Goal: Task Accomplishment & Management: Manage account settings

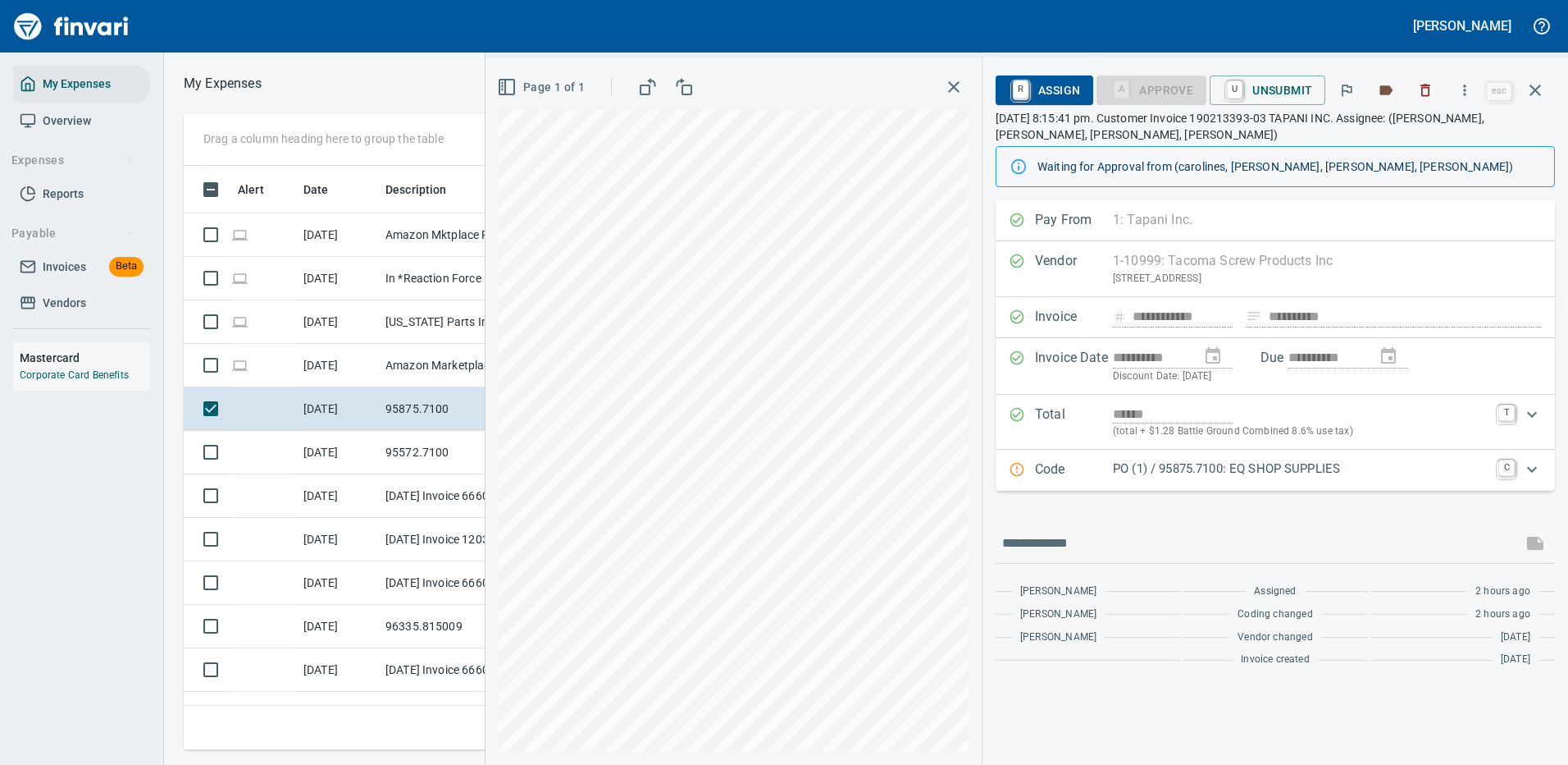
scroll to position [559, 931]
click at [1083, 542] on input "text" at bounding box center [1259, 544] width 514 height 26
type input "**********"
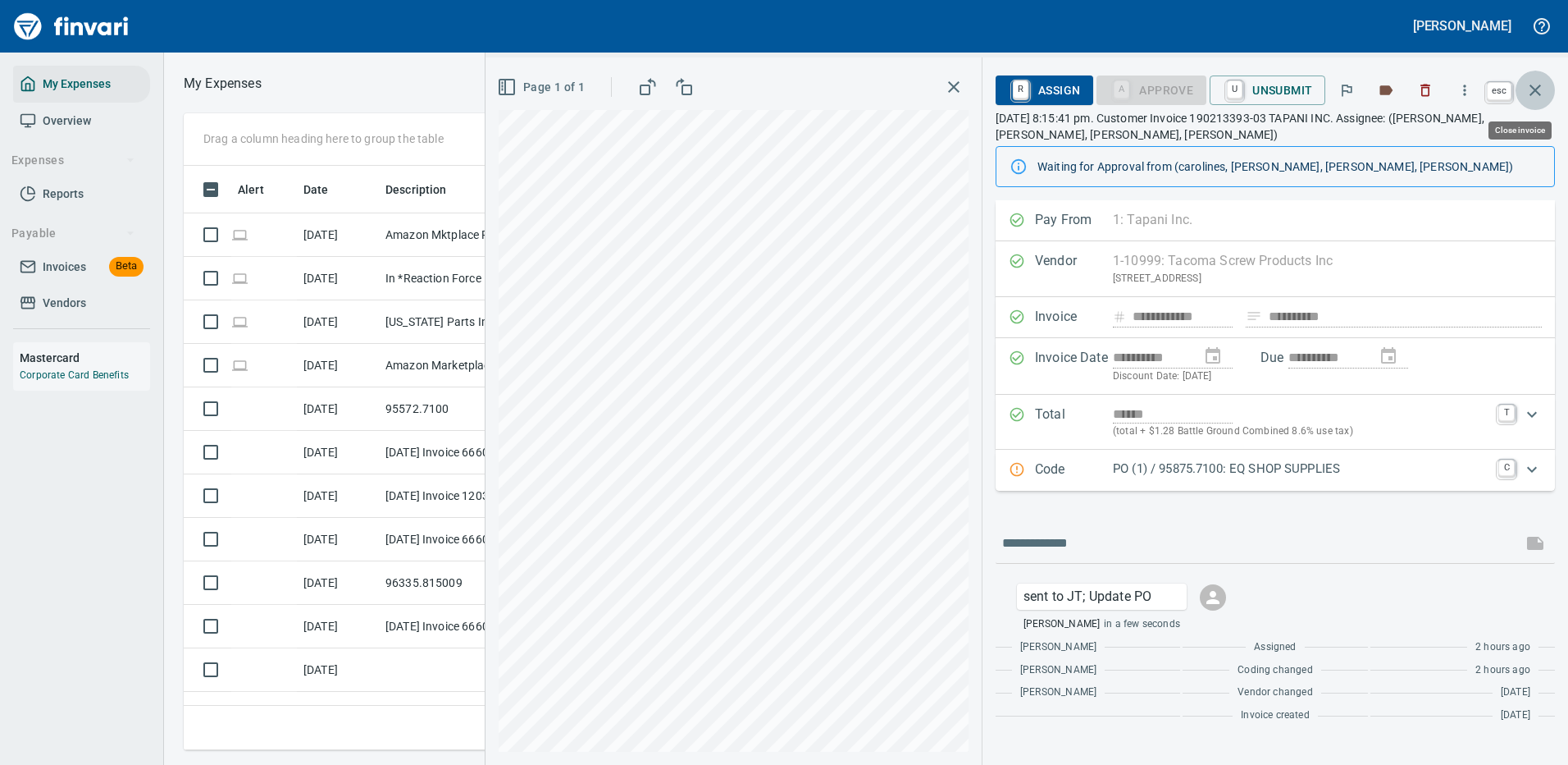
click at [1531, 86] on icon "button" at bounding box center [1536, 90] width 11 height 11
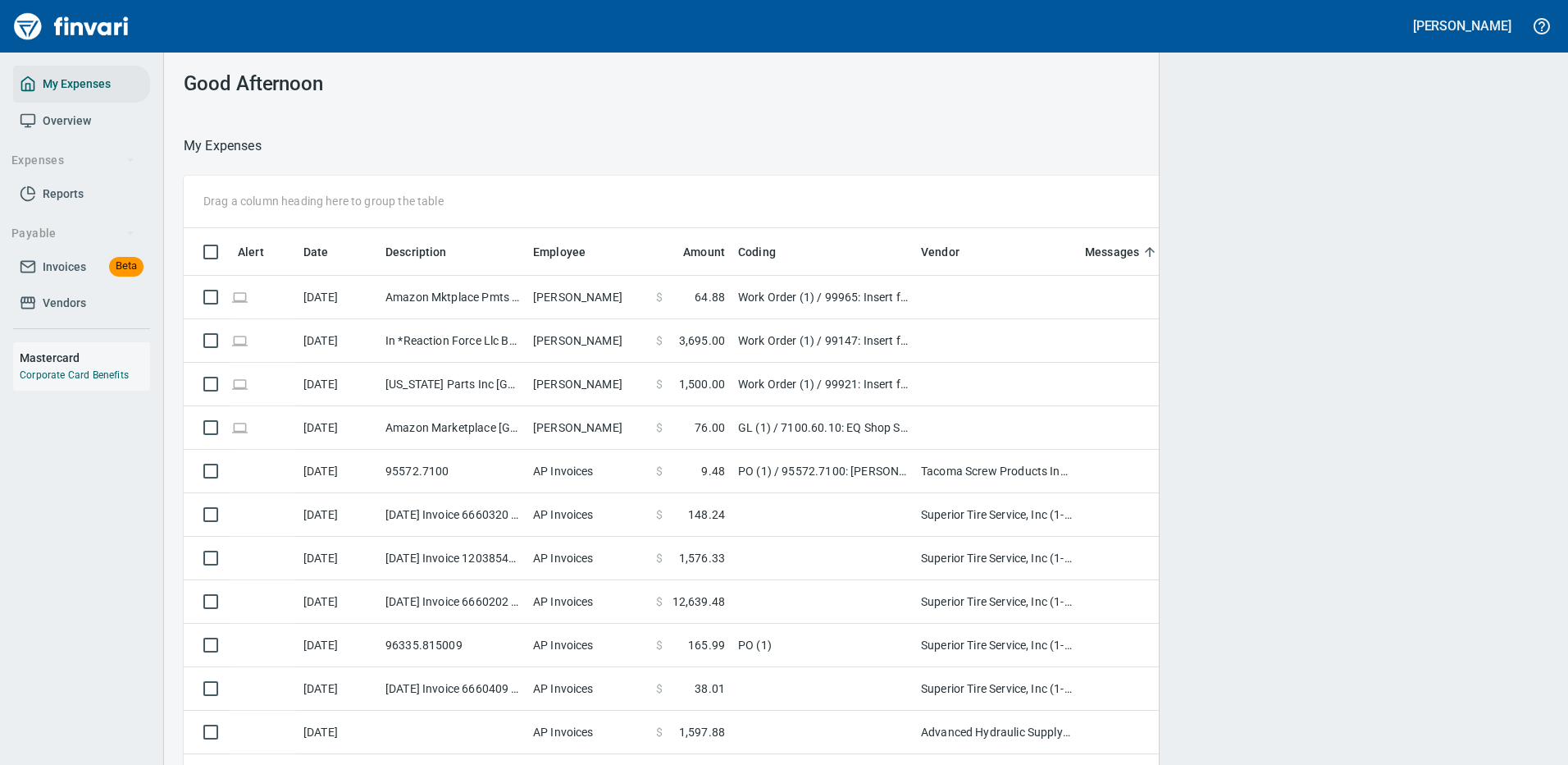
scroll to position [559, 1327]
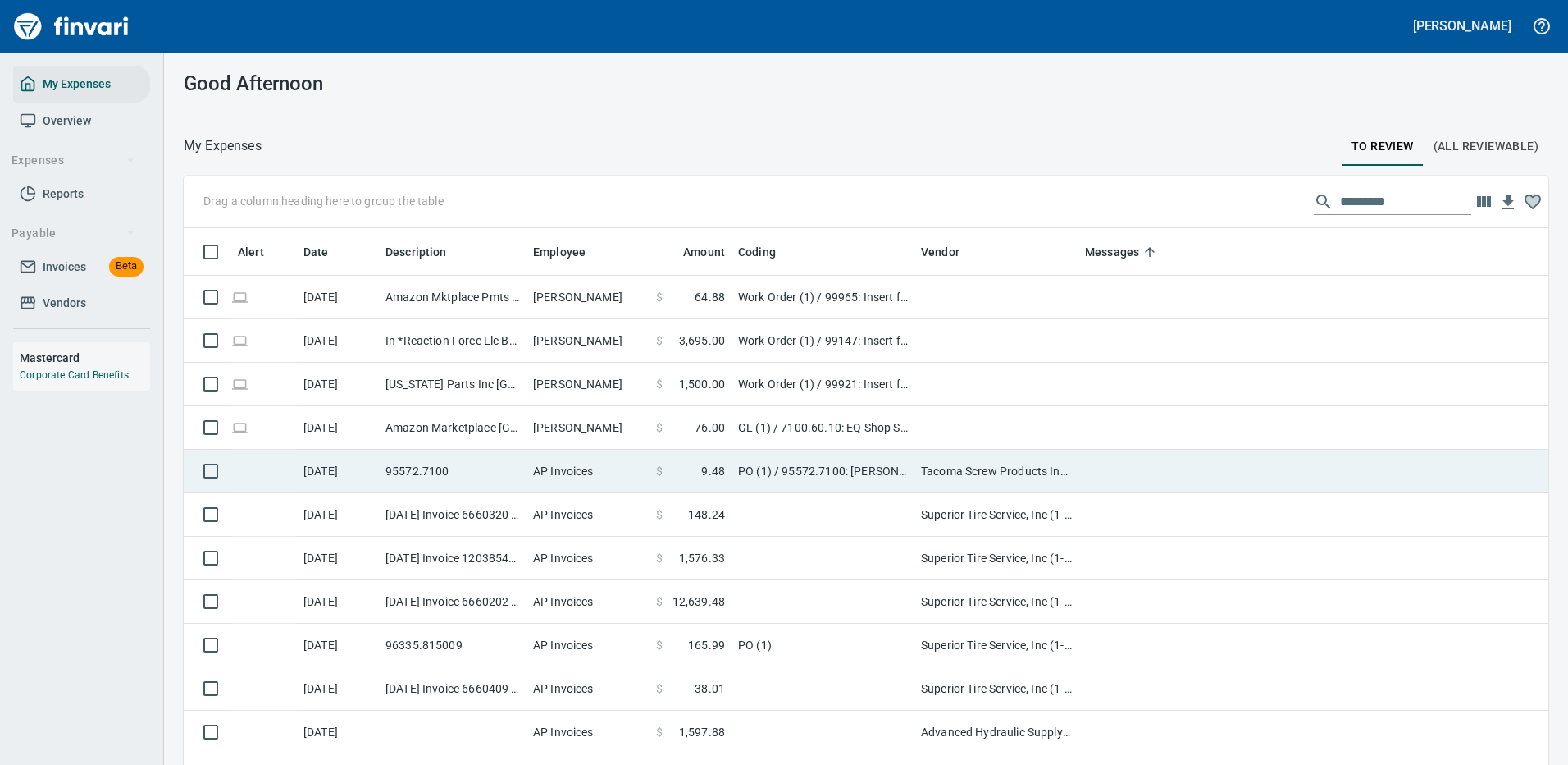
click at [1092, 456] on td at bounding box center [1406, 472] width 656 height 44
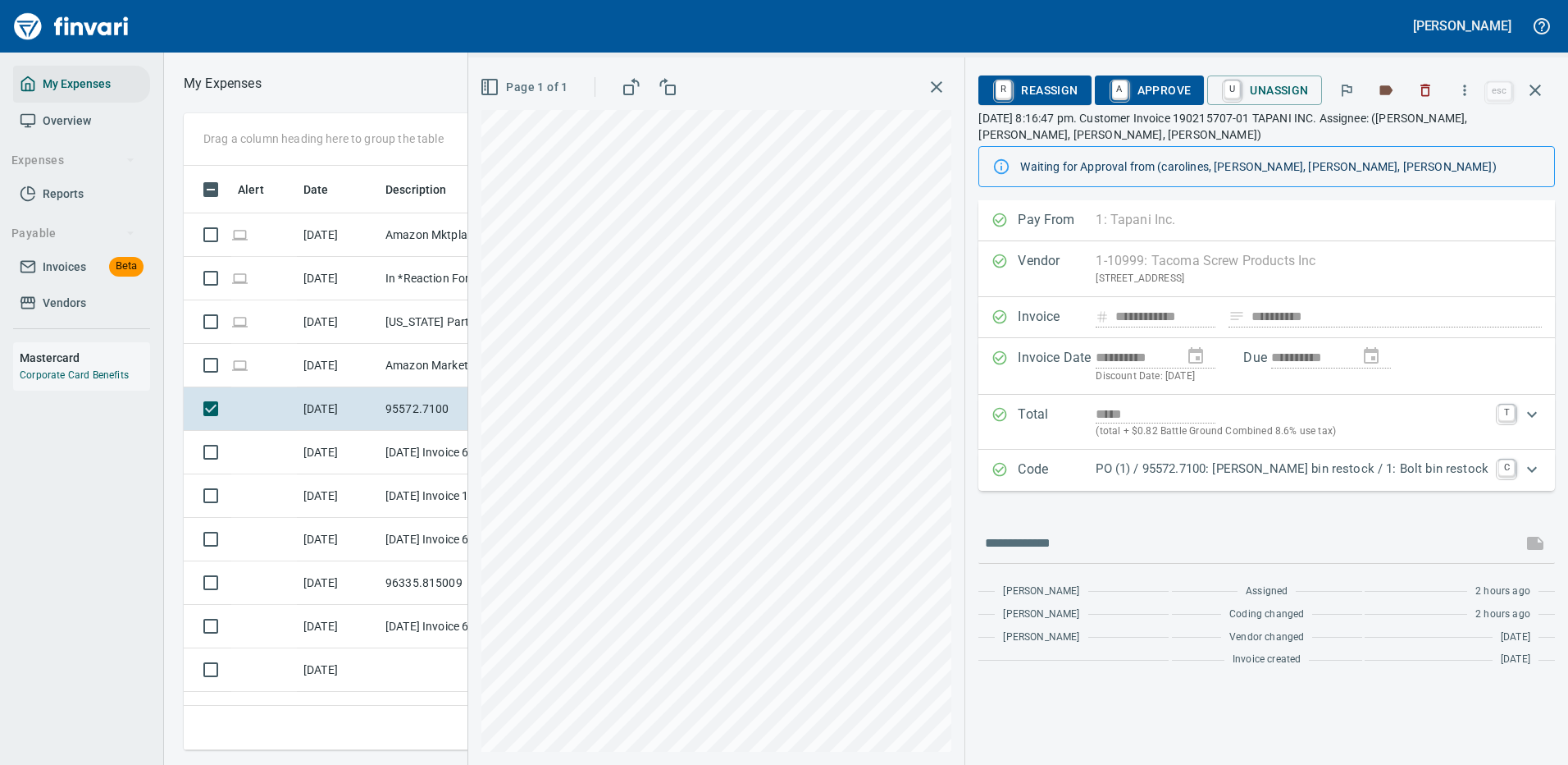
scroll to position [559, 931]
click at [1323, 465] on p "PO (1) / 95572.7100: [PERSON_NAME] bin restock / 1: Bolt bin restock" at bounding box center [1292, 468] width 393 height 18
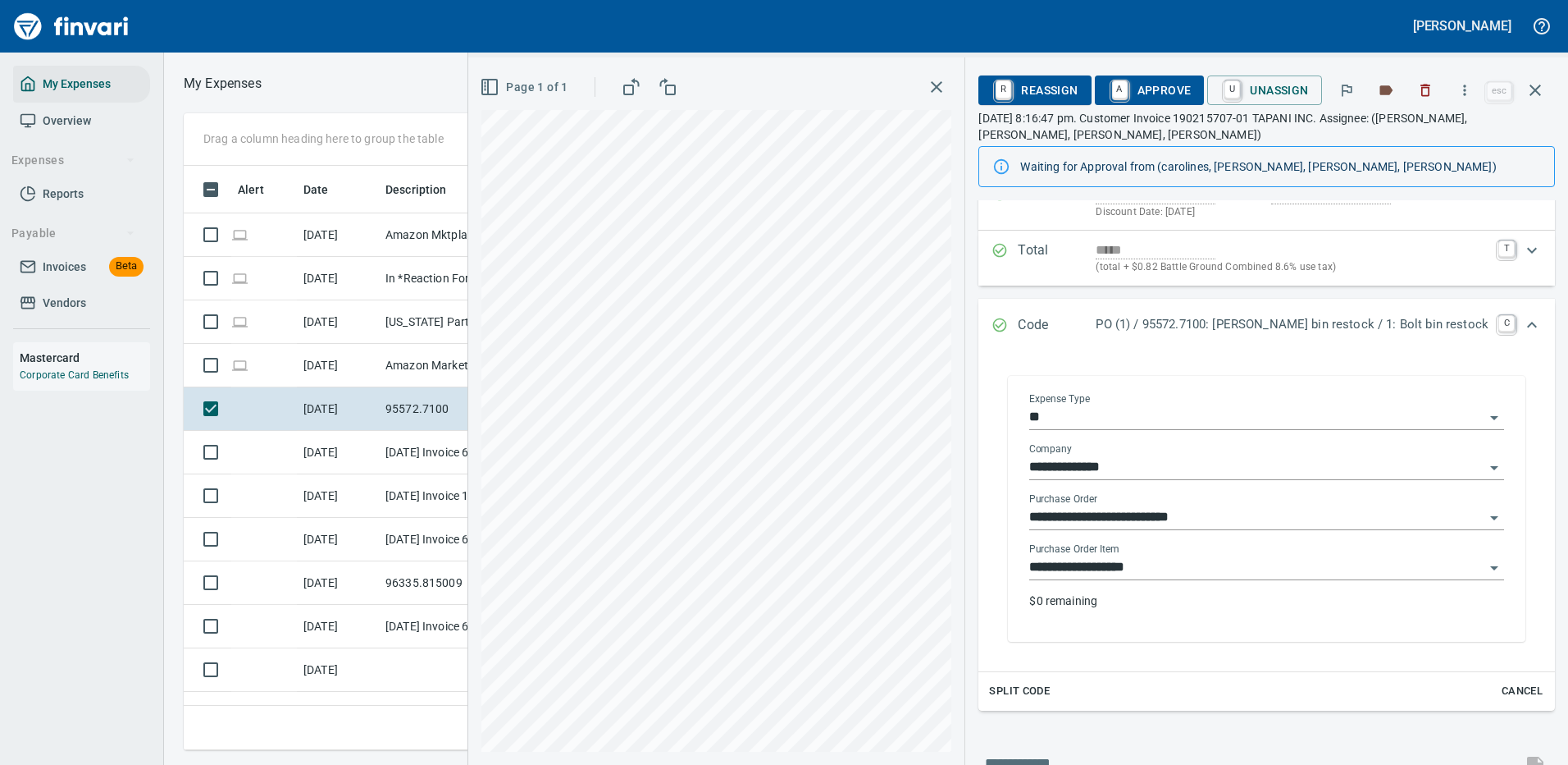
scroll to position [246, 0]
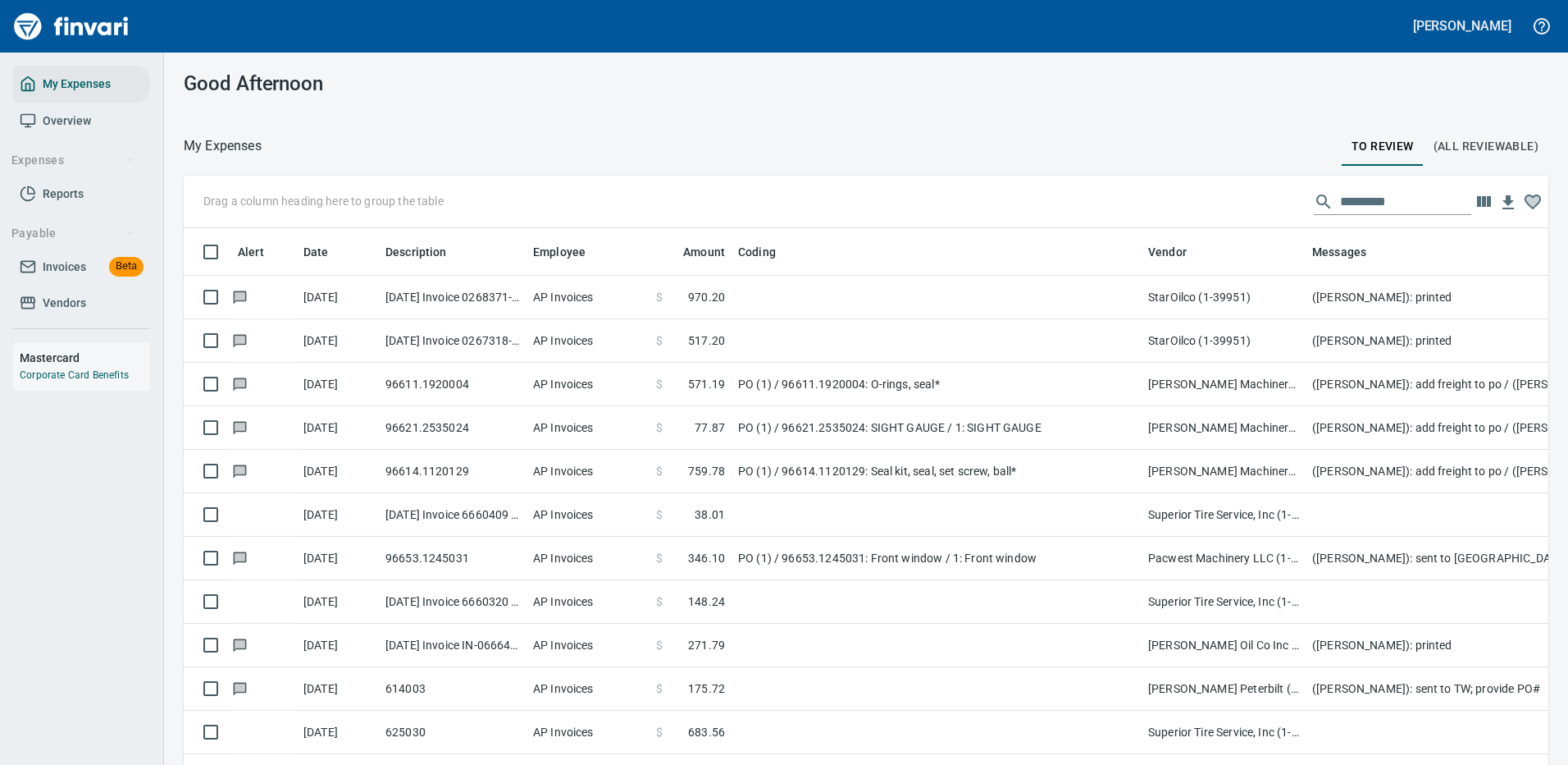
scroll to position [2, 2]
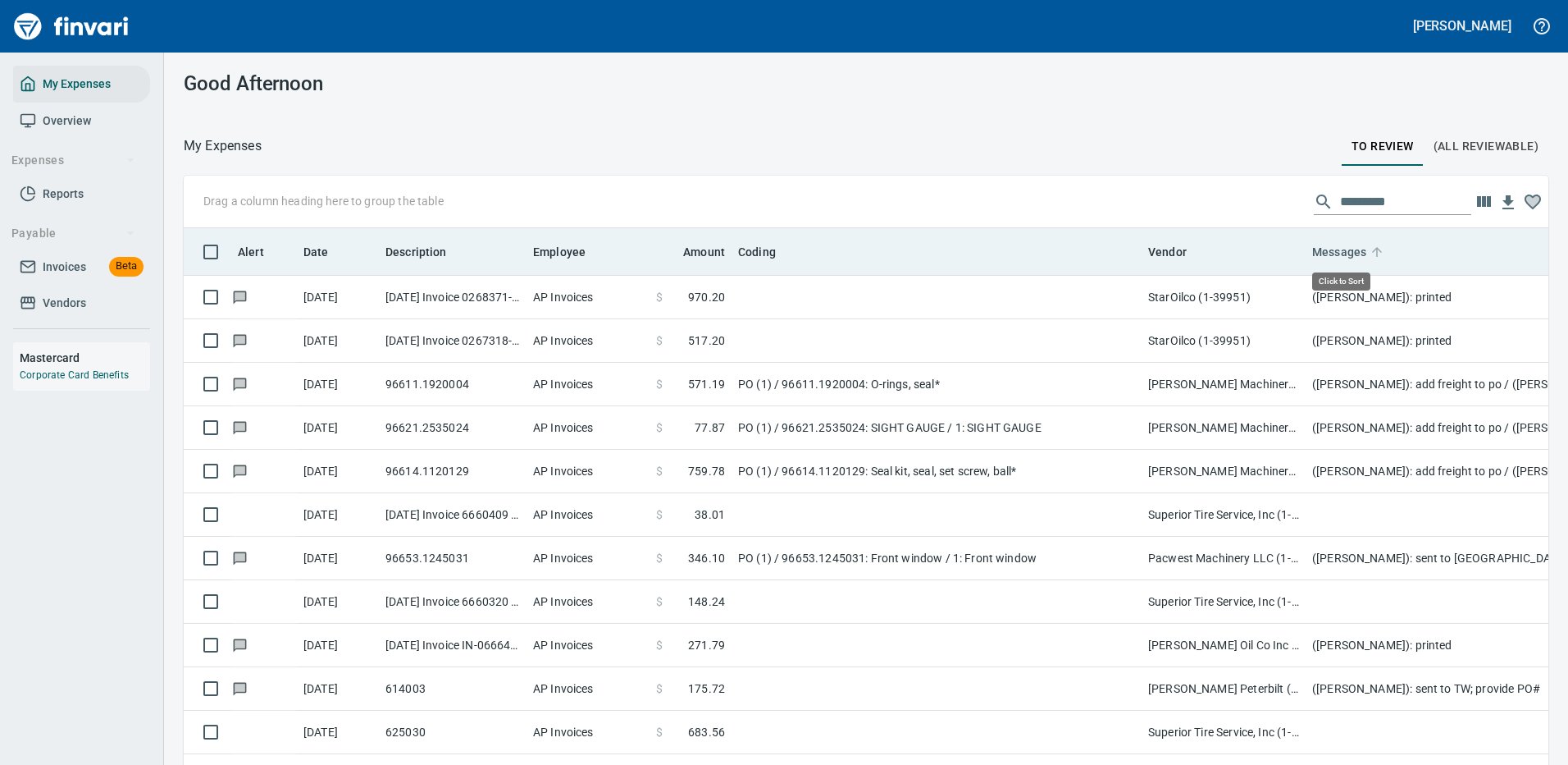
click at [1341, 254] on span "Messages" at bounding box center [1340, 252] width 54 height 19
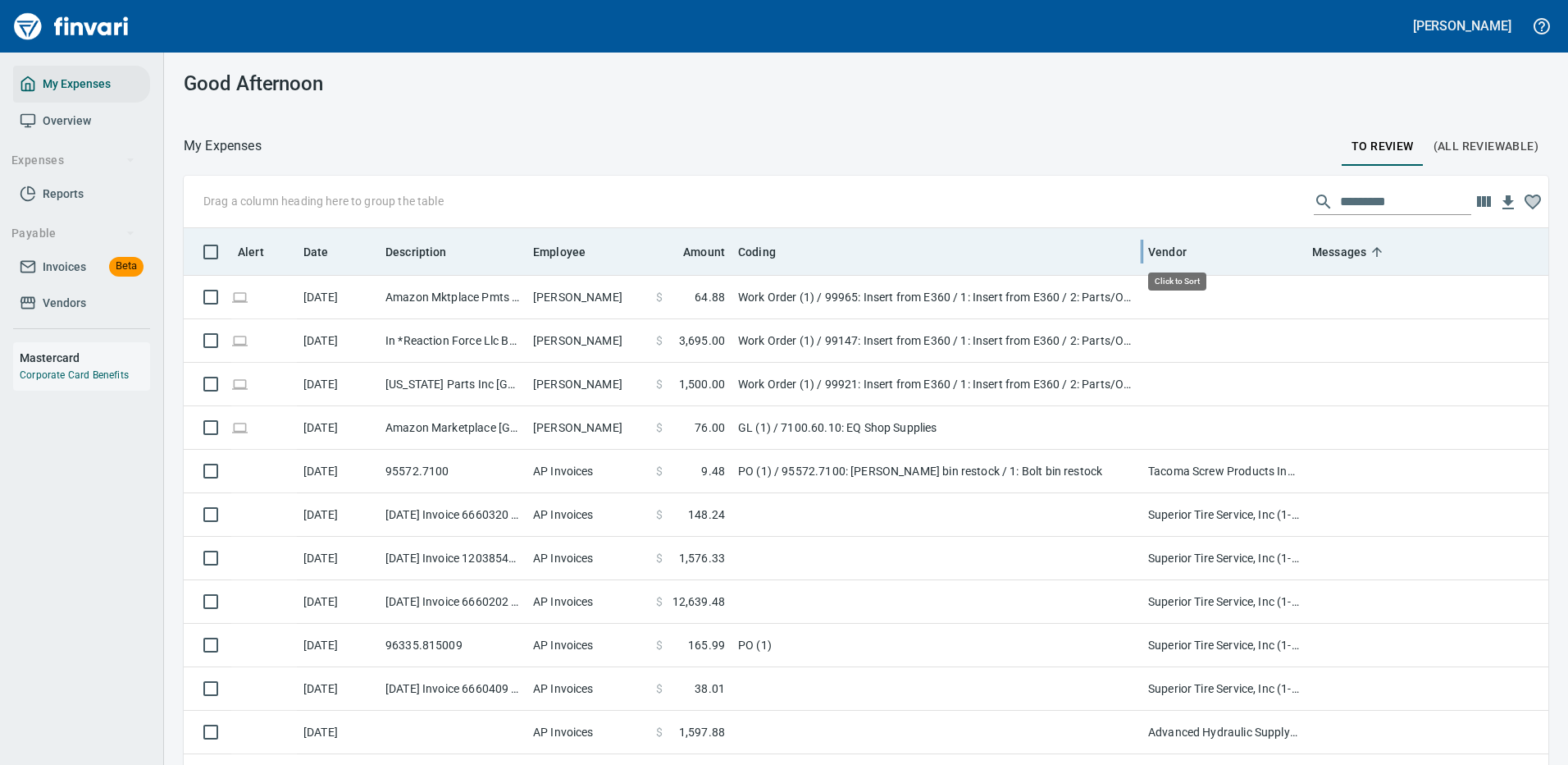
scroll to position [559, 1328]
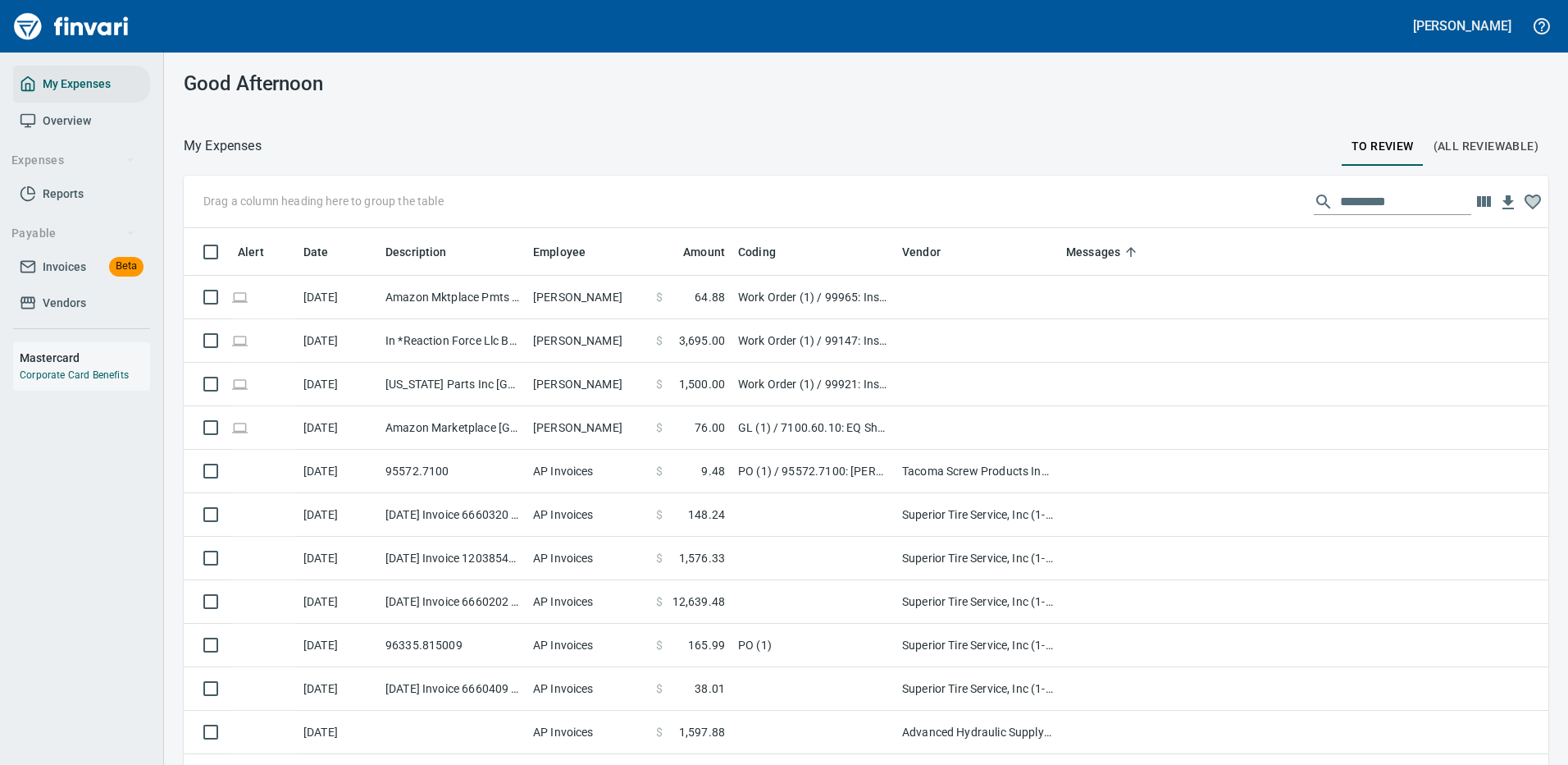
drag, startPoint x: 1143, startPoint y: 252, endPoint x: 896, endPoint y: 272, distance: 247.8
click at [896, 272] on body "[PERSON_NAME] My Expenses Overview Expenses Reports Payable Invoices Beta Vendo…" at bounding box center [784, 382] width 1568 height 765
drag, startPoint x: 1061, startPoint y: 243, endPoint x: 1097, endPoint y: 248, distance: 36.3
click at [1097, 248] on body "[PERSON_NAME] My Expenses Overview Expenses Reports Payable Invoices Beta Vendo…" at bounding box center [784, 382] width 1568 height 765
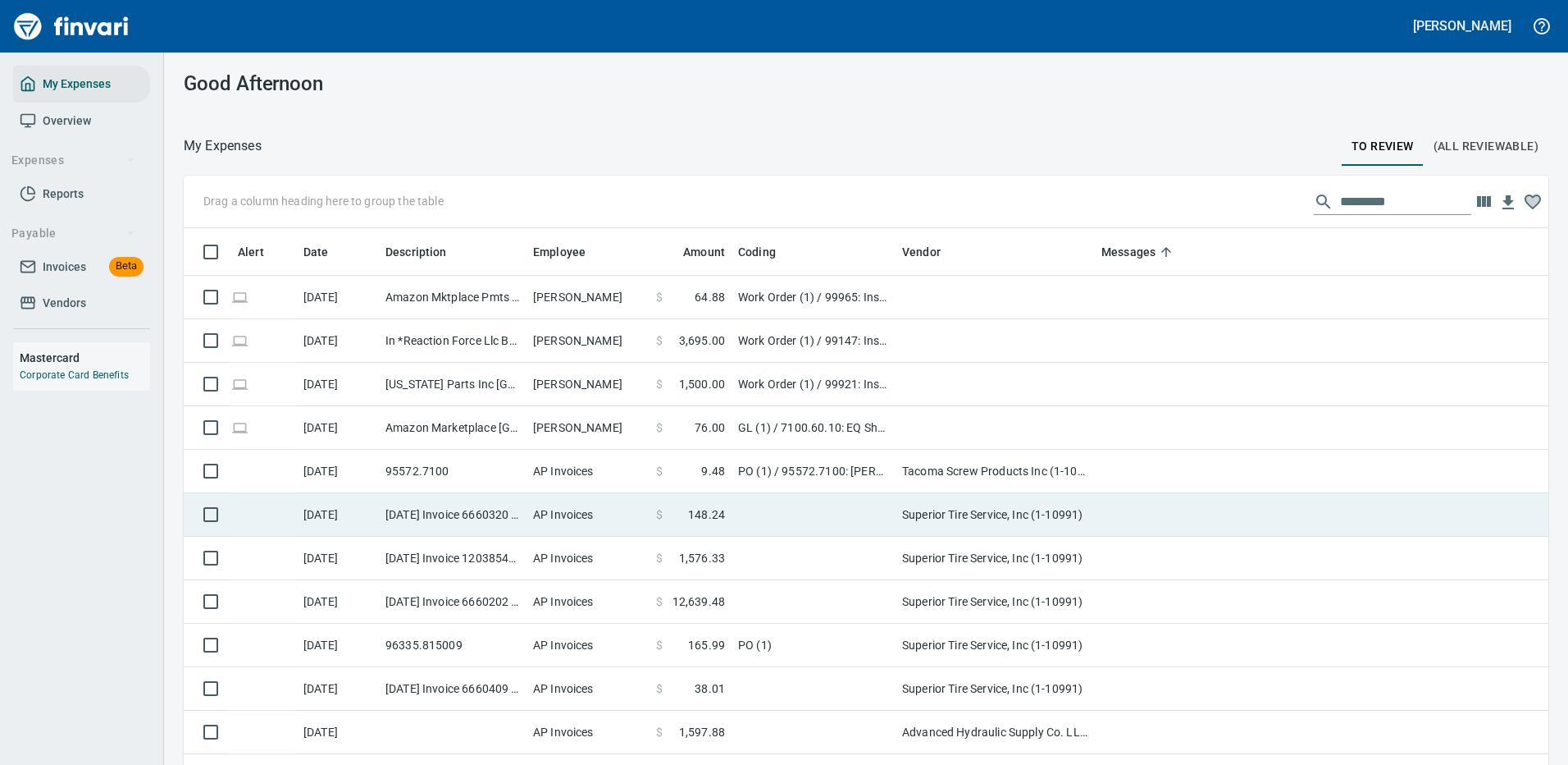
click at [1127, 466] on td at bounding box center [1422, 472] width 656 height 44
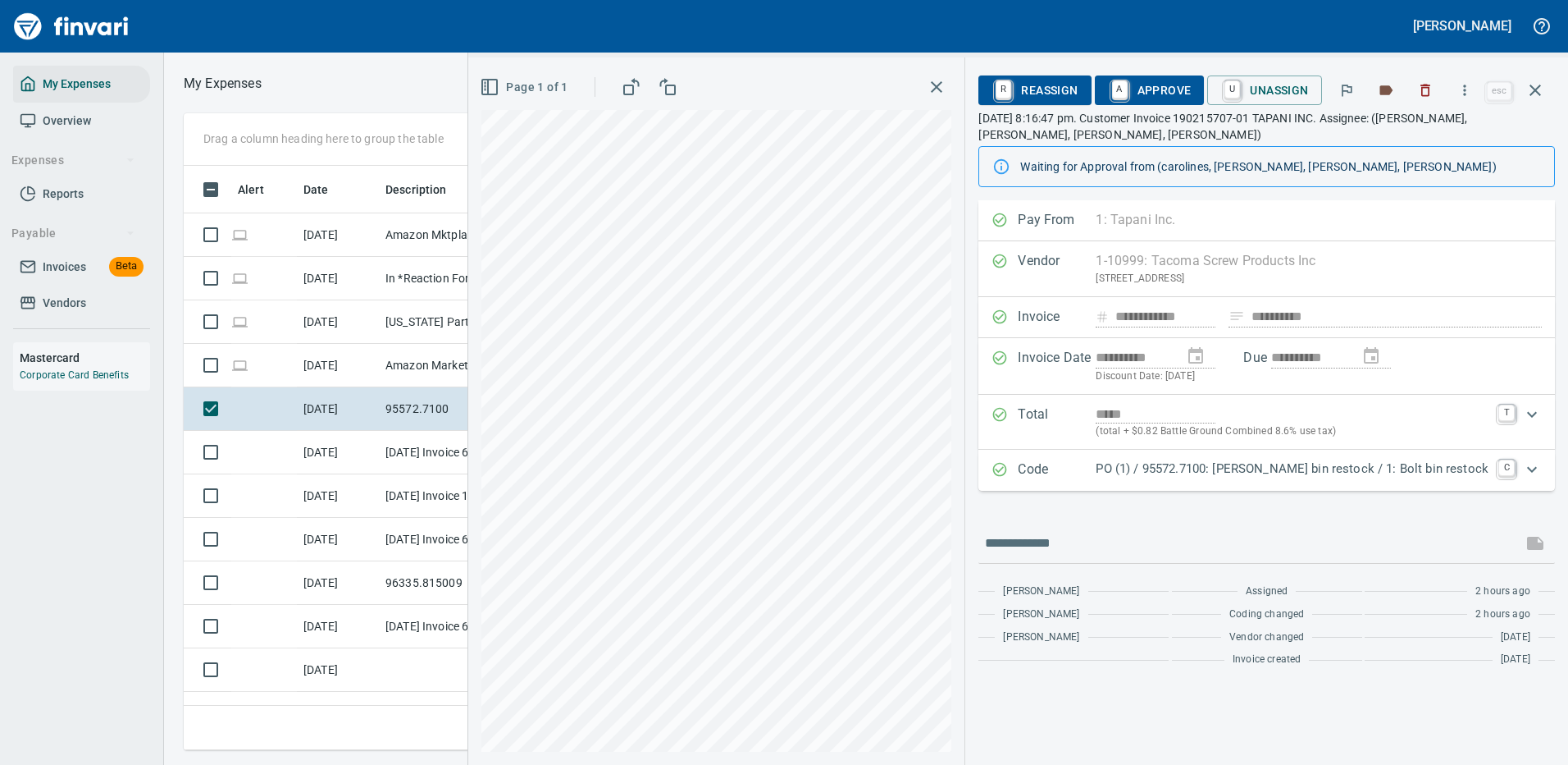
scroll to position [559, 931]
click at [1471, 88] on icon "button" at bounding box center [1464, 90] width 17 height 17
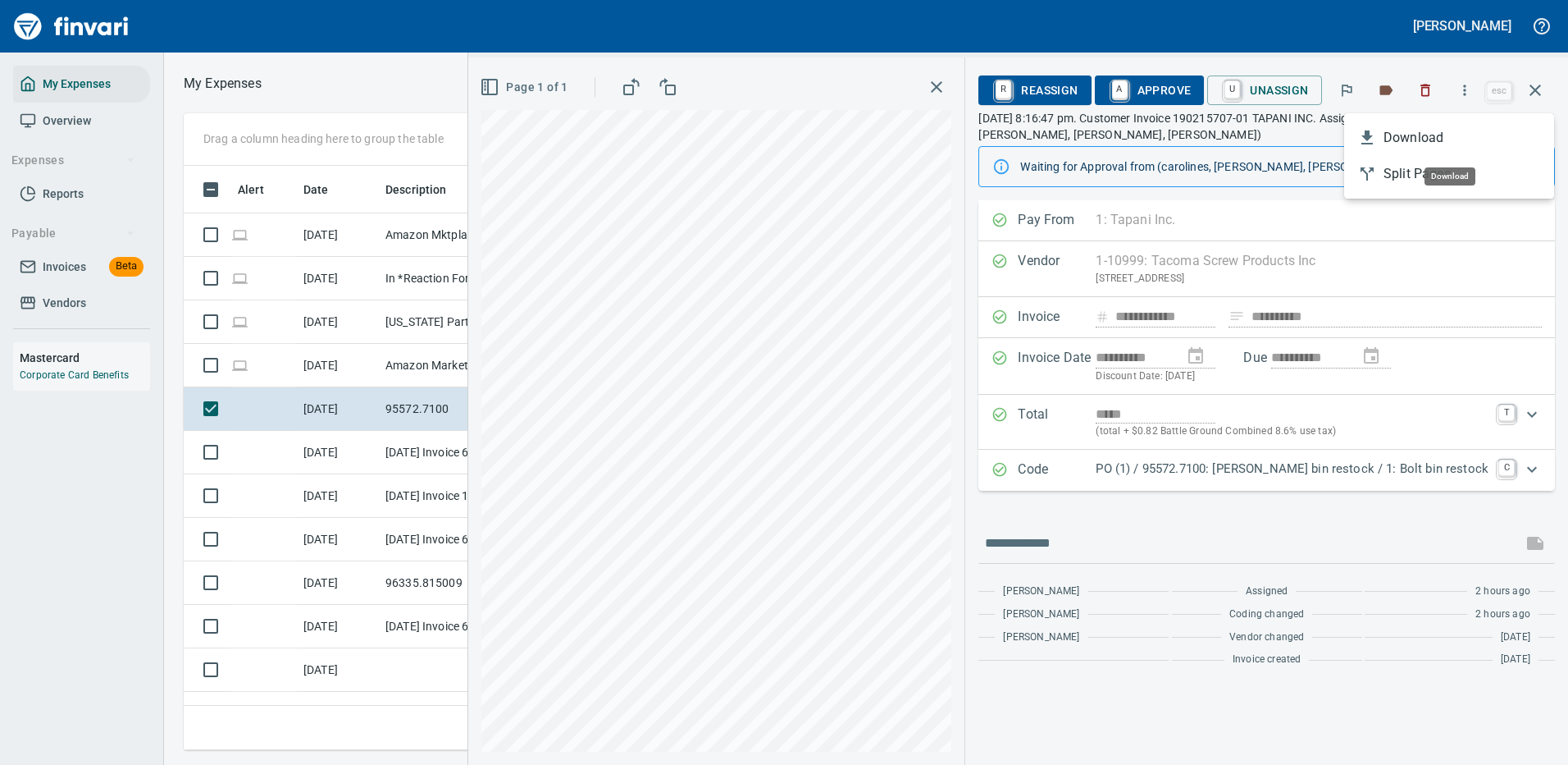
click at [1418, 135] on span "Download" at bounding box center [1462, 138] width 157 height 19
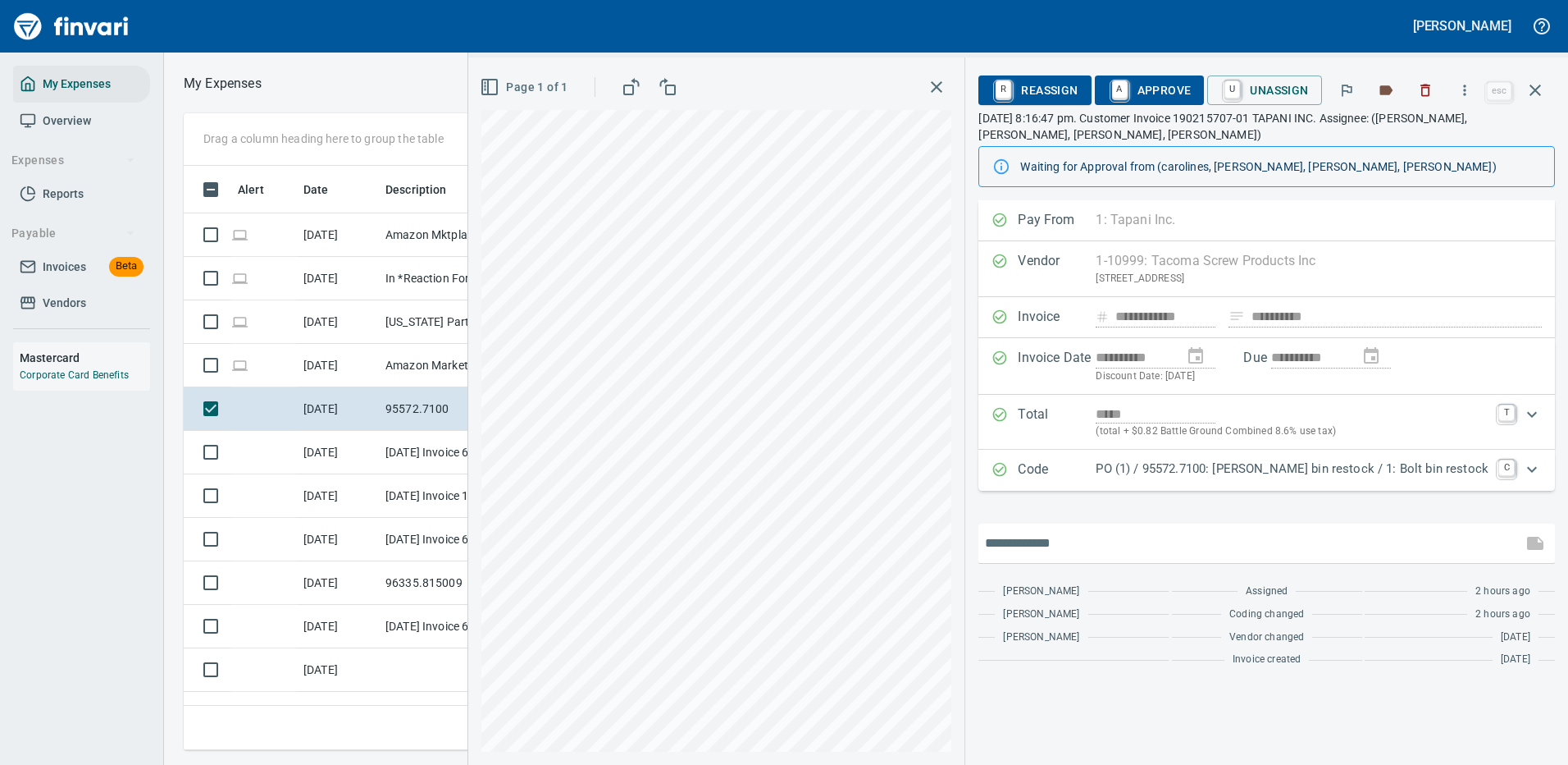
click at [1080, 534] on input "text" at bounding box center [1250, 544] width 531 height 26
type input "**********"
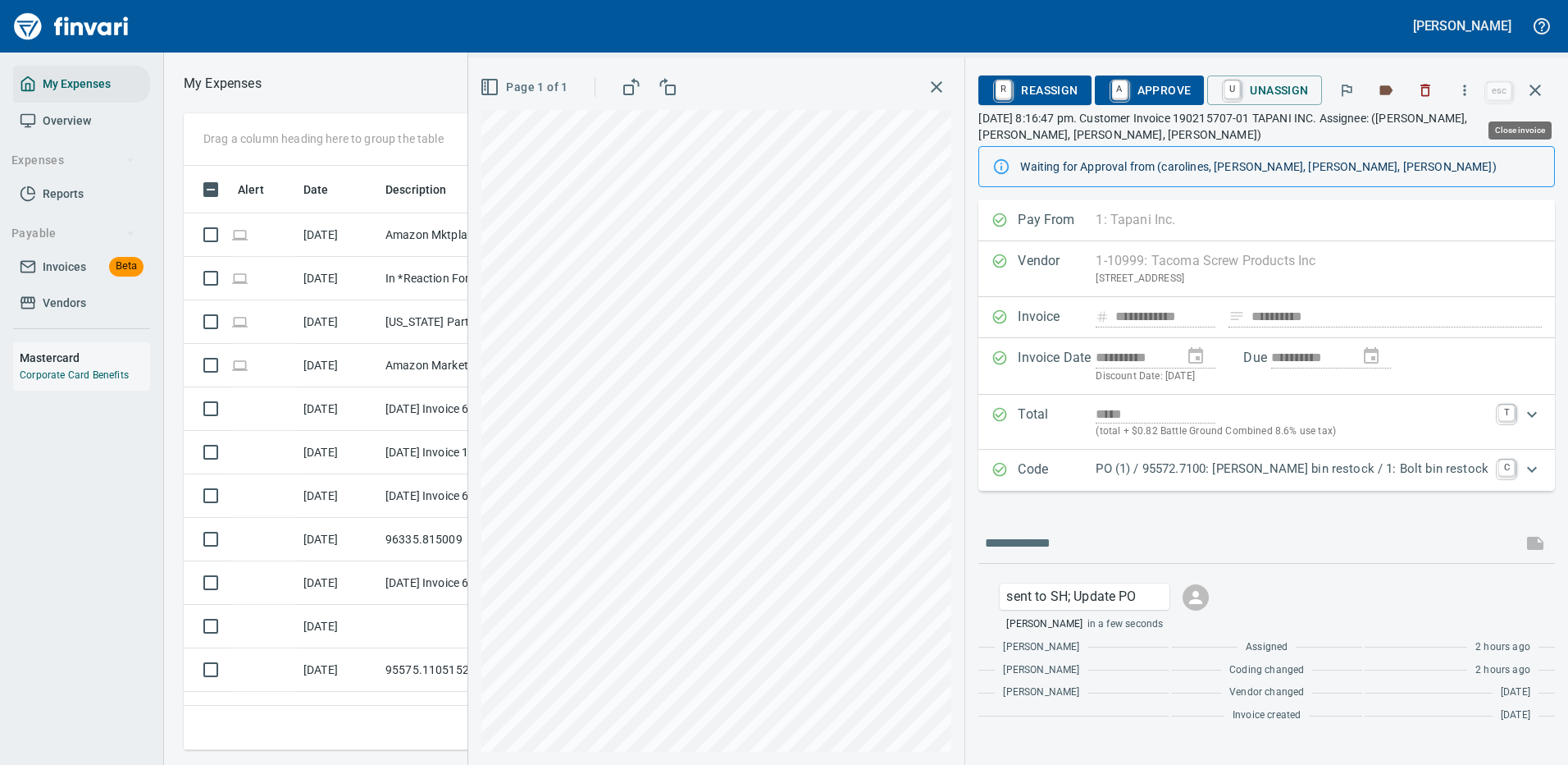
click at [1540, 85] on icon "button" at bounding box center [1536, 90] width 19 height 19
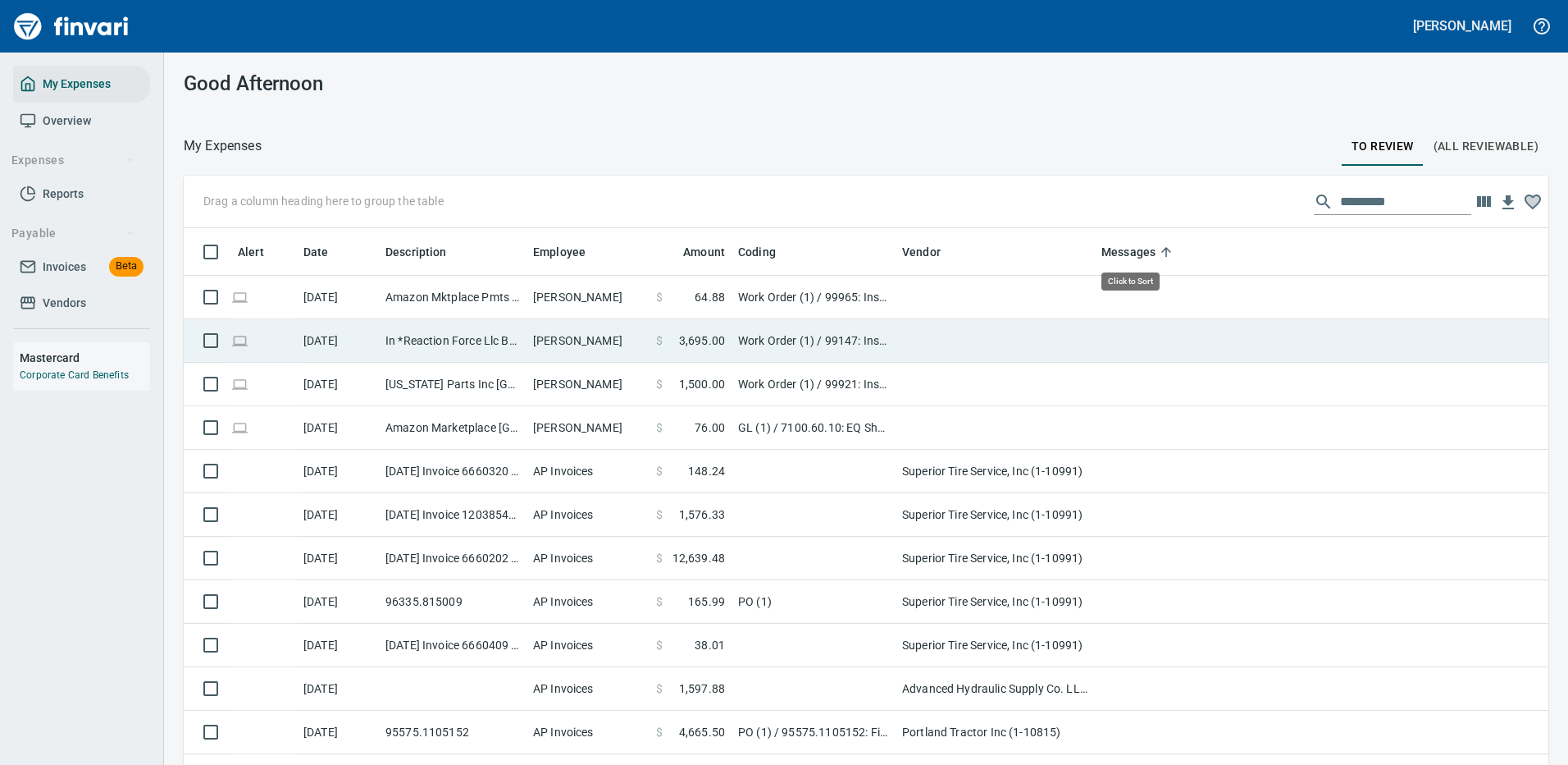
scroll to position [559, 1328]
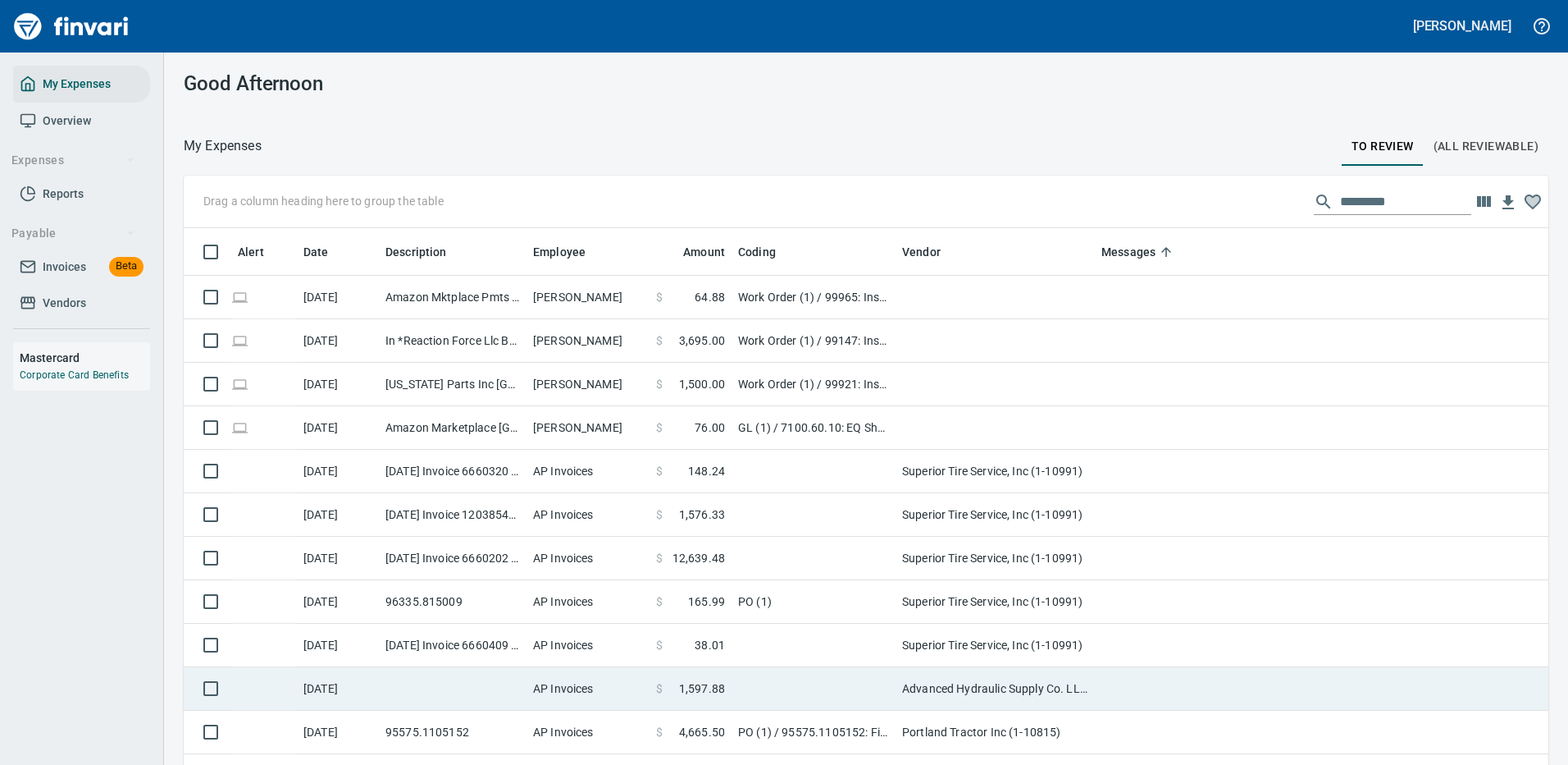
click at [962, 690] on td "Advanced Hydraulic Supply Co. LLC (1-10020)" at bounding box center [995, 689] width 199 height 44
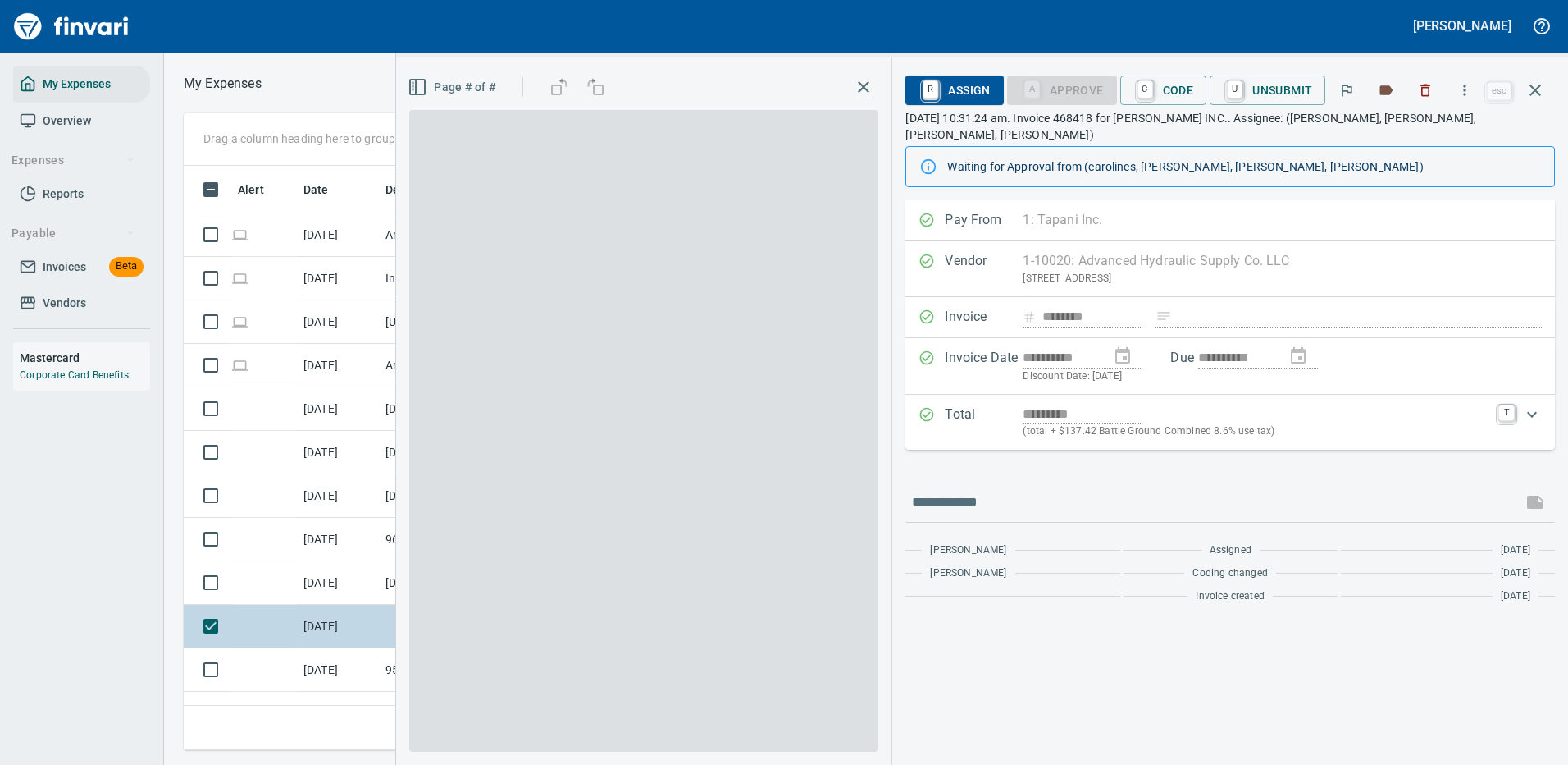
scroll to position [559, 931]
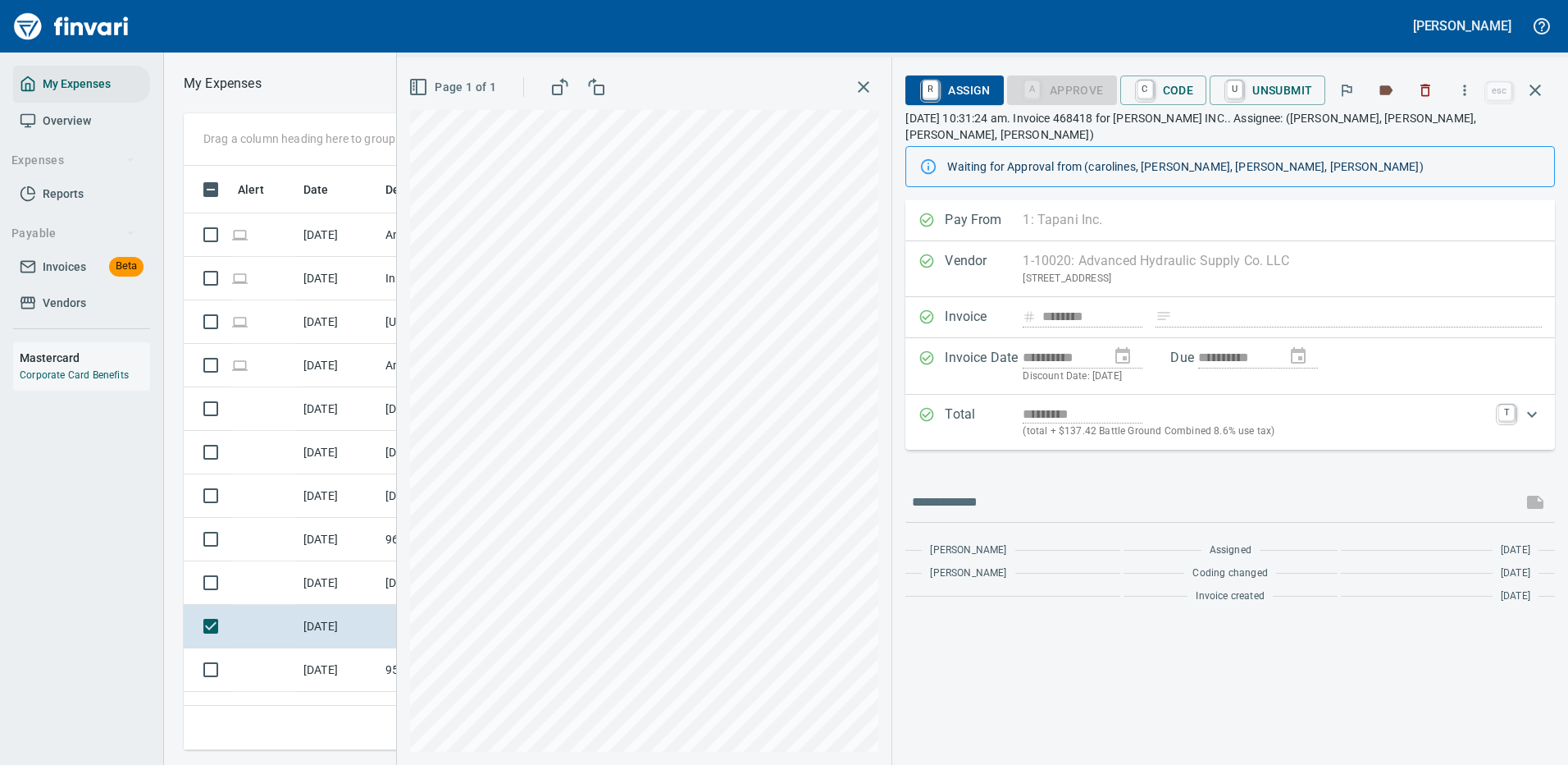
click at [957, 84] on span "R Assign" at bounding box center [953, 90] width 71 height 28
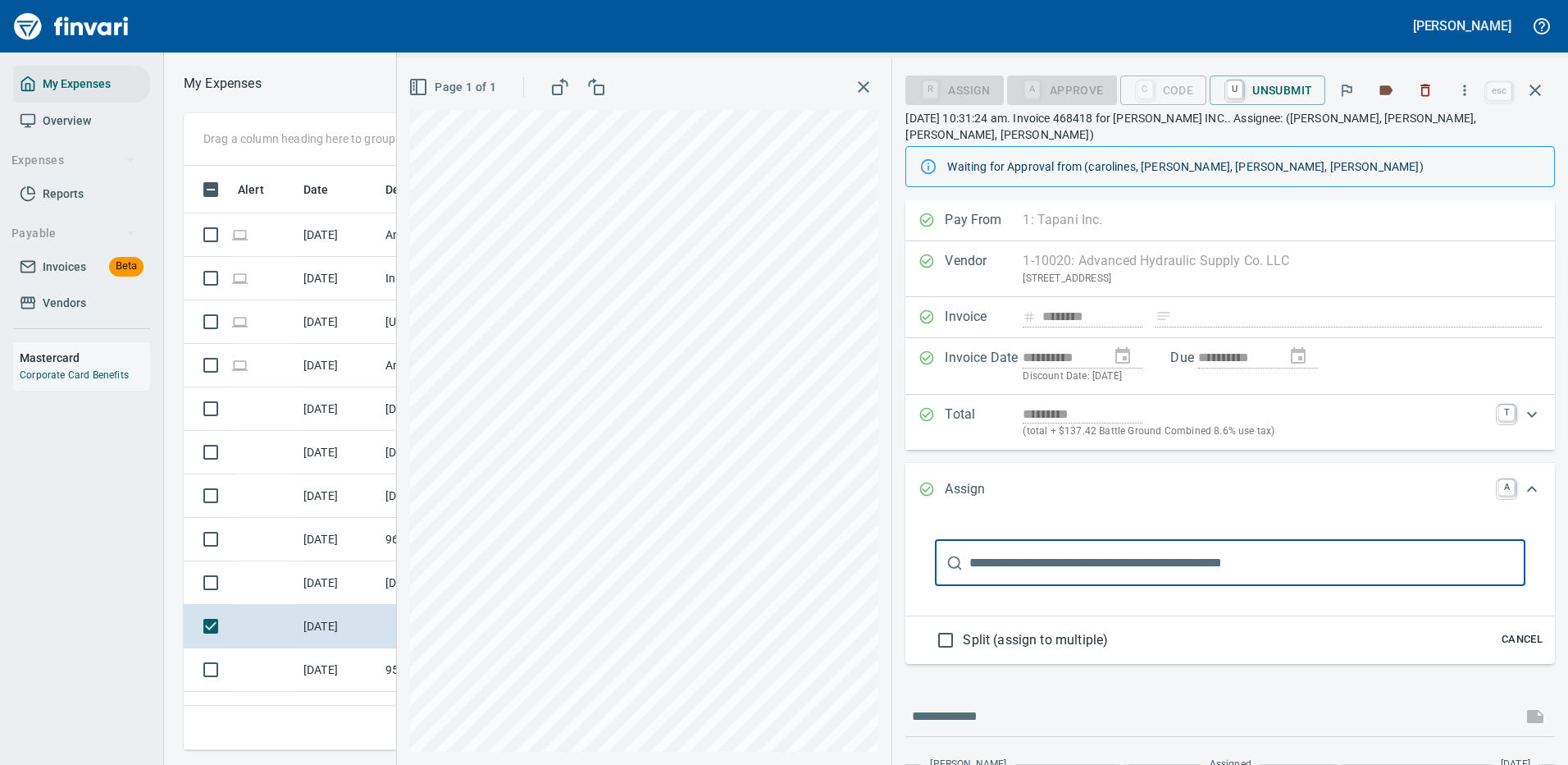
click at [1050, 541] on input "text" at bounding box center [1247, 563] width 556 height 46
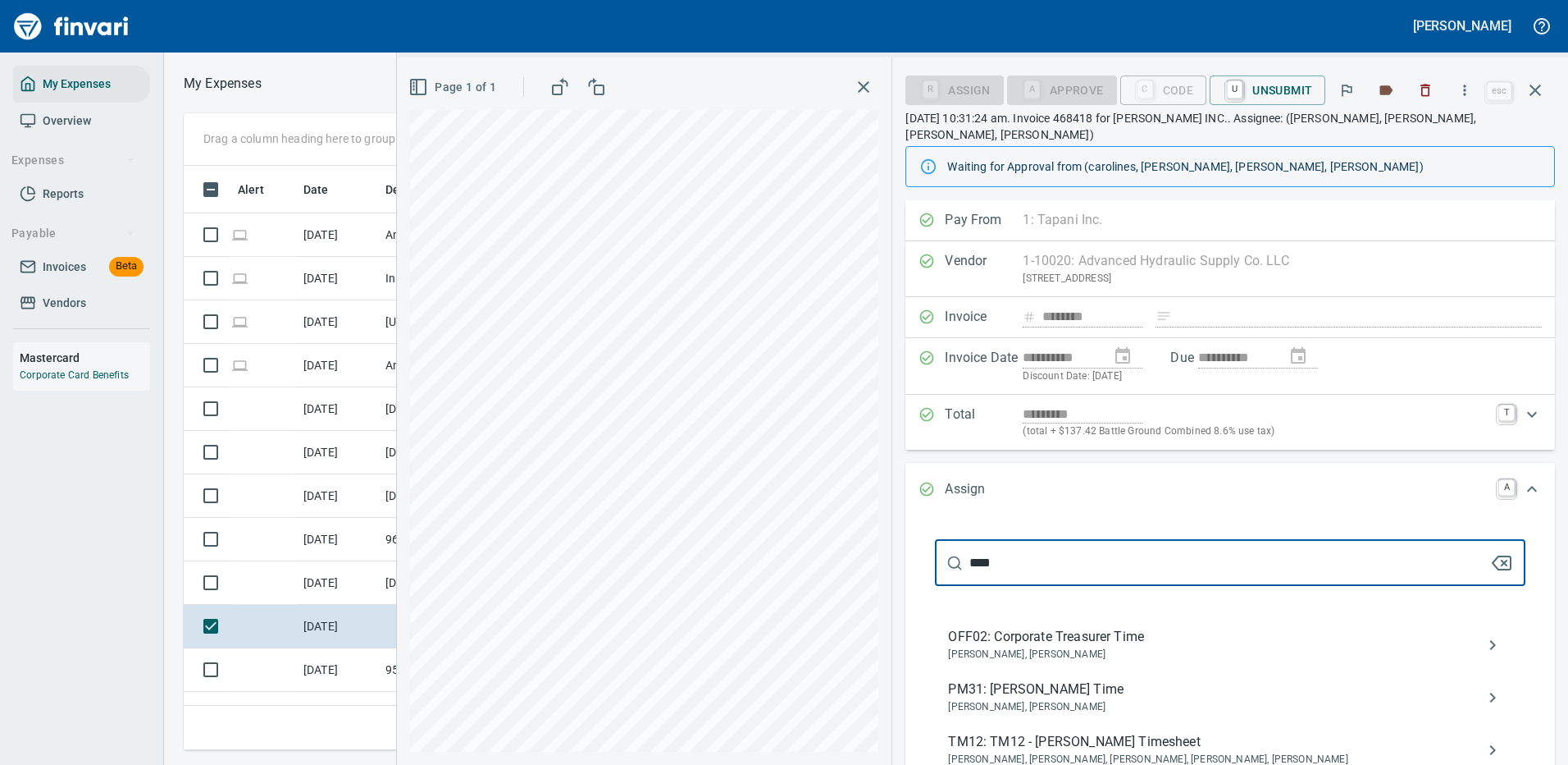
scroll to position [82, 0]
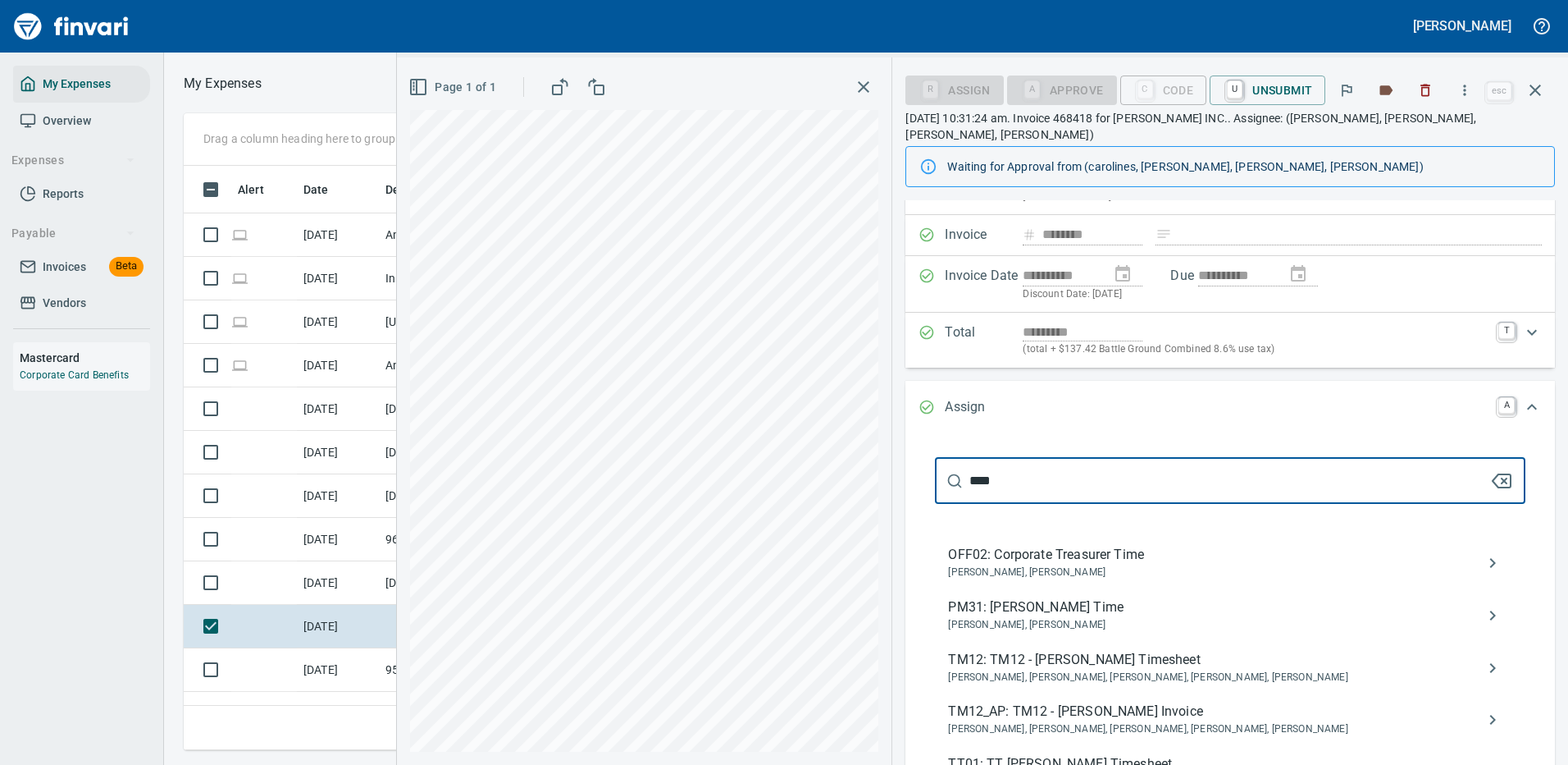
drag, startPoint x: 1018, startPoint y: 458, endPoint x: 923, endPoint y: 456, distance: 95.0
click at [923, 456] on div "**** ​ OFF02: Corporate Treasurer Time [PERSON_NAME], [PERSON_NAME] PM31: [PERS…" at bounding box center [1230, 632] width 623 height 381
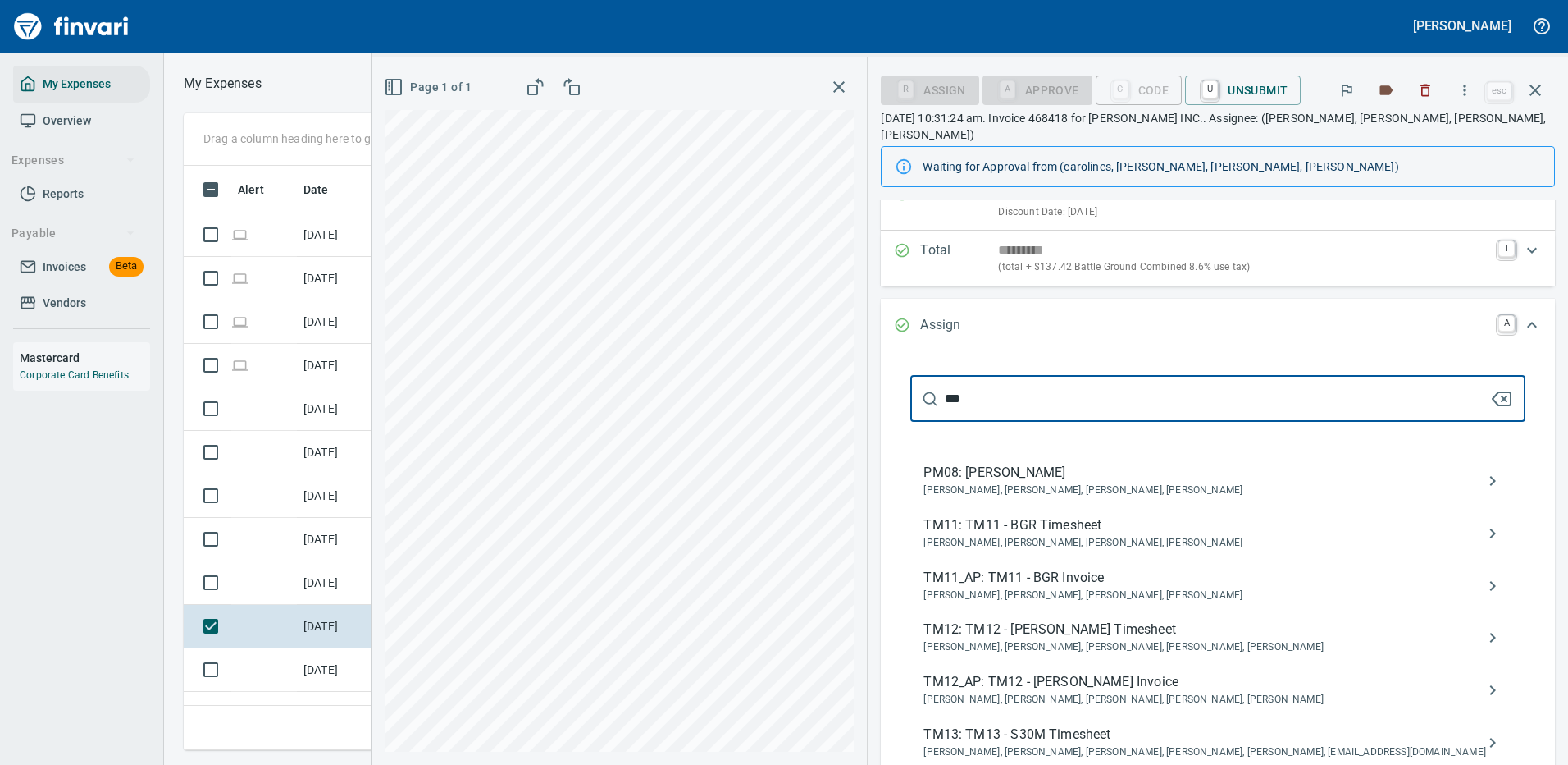
scroll to position [246, 0]
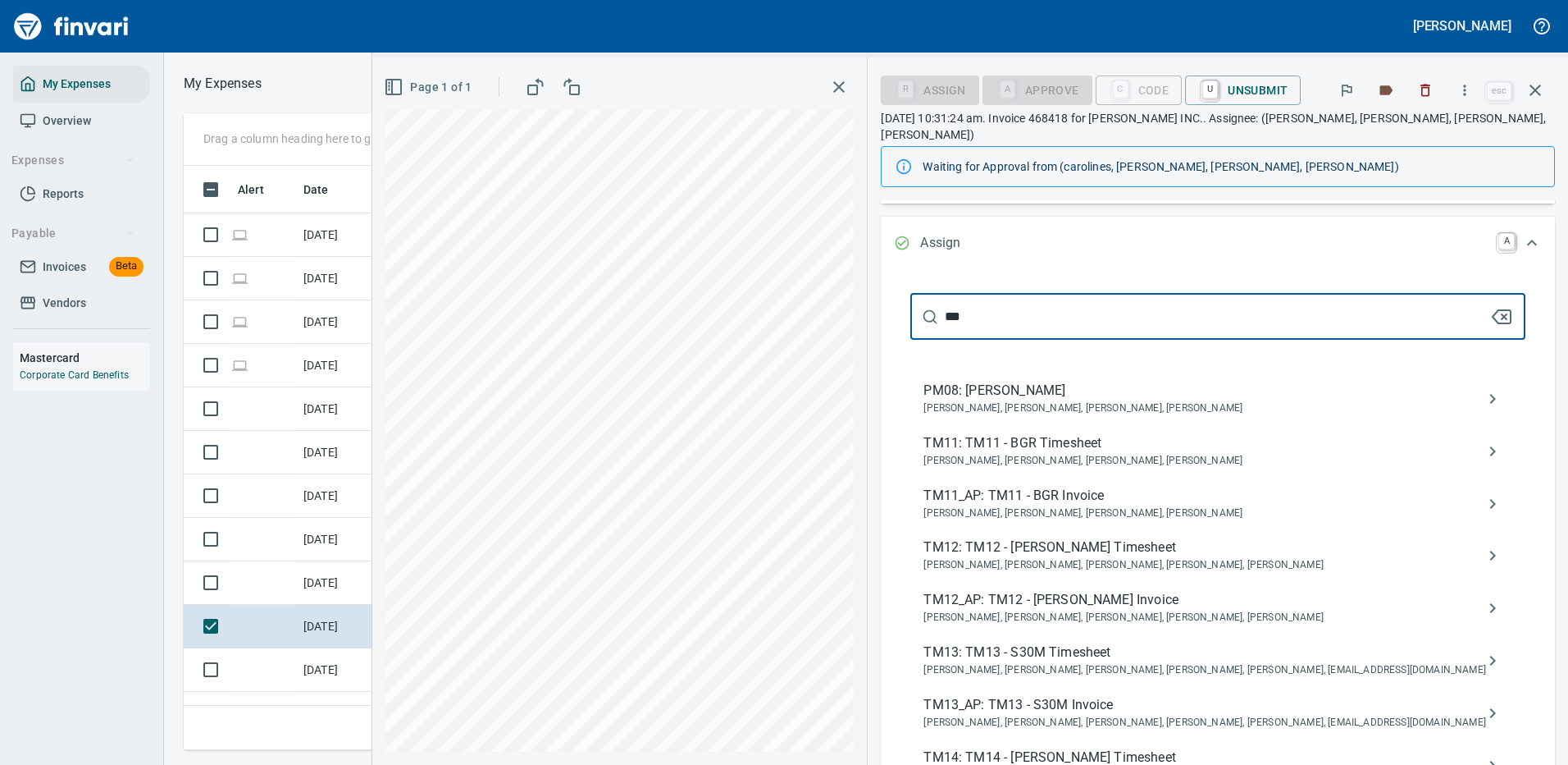
type input "***"
click at [1104, 590] on span "TM12_AP: TM12 - [PERSON_NAME] Invoice" at bounding box center [1205, 600] width 563 height 19
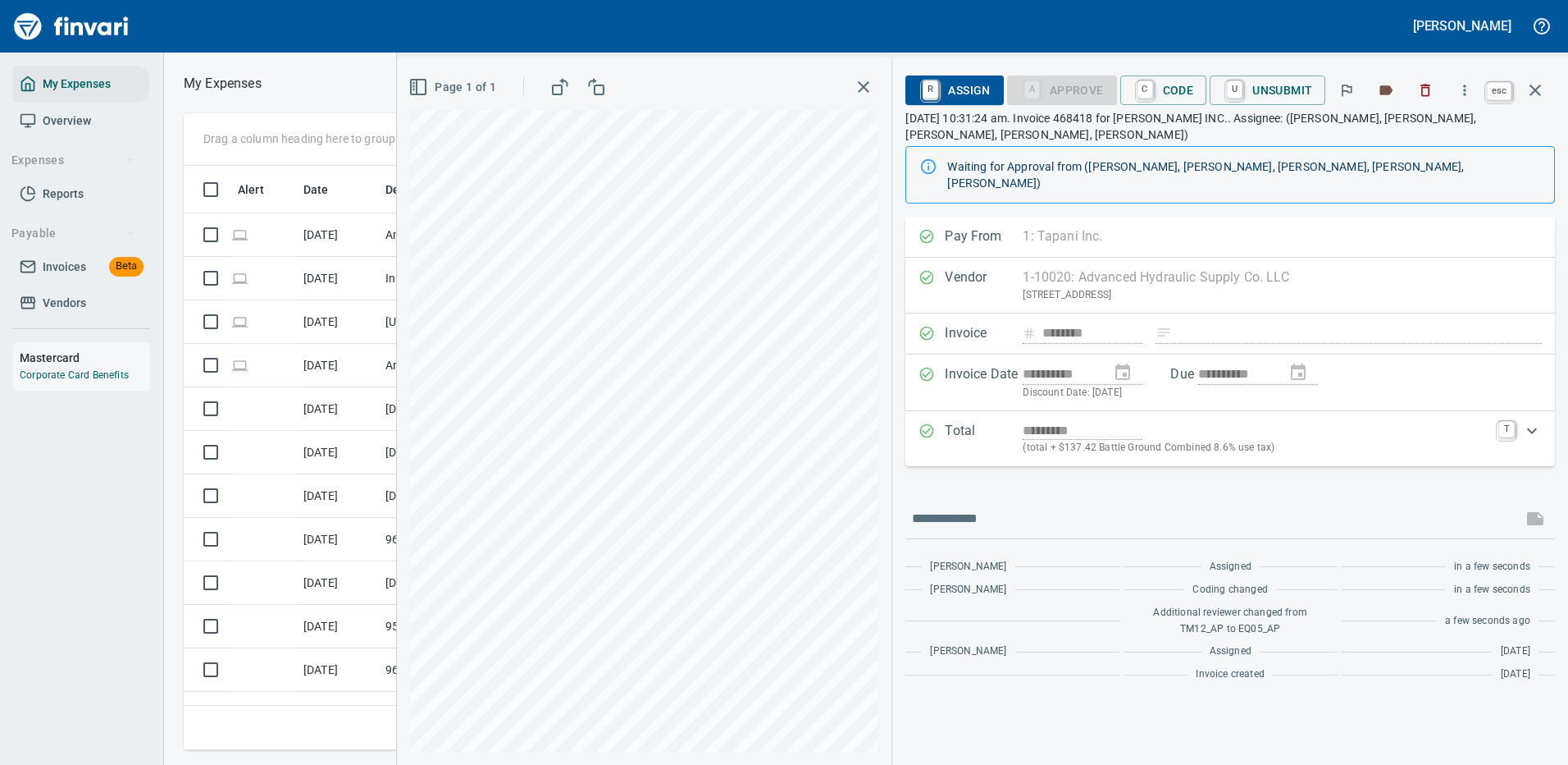
scroll to position [559, 931]
click at [1535, 86] on icon "button" at bounding box center [1536, 90] width 19 height 19
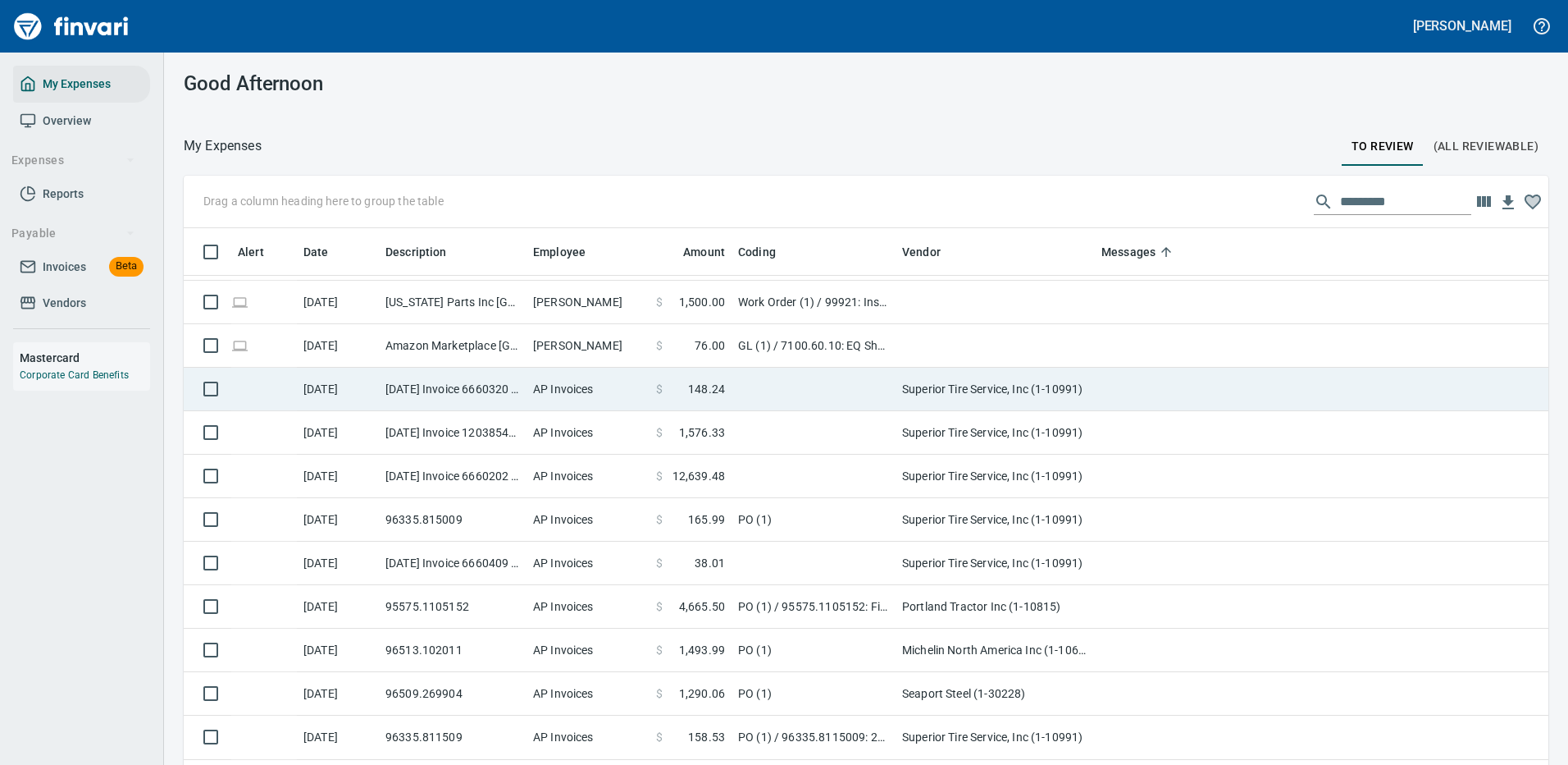
scroll to position [164, 0]
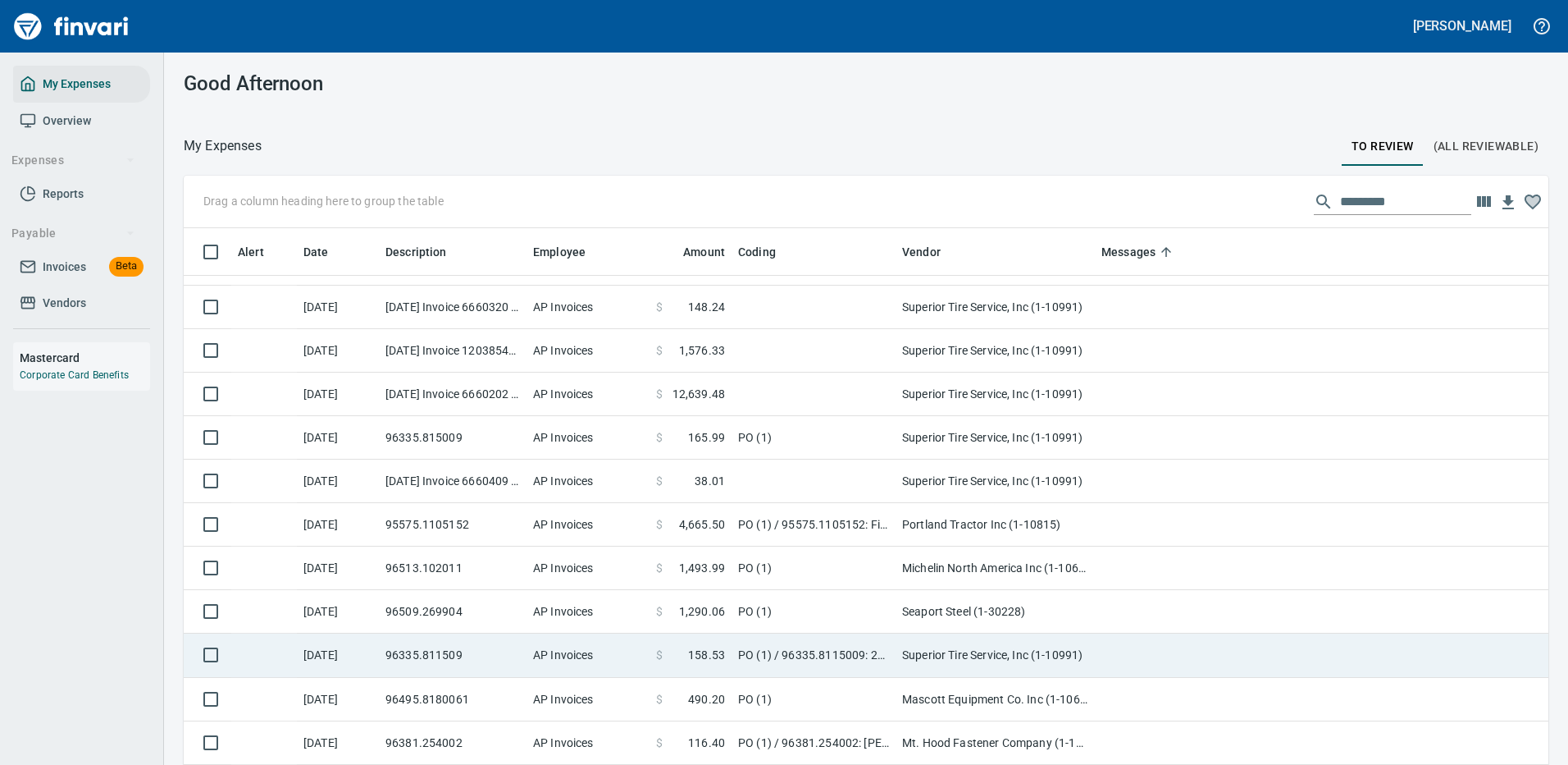
click at [868, 603] on td "PO (1)" at bounding box center [813, 612] width 164 height 44
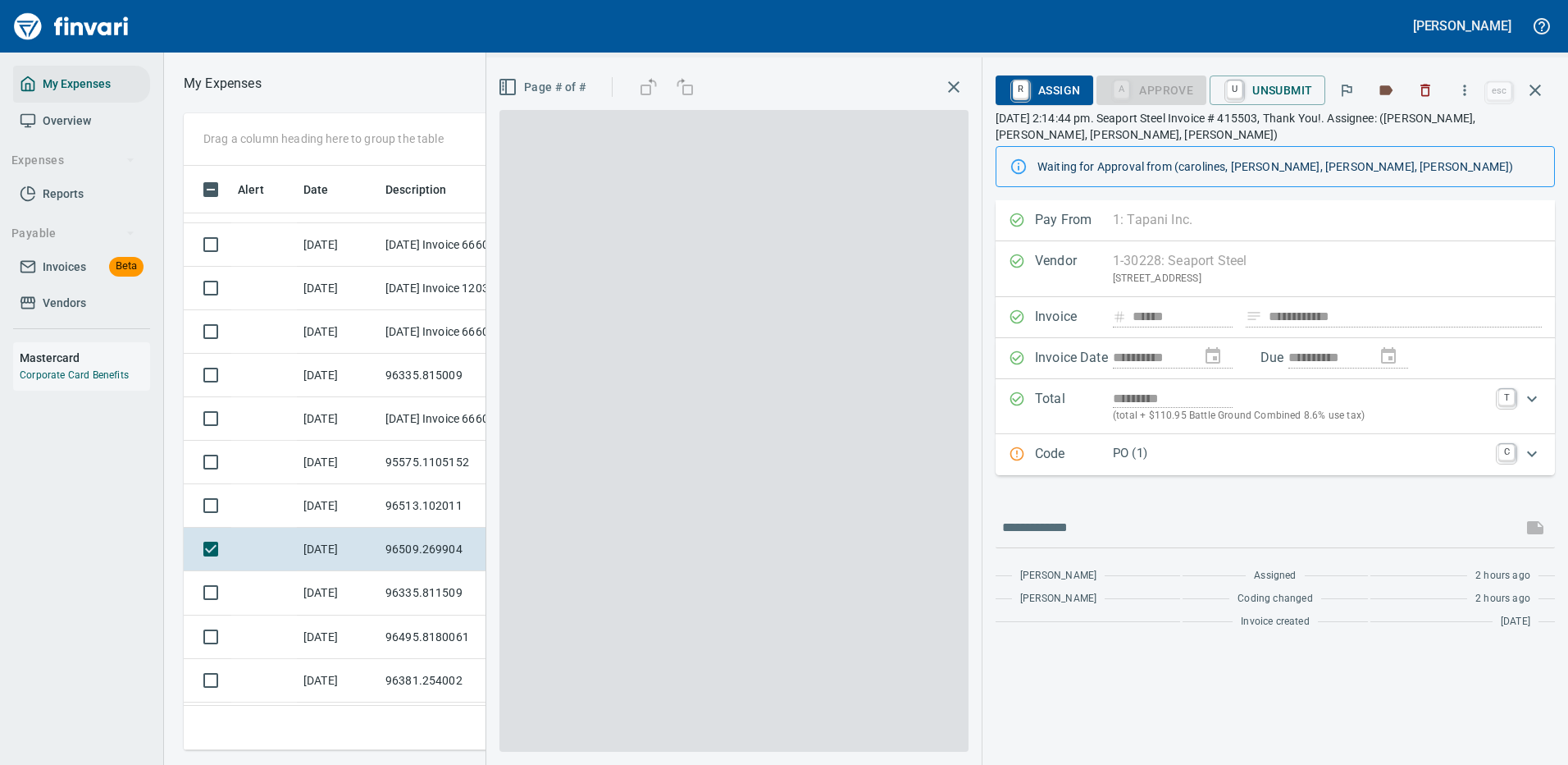
scroll to position [559, 931]
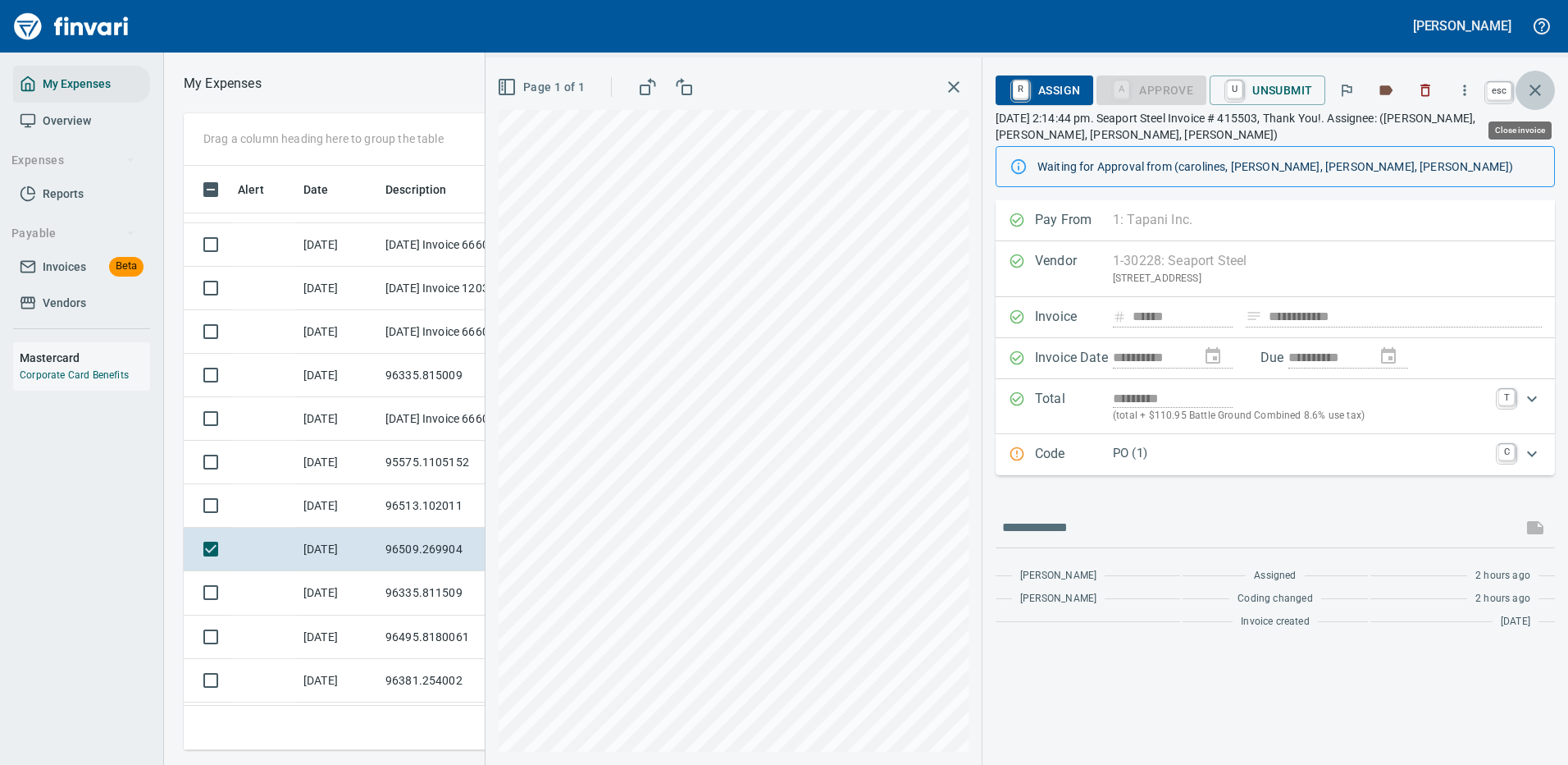
click at [1538, 83] on icon "button" at bounding box center [1536, 90] width 19 height 19
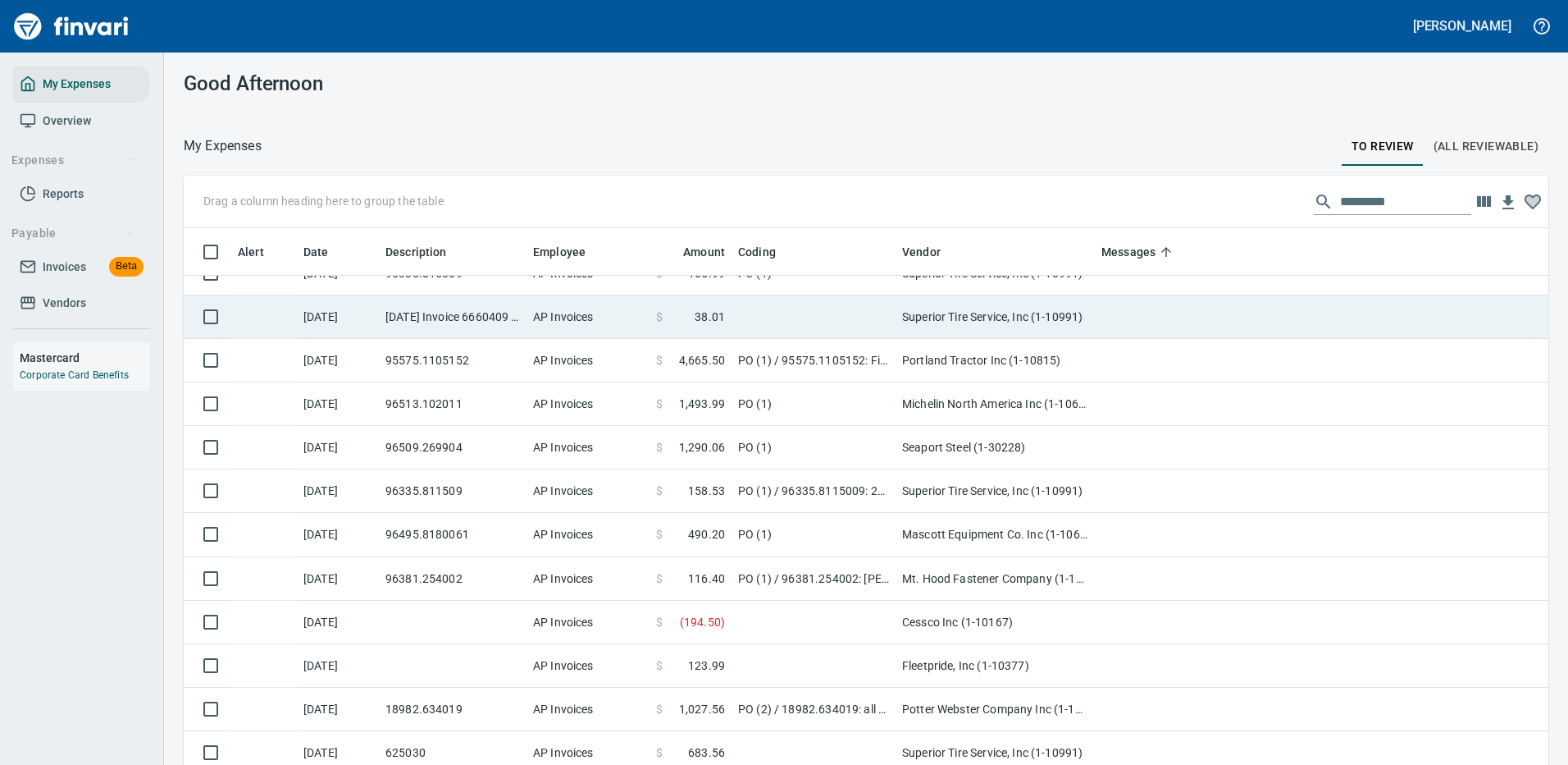
scroll to position [82, 0]
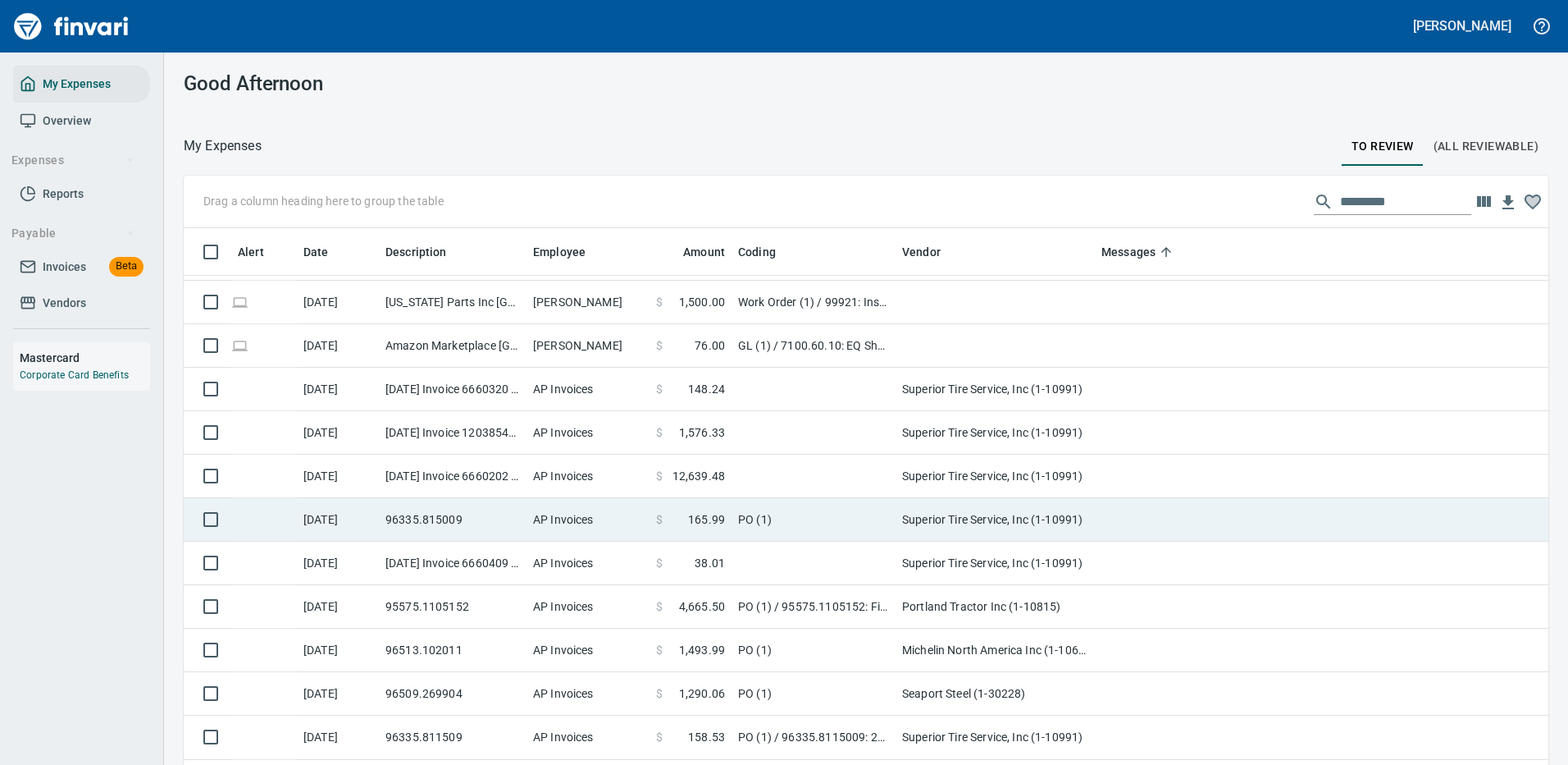
click at [855, 473] on td at bounding box center [813, 477] width 164 height 44
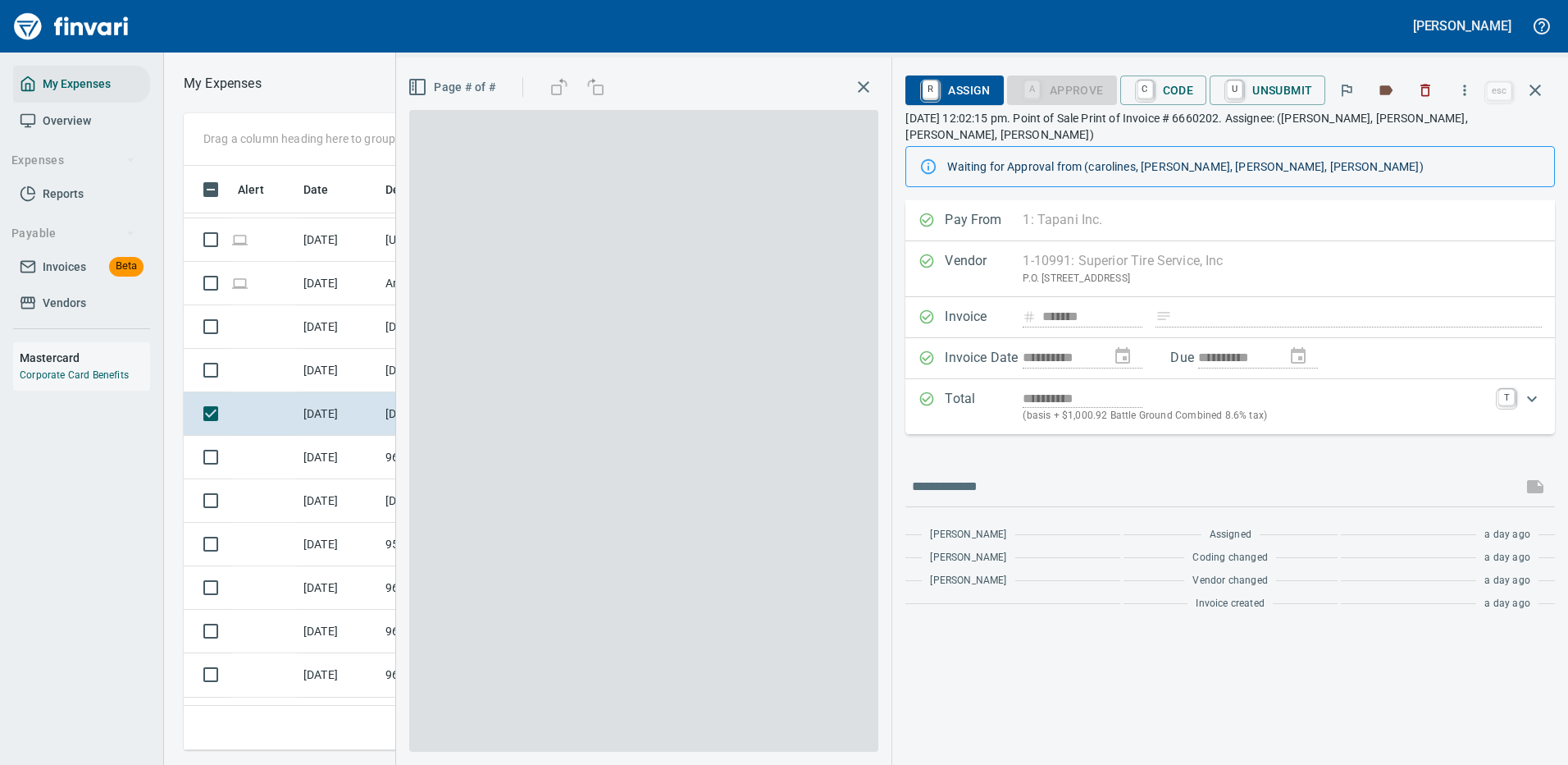
scroll to position [559, 931]
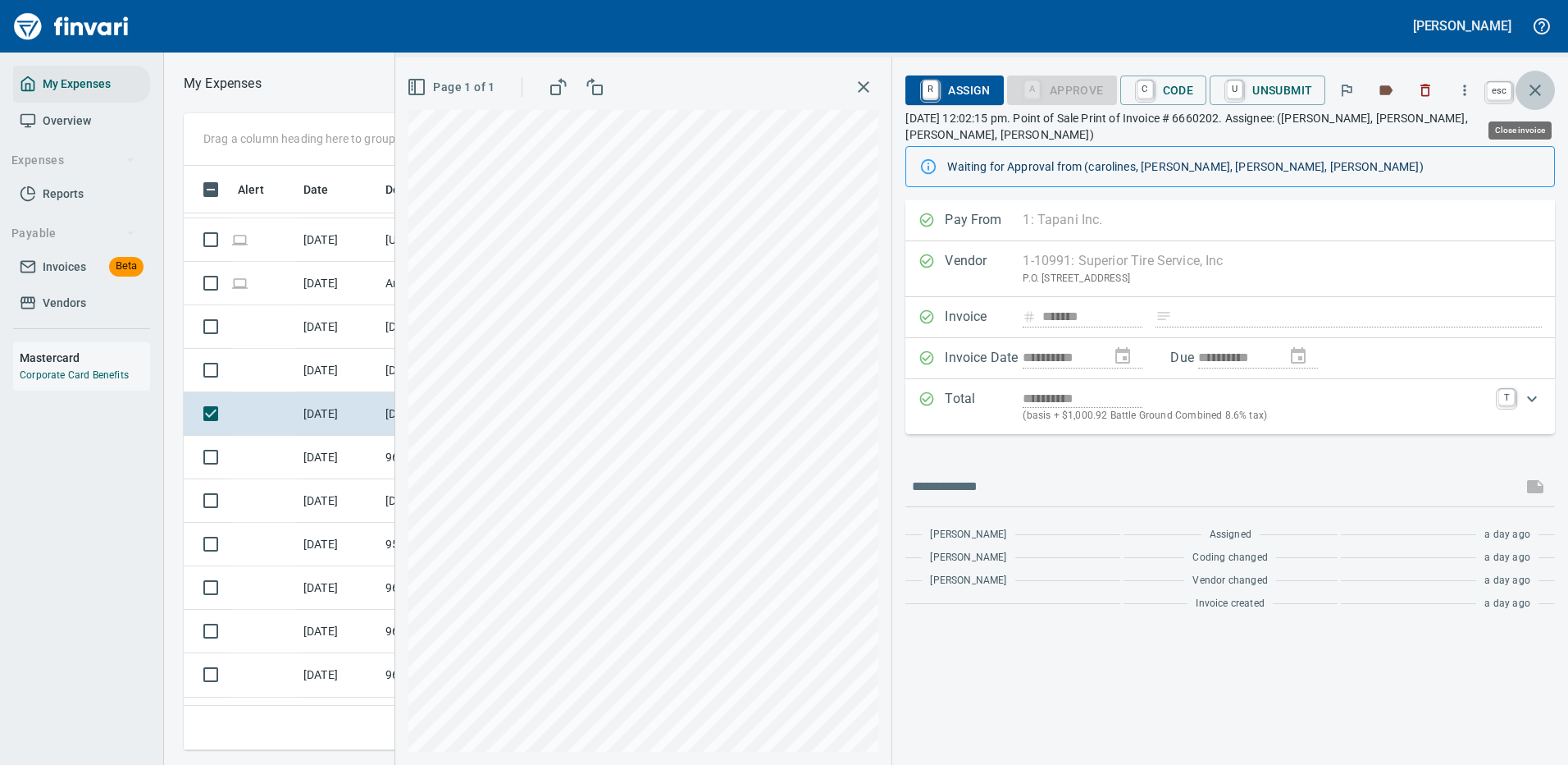
click at [1534, 86] on icon "button" at bounding box center [1536, 90] width 19 height 19
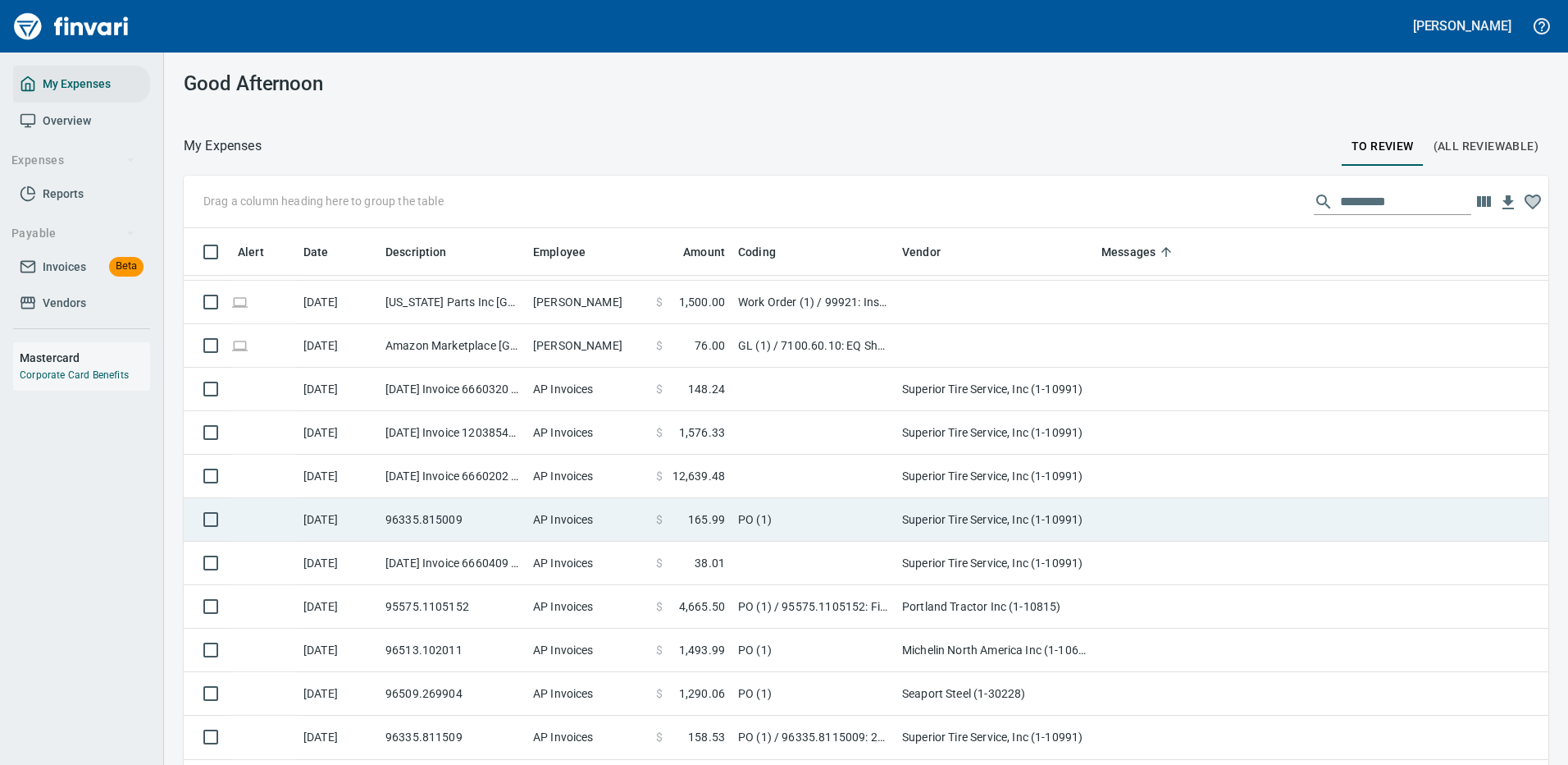
scroll to position [164, 0]
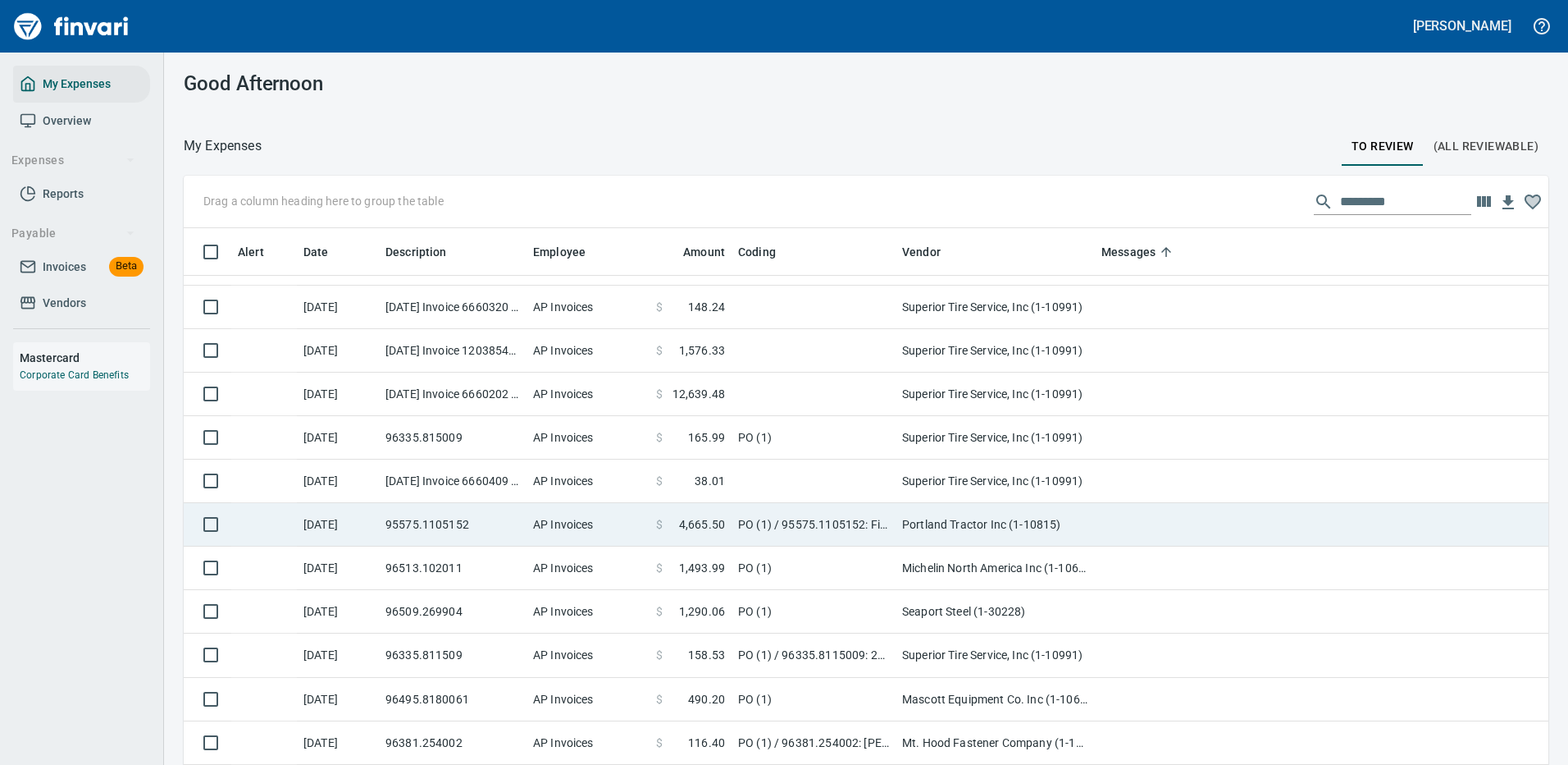
click at [980, 523] on td "Portland Tractor Inc (1-10815)" at bounding box center [995, 525] width 199 height 44
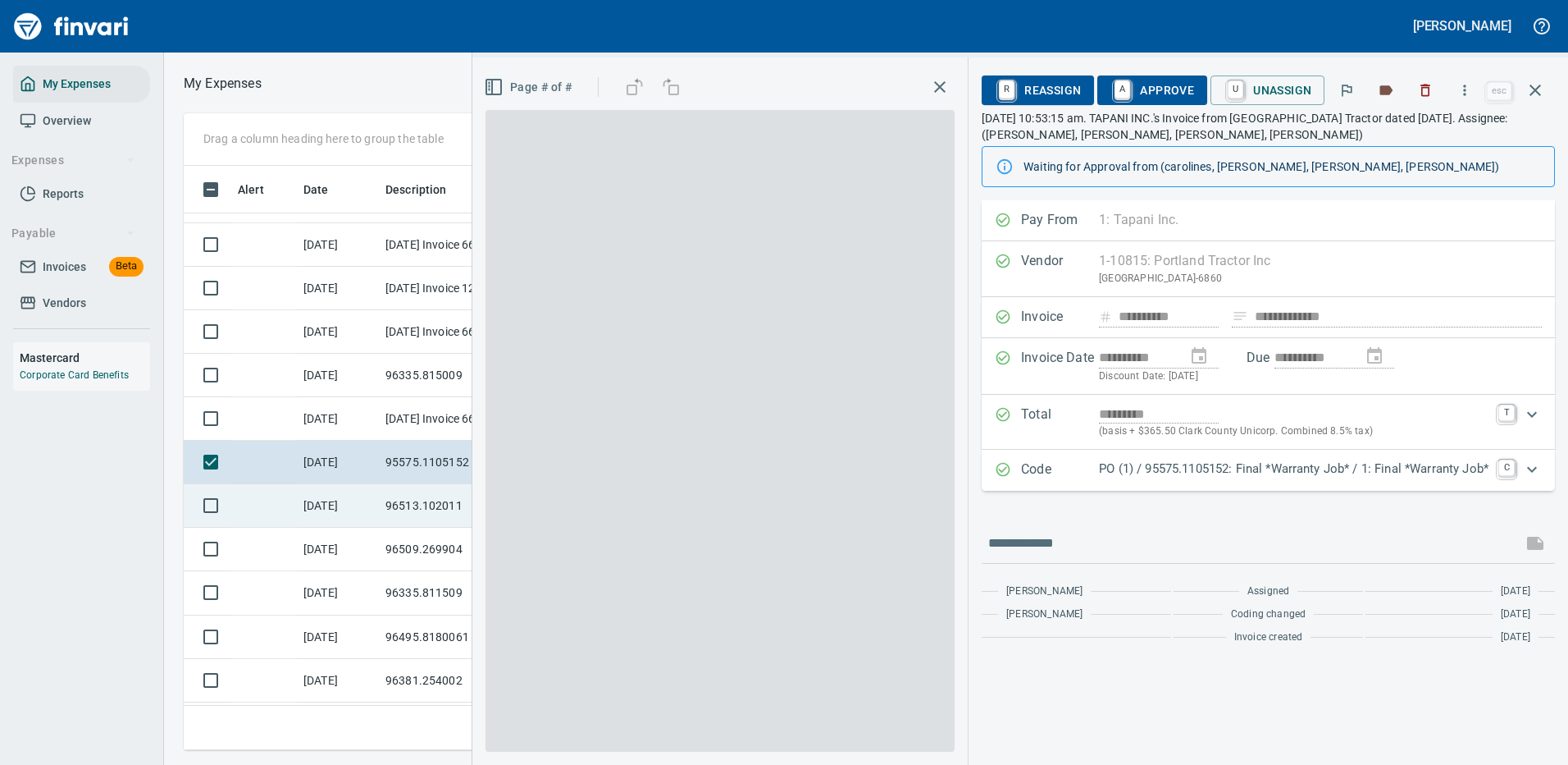
scroll to position [559, 931]
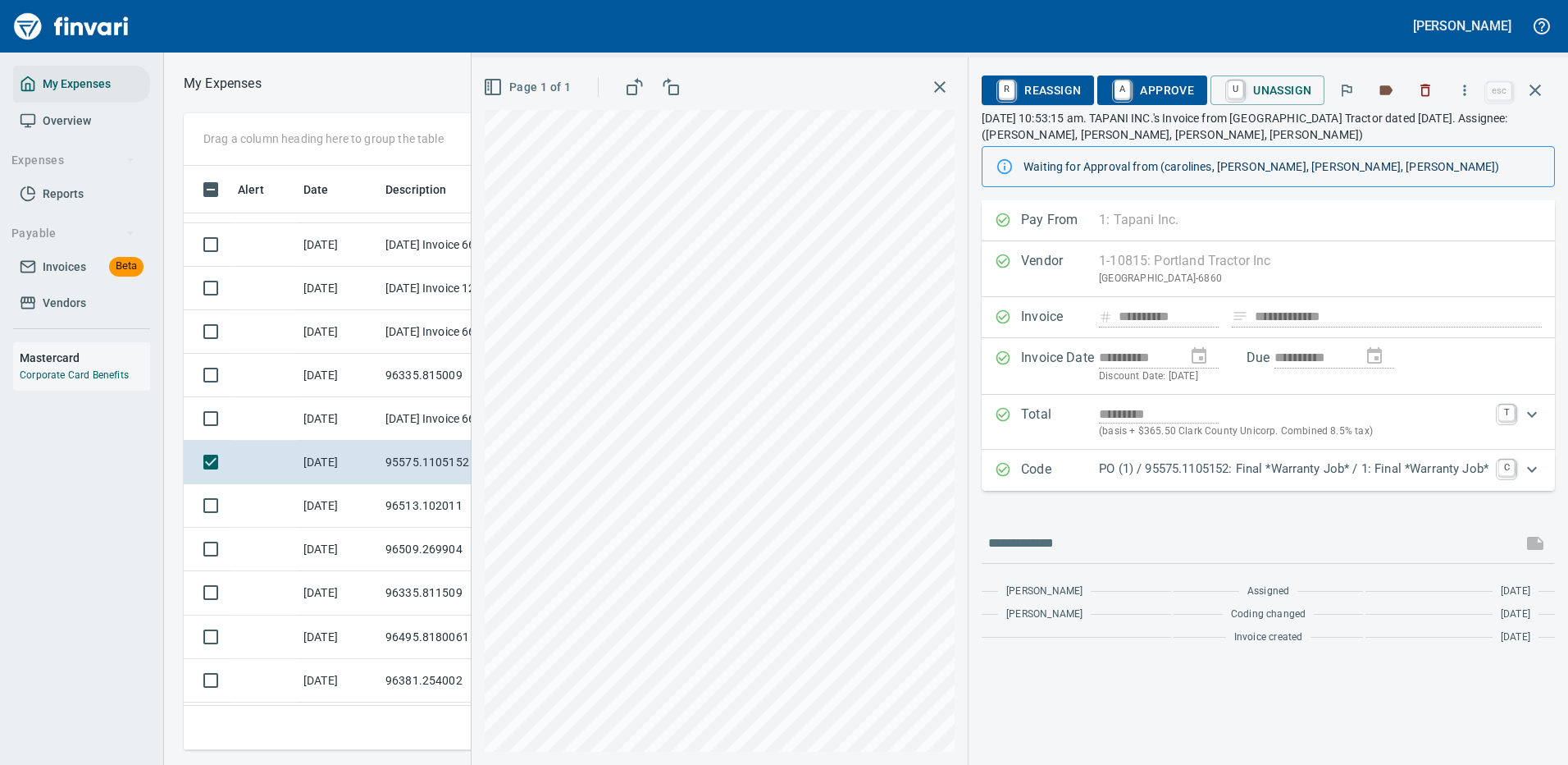
click at [1196, 469] on p "PO (1) / 95575.1105152: Final *Warranty Job* / 1: Final *Warranty Job*" at bounding box center [1294, 468] width 390 height 18
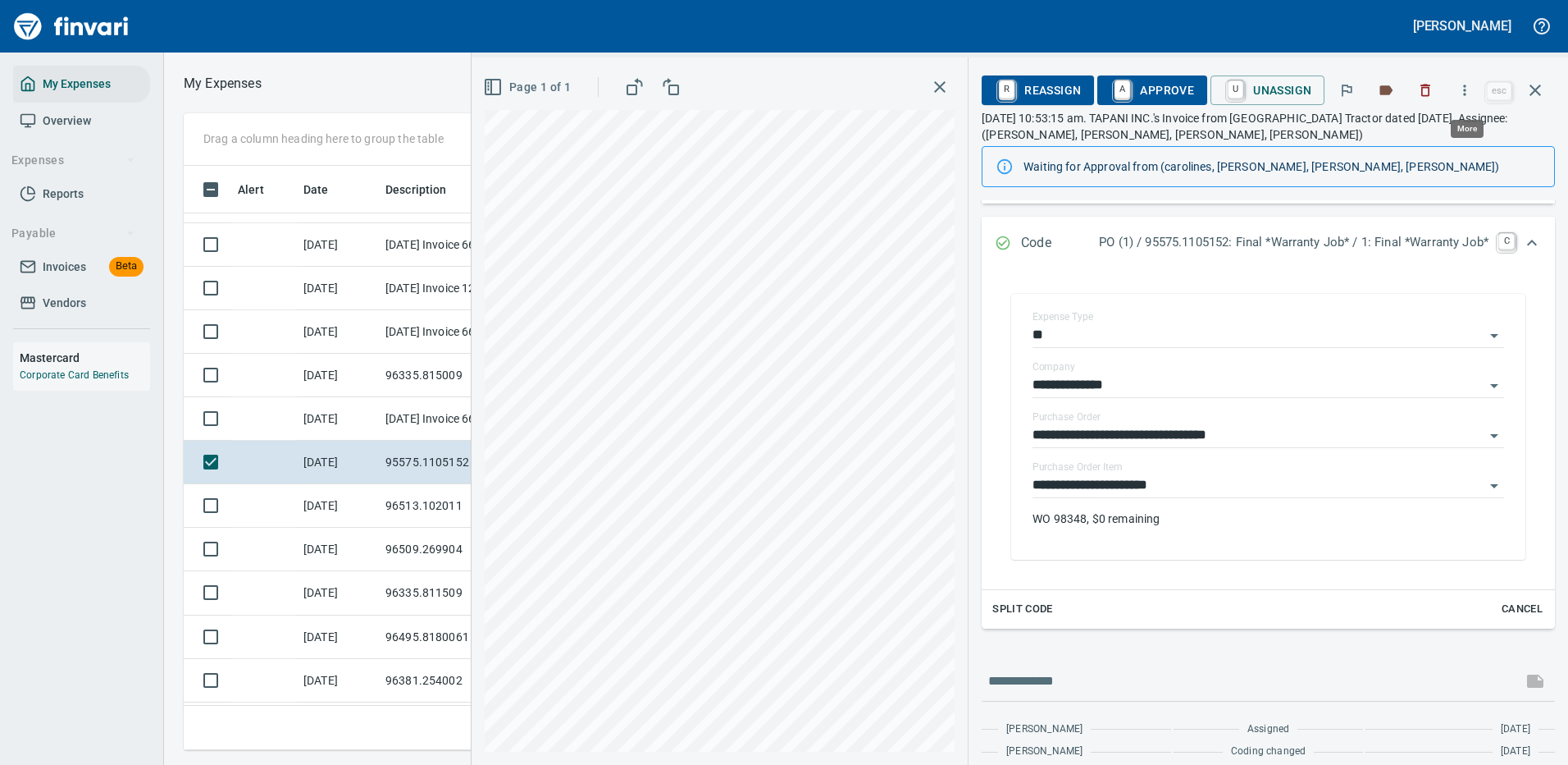
click at [1469, 86] on icon "button" at bounding box center [1464, 90] width 17 height 17
click at [1415, 134] on span "Download" at bounding box center [1462, 138] width 157 height 19
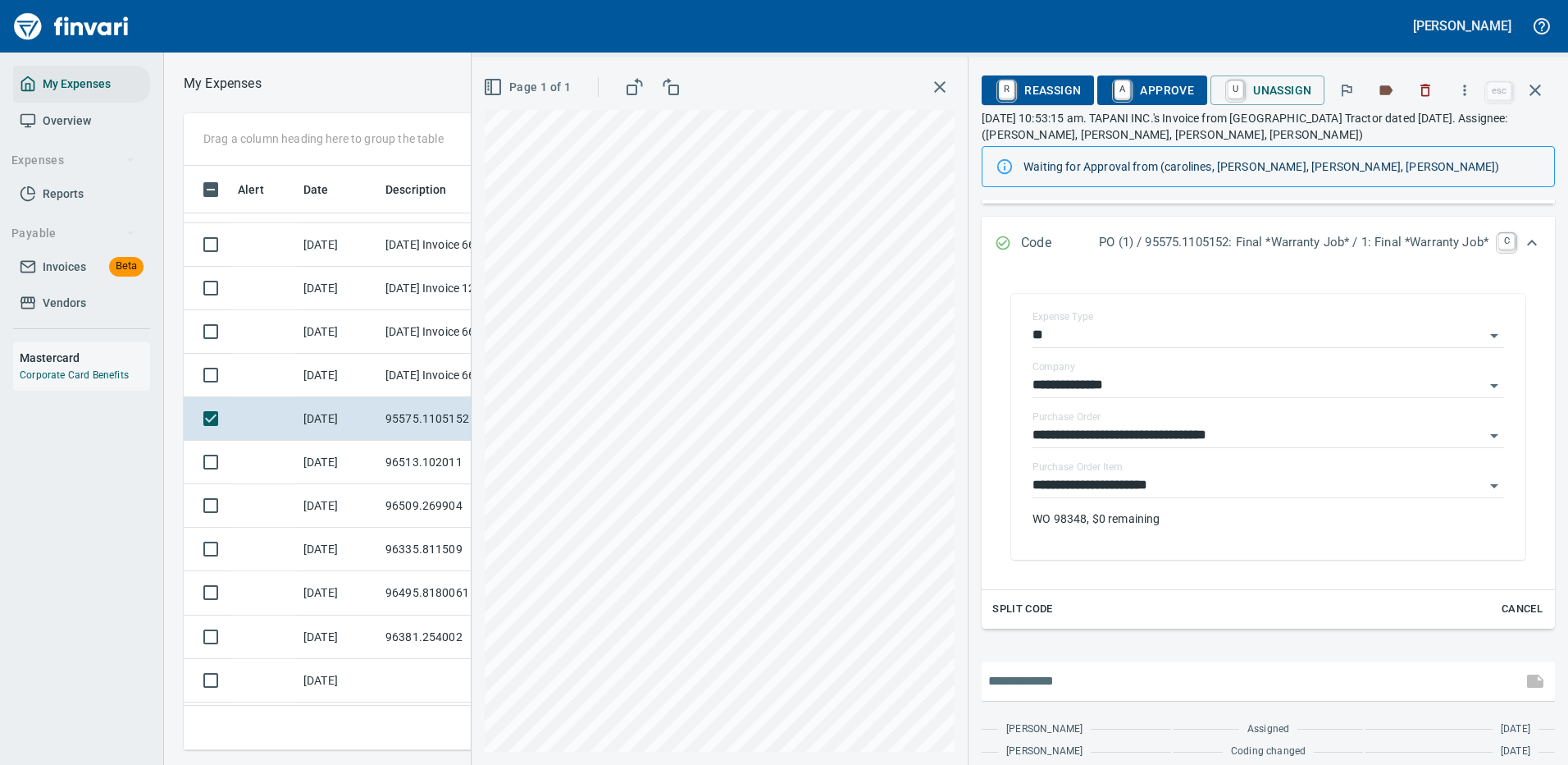
click at [1035, 678] on input "text" at bounding box center [1252, 682] width 528 height 26
type input "**********"
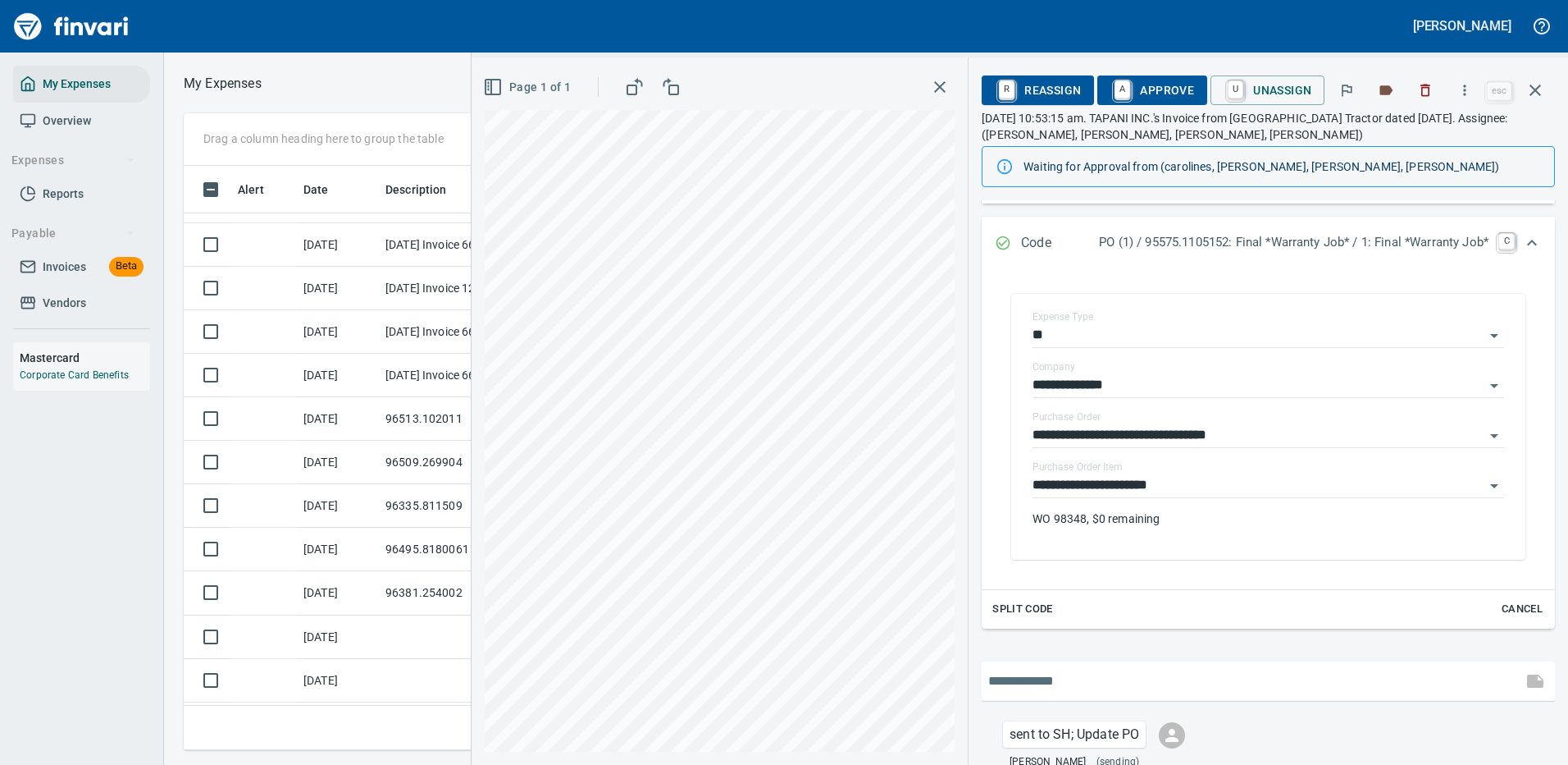
scroll to position [340, 0]
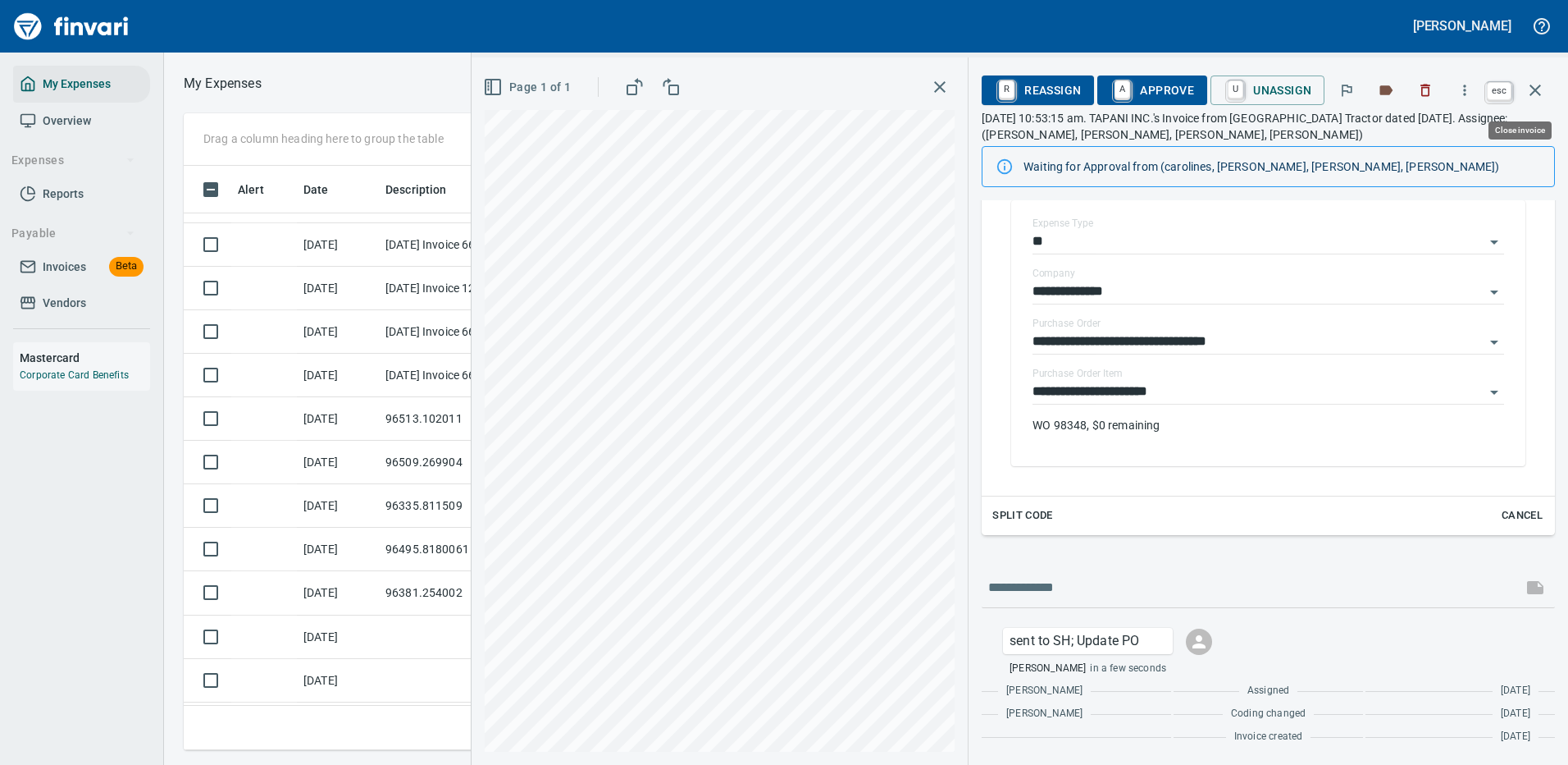
click at [1538, 89] on icon "button" at bounding box center [1536, 90] width 11 height 11
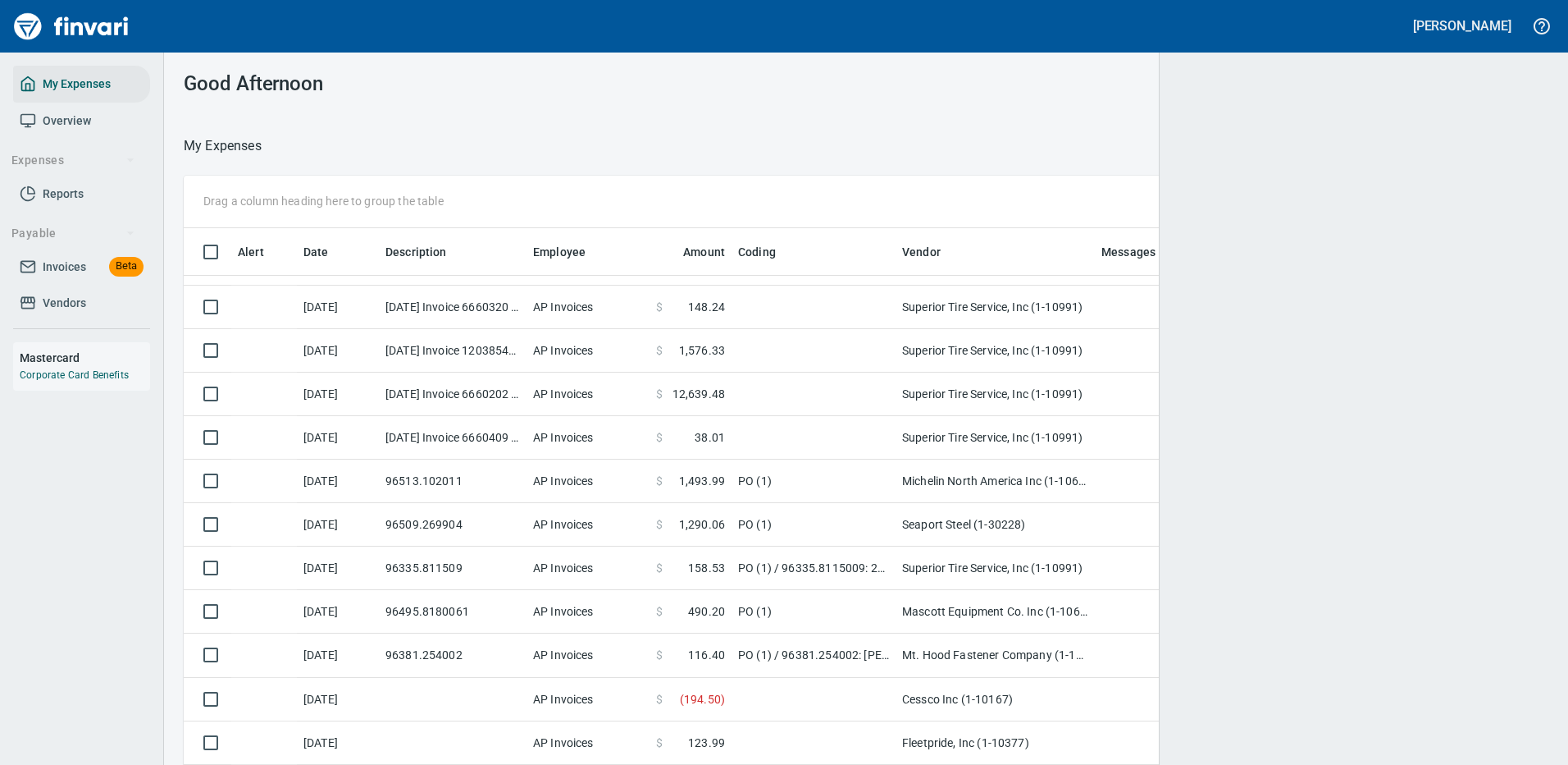
scroll to position [2, 2]
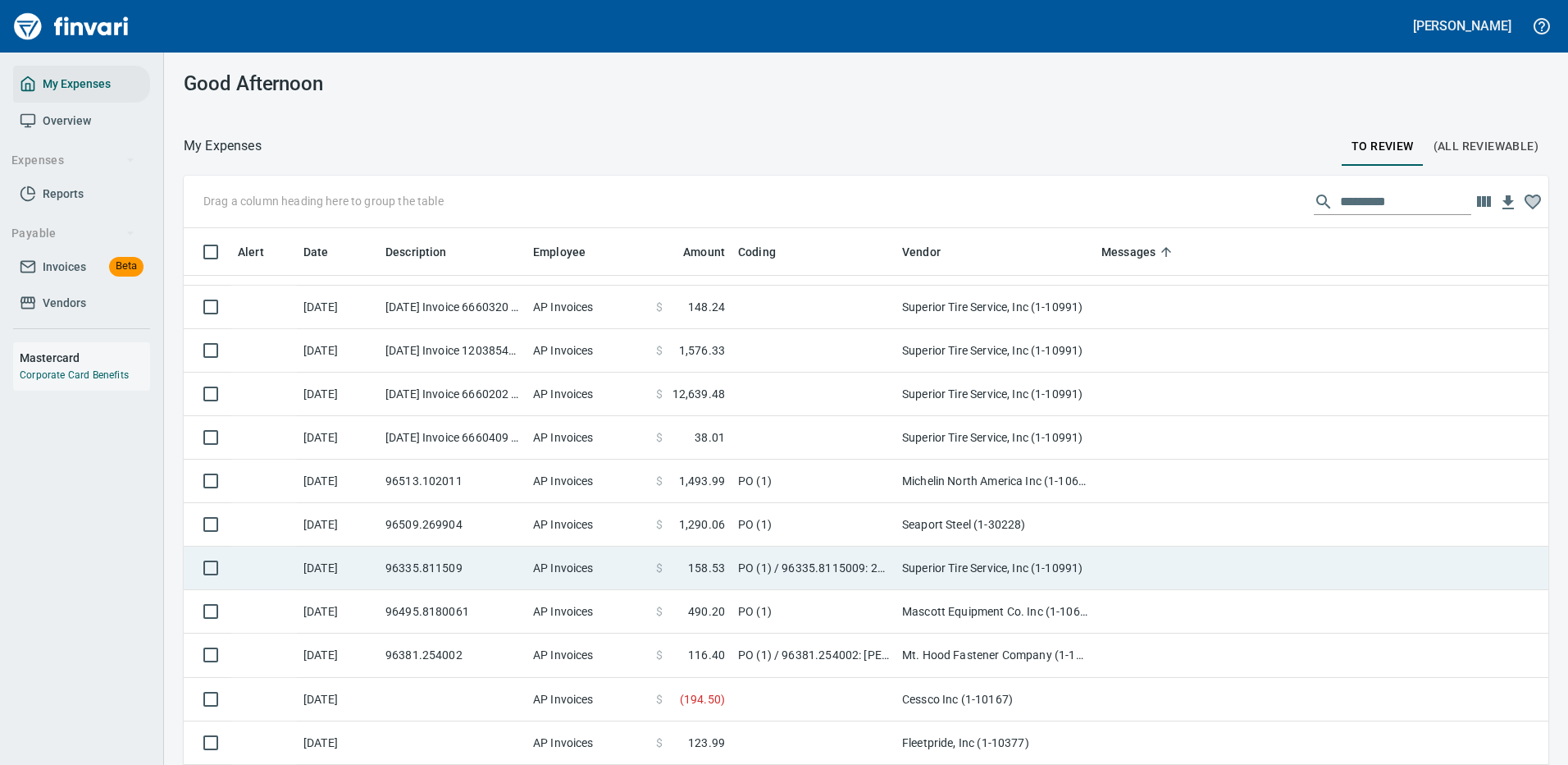
click at [1073, 523] on td "Seaport Steel (1-30228)" at bounding box center [995, 525] width 199 height 44
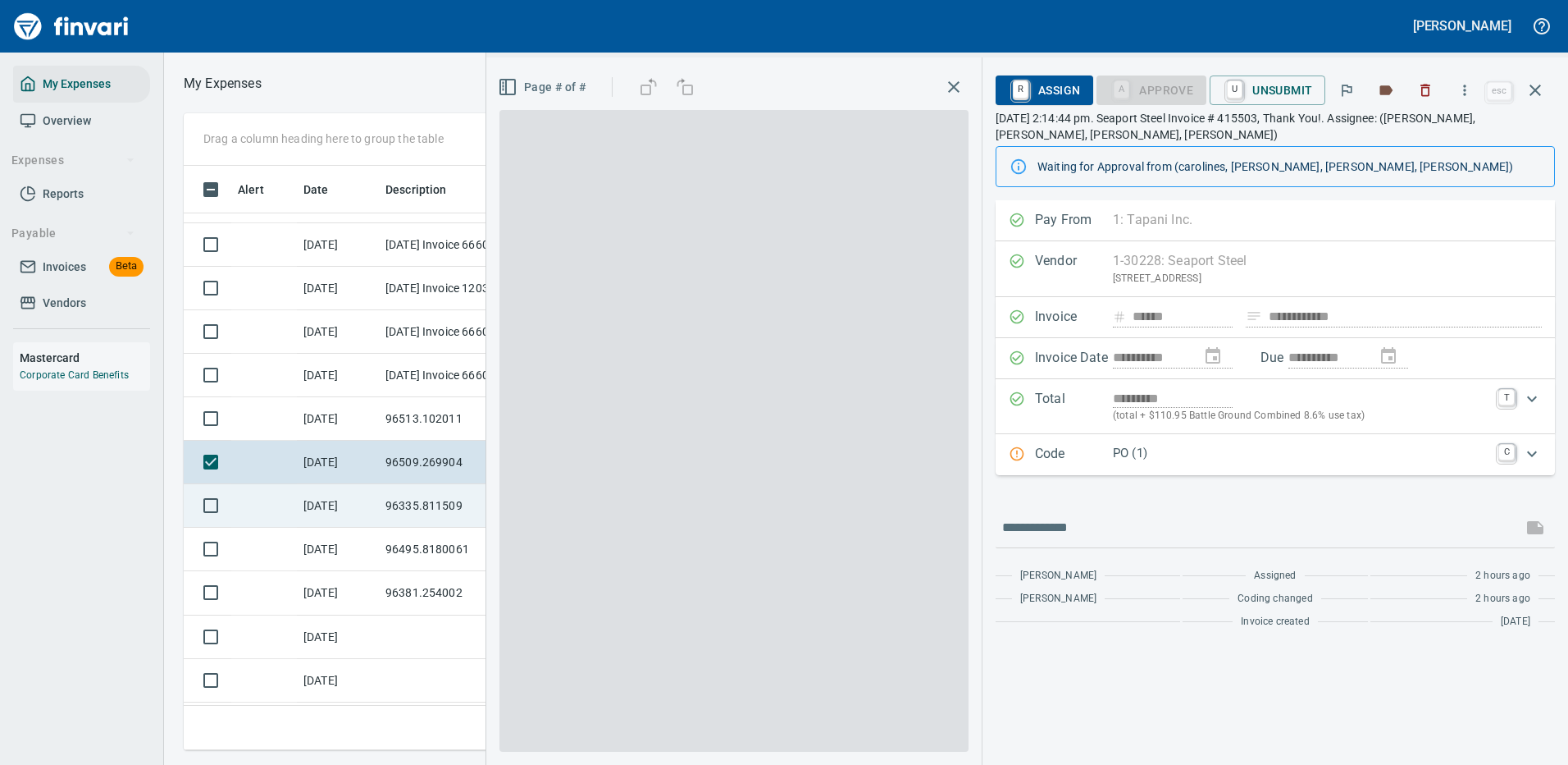
scroll to position [559, 931]
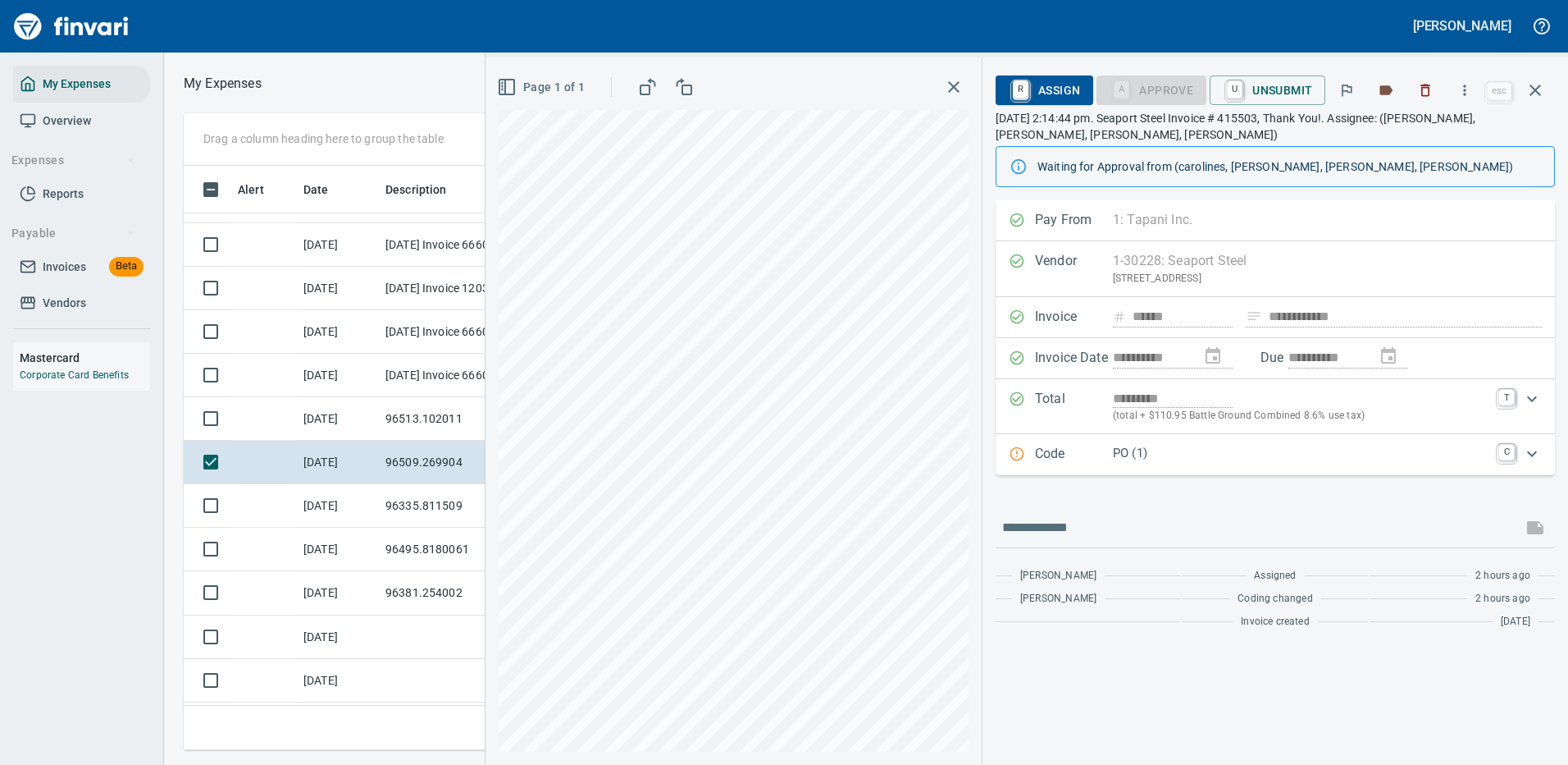
click at [1451, 314] on div "**********" at bounding box center [1275, 317] width 559 height 41
click at [1241, 456] on p "PO (1)" at bounding box center [1301, 452] width 376 height 18
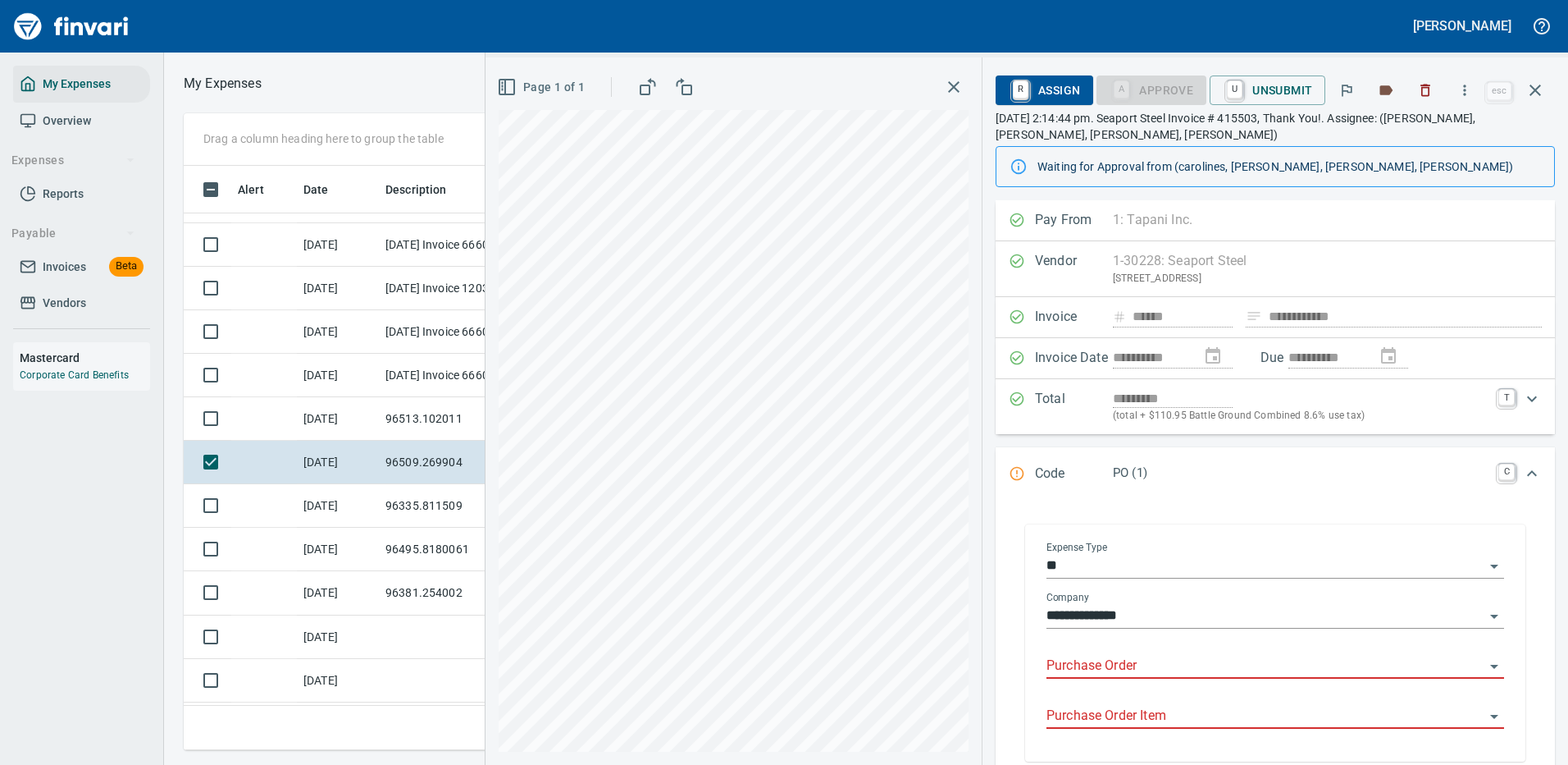
click at [1099, 659] on input "Purchase Order" at bounding box center [1265, 667] width 438 height 23
type input "*"
click at [1469, 89] on icon "button" at bounding box center [1464, 90] width 17 height 17
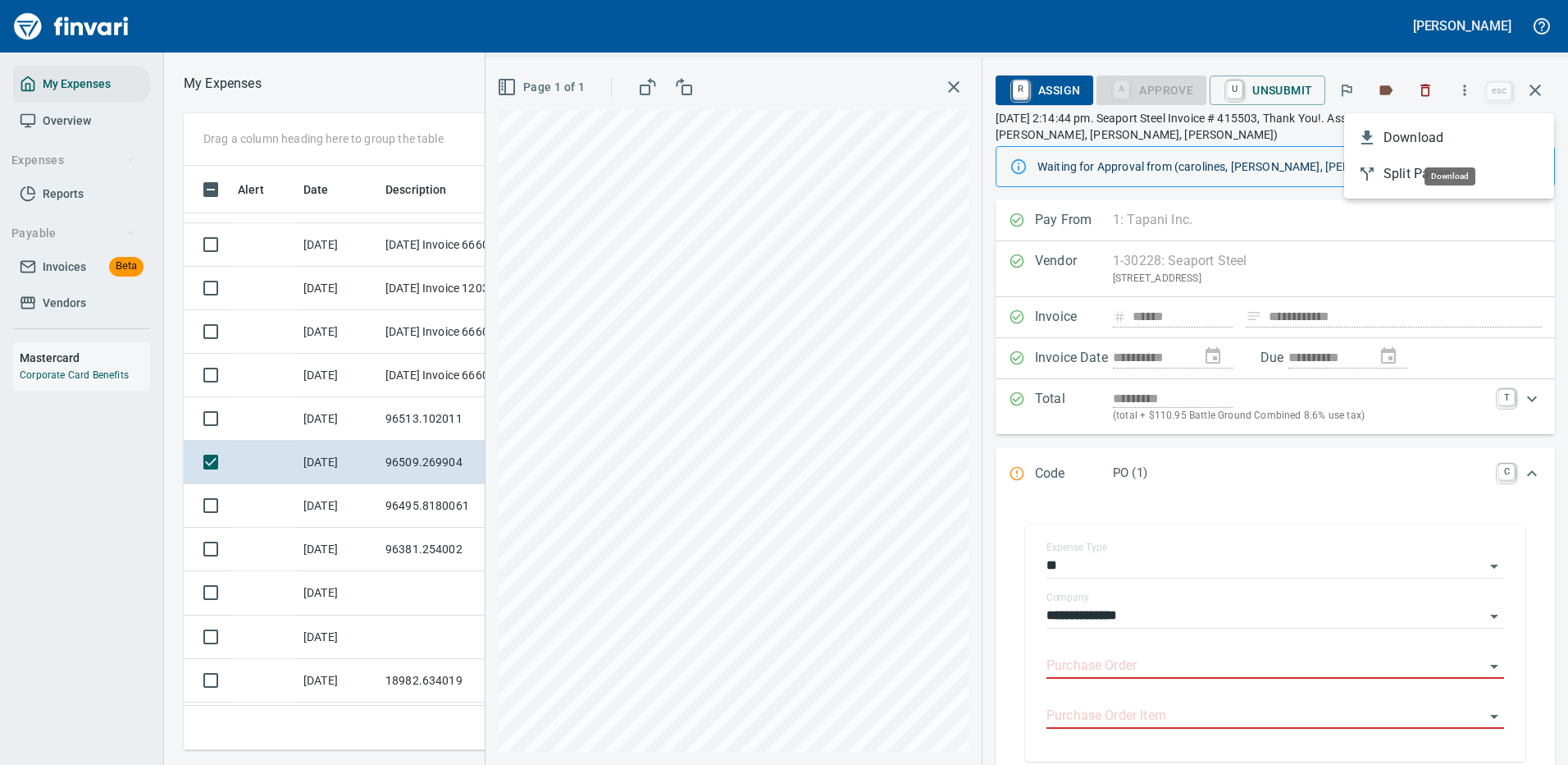
click at [1425, 135] on span "Download" at bounding box center [1462, 138] width 157 height 19
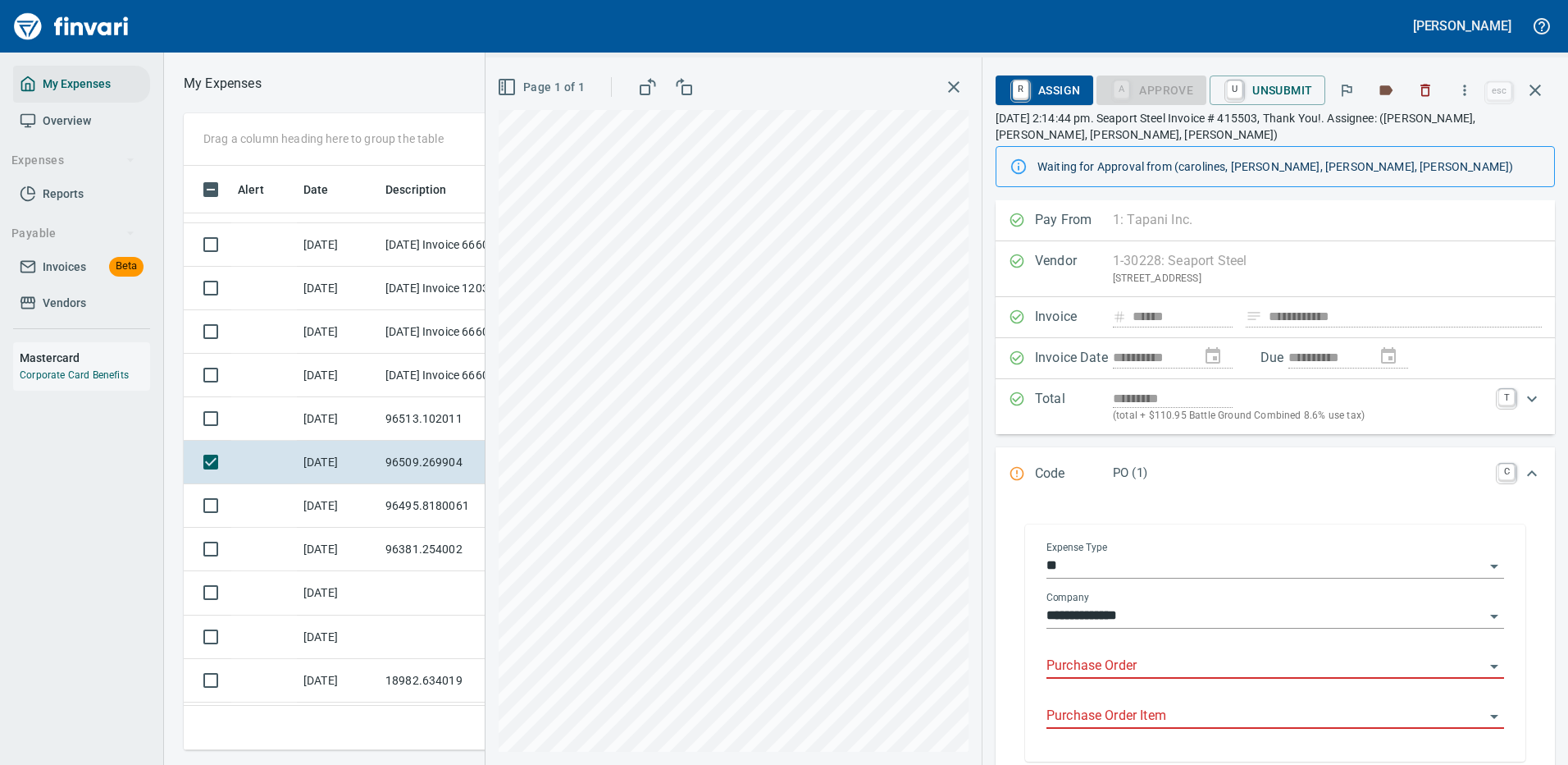
scroll to position [164, 0]
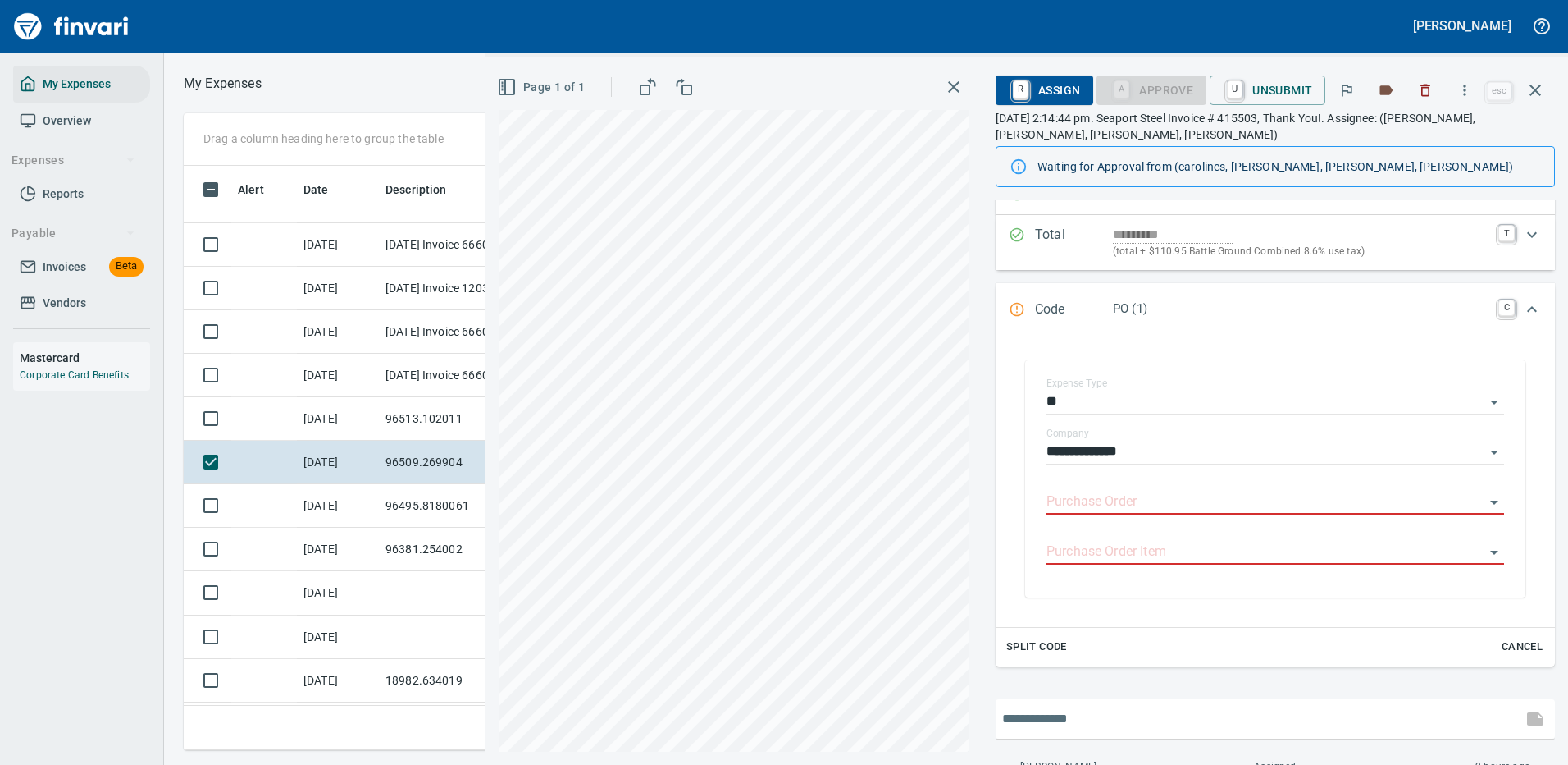
click at [1082, 724] on input "text" at bounding box center [1259, 719] width 514 height 26
type input "**********"
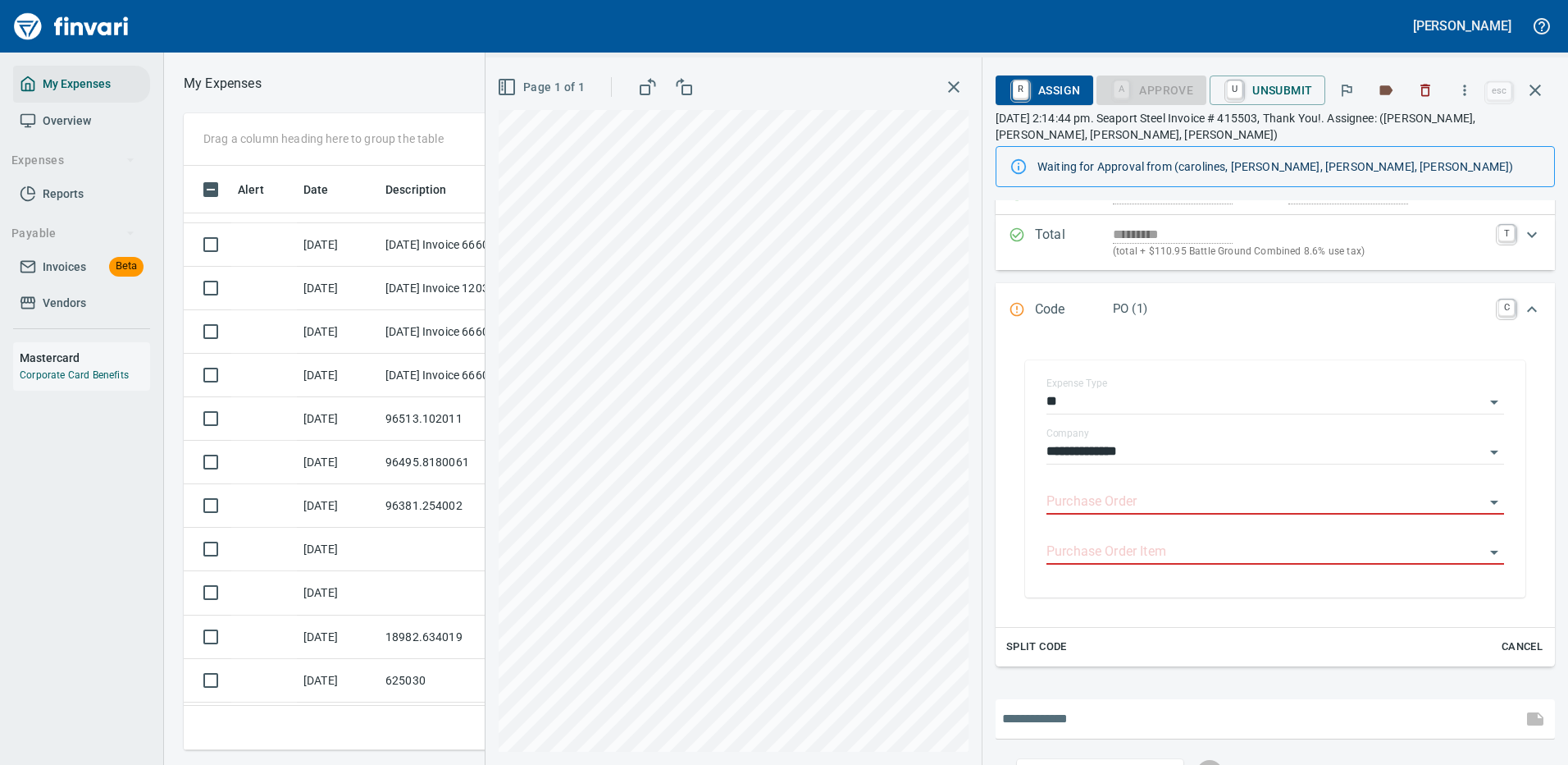
scroll to position [295, 0]
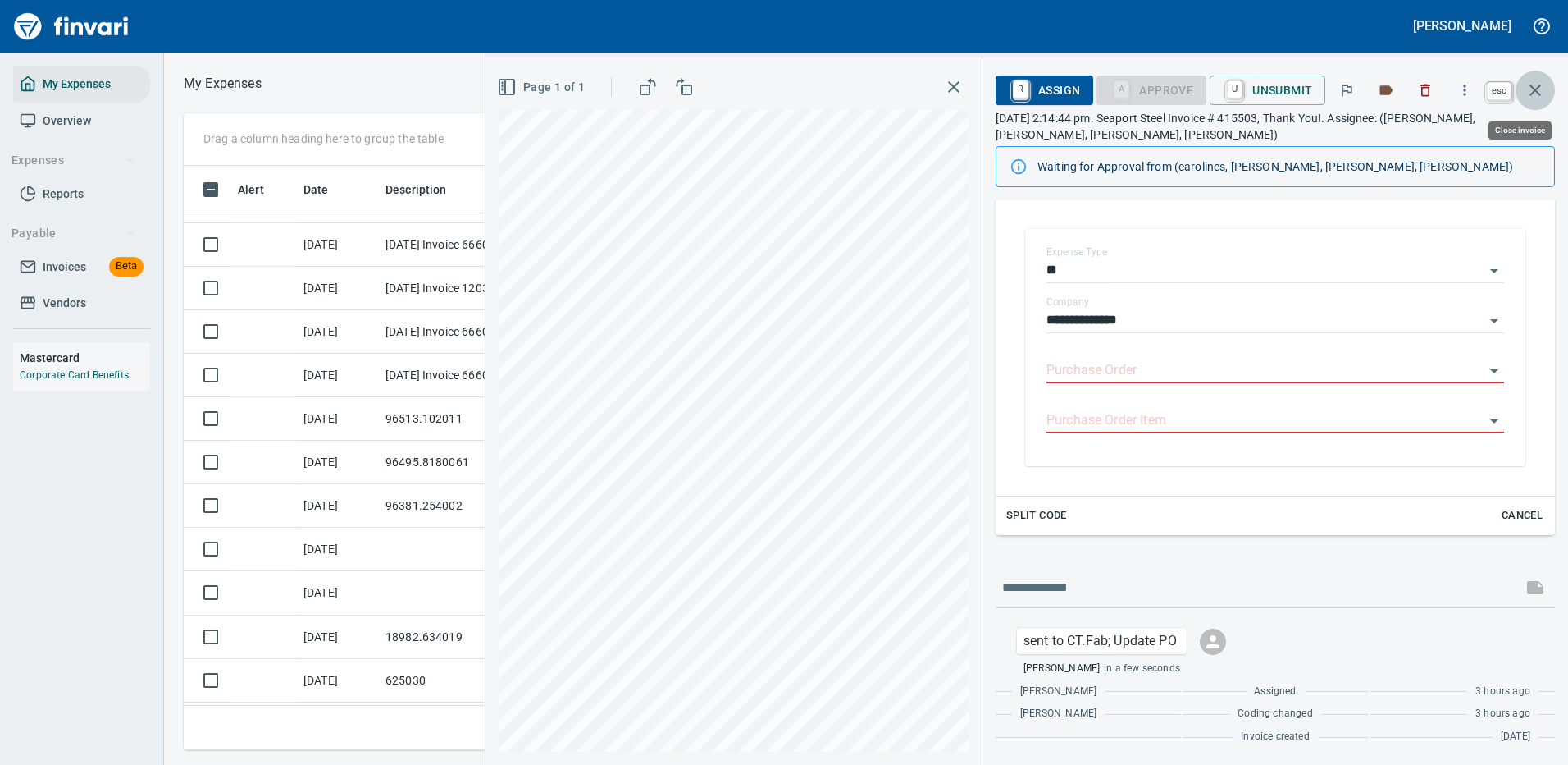
click at [1535, 86] on icon "button" at bounding box center [1536, 90] width 19 height 19
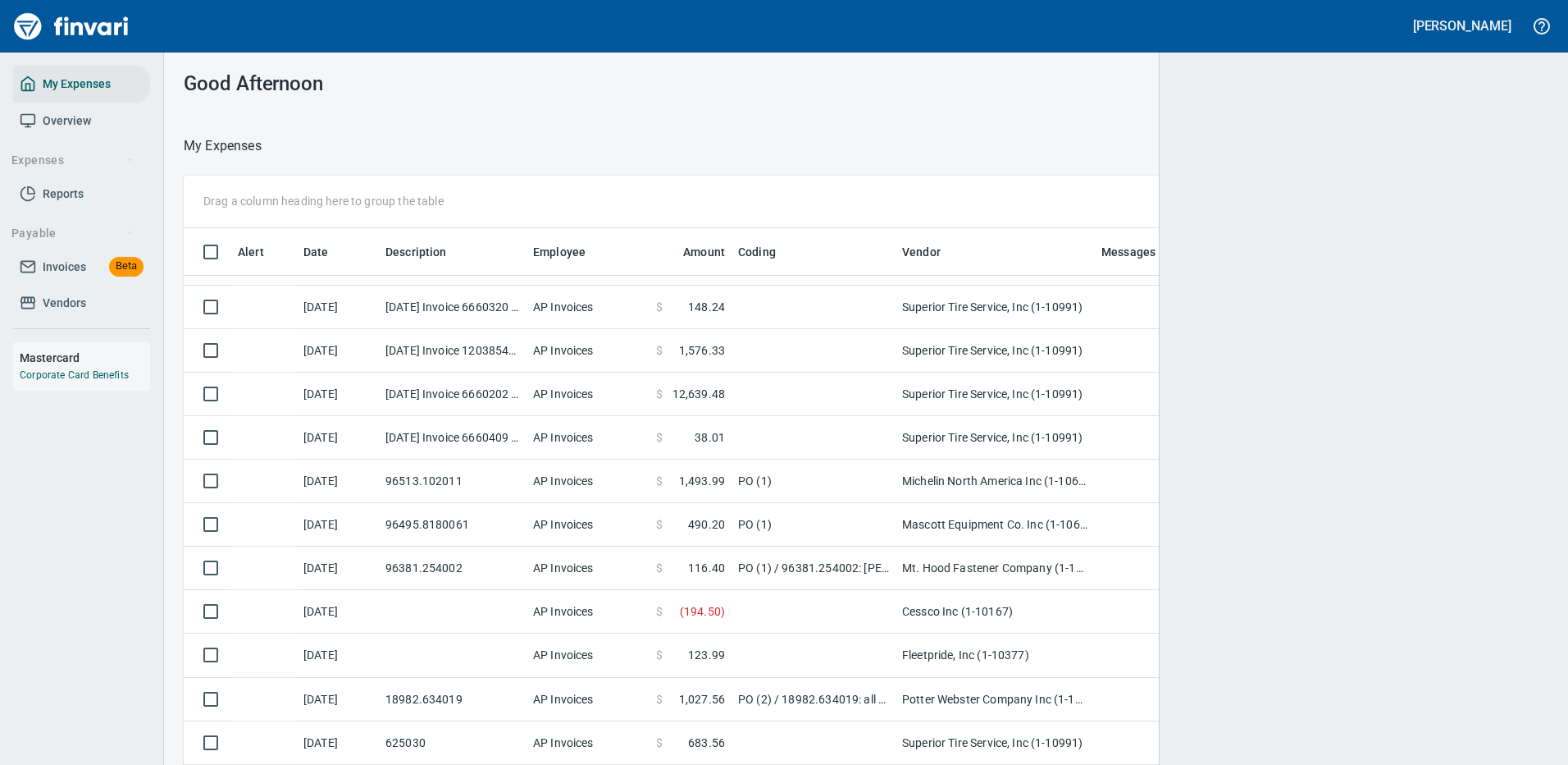
scroll to position [559, 1316]
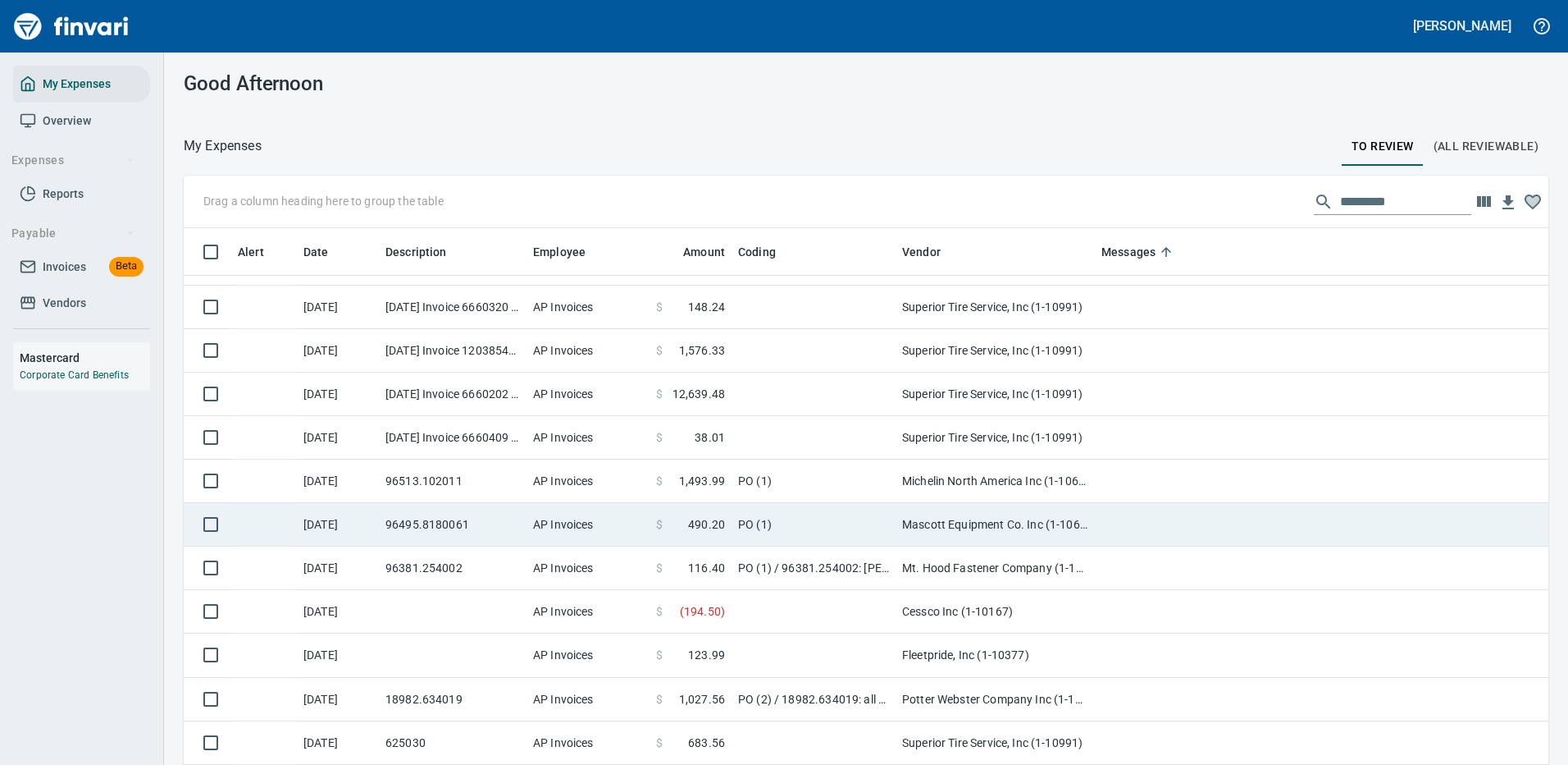
click at [918, 524] on td "Mascott Equipment Co. Inc (1-10630)" at bounding box center [995, 525] width 199 height 44
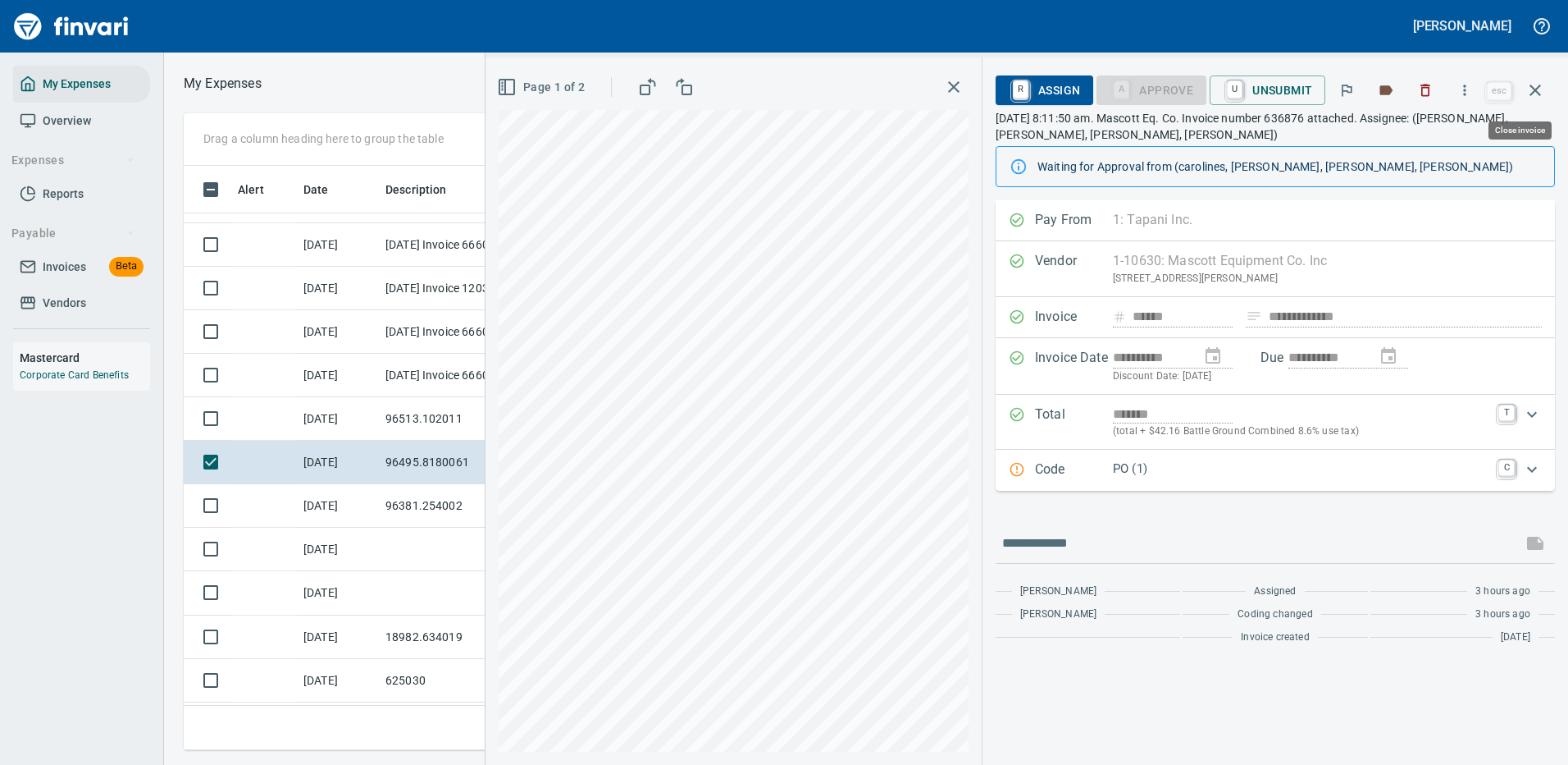
scroll to position [559, 931]
click at [1202, 472] on p "PO (1)" at bounding box center [1301, 468] width 376 height 18
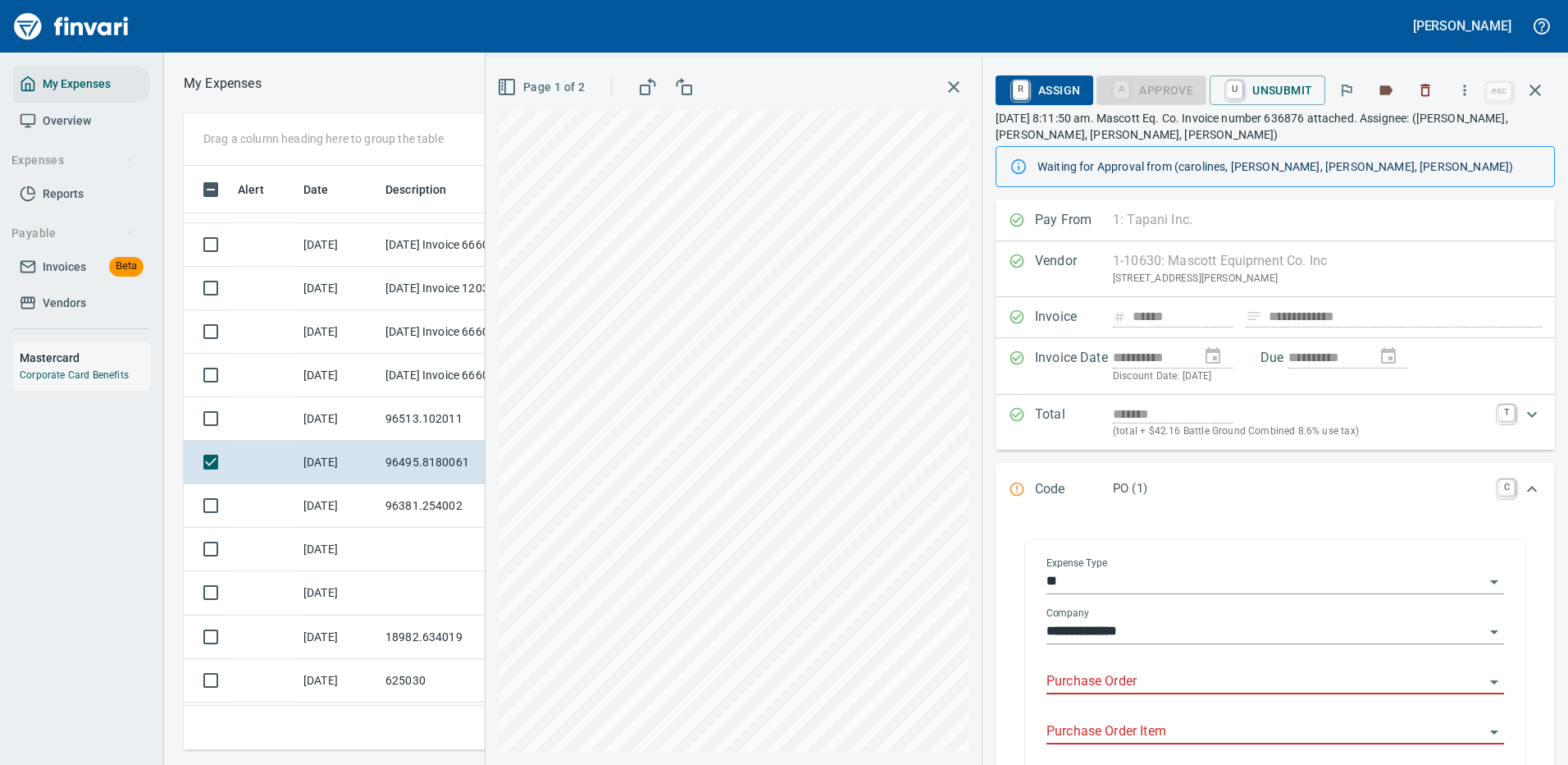
click at [1138, 672] on input "Purchase Order" at bounding box center [1265, 682] width 438 height 23
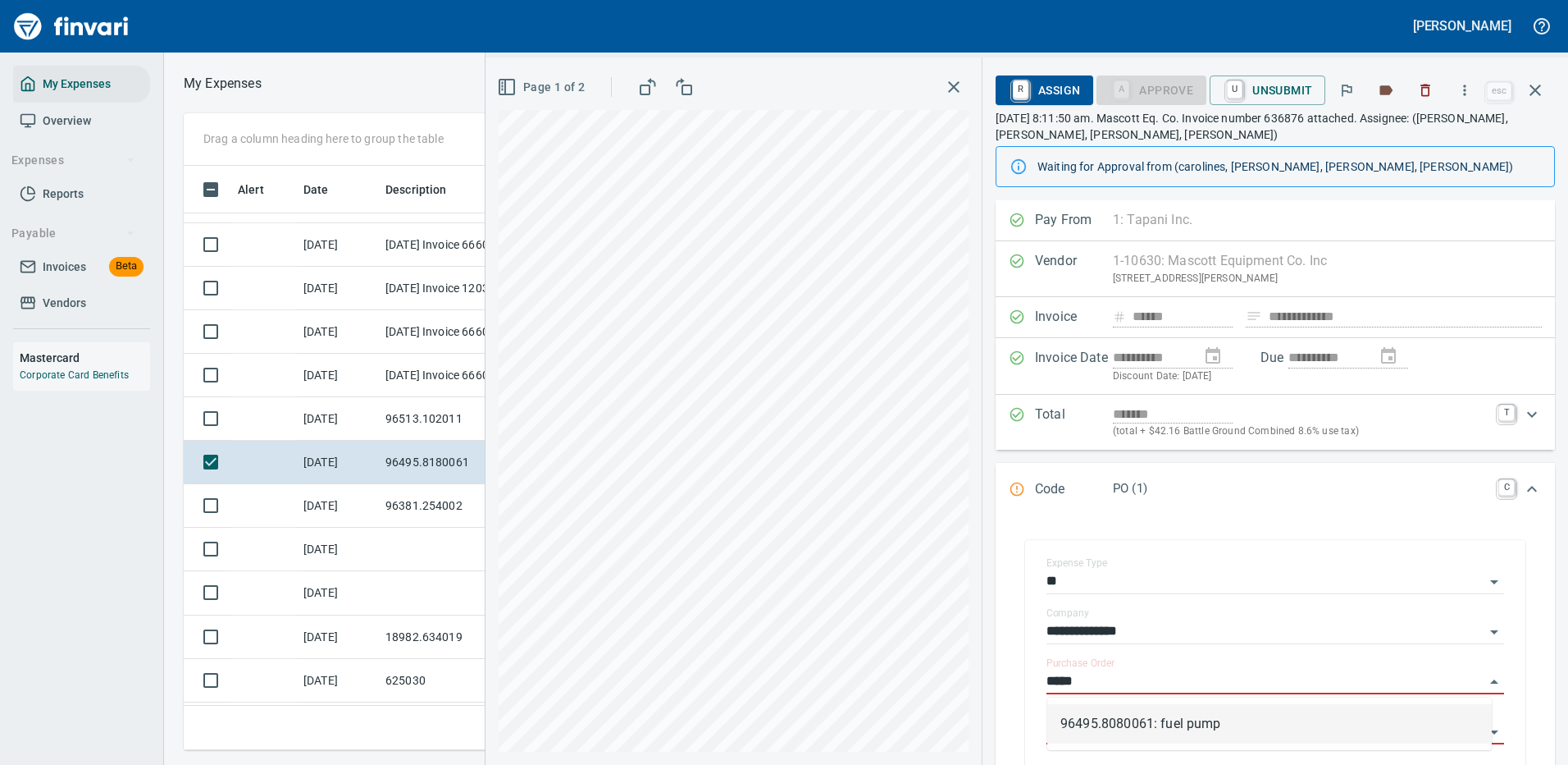
click at [1162, 714] on li "96495.8080061: fuel pump" at bounding box center [1270, 724] width 444 height 40
type input "**********"
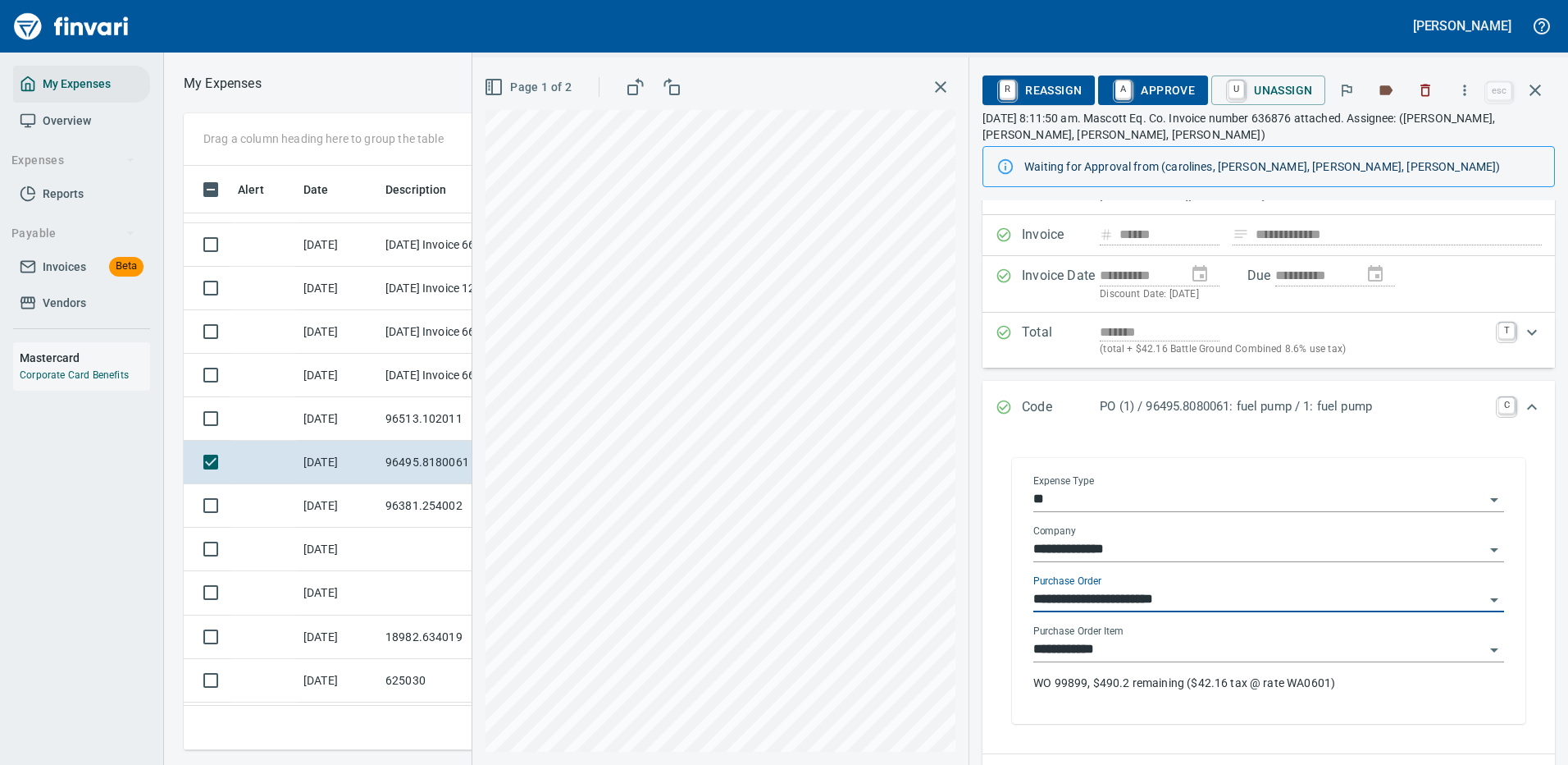
scroll to position [164, 0]
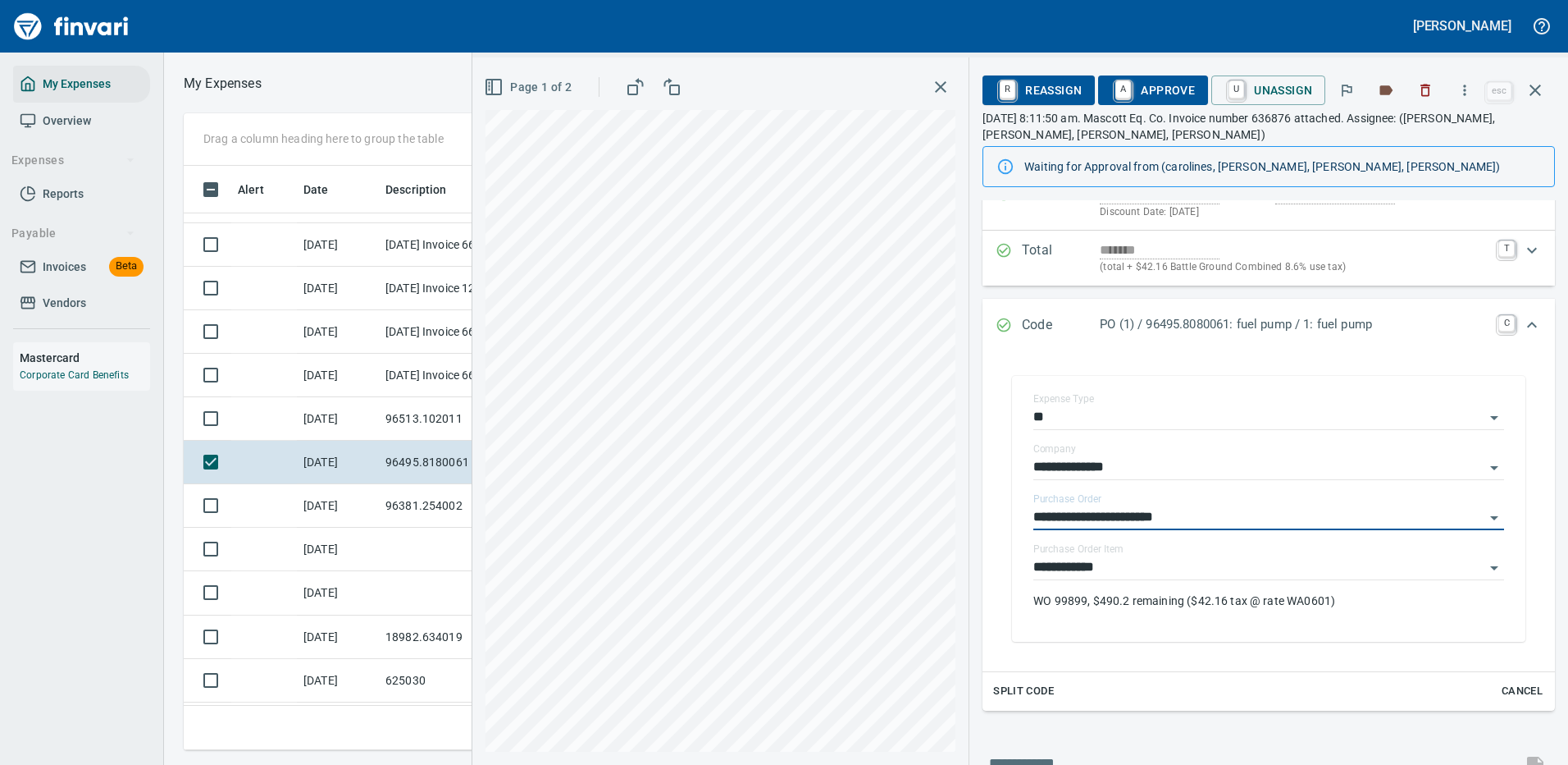
type input "**********"
click at [1167, 86] on span "A Approve" at bounding box center [1153, 90] width 83 height 28
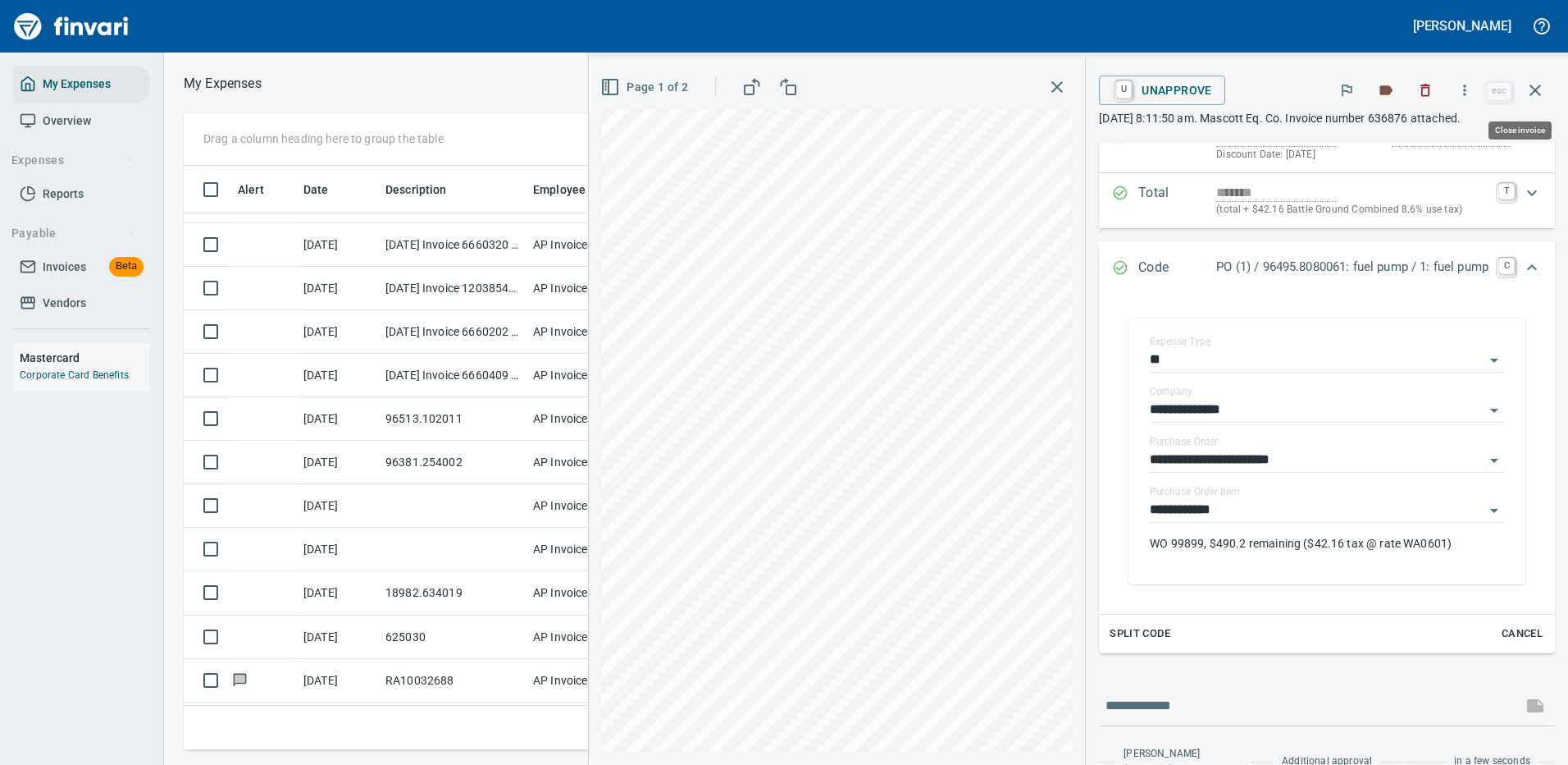
click at [1536, 86] on icon "button" at bounding box center [1536, 90] width 19 height 19
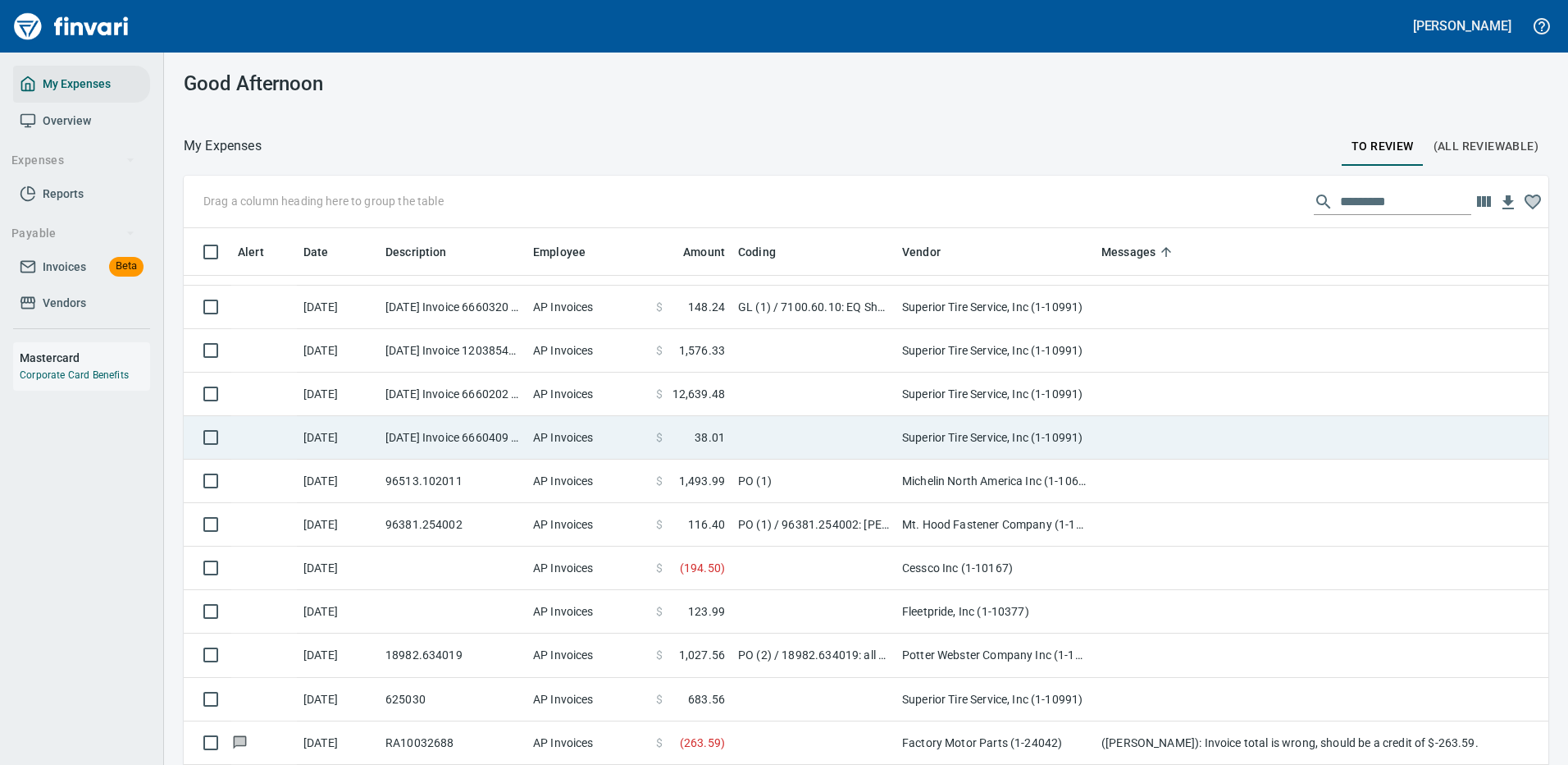
scroll to position [559, 1328]
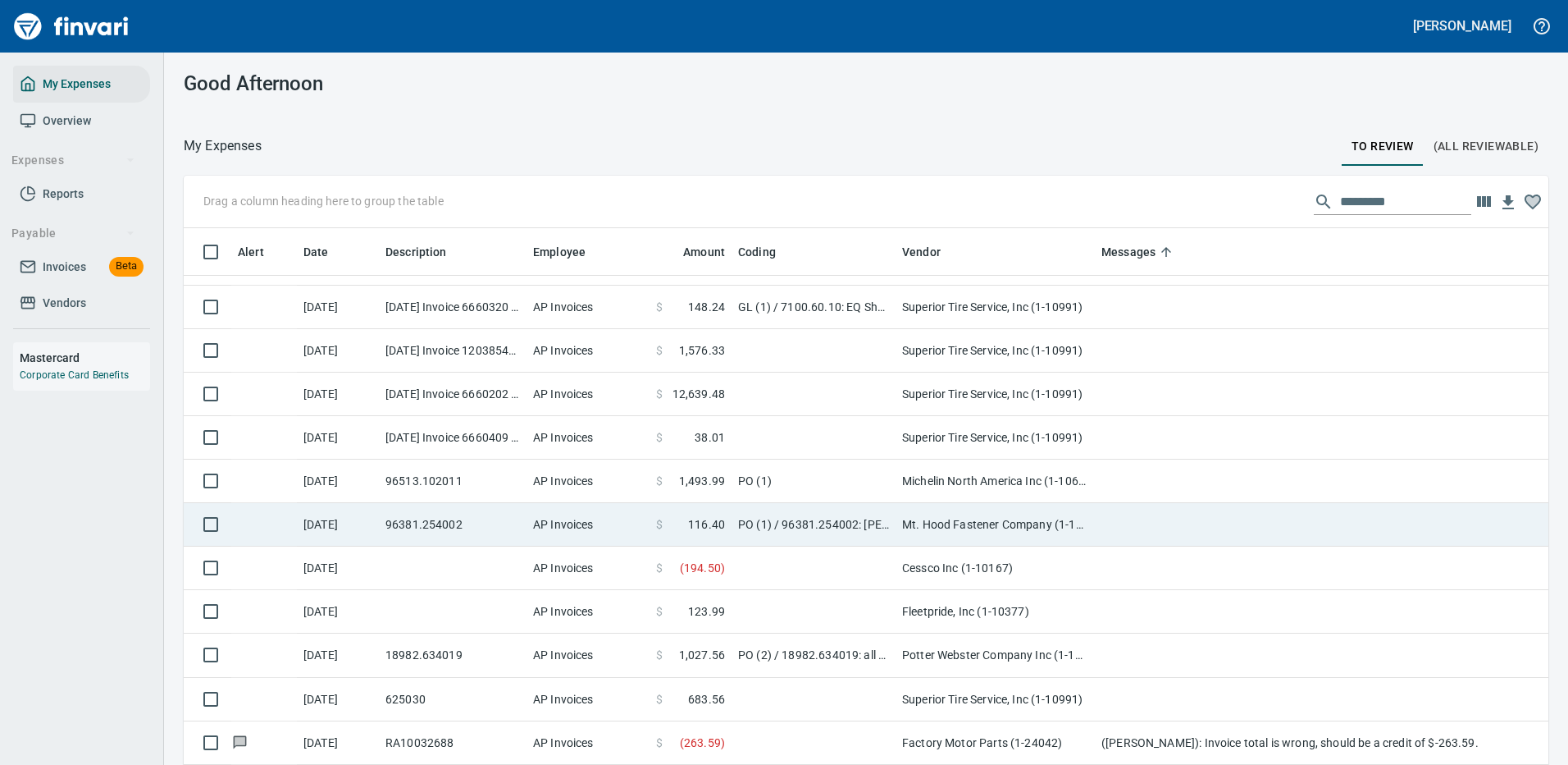
click at [1036, 521] on td "Mt. Hood Fastener Company (1-10679)" at bounding box center [995, 525] width 199 height 44
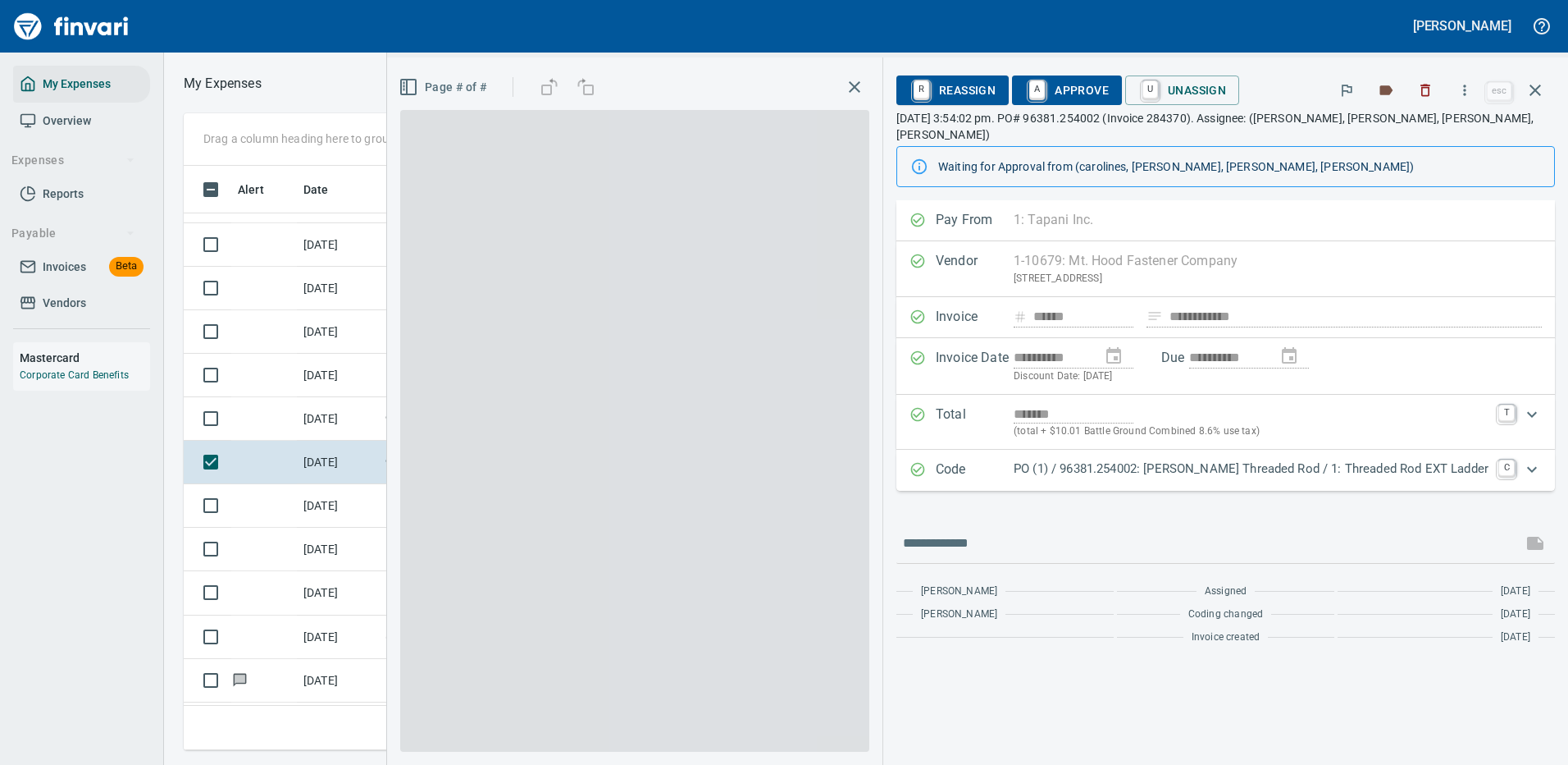
scroll to position [559, 931]
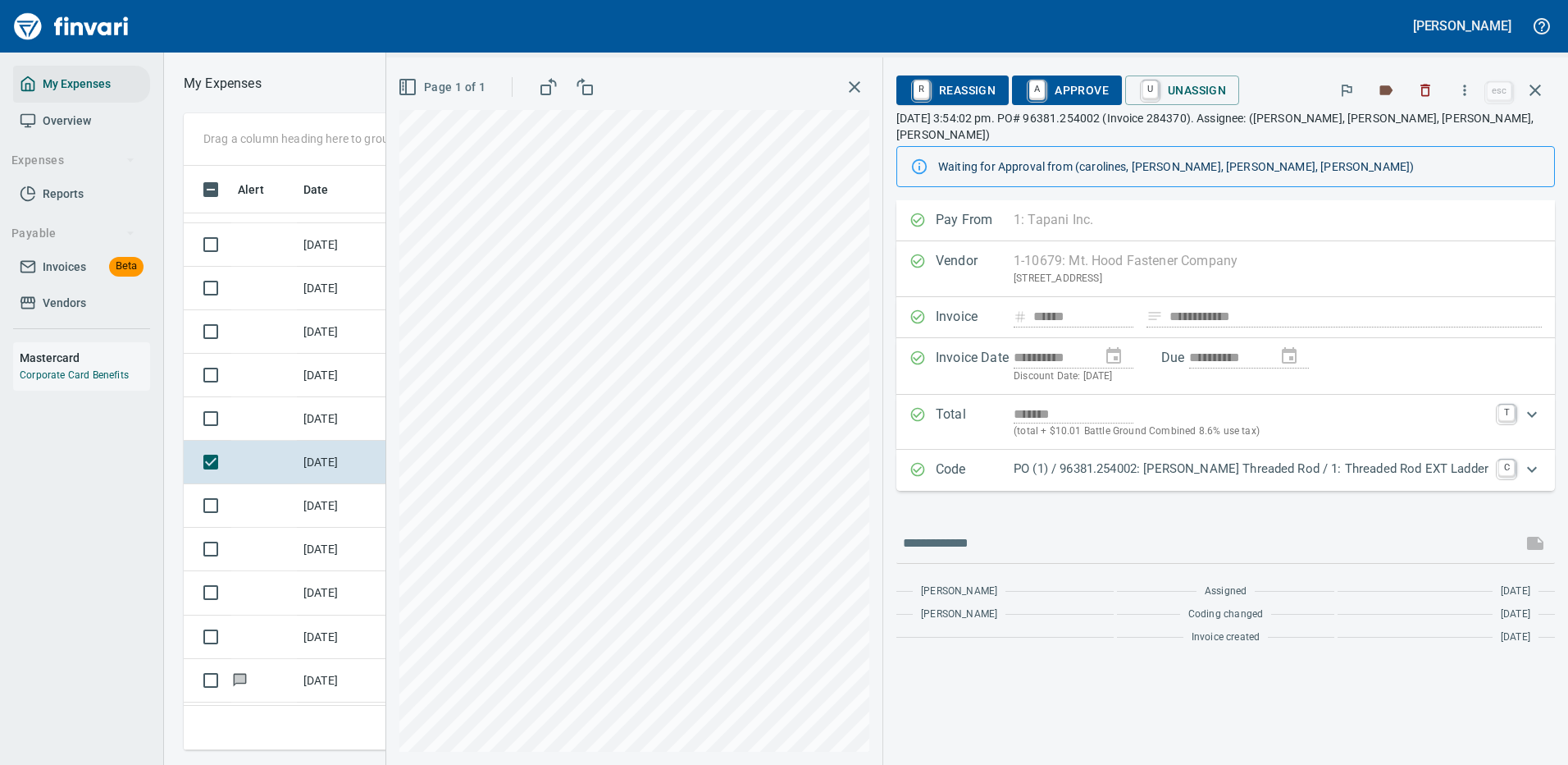
click at [1171, 459] on p "PO (1) / 96381.254002: [PERSON_NAME] Threaded Rod / 1: Threaded Rod EXT Ladder" at bounding box center [1251, 468] width 475 height 18
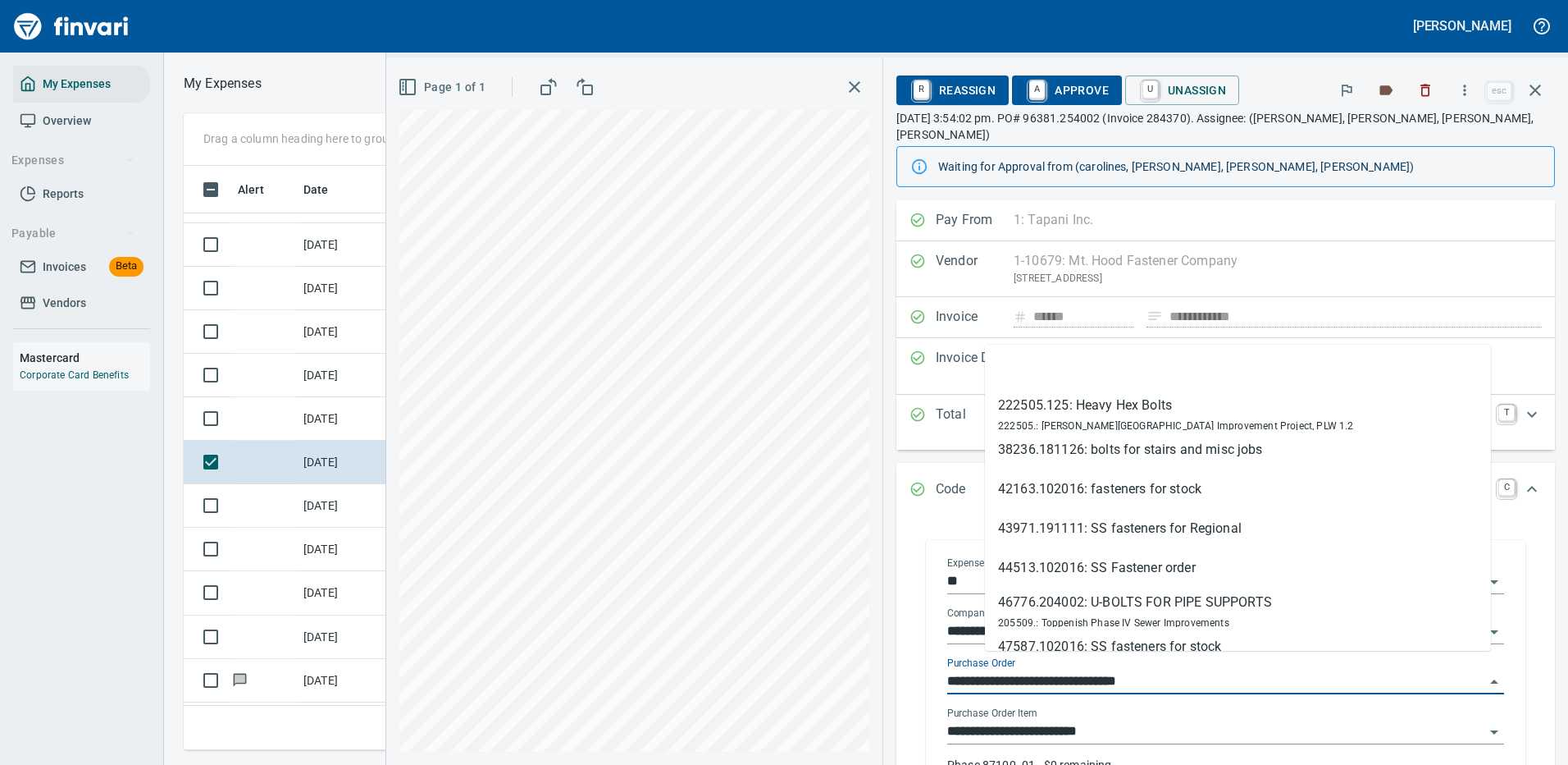
drag, startPoint x: 1075, startPoint y: 668, endPoint x: 975, endPoint y: 668, distance: 100.0
click at [975, 668] on div "**********" at bounding box center [1226, 675] width 583 height 262
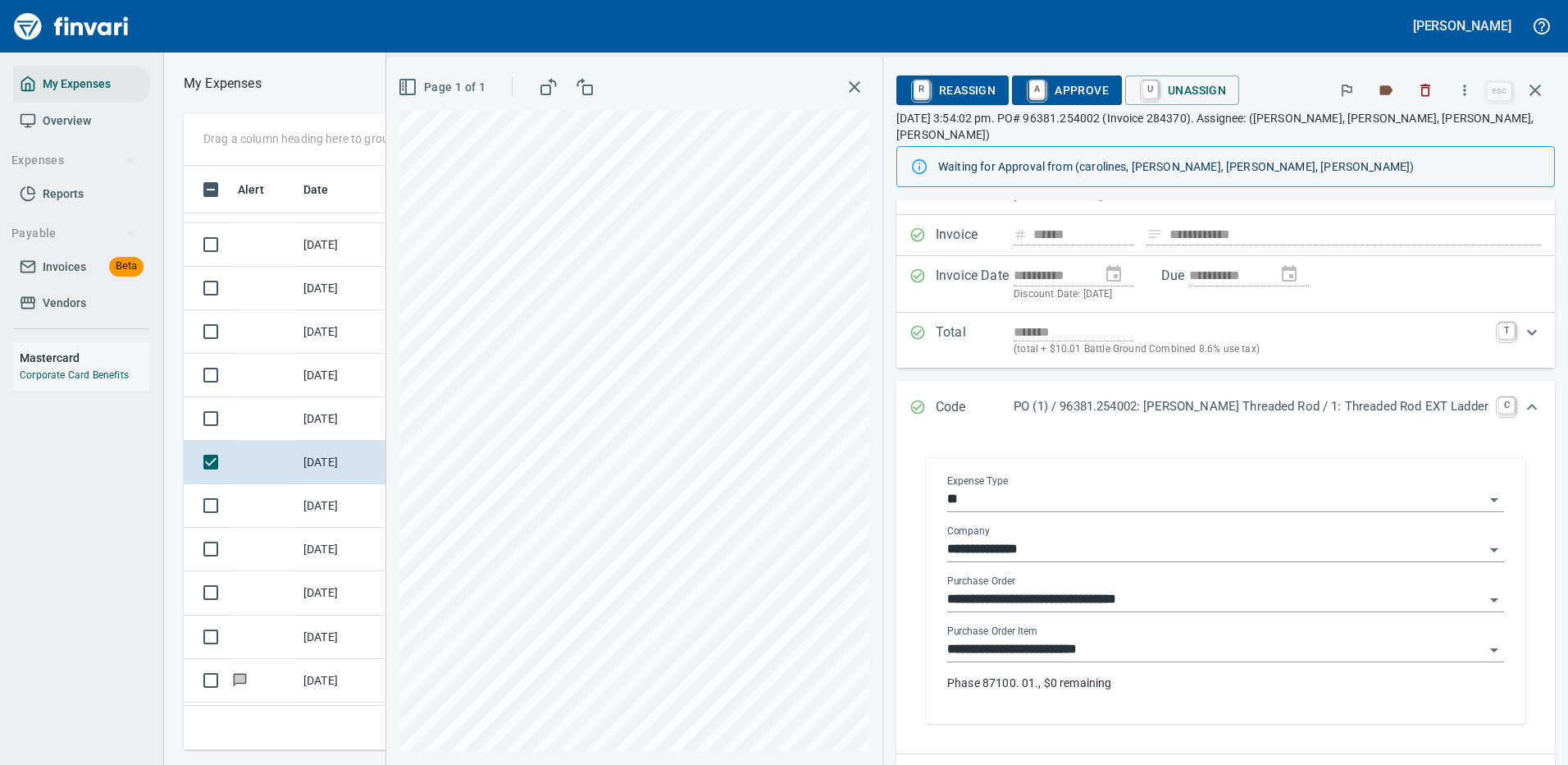
scroll to position [164, 0]
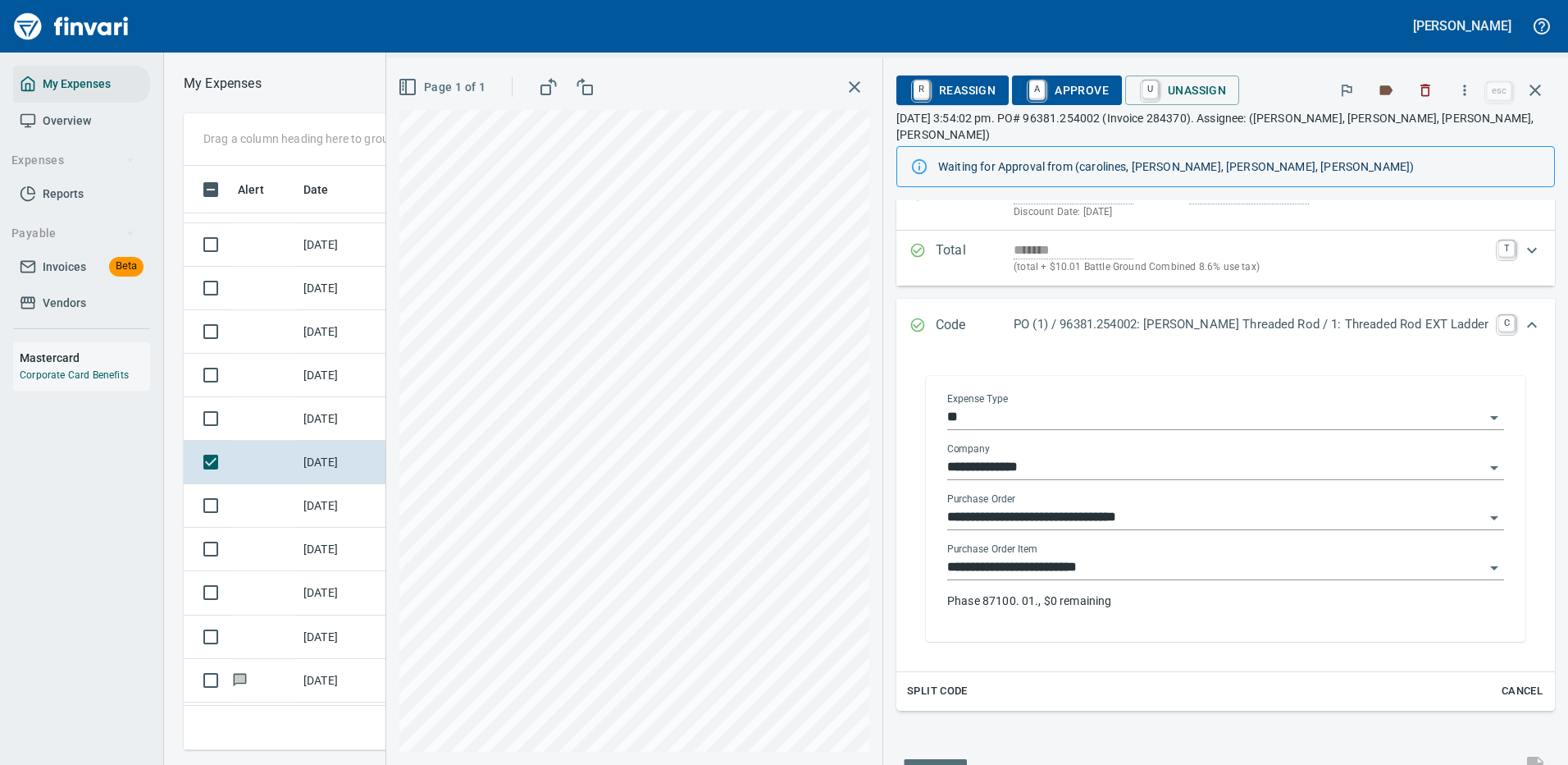
click at [1179, 556] on input "**********" at bounding box center [1216, 567] width 537 height 23
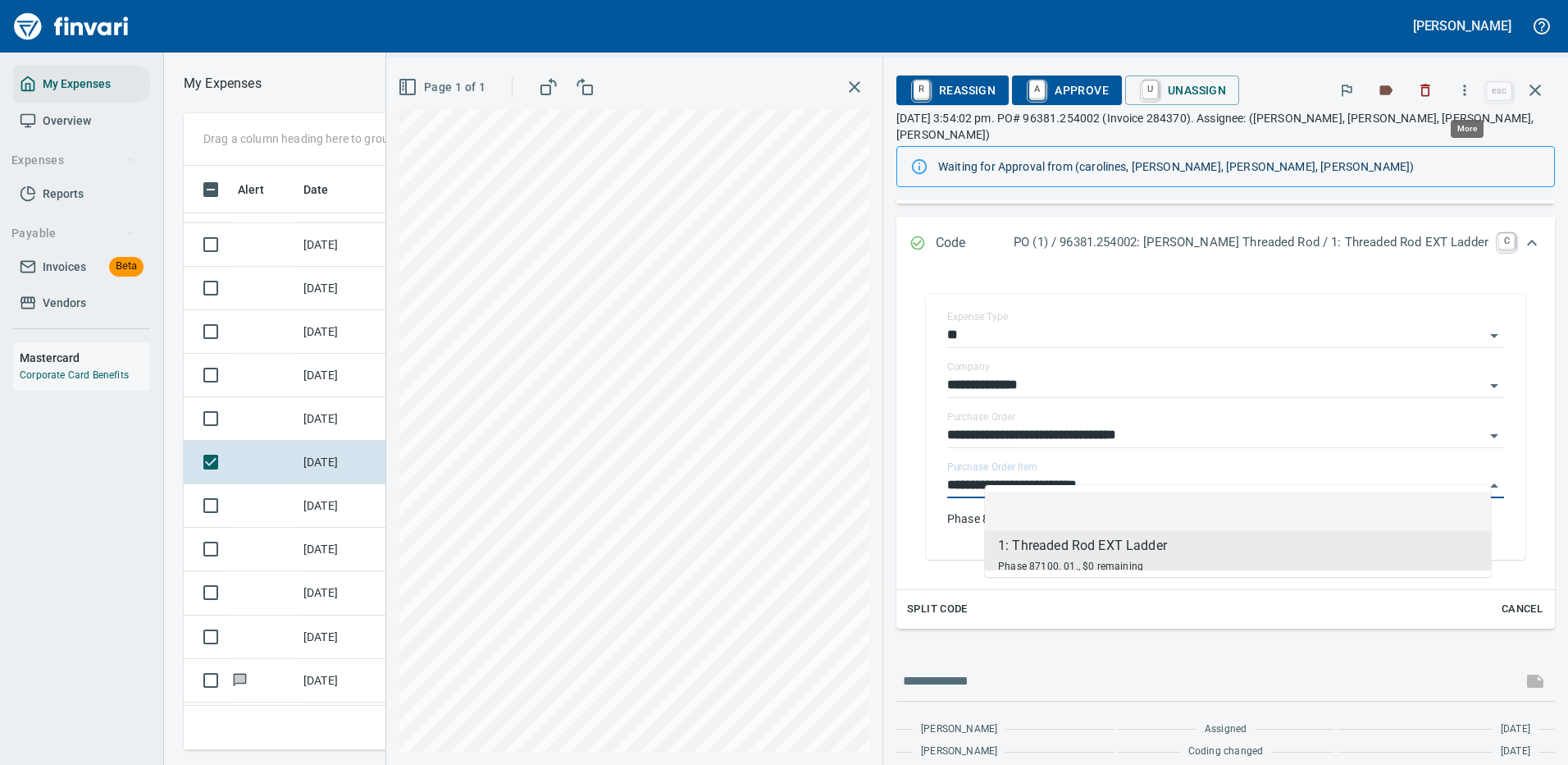
scroll to position [559, 931]
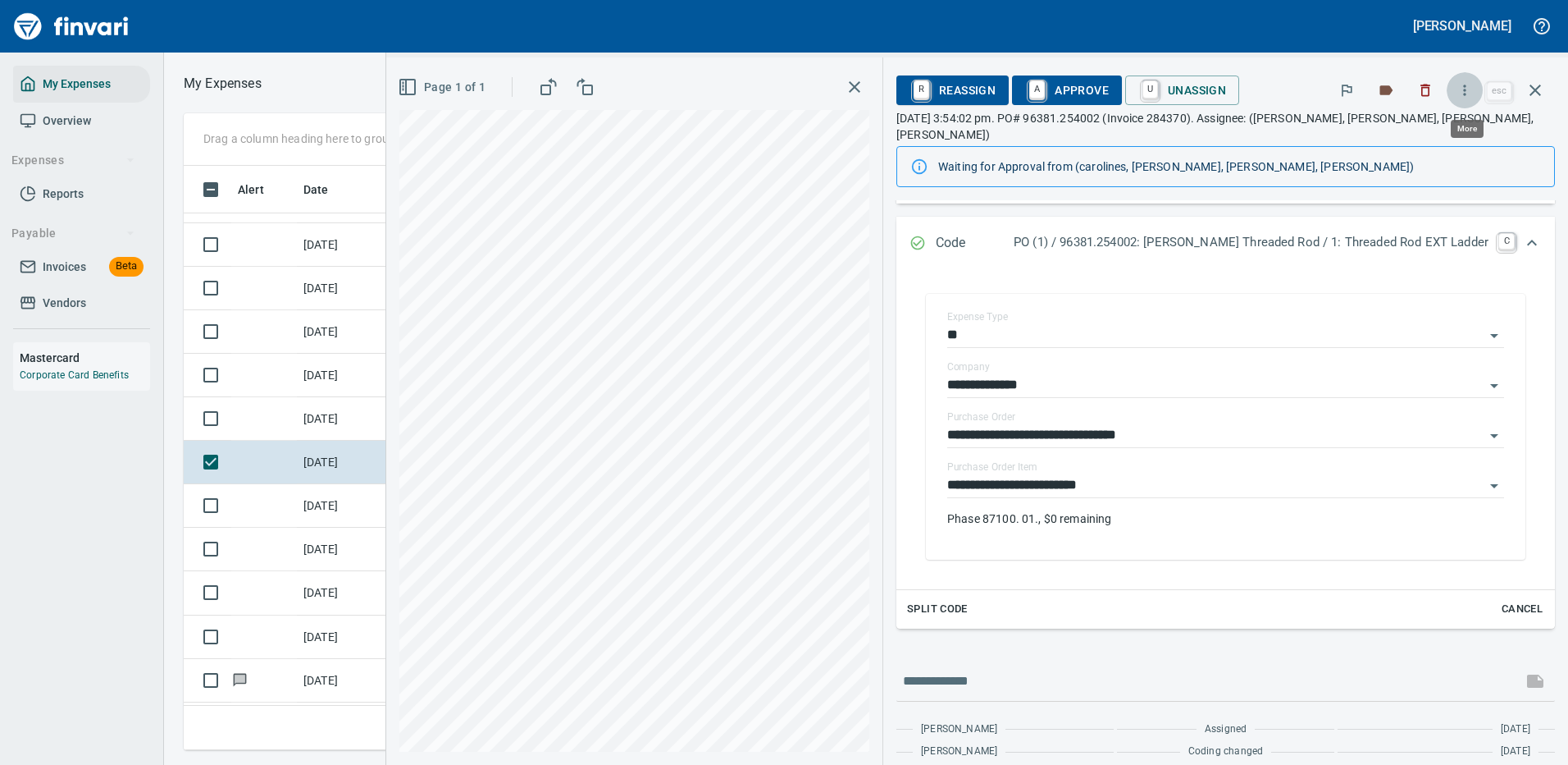
click at [1468, 85] on icon "button" at bounding box center [1464, 90] width 17 height 17
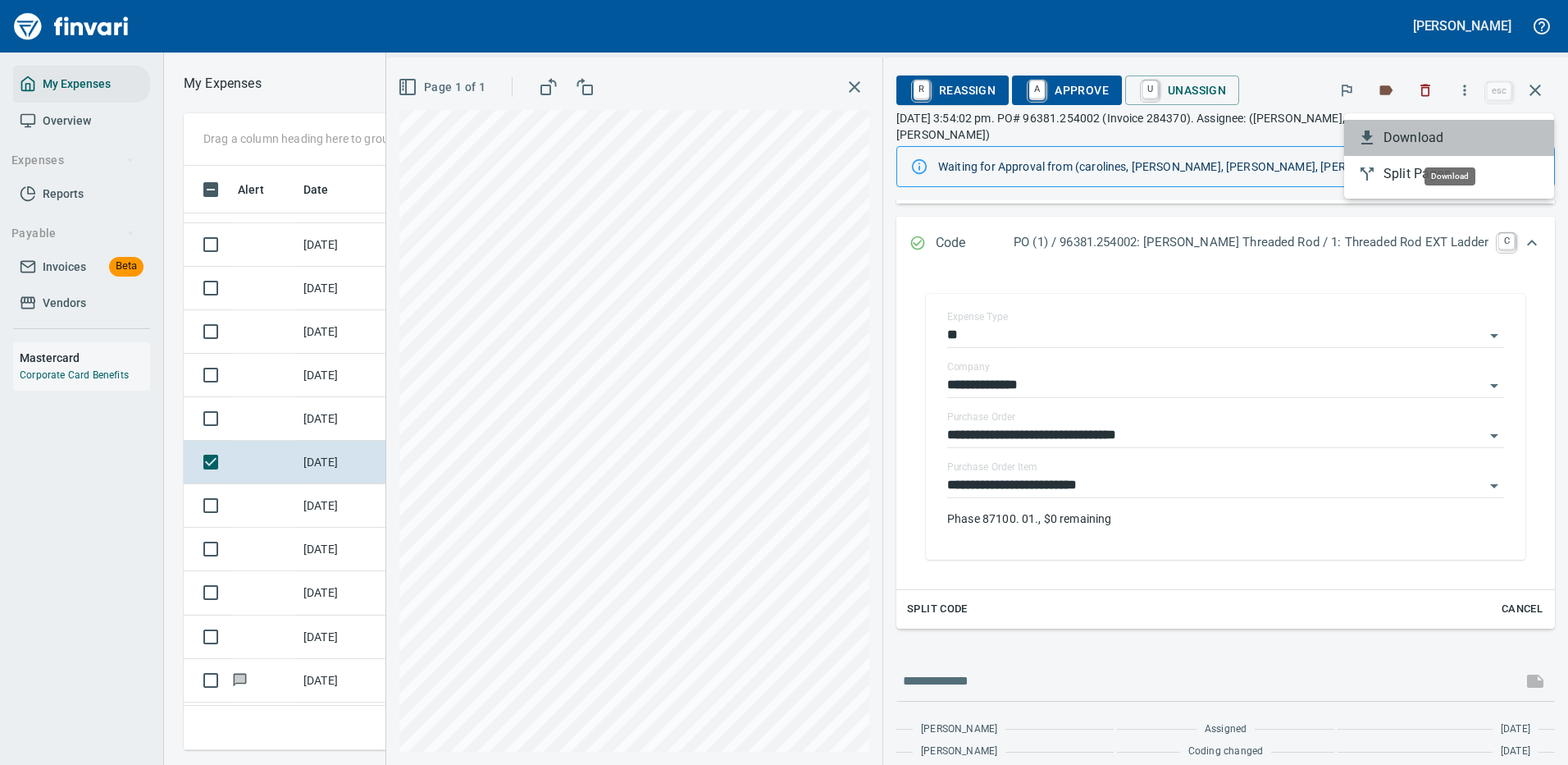
click at [1455, 138] on span "Download" at bounding box center [1462, 138] width 157 height 19
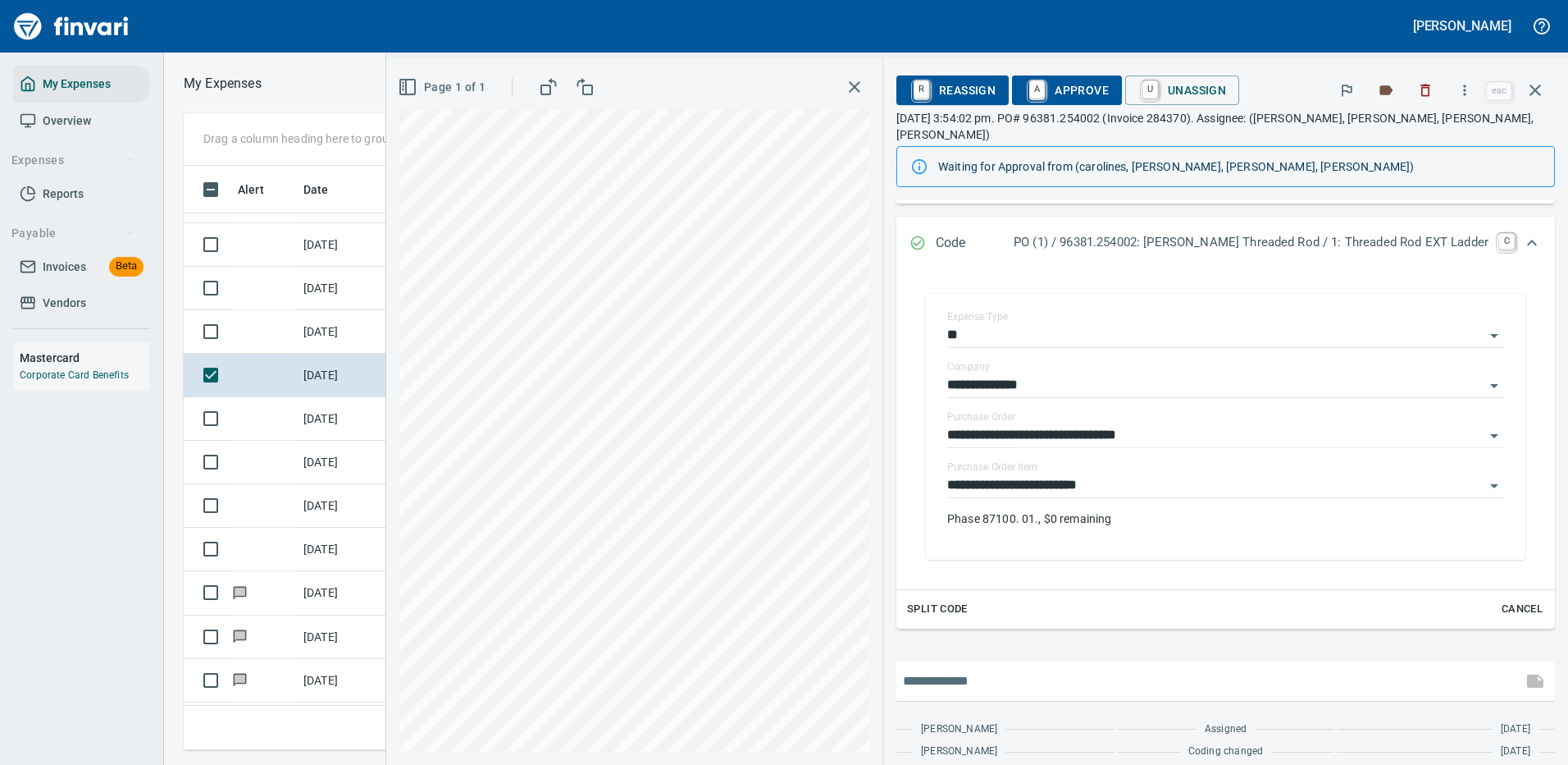
click at [1032, 668] on input "text" at bounding box center [1210, 682] width 613 height 26
type input "**********"
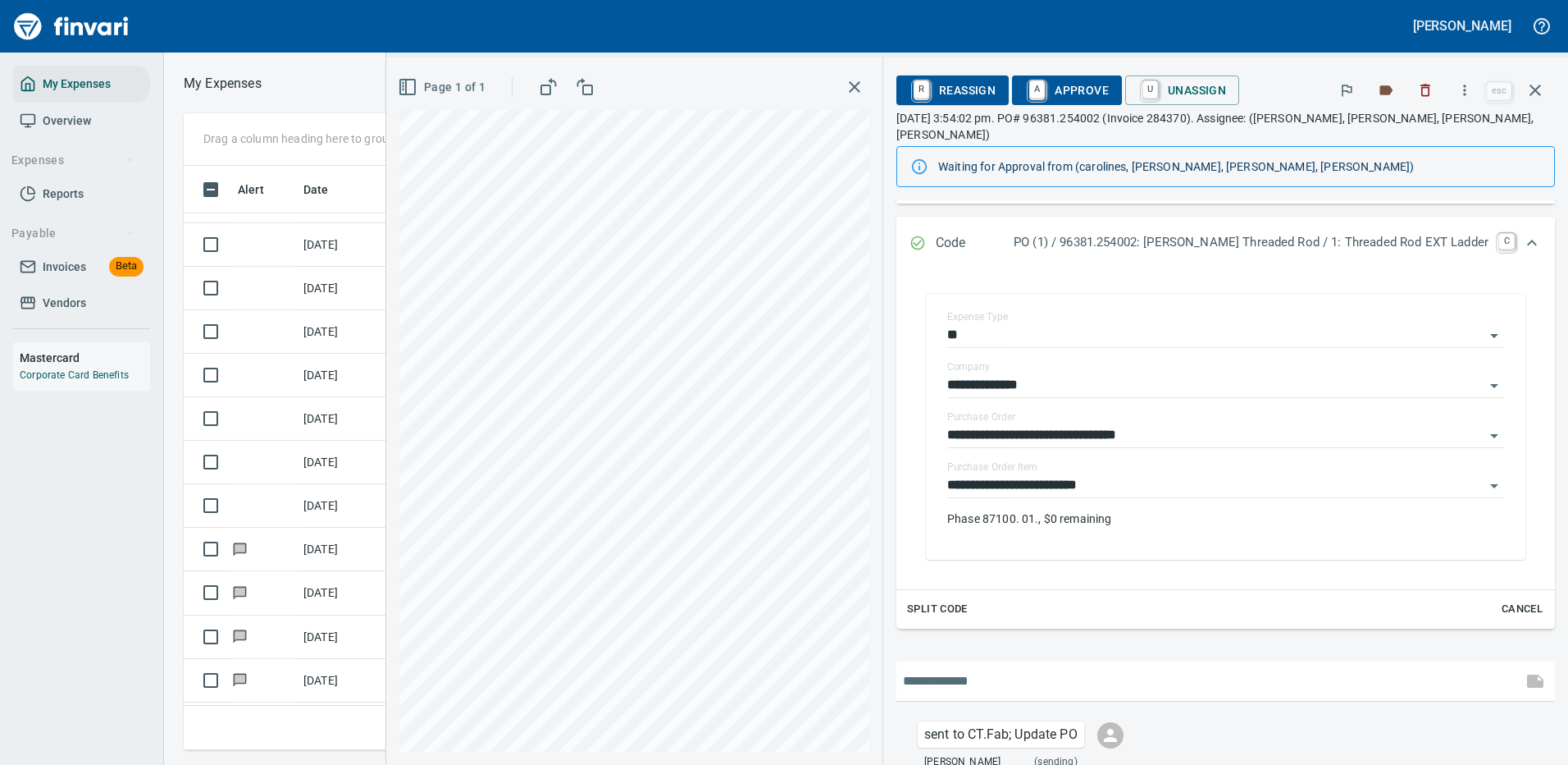
scroll to position [323, 0]
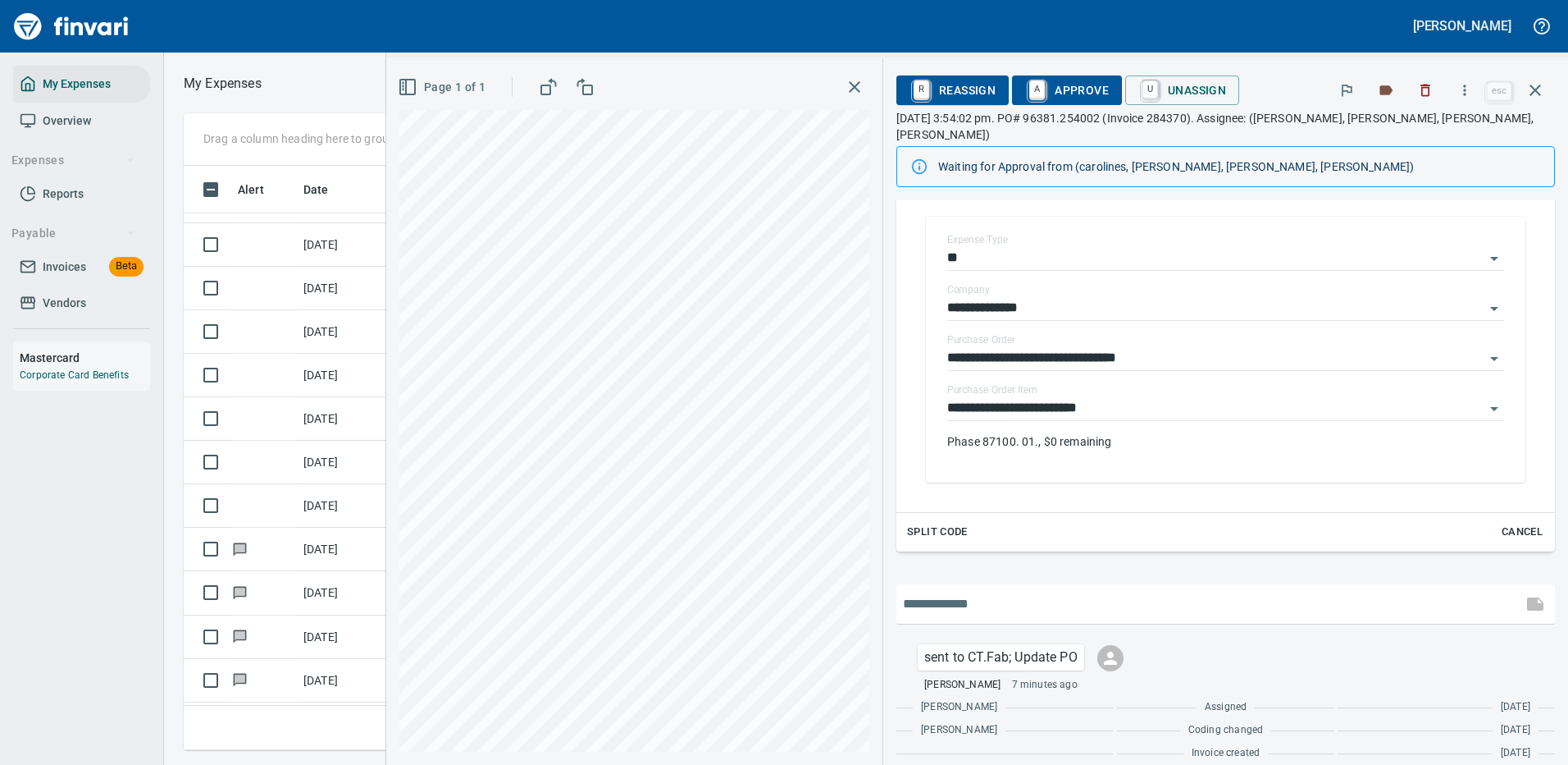
click at [1009, 591] on input "text" at bounding box center [1210, 604] width 613 height 26
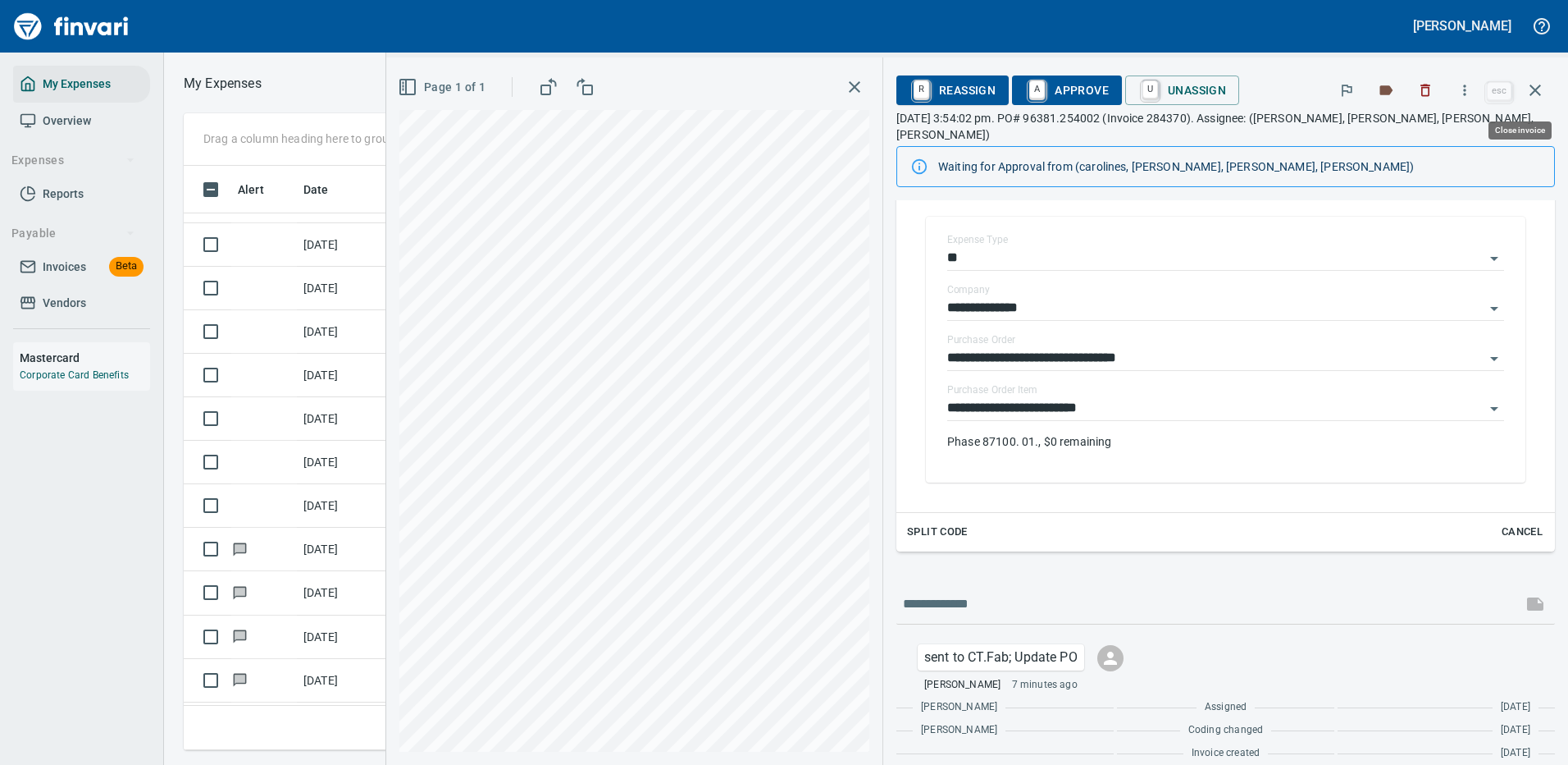
click at [1538, 89] on icon "button" at bounding box center [1536, 90] width 11 height 11
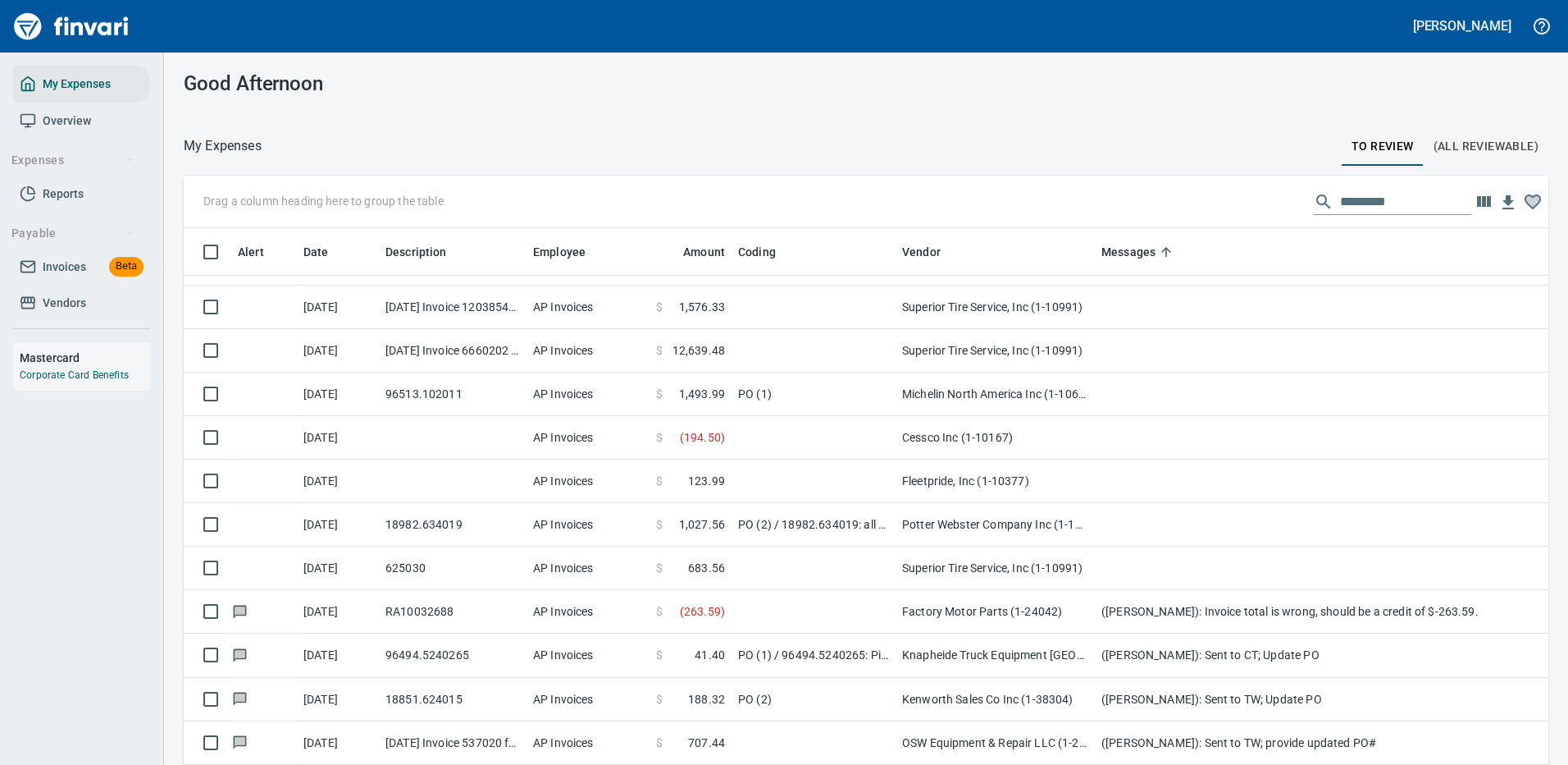
scroll to position [2, 2]
click at [1342, 195] on input "text" at bounding box center [1406, 202] width 131 height 26
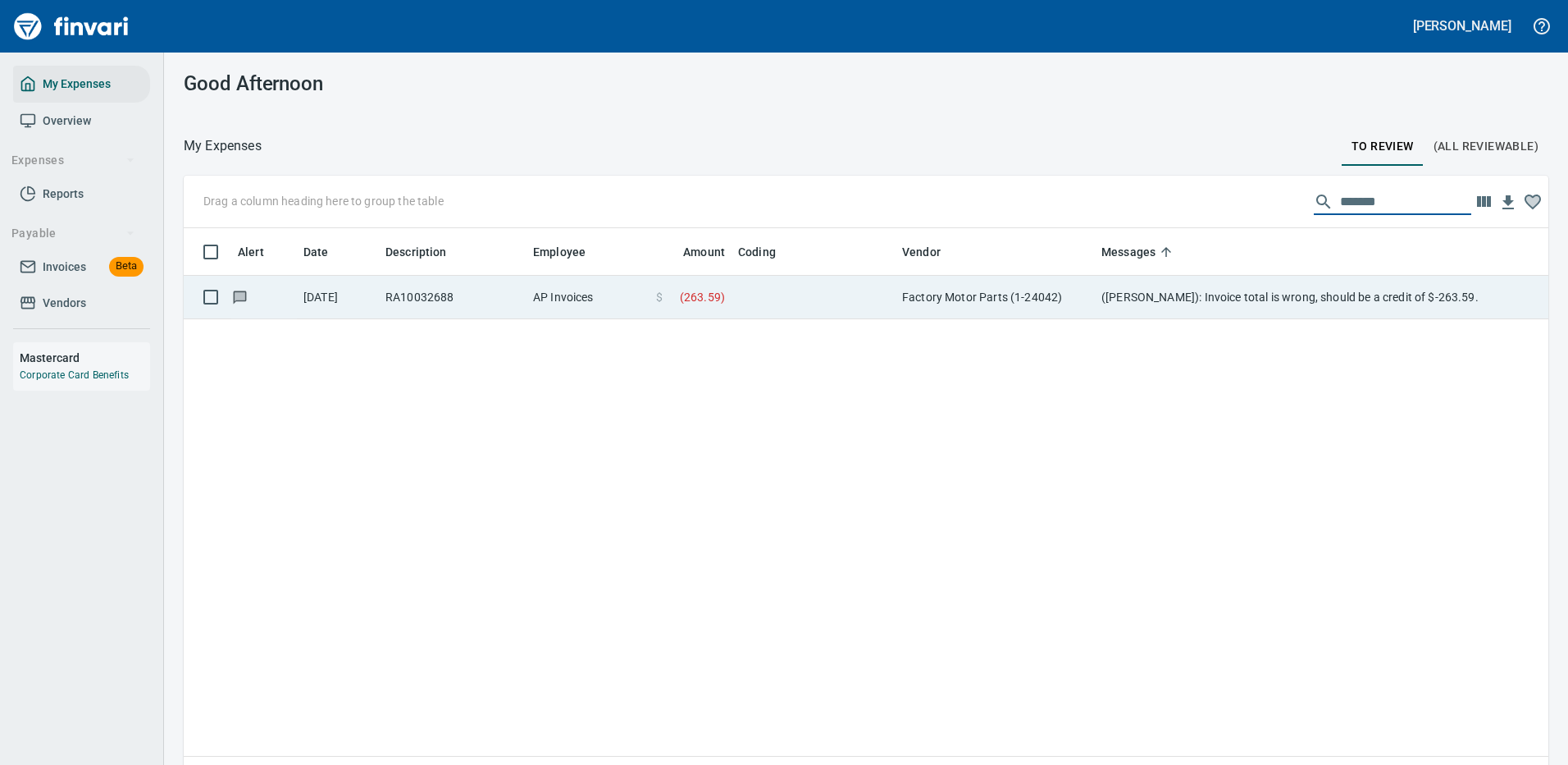
type input "*******"
click at [983, 290] on td "Factory Motor Parts (1-24042)" at bounding box center [995, 298] width 199 height 44
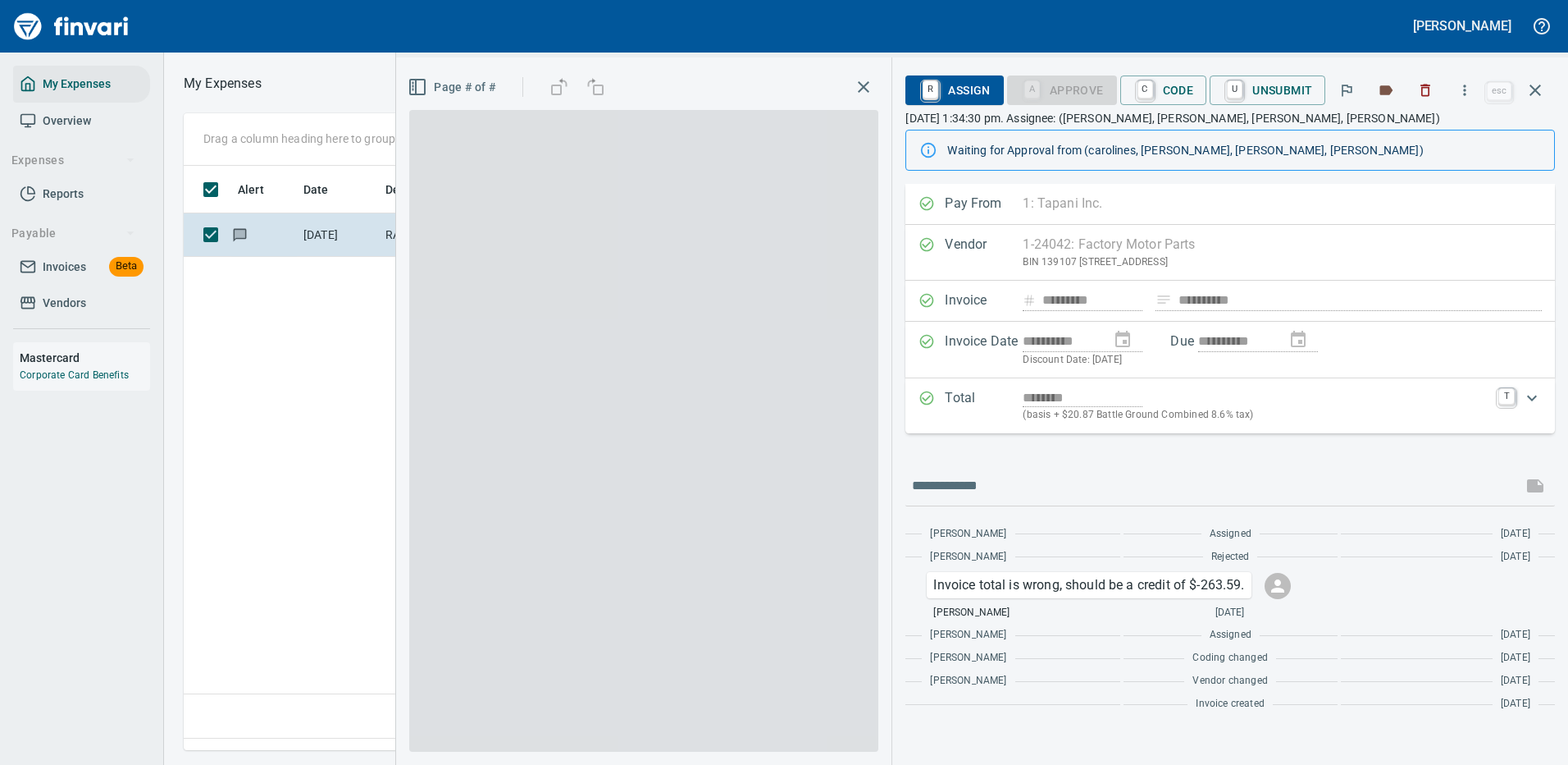
scroll to position [559, 943]
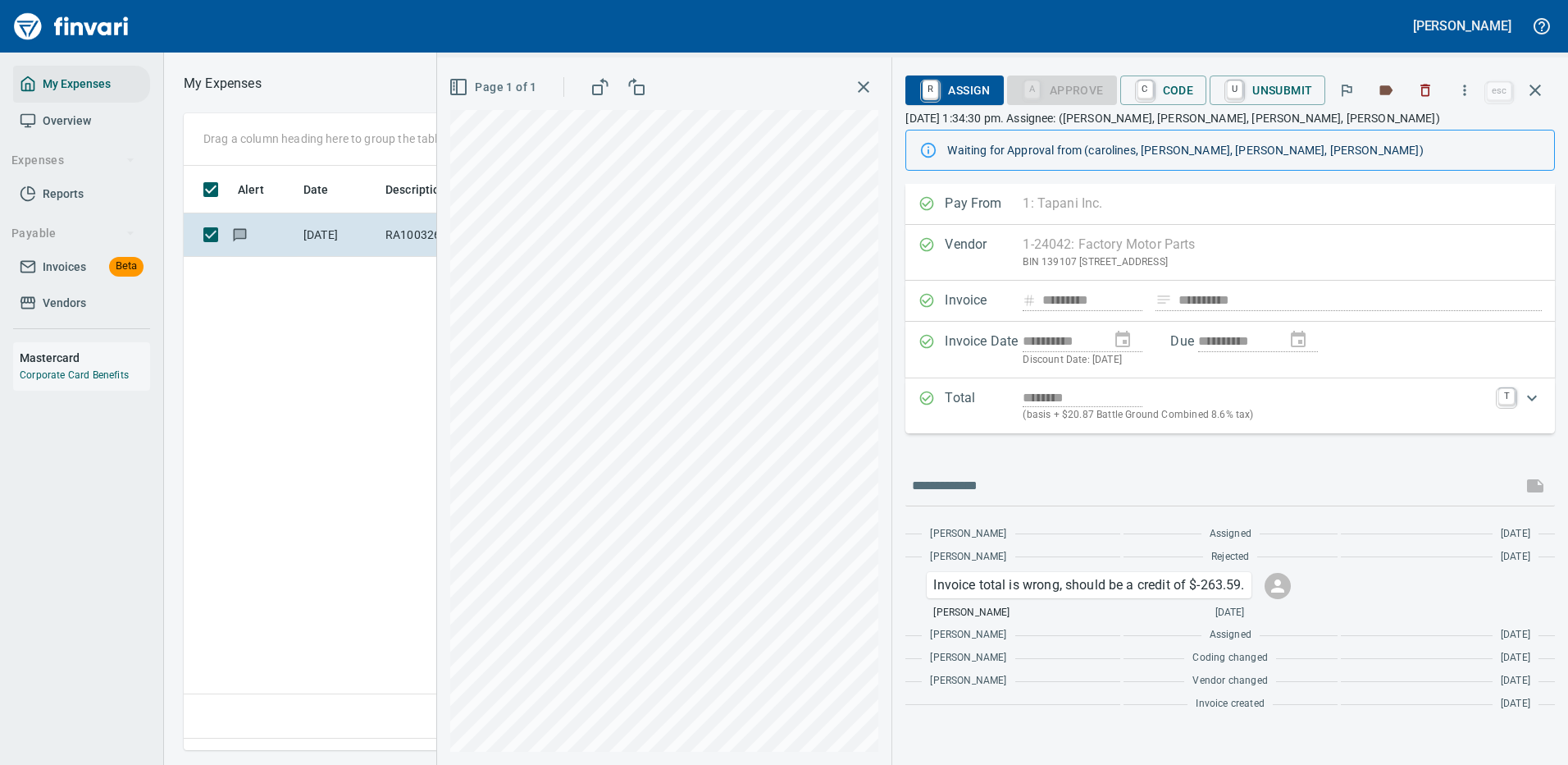
click at [246, 357] on div "Alert Date Description Employee Amount Coding Vendor Messages [DATE] RA10032688…" at bounding box center [661, 452] width 955 height 573
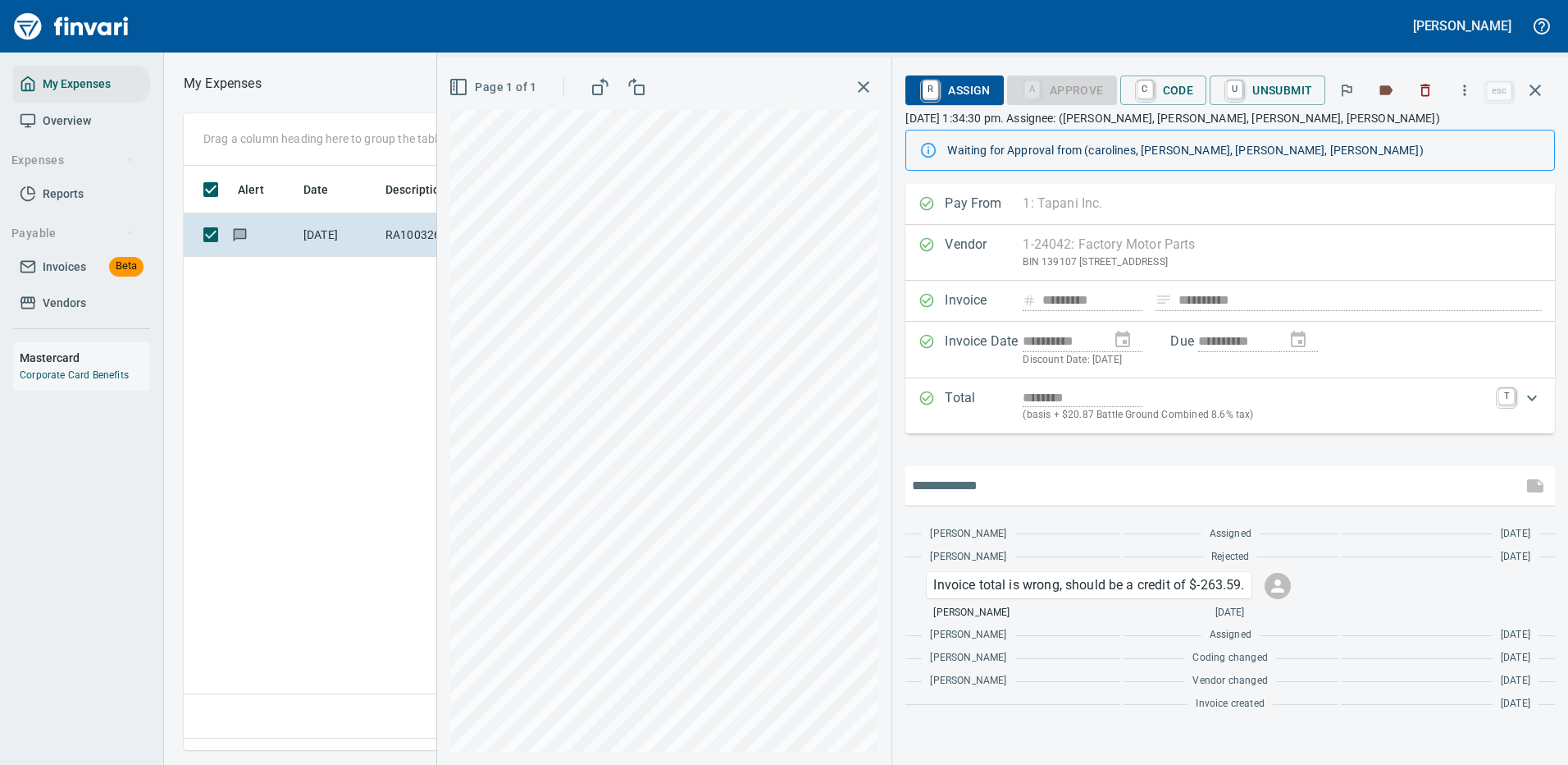
click at [1130, 483] on input "text" at bounding box center [1214, 486] width 604 height 26
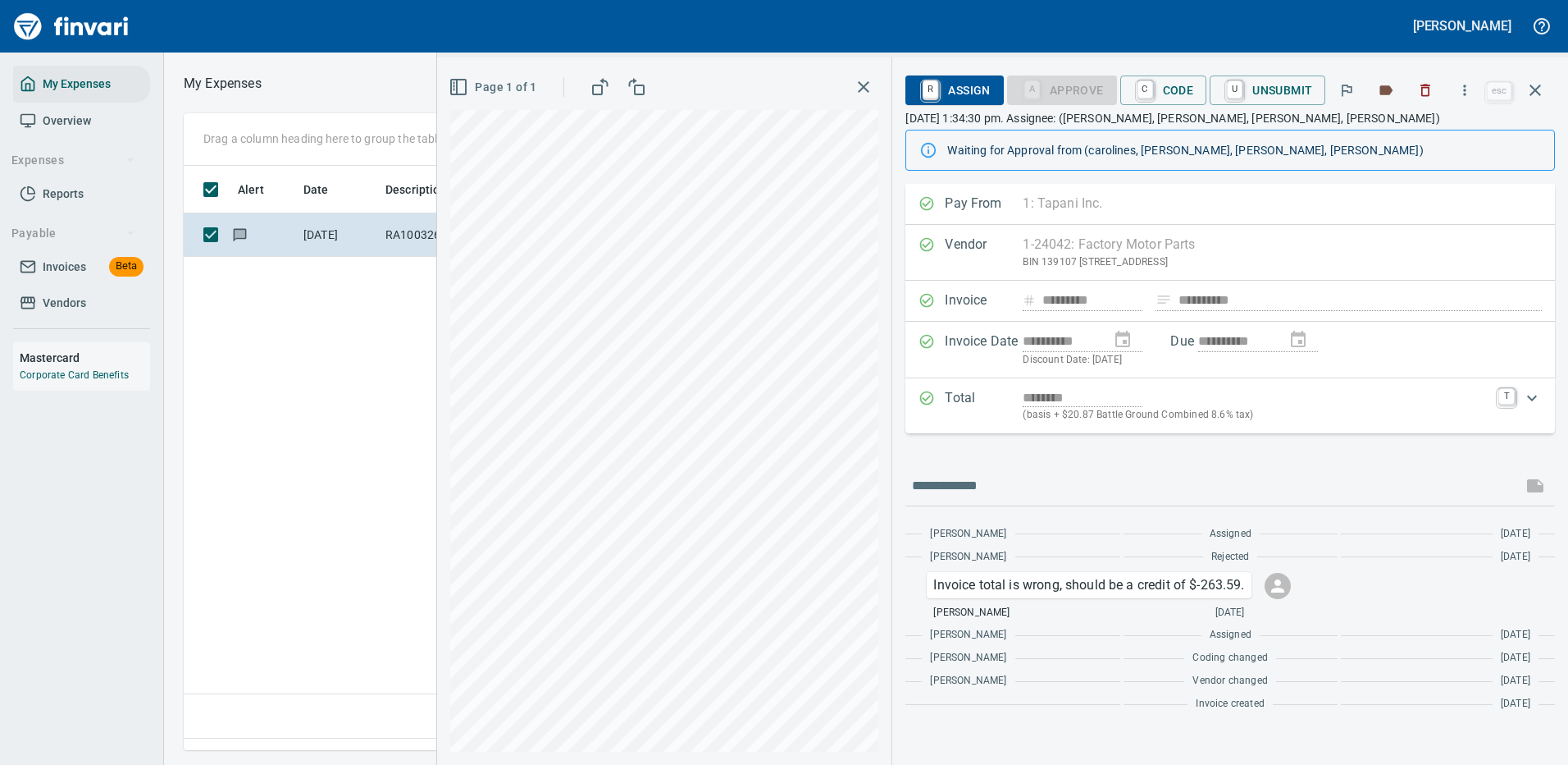
click at [1362, 460] on div "**********" at bounding box center [1230, 451] width 650 height 535
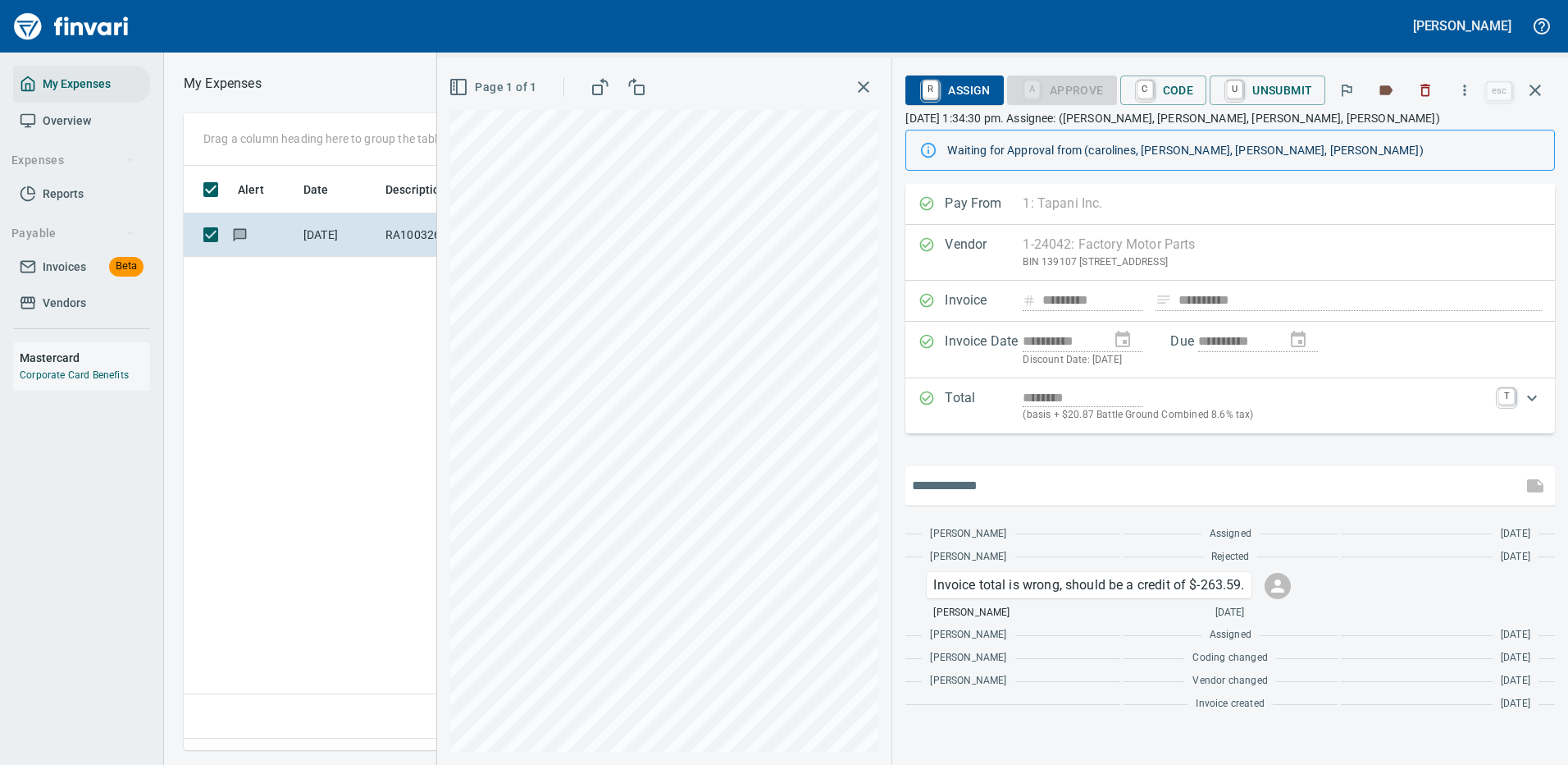
click at [1212, 484] on input "text" at bounding box center [1214, 486] width 604 height 26
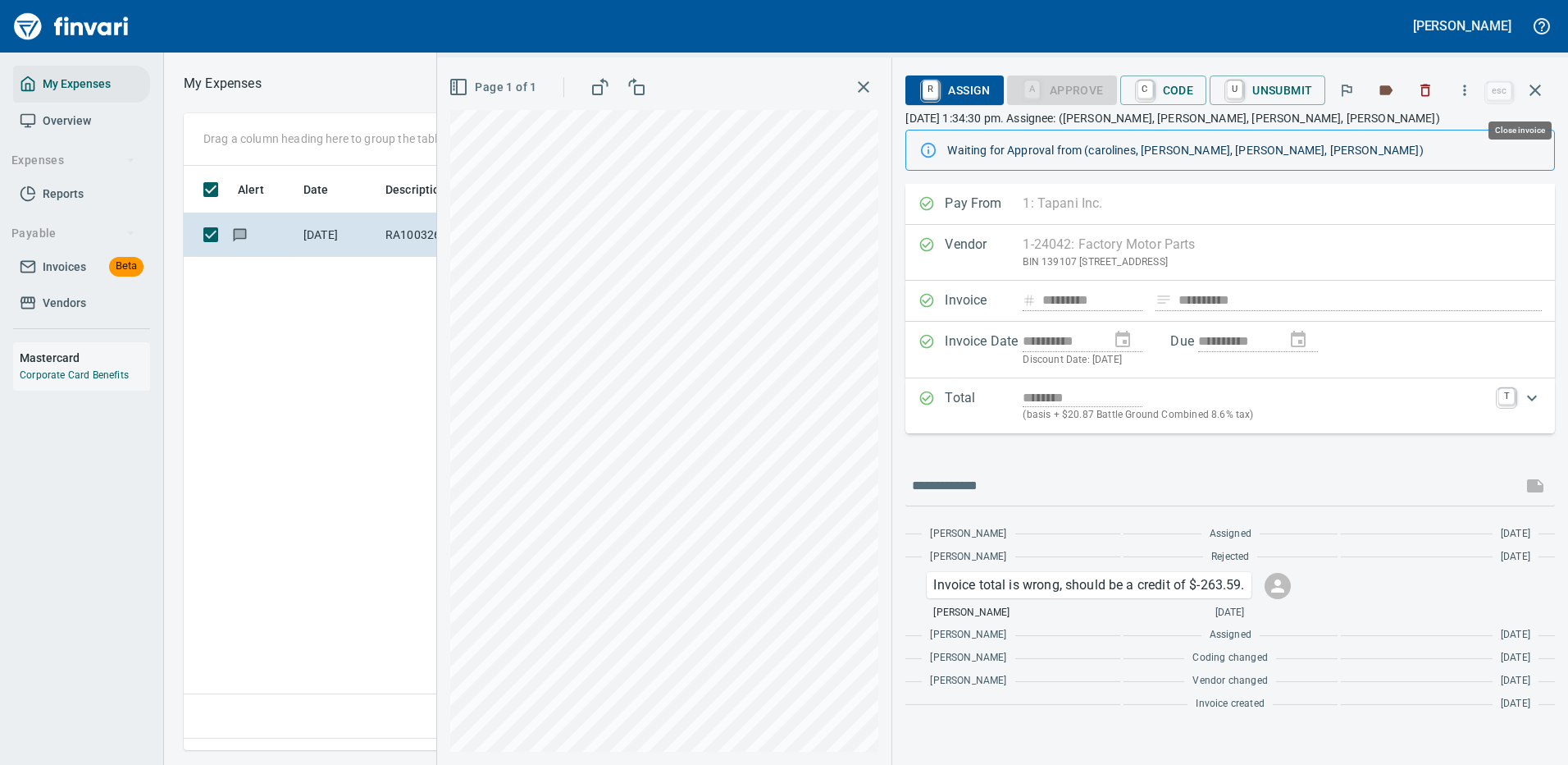
click at [1535, 91] on icon "button" at bounding box center [1536, 90] width 11 height 11
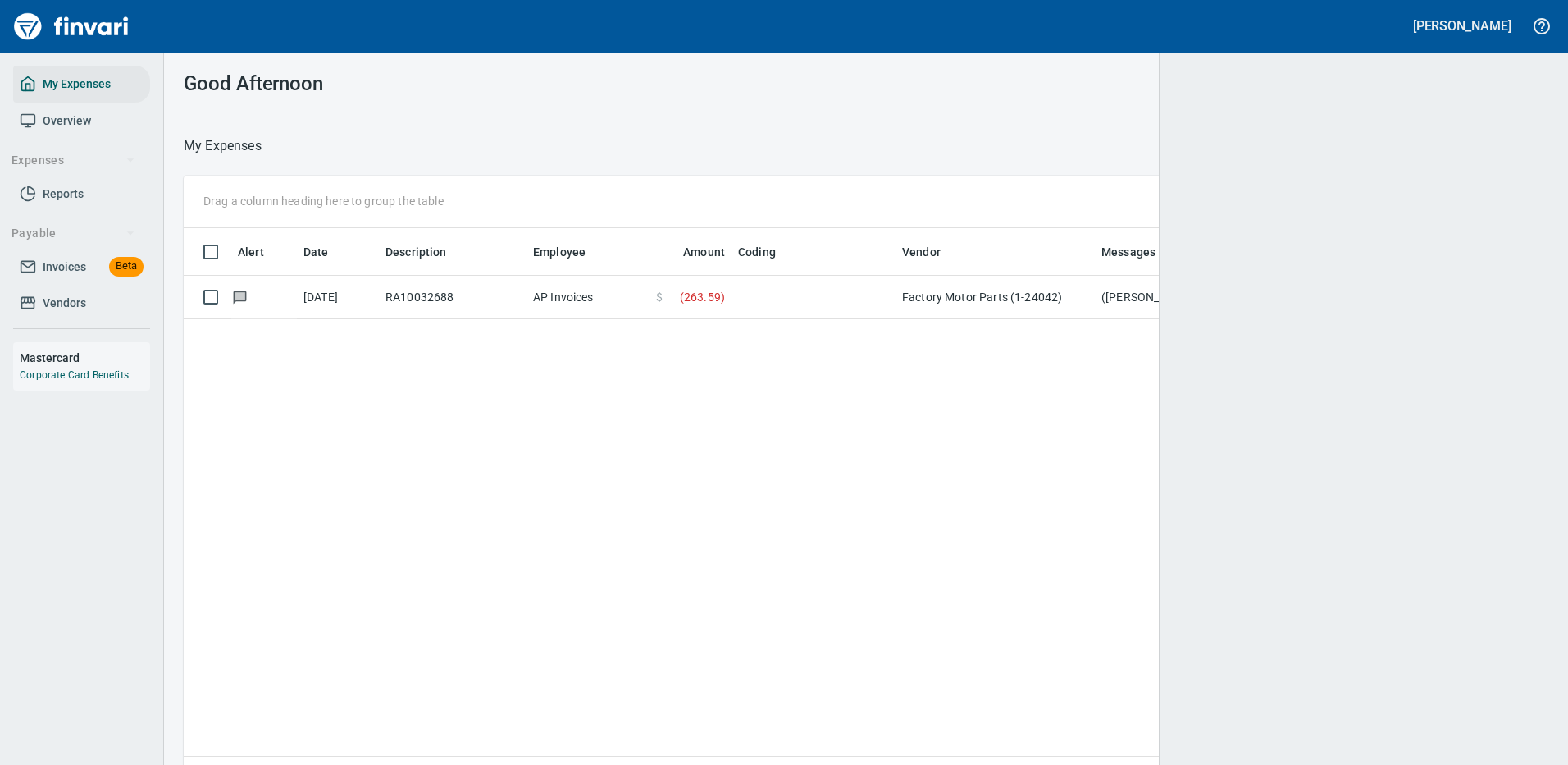
scroll to position [2, 2]
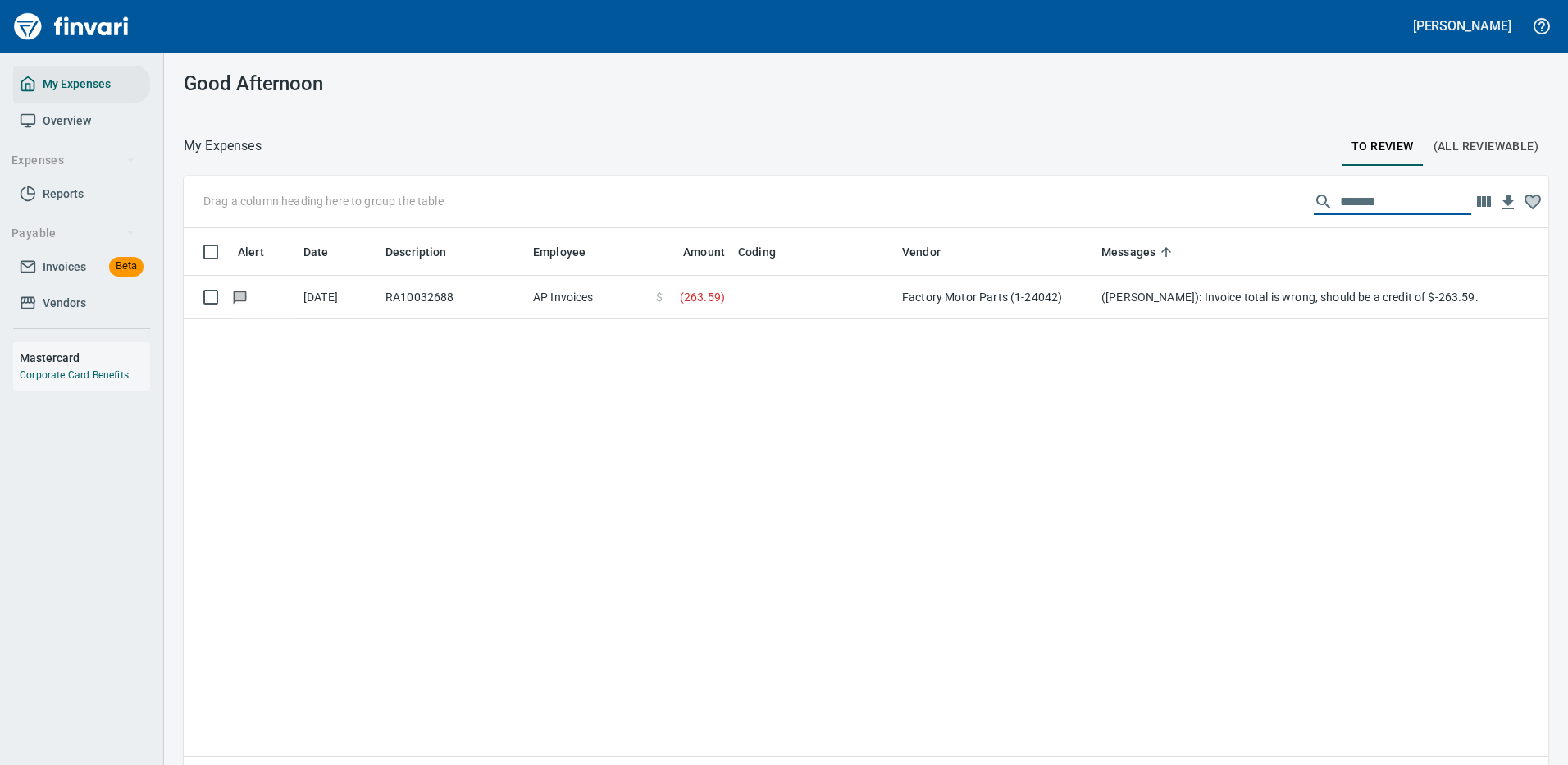
drag, startPoint x: 1380, startPoint y: 196, endPoint x: 1176, endPoint y: 194, distance: 204.0
click at [1176, 194] on div "Drag a column heading here to group the table *******" at bounding box center [866, 202] width 1365 height 53
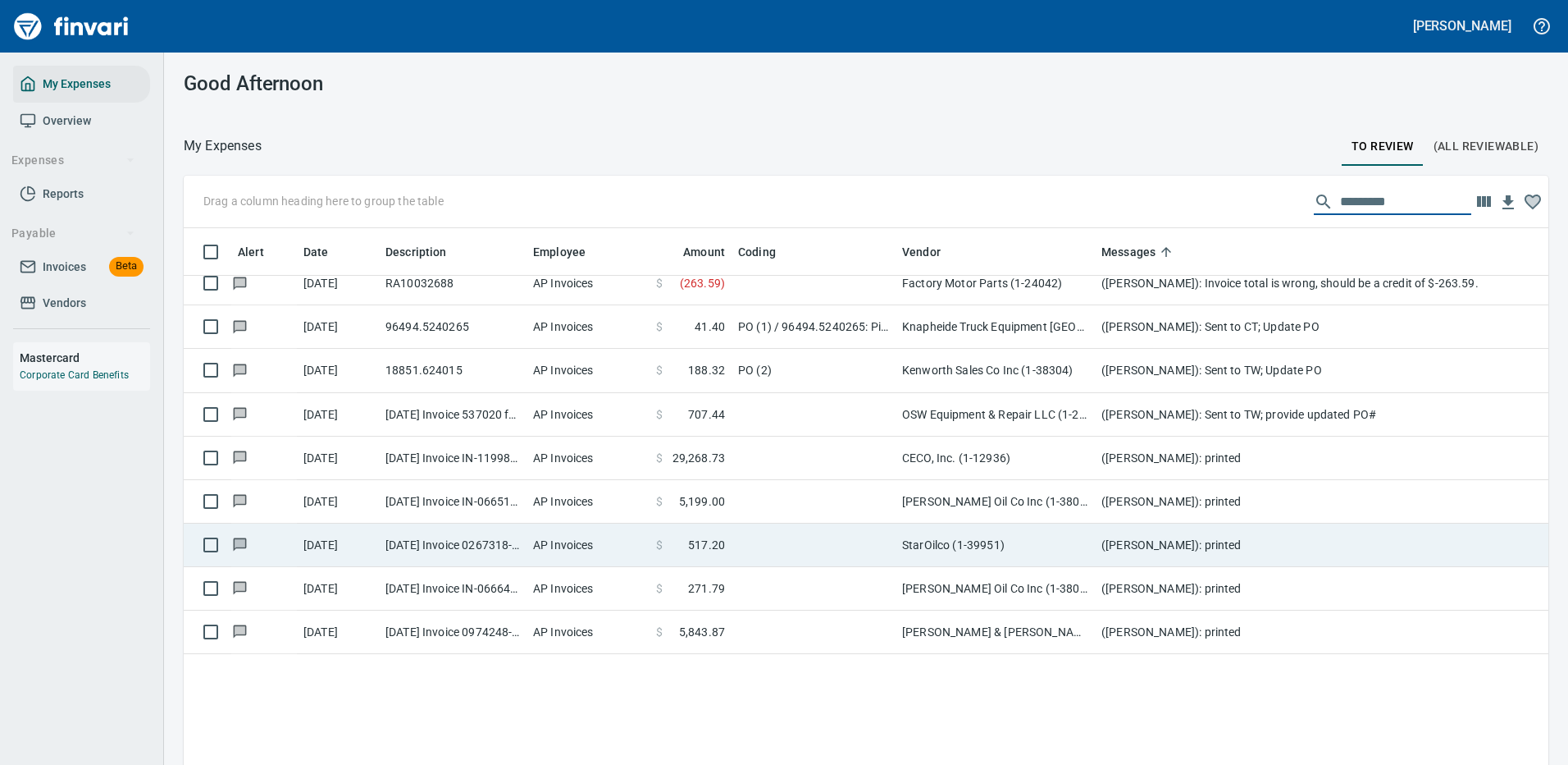
scroll to position [82, 0]
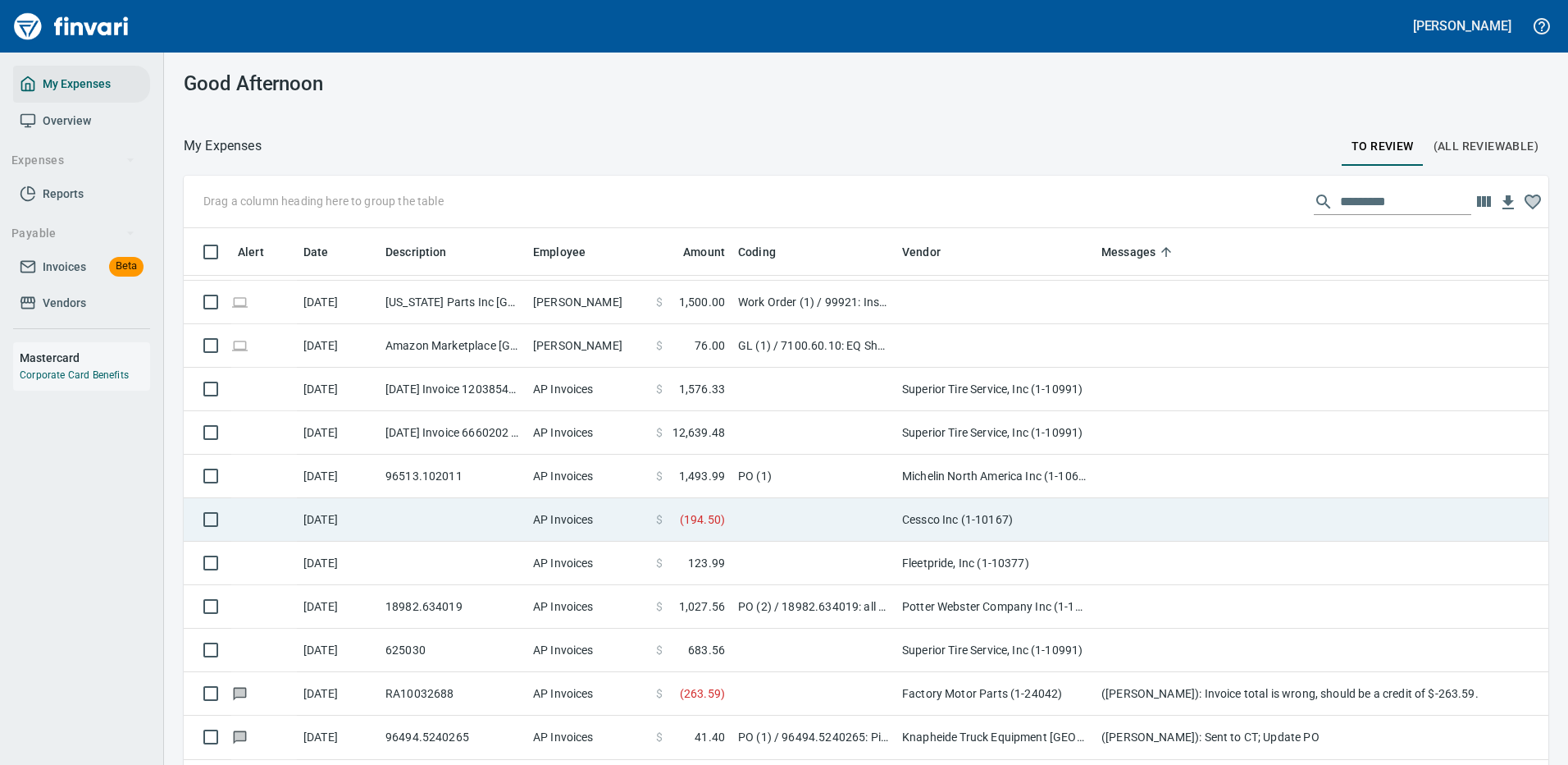
click at [1061, 521] on td "Cessco Inc (1-10167)" at bounding box center [995, 520] width 199 height 44
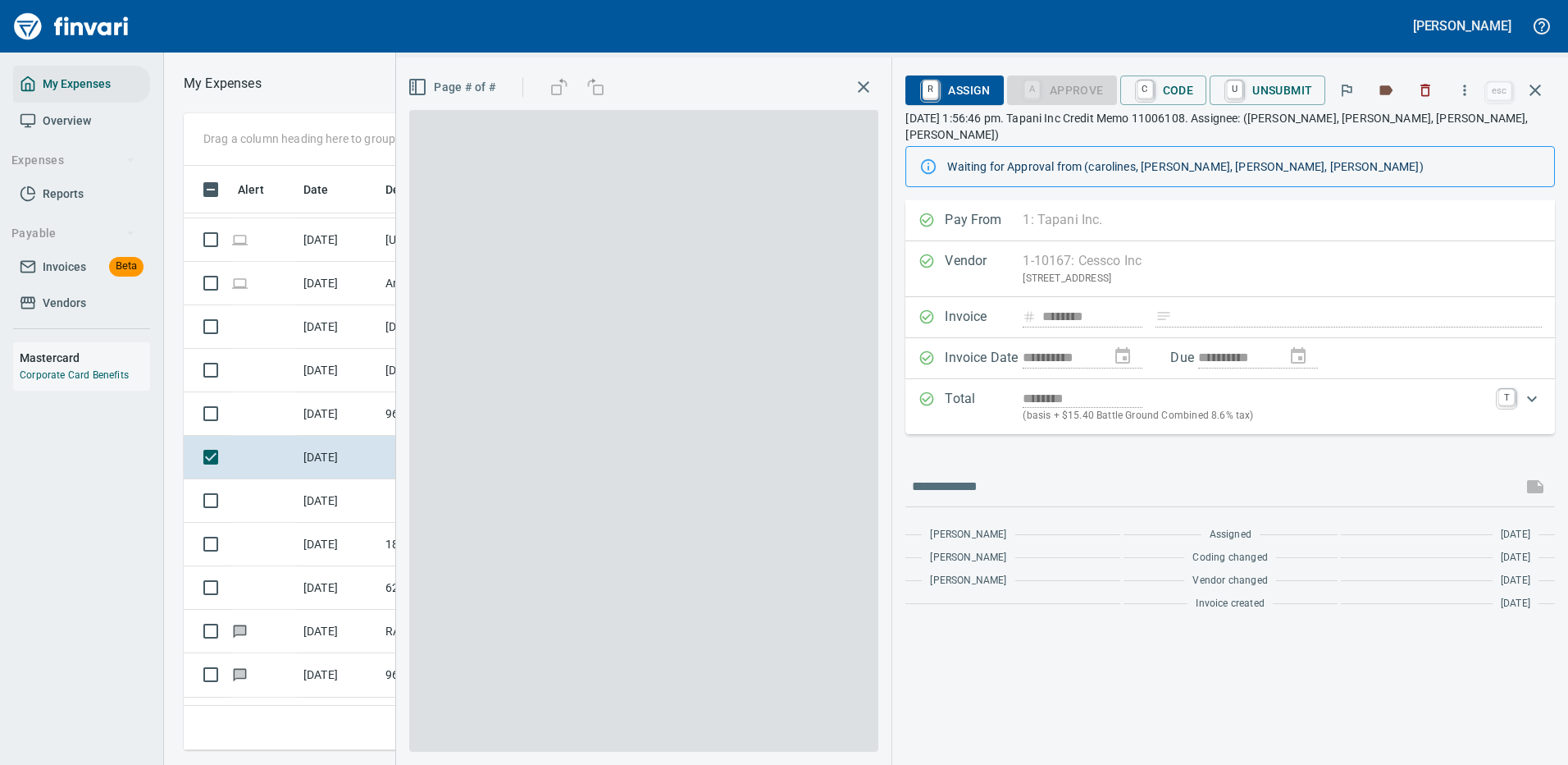
scroll to position [559, 931]
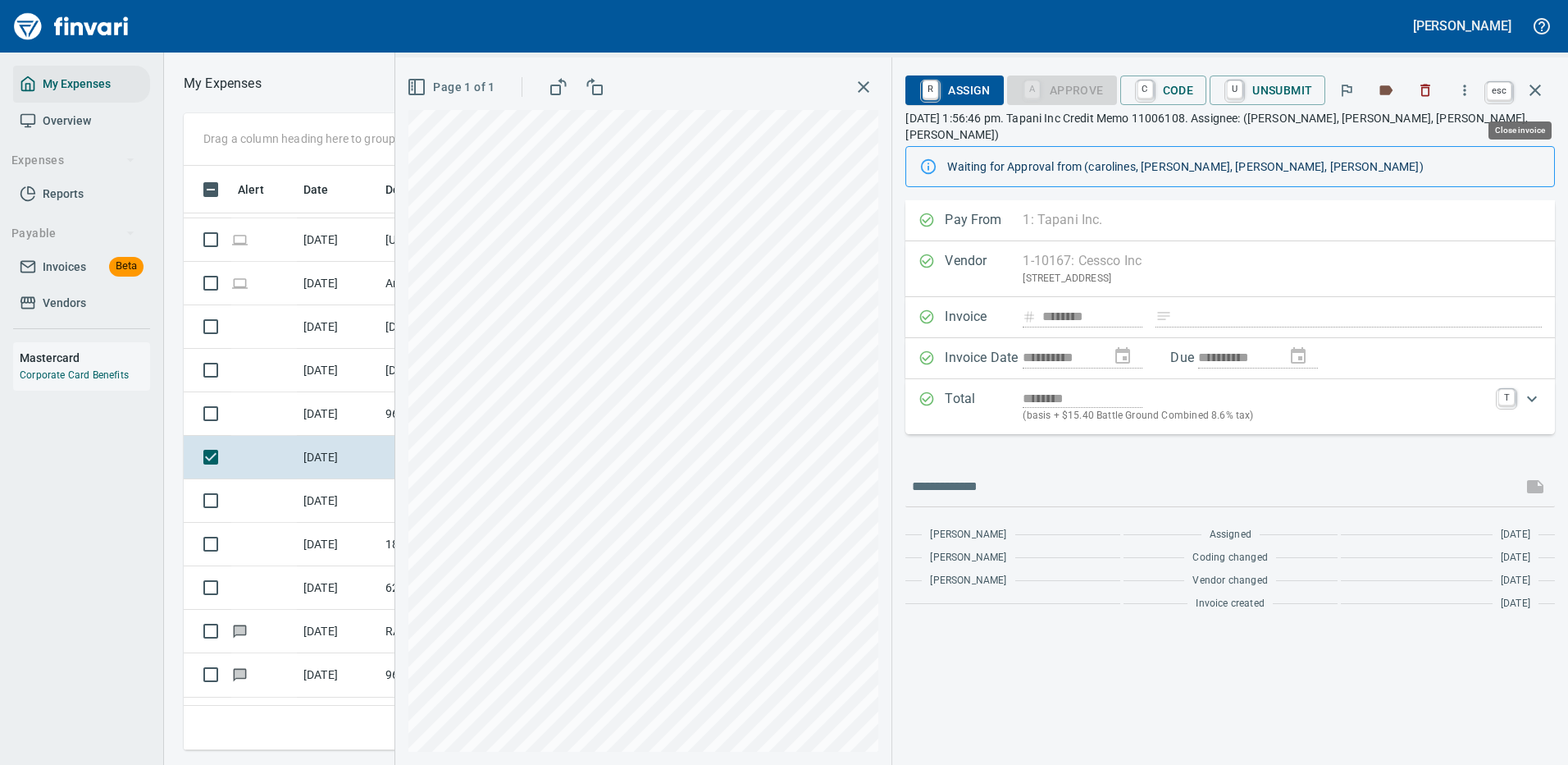
click at [1532, 79] on button "button" at bounding box center [1536, 90] width 40 height 40
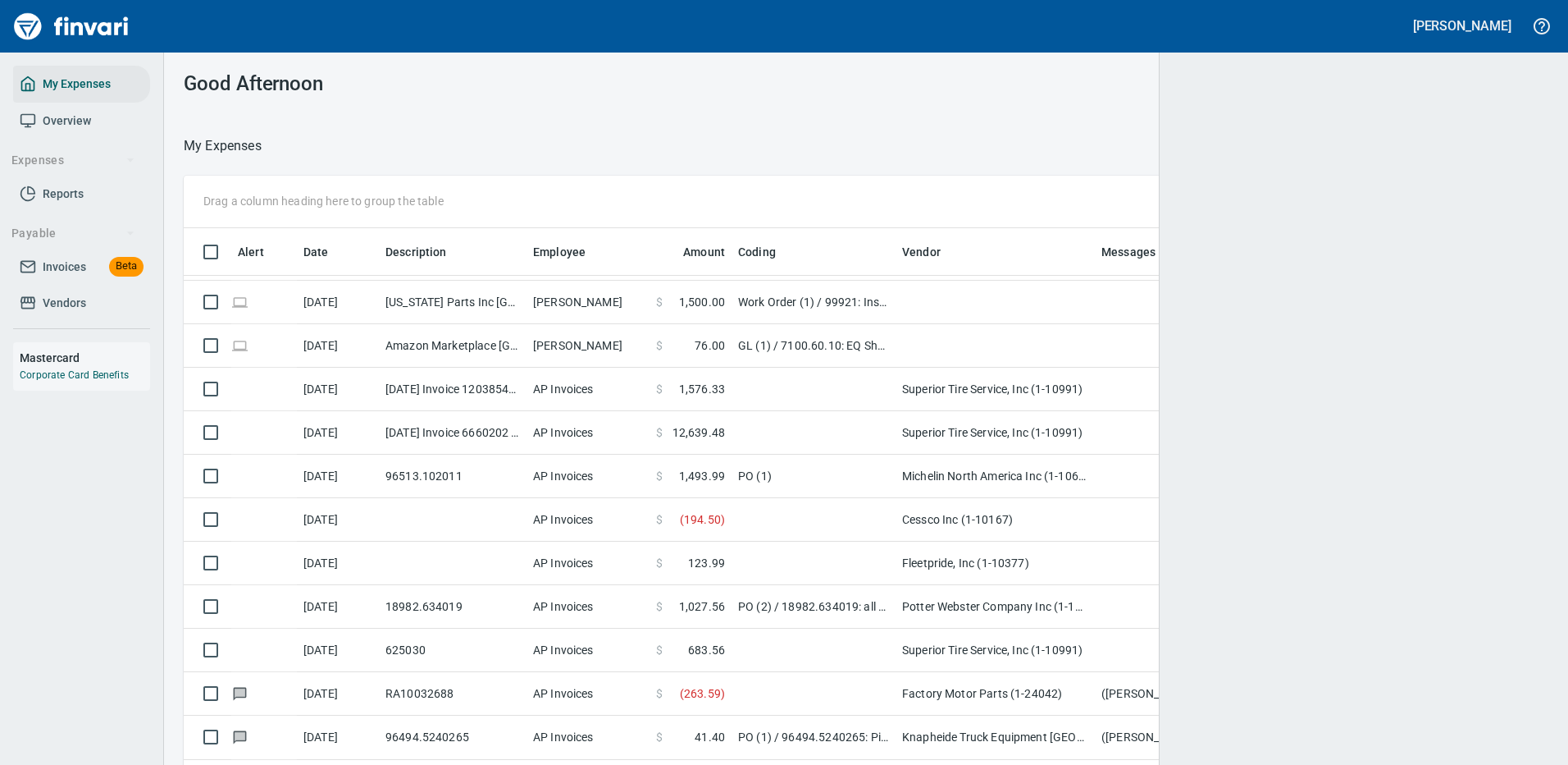
scroll to position [559, 1327]
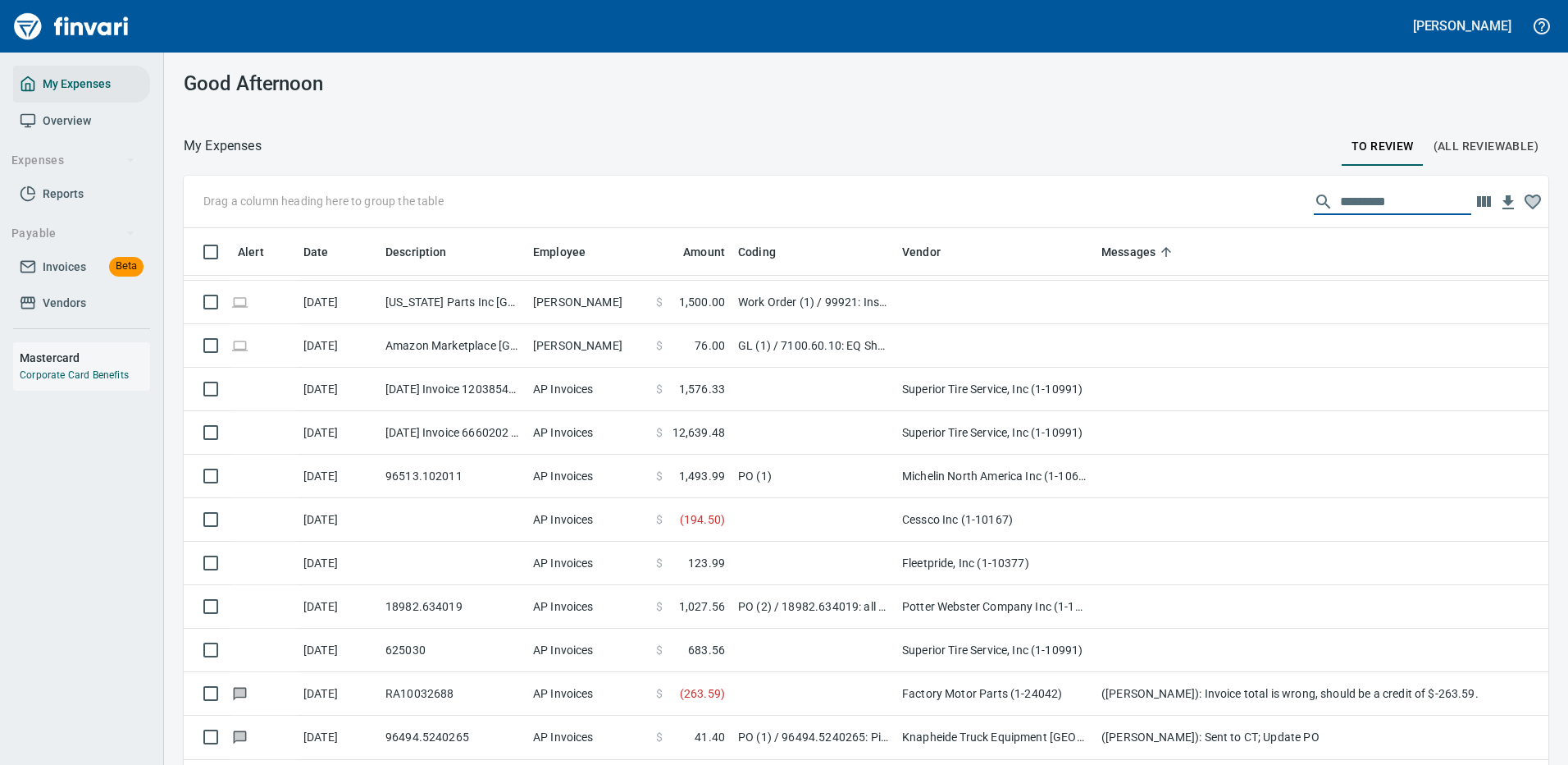
click at [1341, 198] on input "text" at bounding box center [1406, 202] width 131 height 26
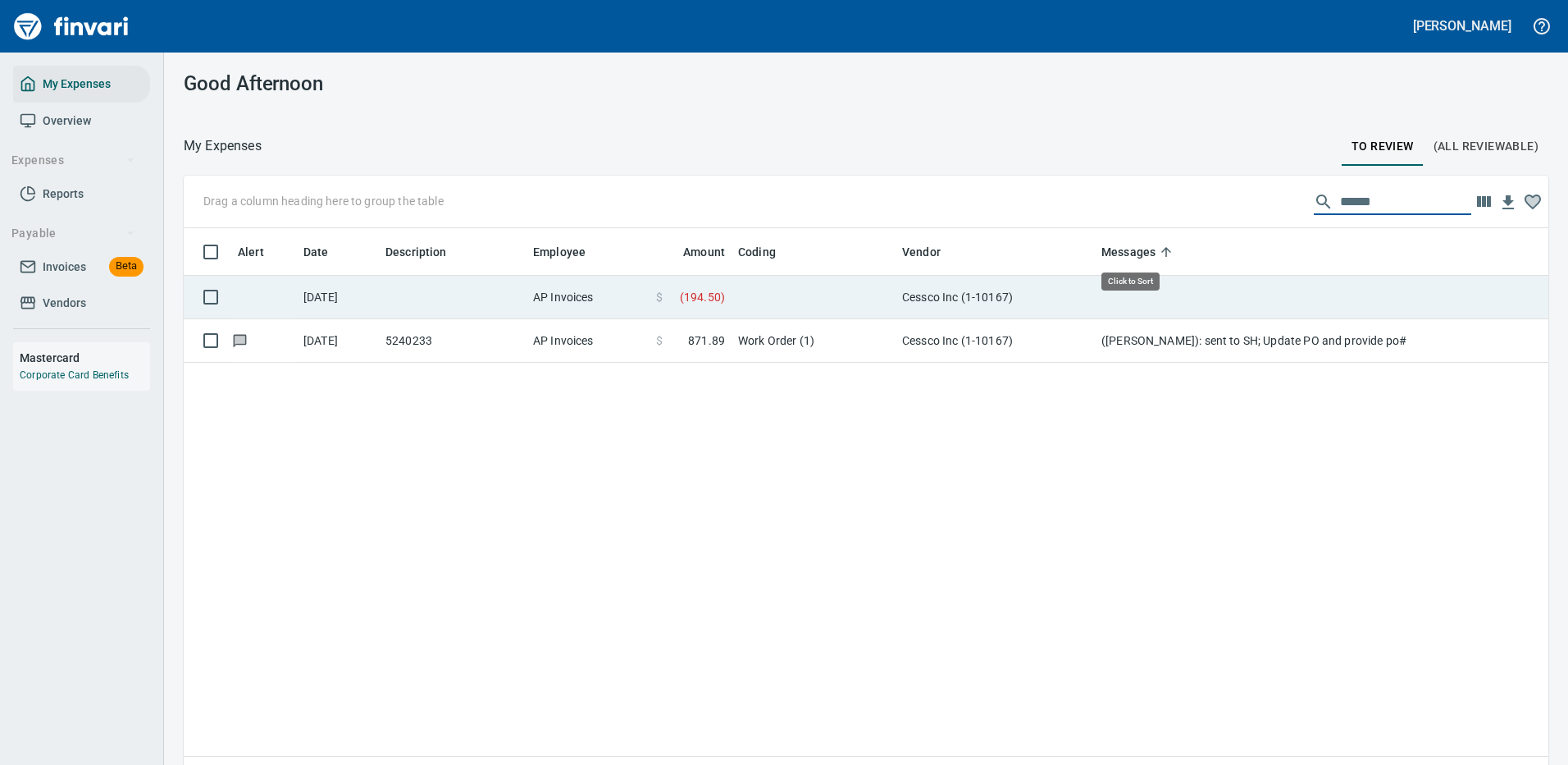
scroll to position [559, 1341]
type input "******"
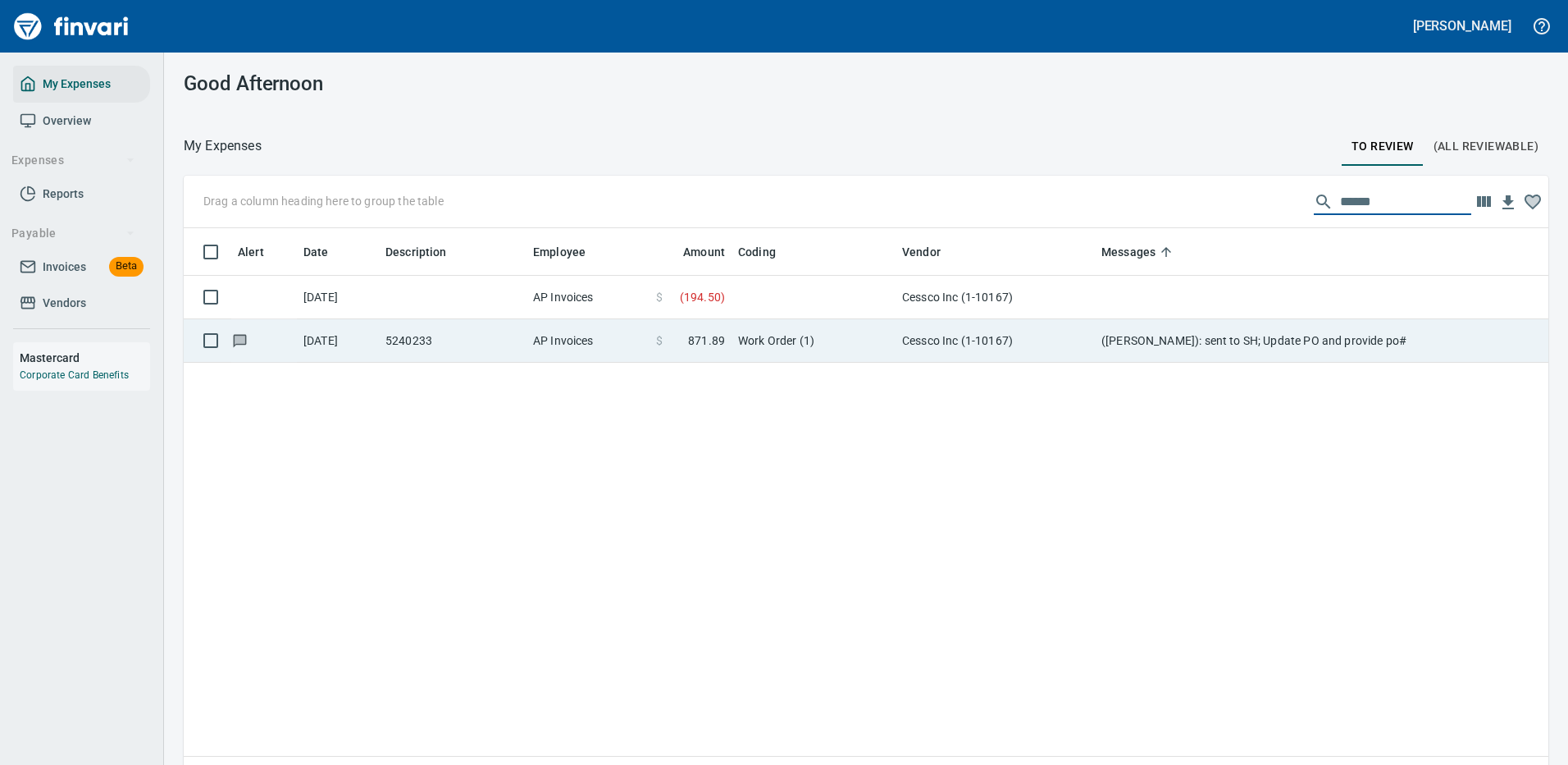
click at [801, 294] on td at bounding box center [813, 298] width 164 height 44
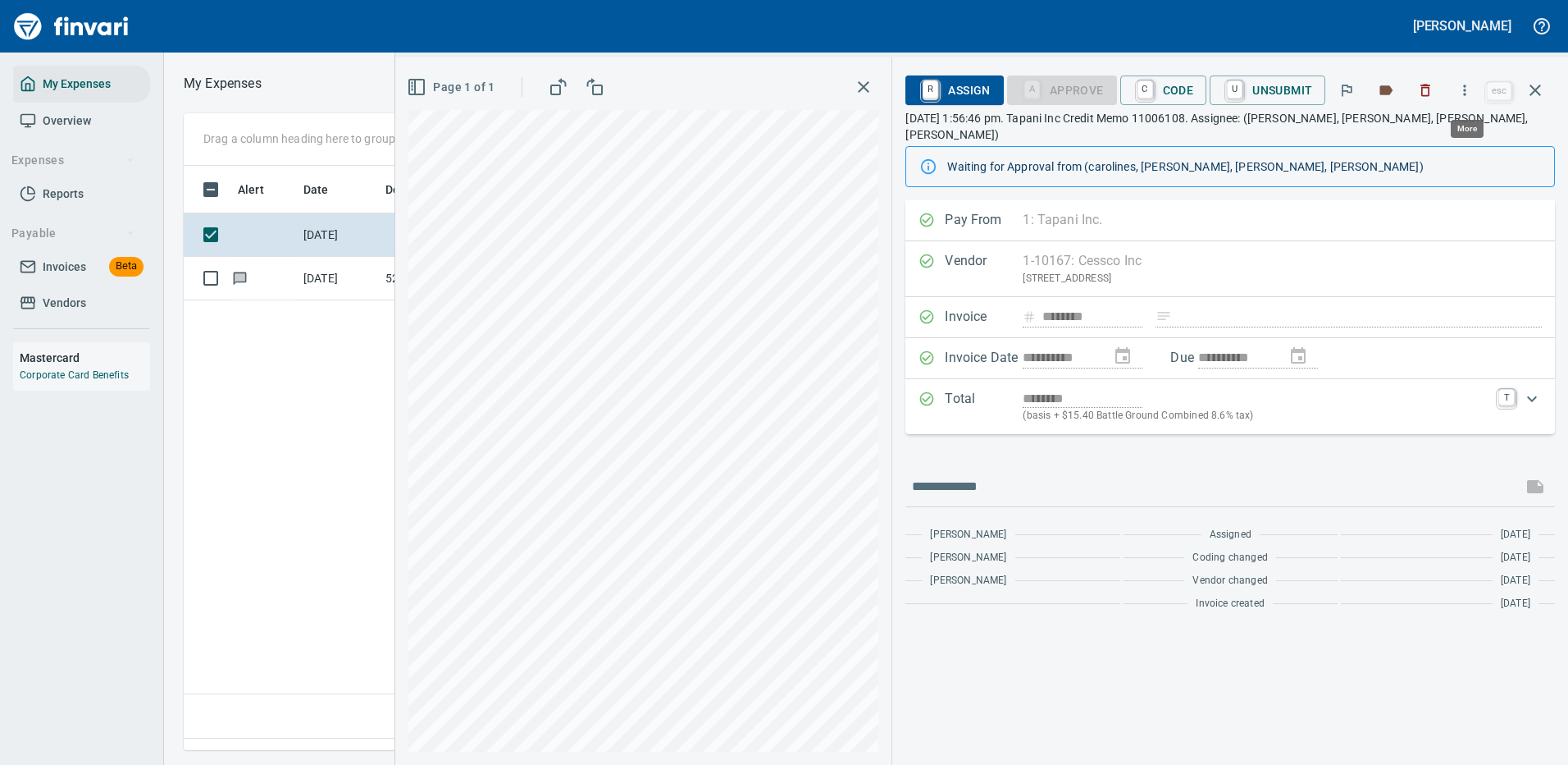
scroll to position [559, 943]
click at [1537, 87] on icon "button" at bounding box center [1536, 90] width 19 height 19
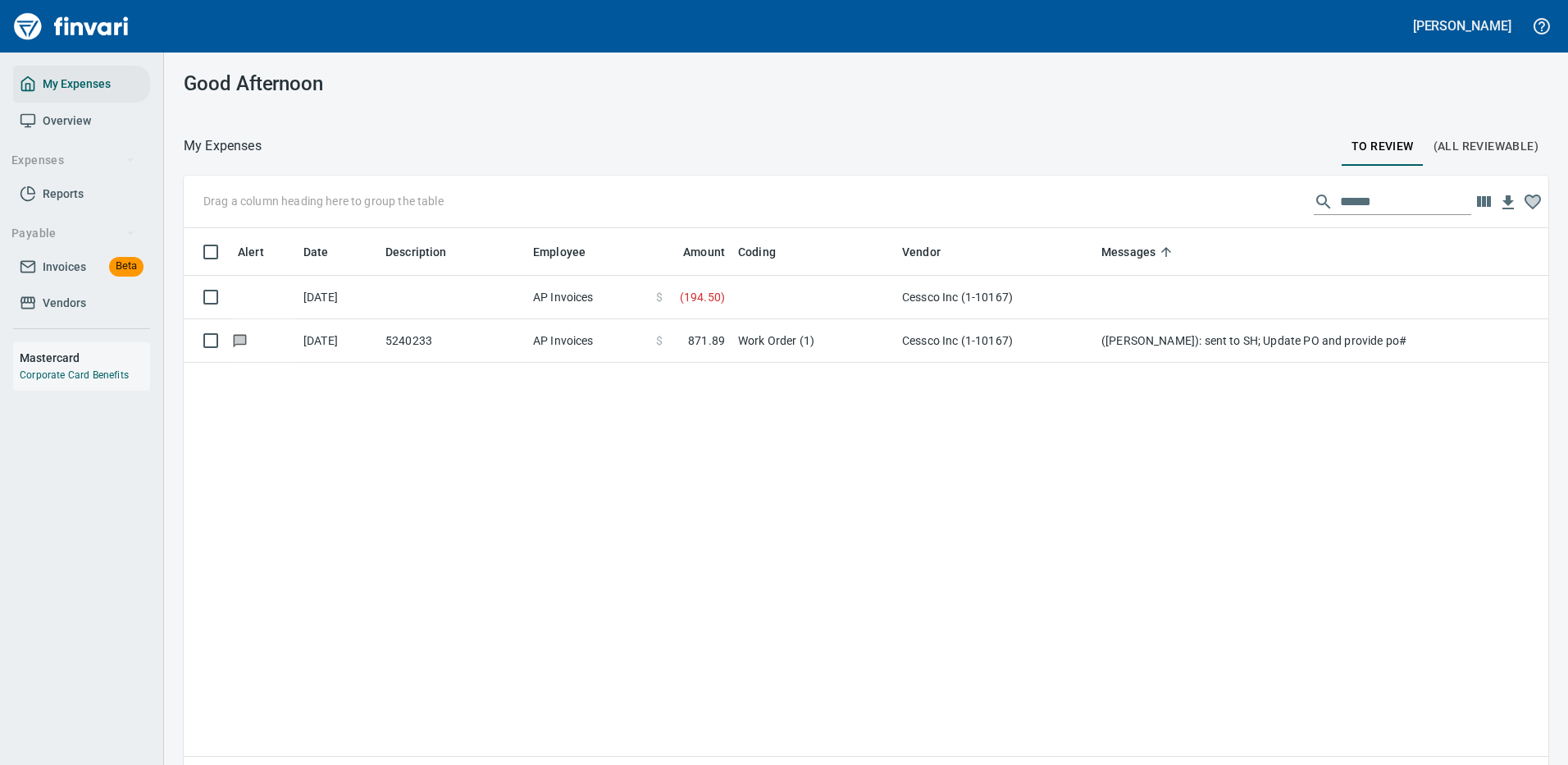
scroll to position [2, 2]
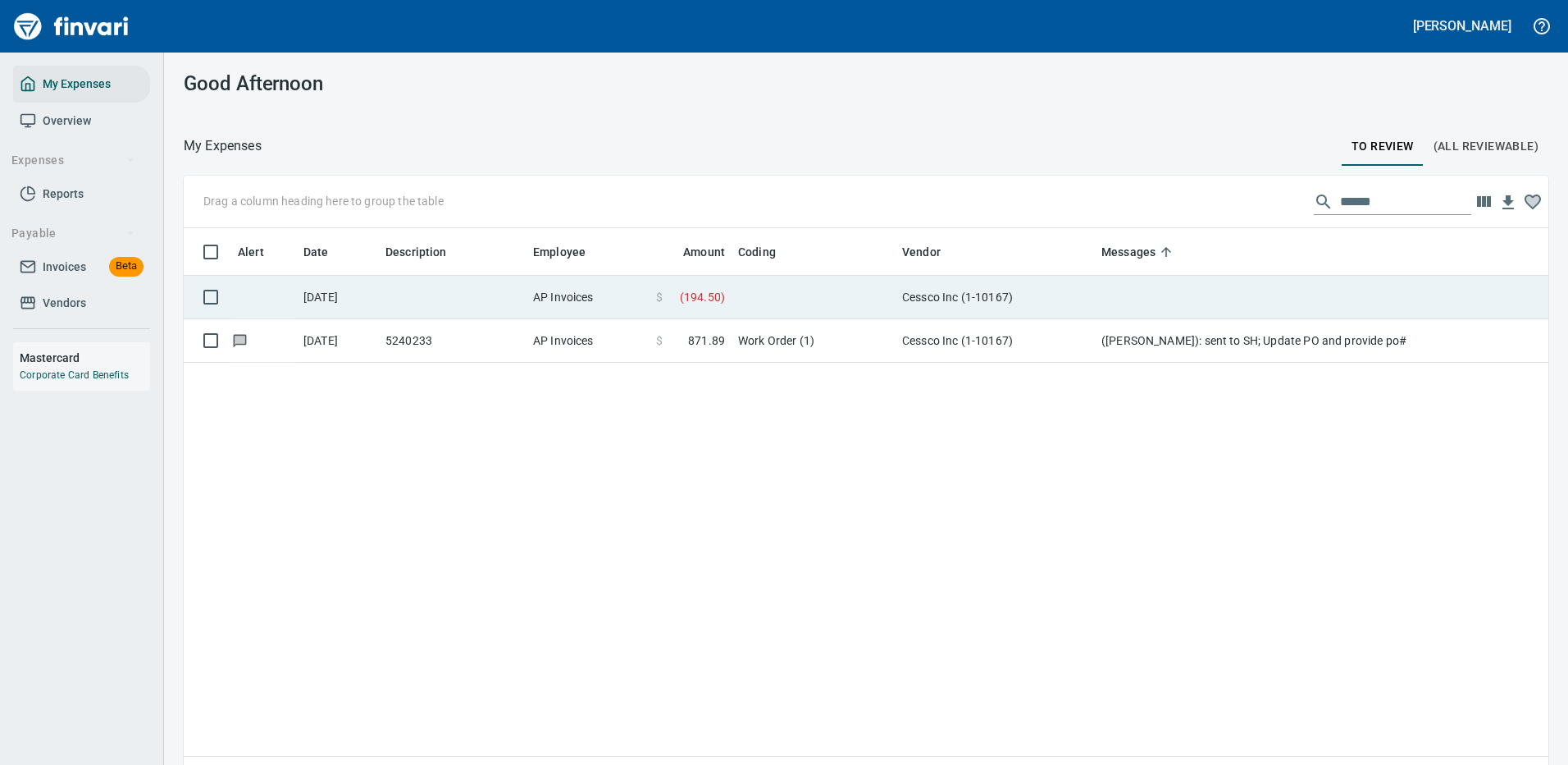
click at [1090, 289] on td "Cessco Inc (1-10167)" at bounding box center [995, 298] width 199 height 44
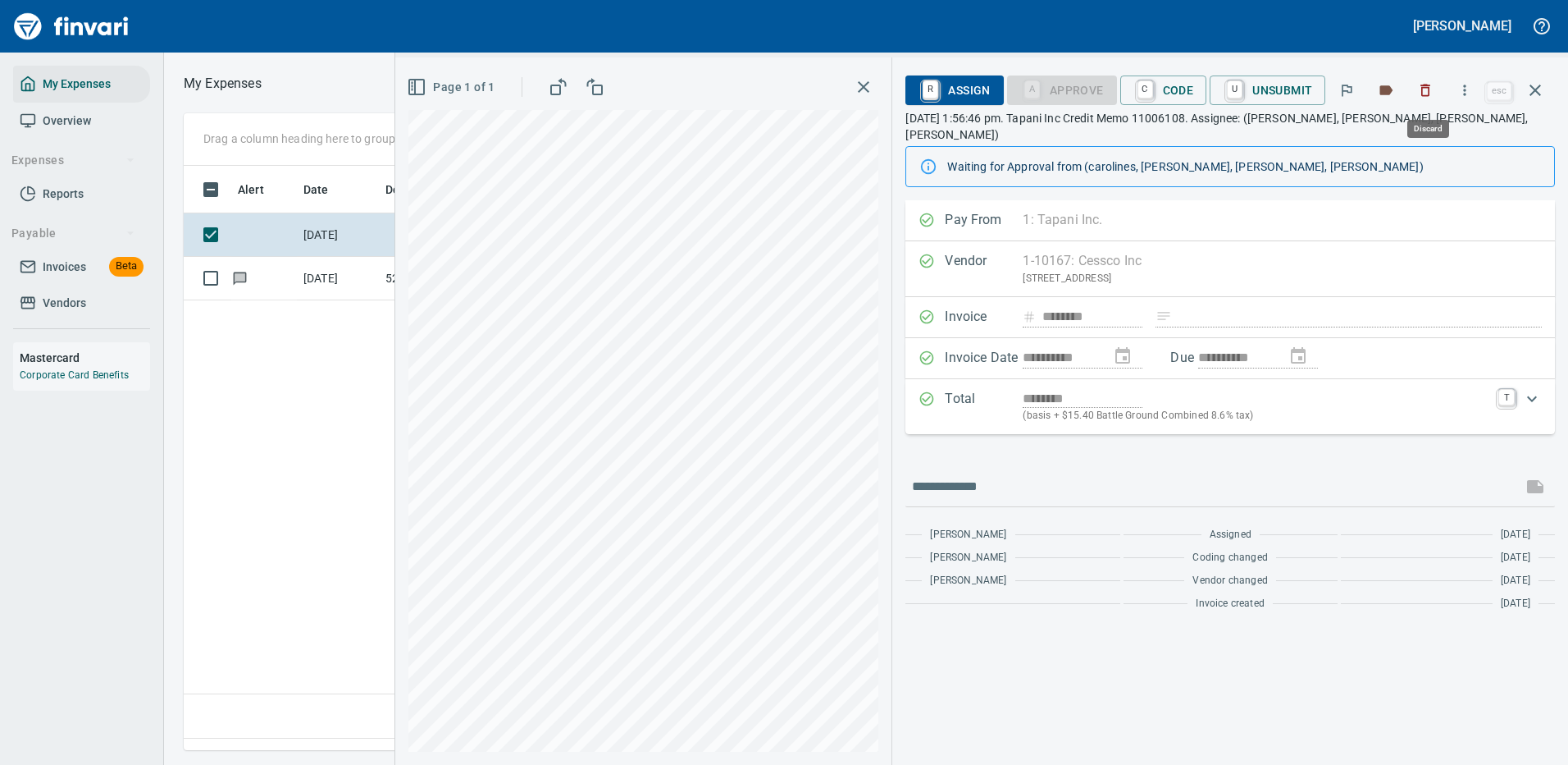
scroll to position [559, 943]
click at [1536, 87] on icon "button" at bounding box center [1536, 90] width 19 height 19
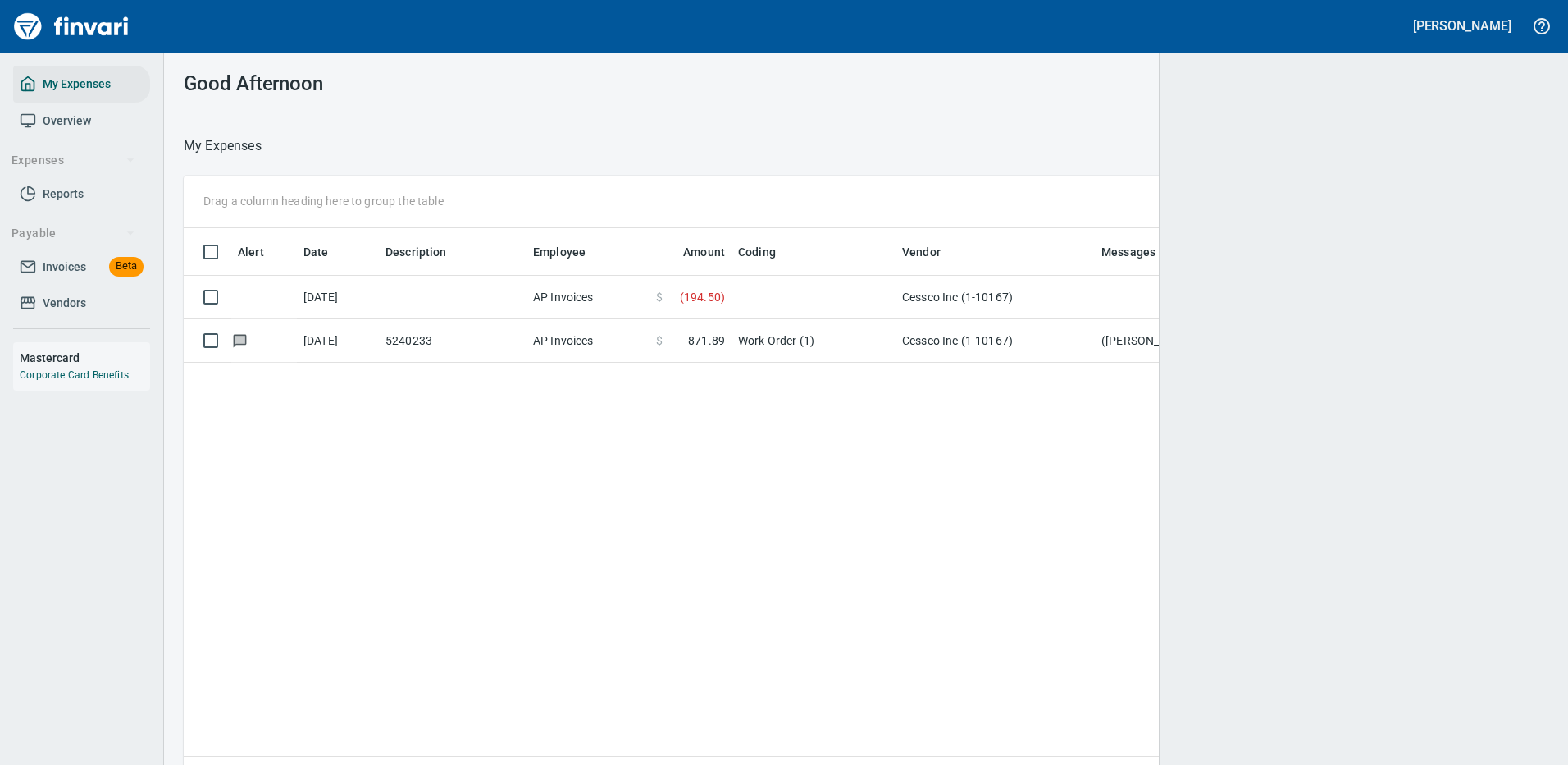
scroll to position [2, 2]
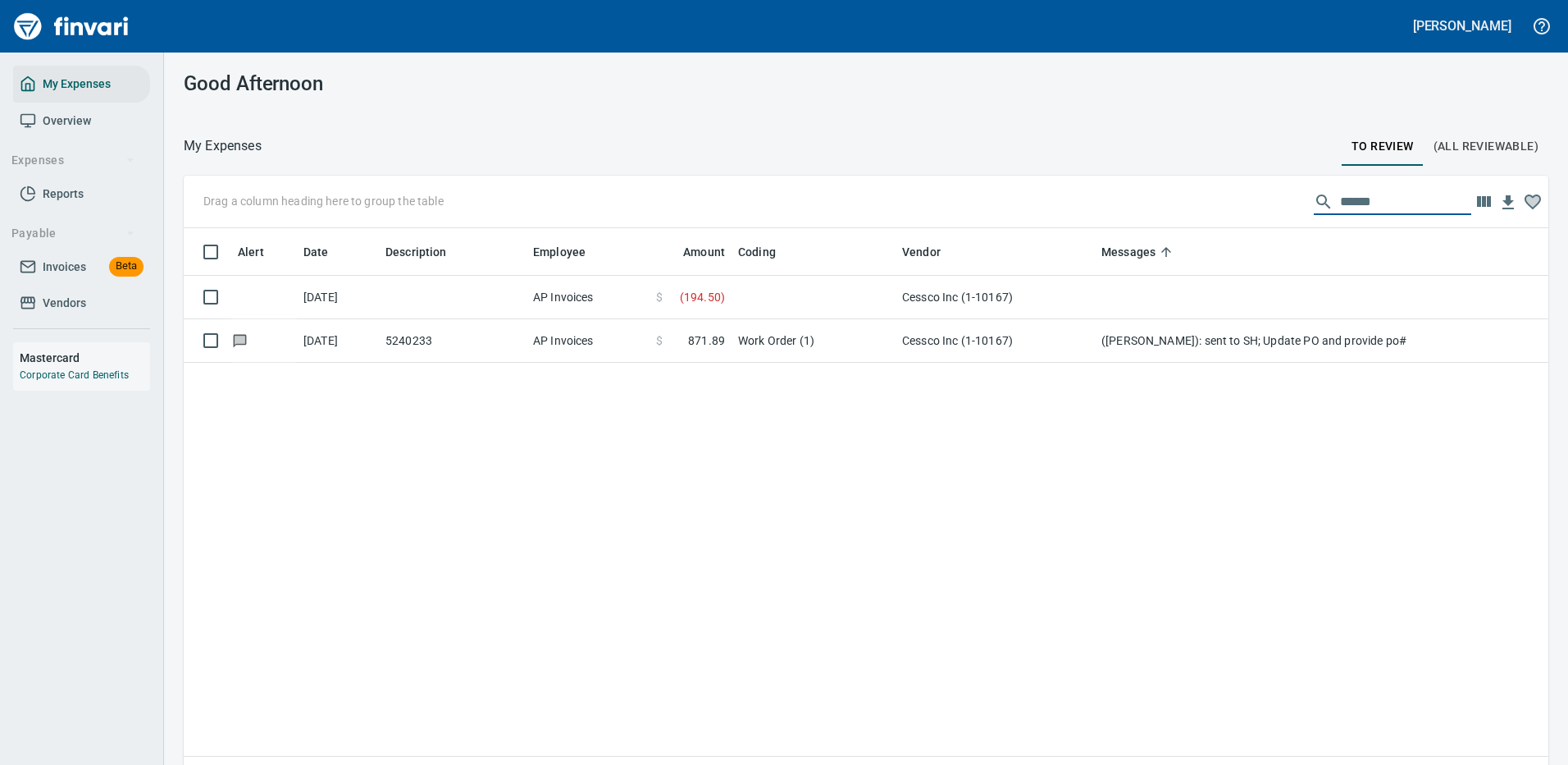
drag, startPoint x: 1392, startPoint y: 194, endPoint x: 1215, endPoint y: 199, distance: 177.1
click at [1219, 203] on div "Drag a column heading here to group the table ******" at bounding box center [866, 202] width 1365 height 53
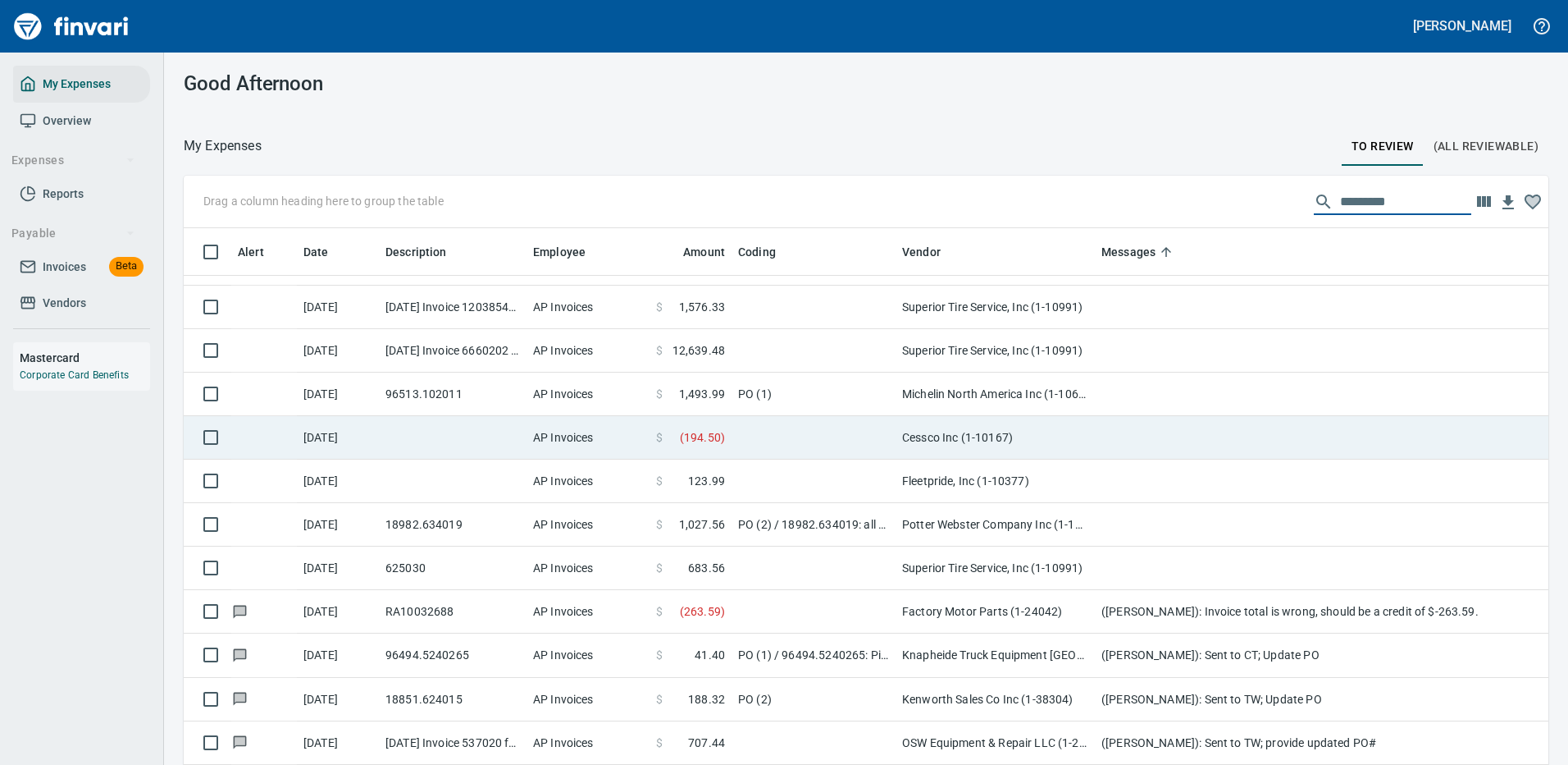
scroll to position [82, 0]
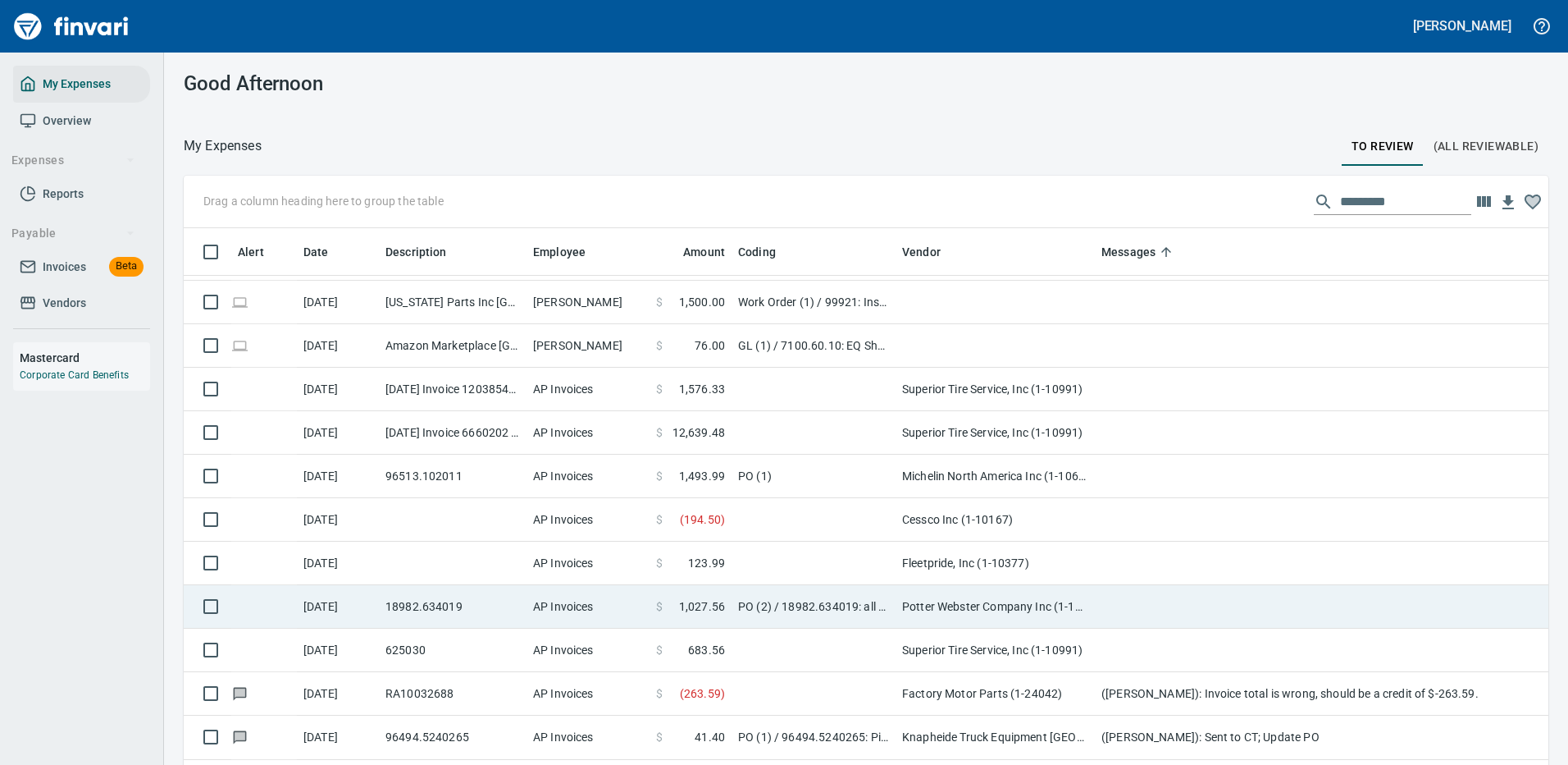
click at [970, 560] on td "Fleetpride, Inc (1-10377)" at bounding box center [995, 564] width 199 height 44
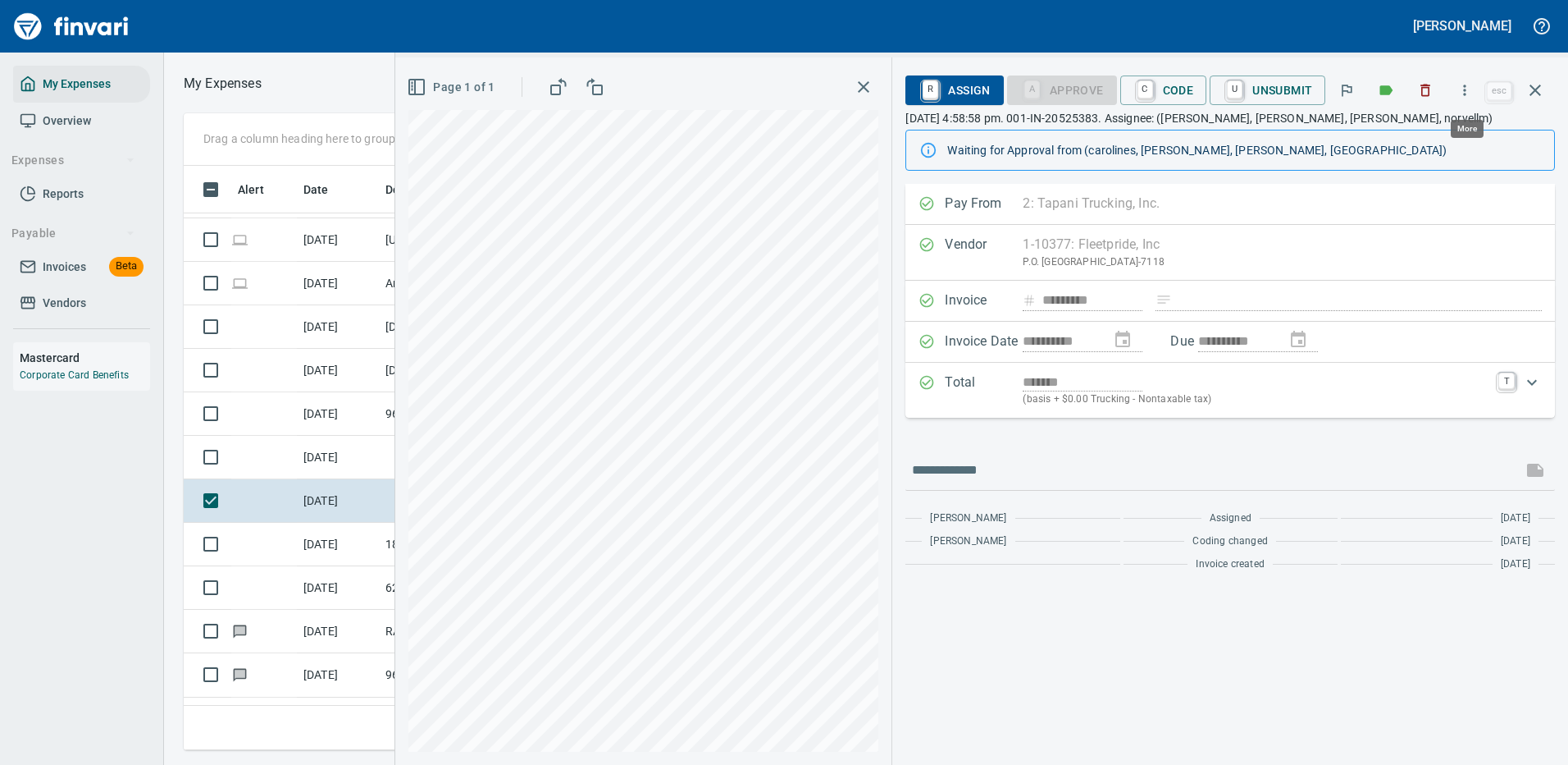
scroll to position [559, 931]
click at [1466, 87] on icon "button" at bounding box center [1464, 90] width 17 height 17
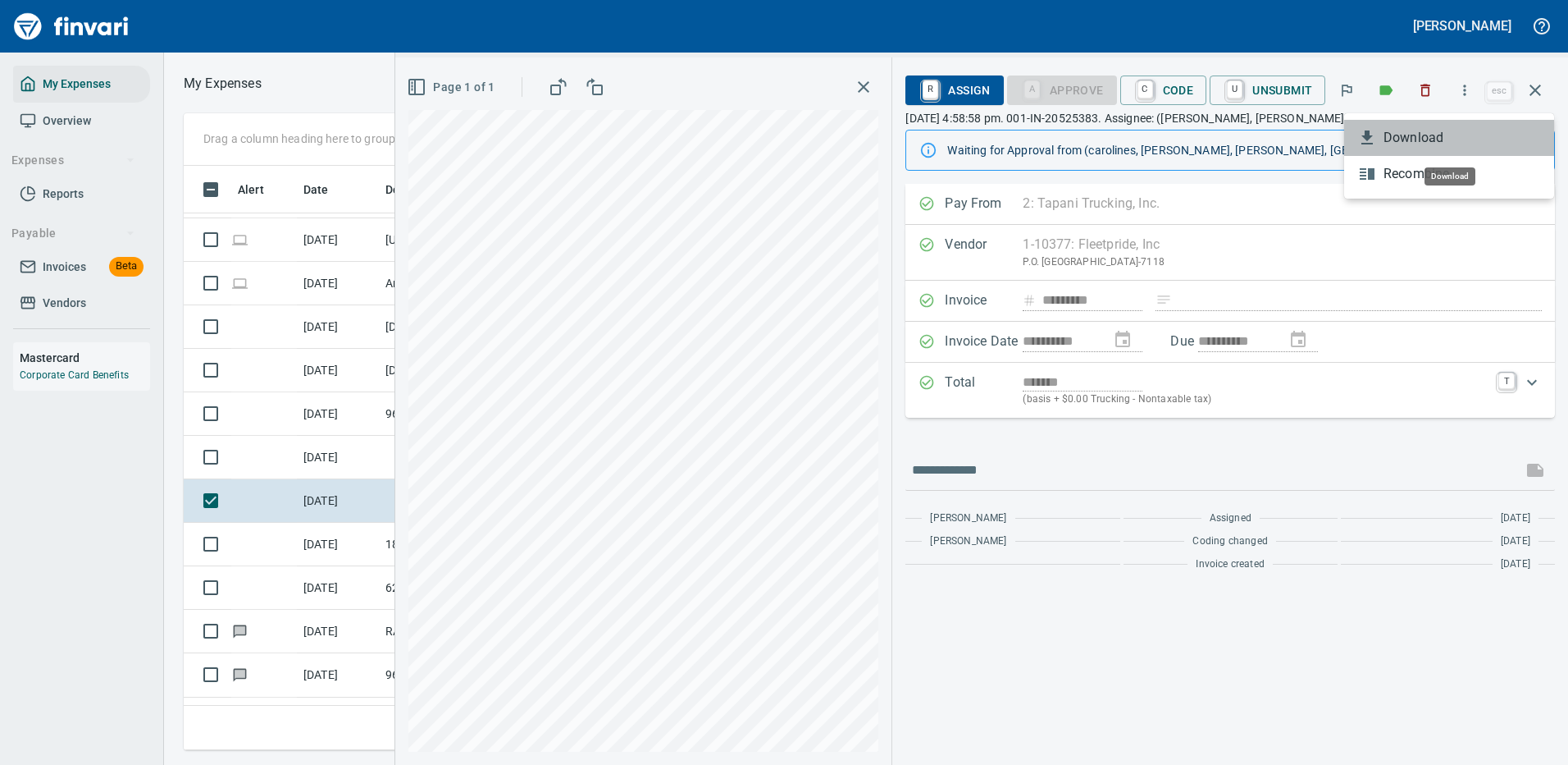
click at [1418, 139] on span "Download" at bounding box center [1462, 138] width 157 height 19
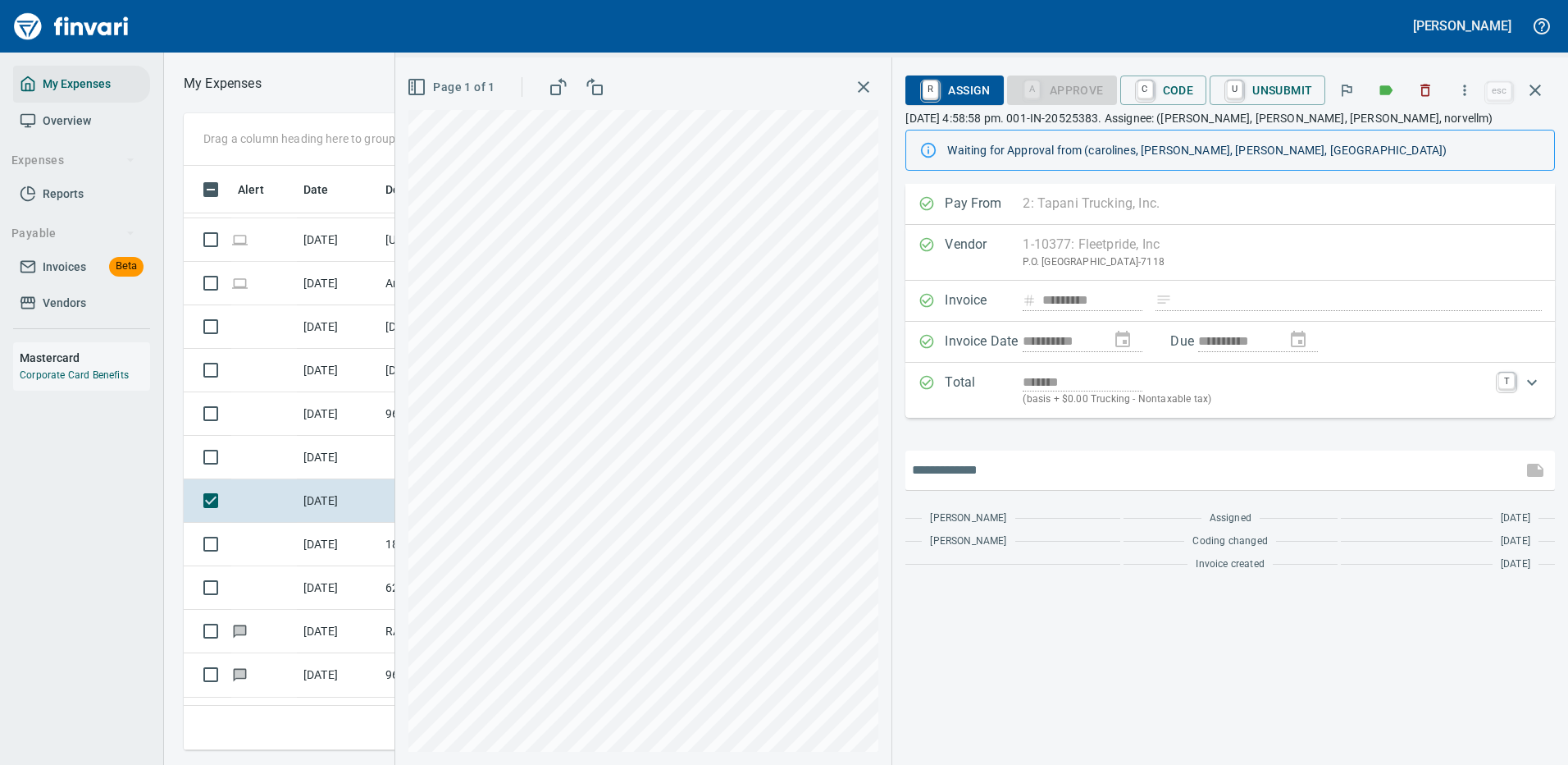
click at [1005, 459] on input "text" at bounding box center [1214, 470] width 604 height 26
type input "**********"
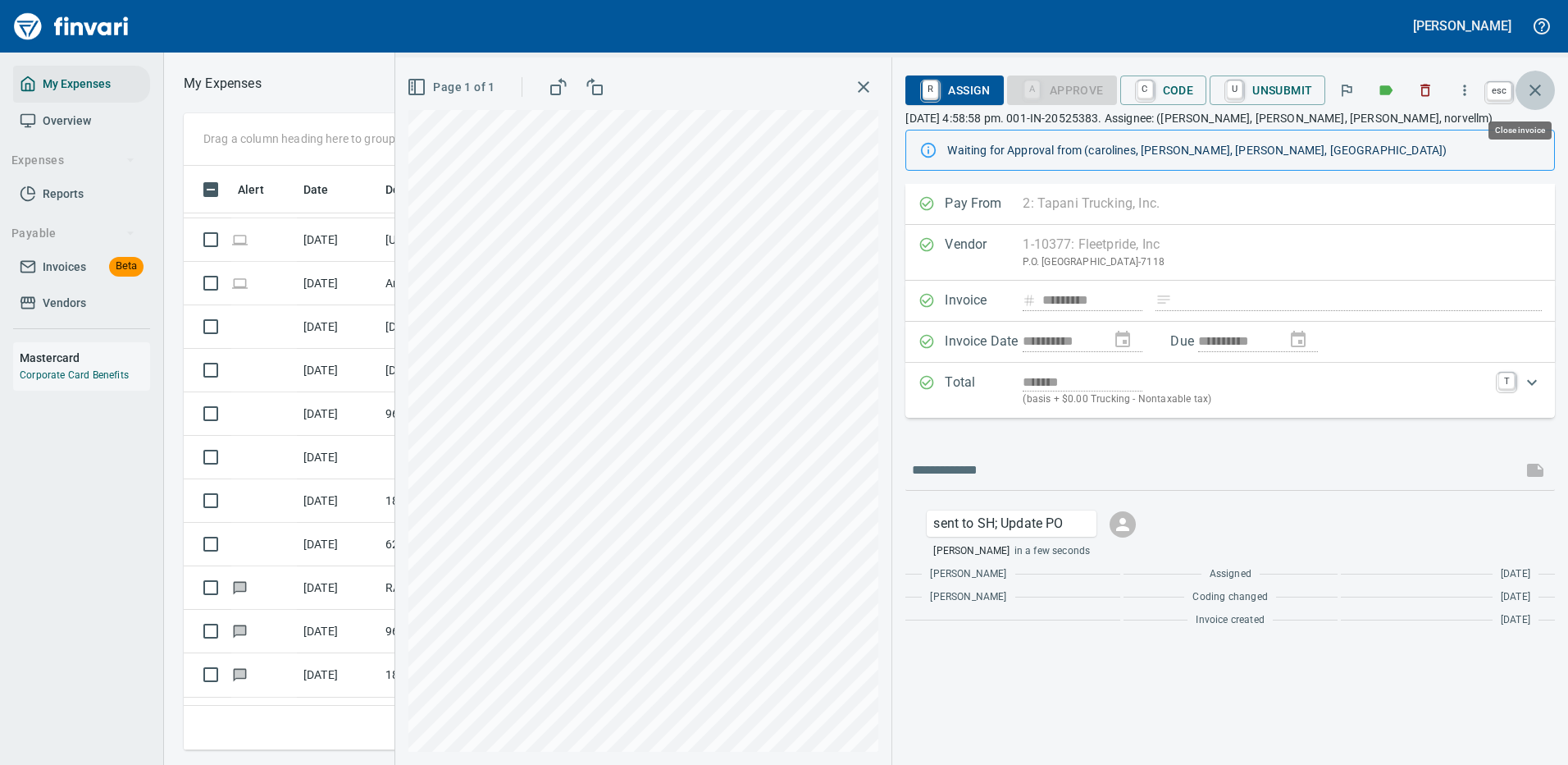
click at [1533, 87] on icon "button" at bounding box center [1536, 90] width 11 height 11
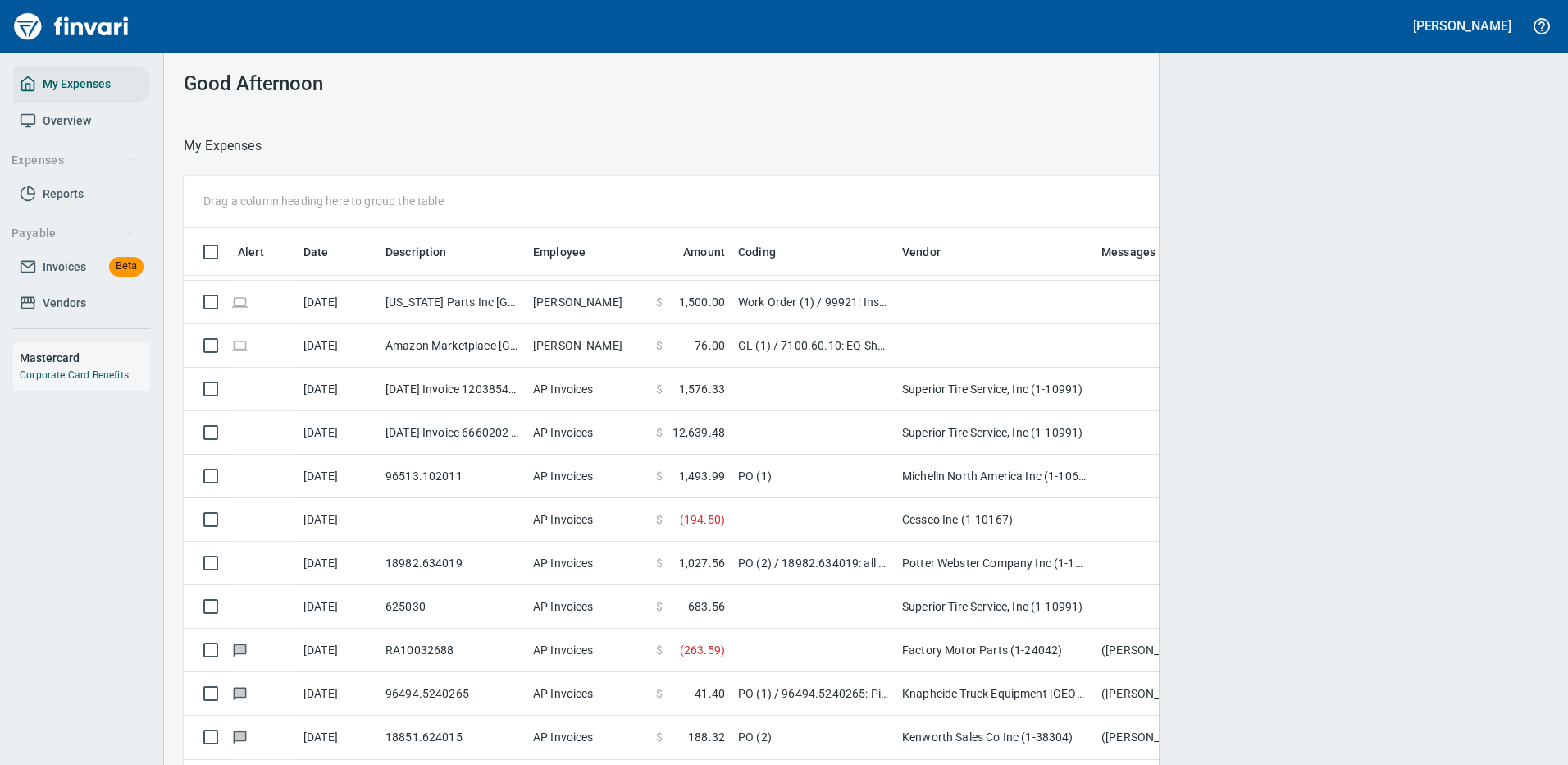
scroll to position [559, 1320]
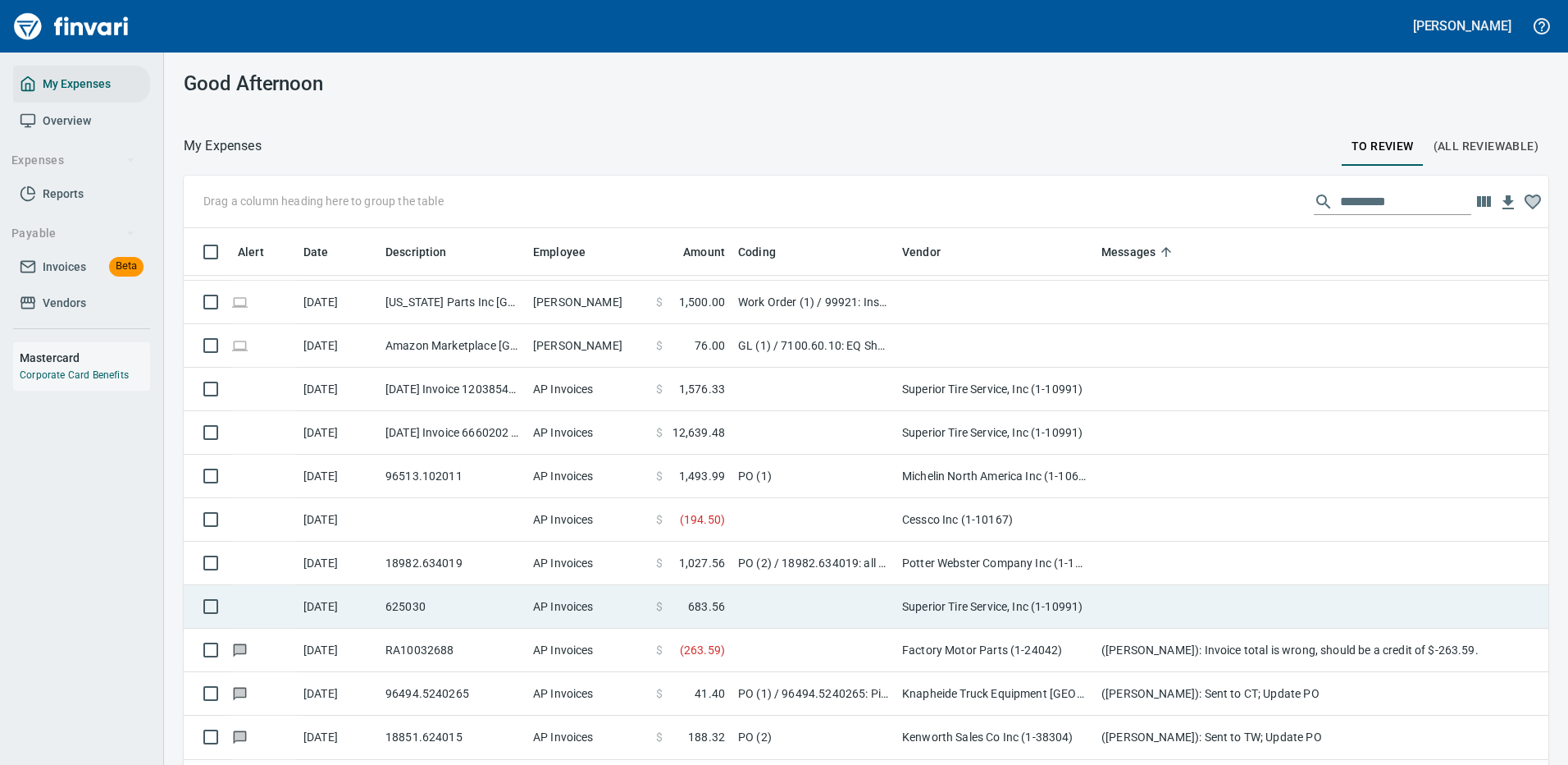
click at [1005, 554] on td "Potter Webster Company Inc (1-10818)" at bounding box center [995, 564] width 199 height 44
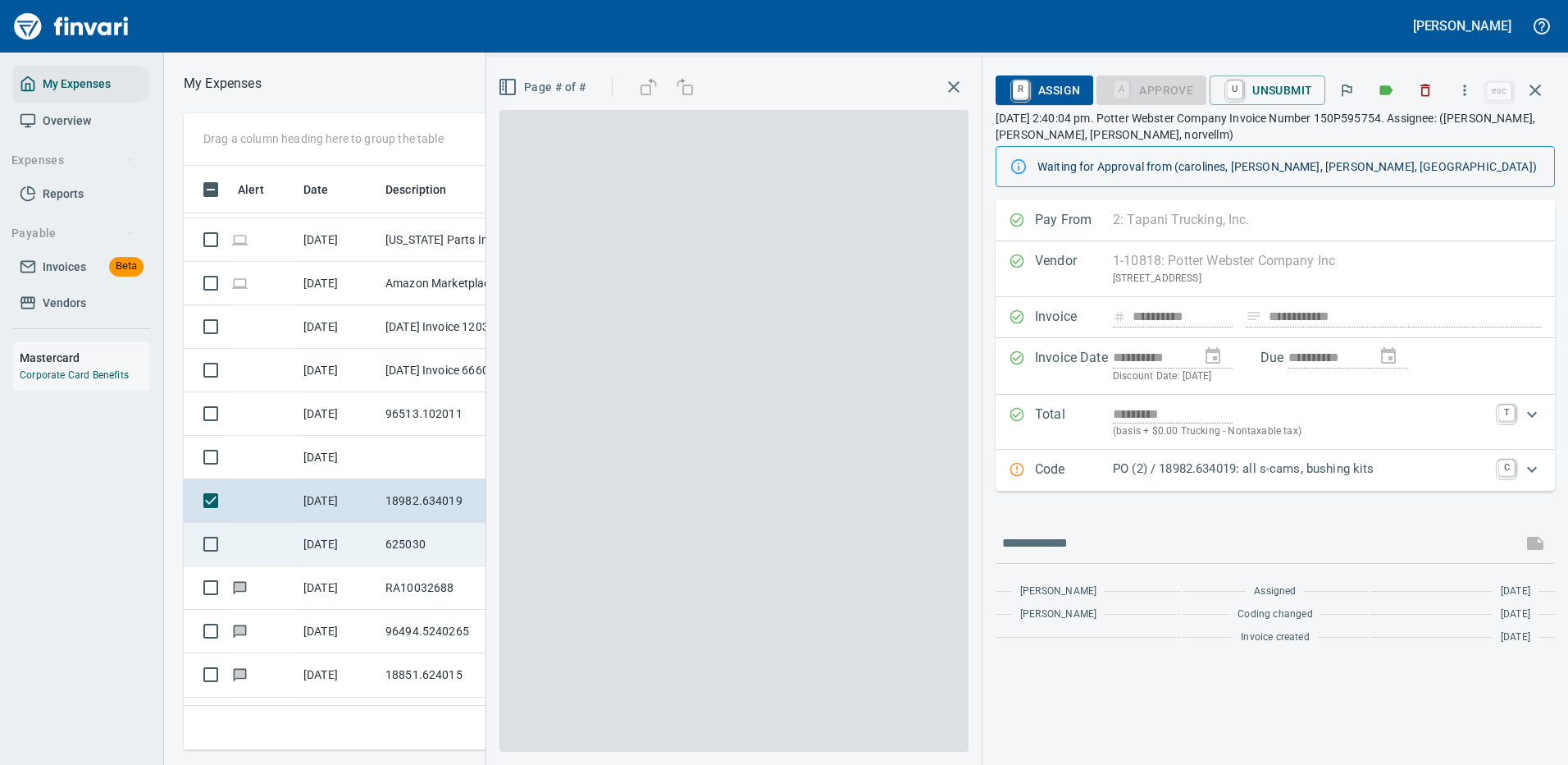
scroll to position [559, 931]
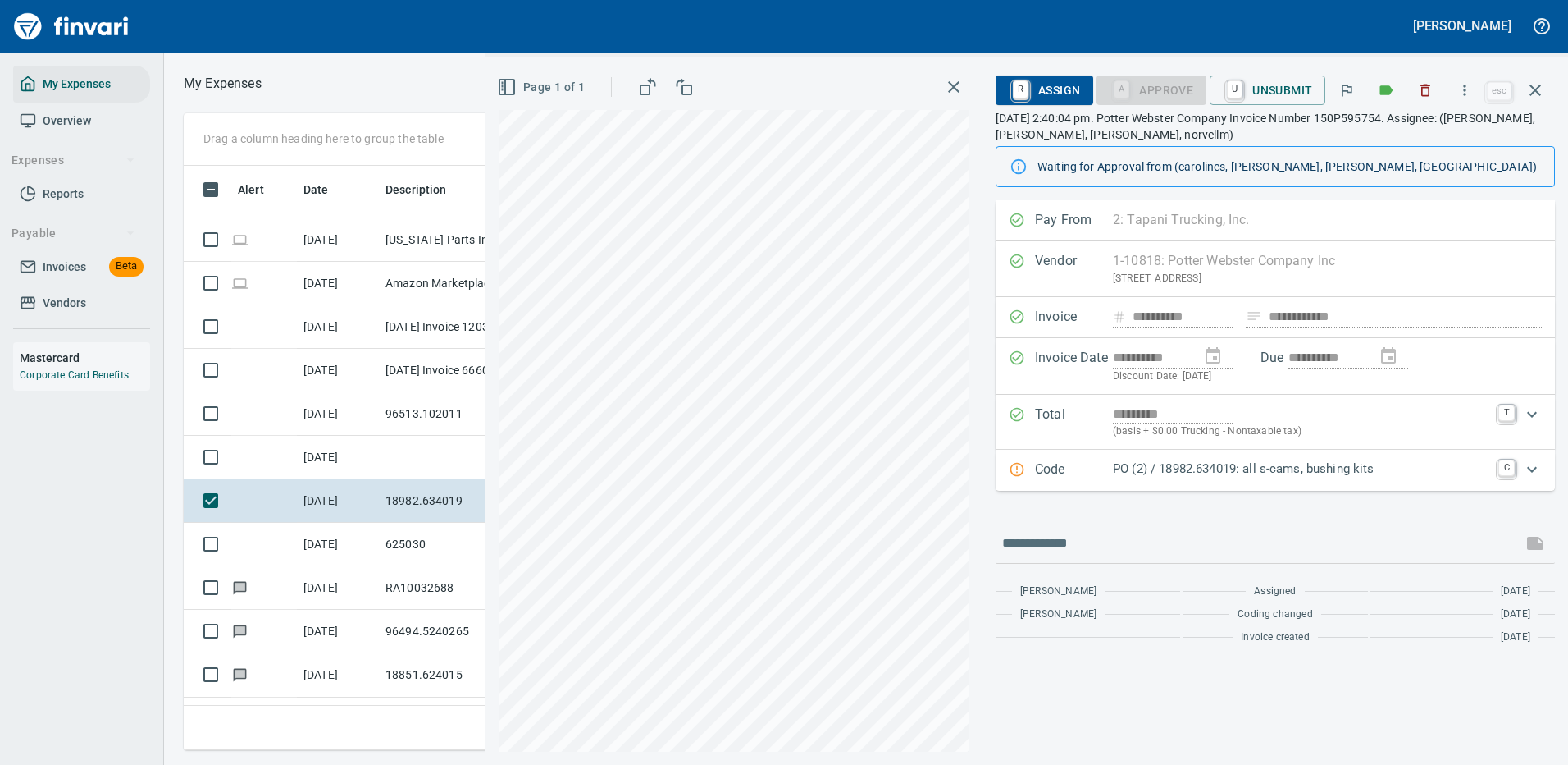
click at [1367, 467] on p "PO (2) / 18982.634019: all s-cams, bushing kits" at bounding box center [1301, 468] width 376 height 18
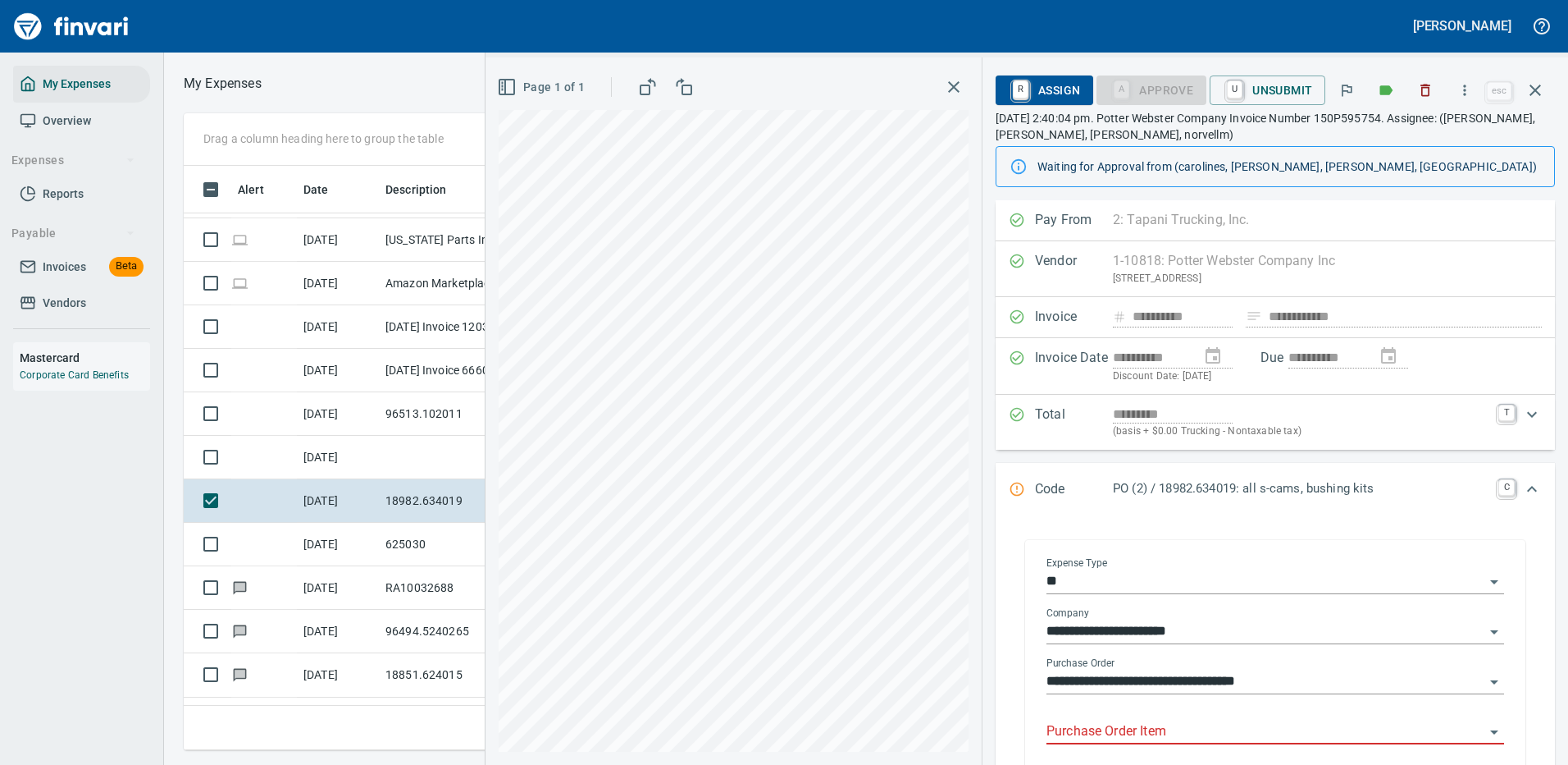
click at [1129, 732] on input "Purchase Order Item" at bounding box center [1265, 732] width 438 height 23
click at [1131, 732] on input "Purchase Order Item" at bounding box center [1265, 732] width 438 height 23
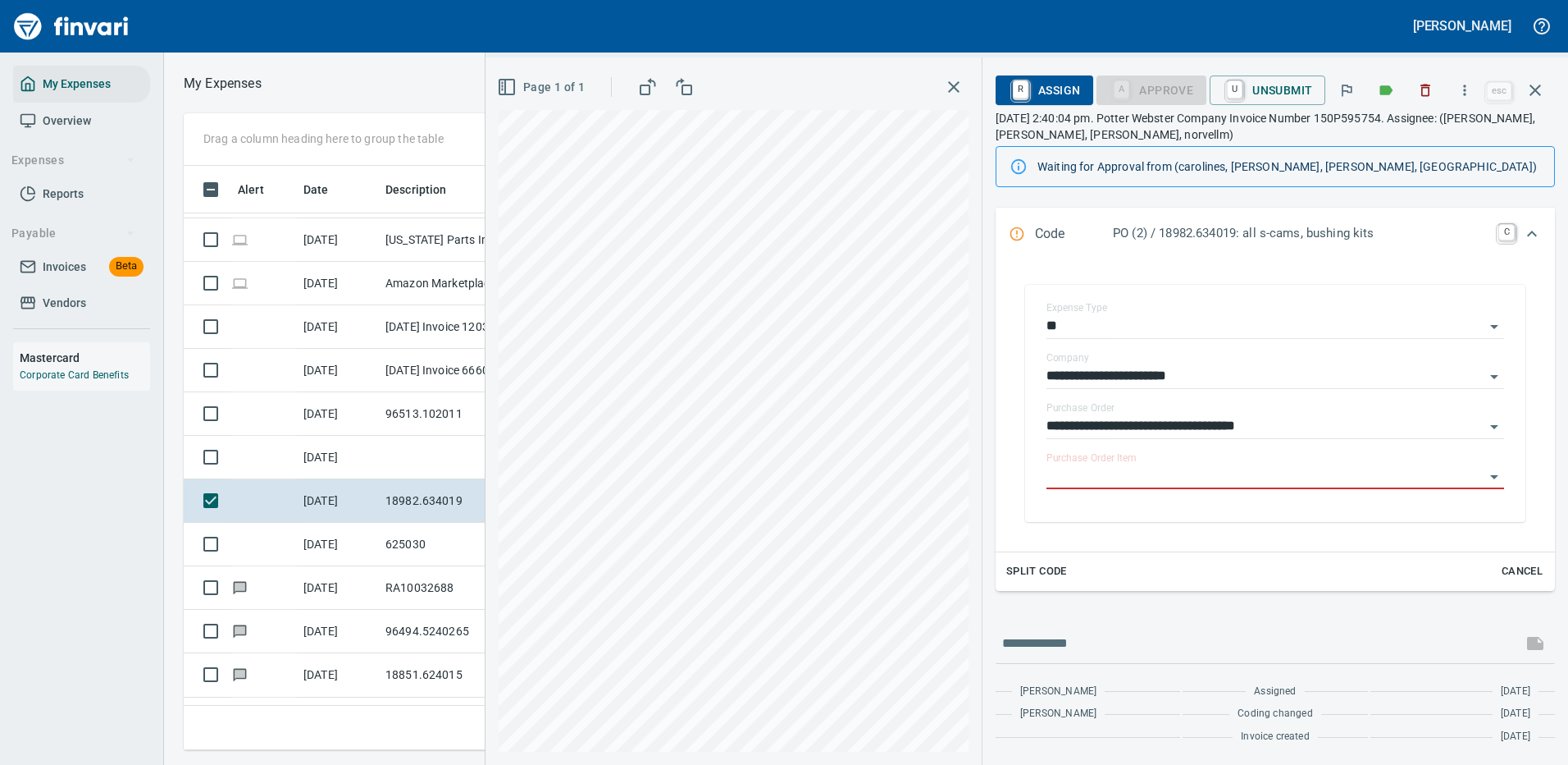
click at [1081, 732] on div "Invoice created [DATE]" at bounding box center [1275, 737] width 559 height 17
click at [1075, 473] on input "Purchase Order Item" at bounding box center [1265, 477] width 438 height 23
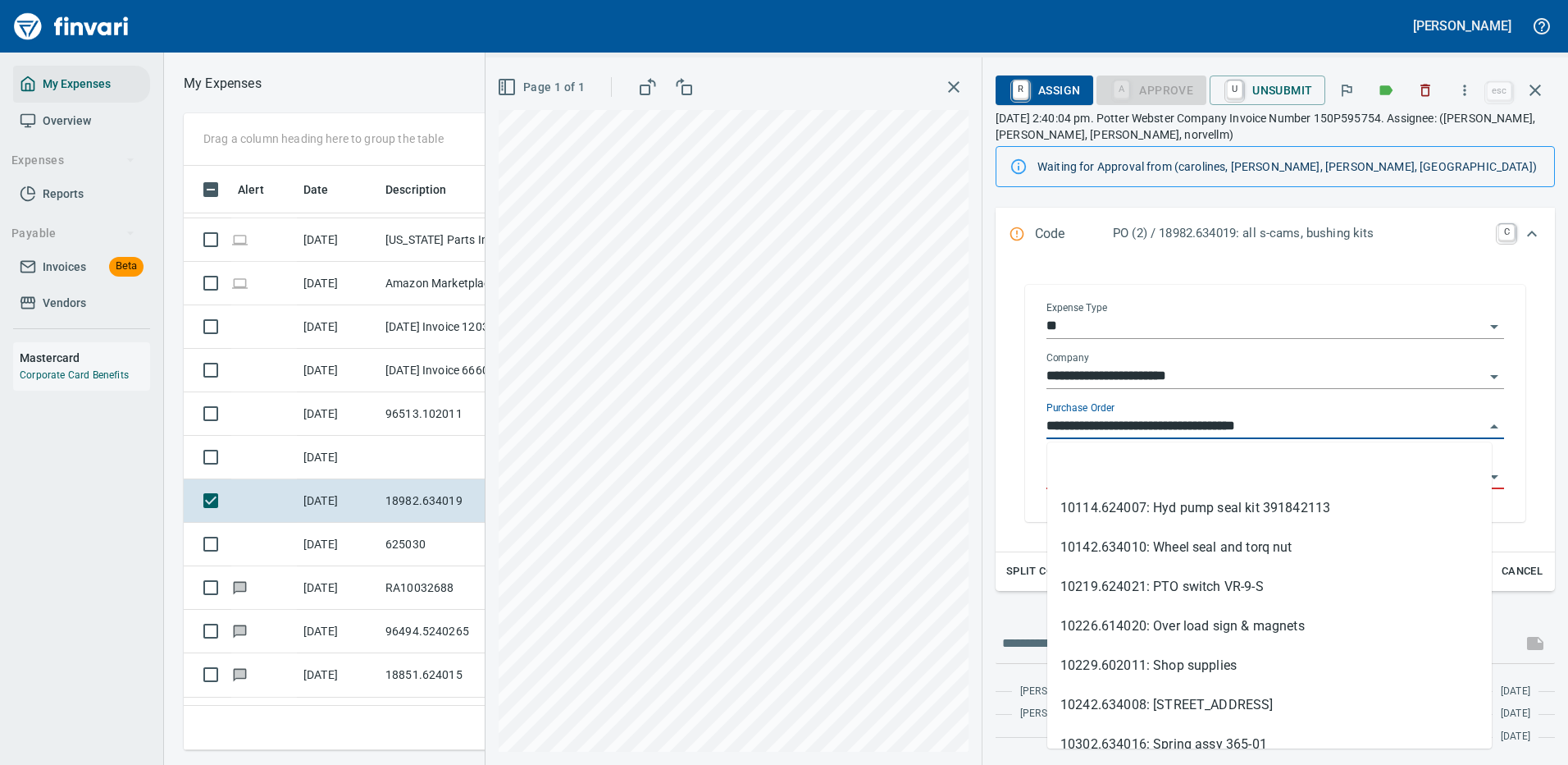
drag, startPoint x: 1135, startPoint y: 423, endPoint x: 1033, endPoint y: 429, distance: 102.2
click at [1033, 429] on div "**********" at bounding box center [1276, 403] width 500 height 237
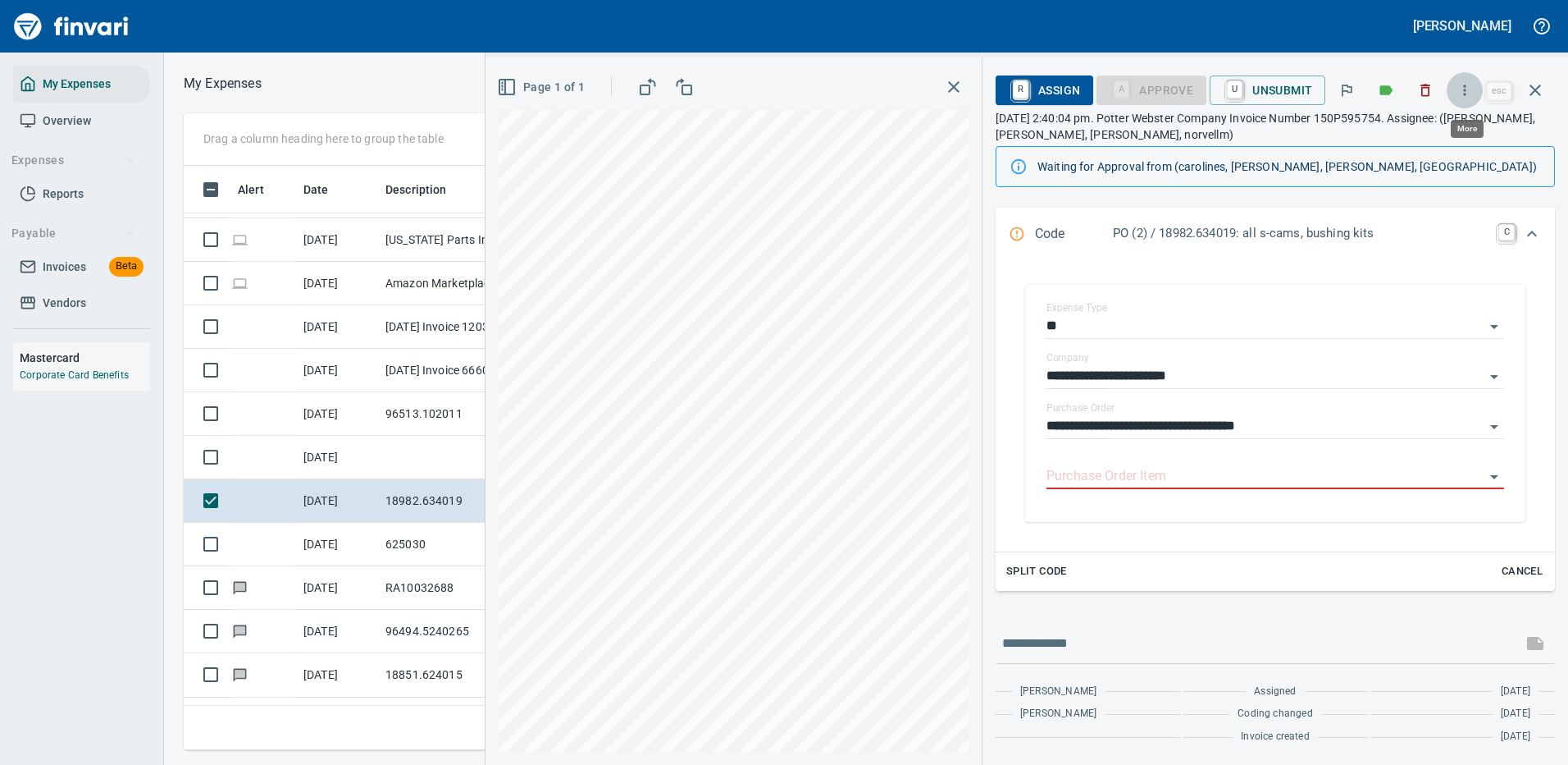
click at [1467, 85] on icon "button" at bounding box center [1465, 90] width 3 height 11
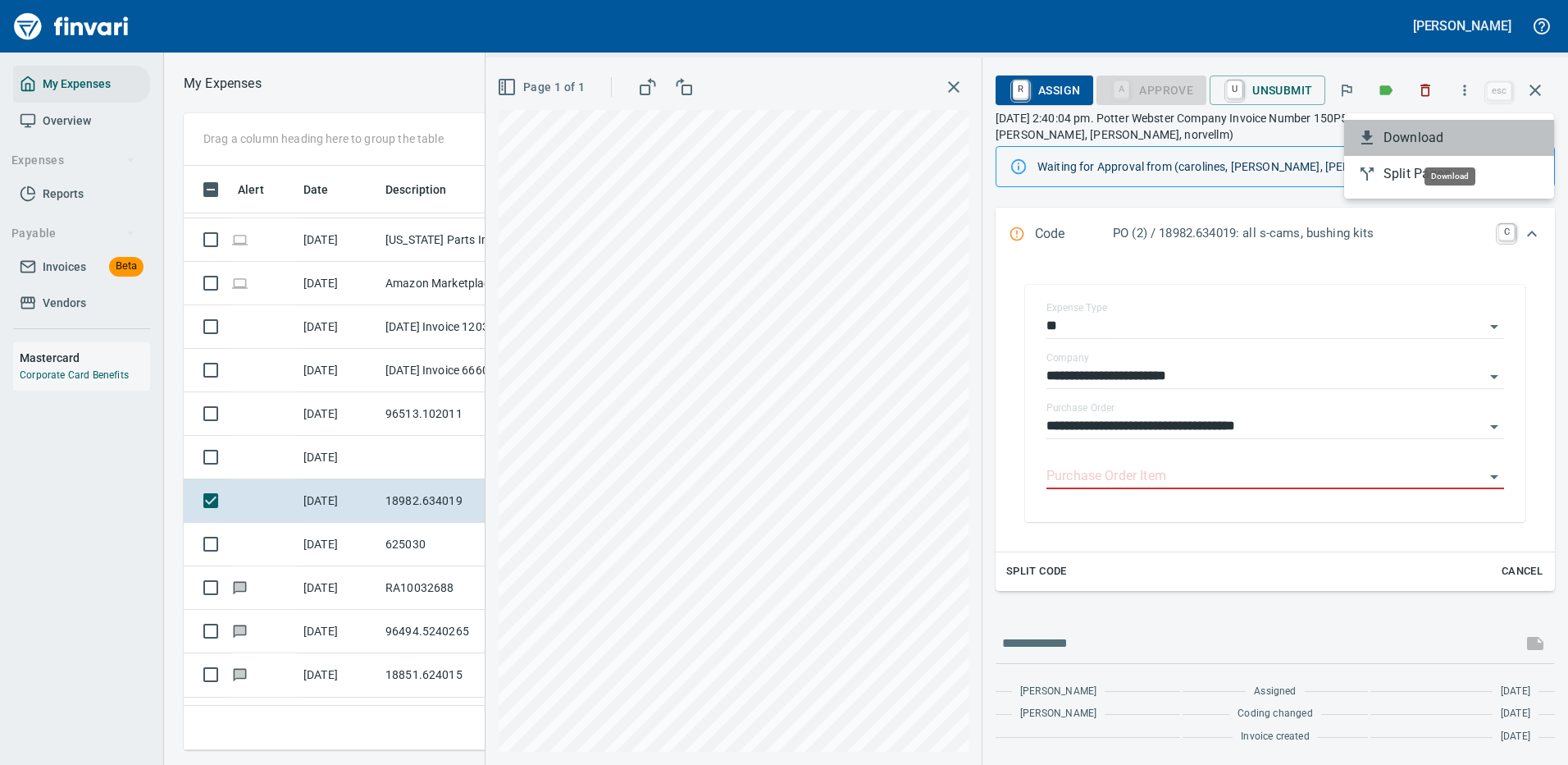
click at [1399, 132] on span "Download" at bounding box center [1462, 138] width 157 height 19
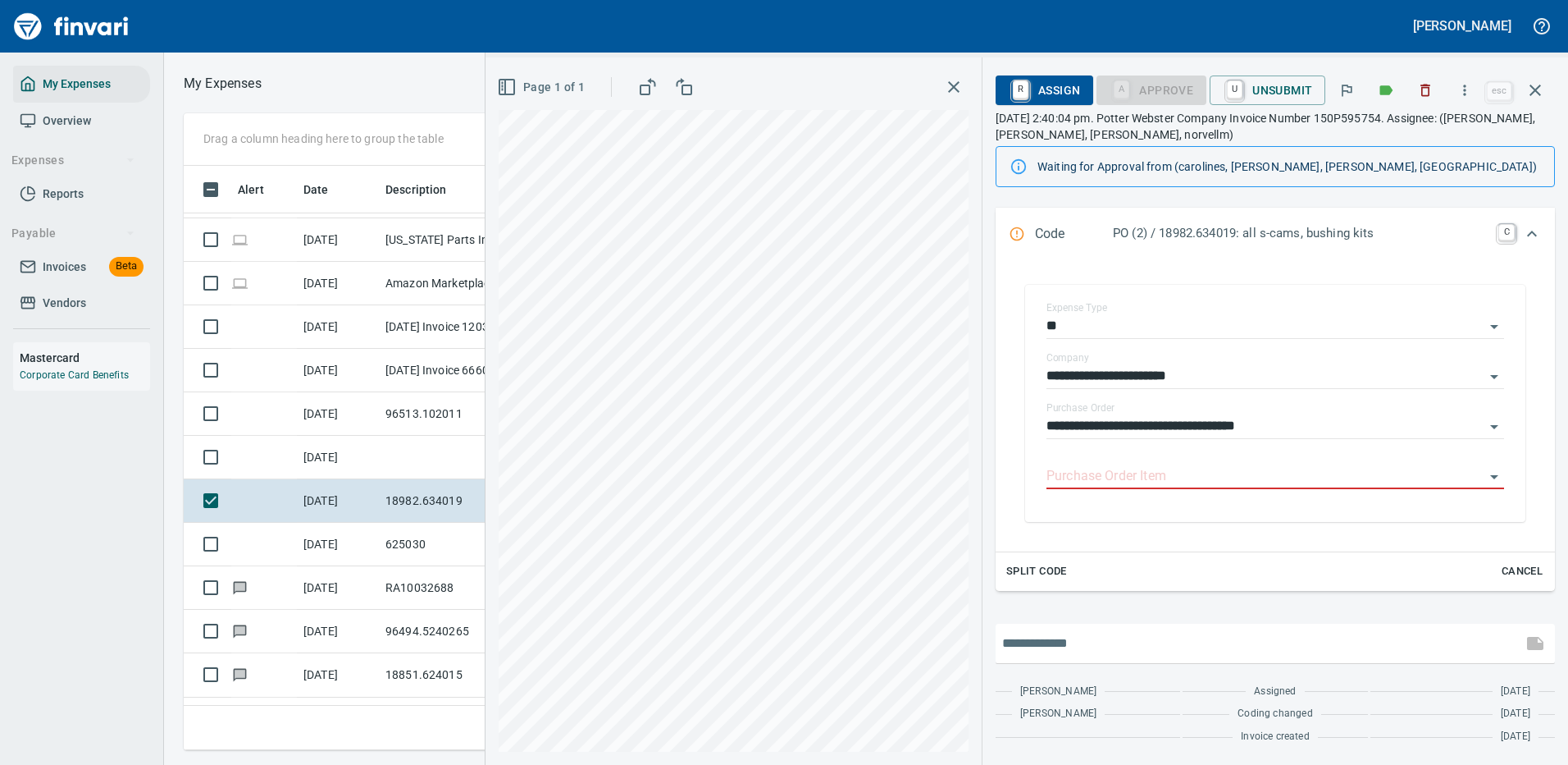
click at [1130, 636] on input "text" at bounding box center [1259, 644] width 514 height 26
type input "**********"
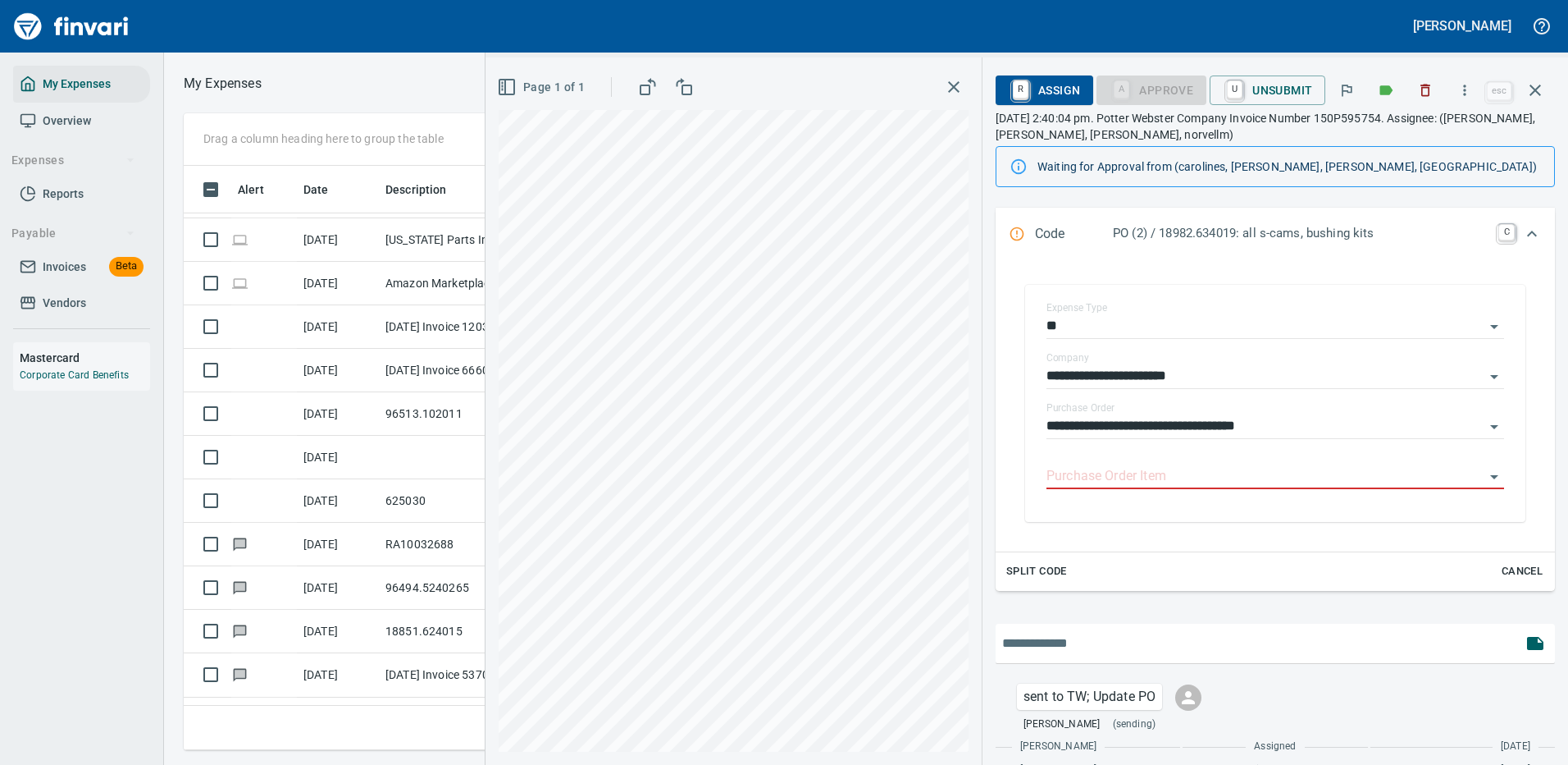
scroll to position [311, 0]
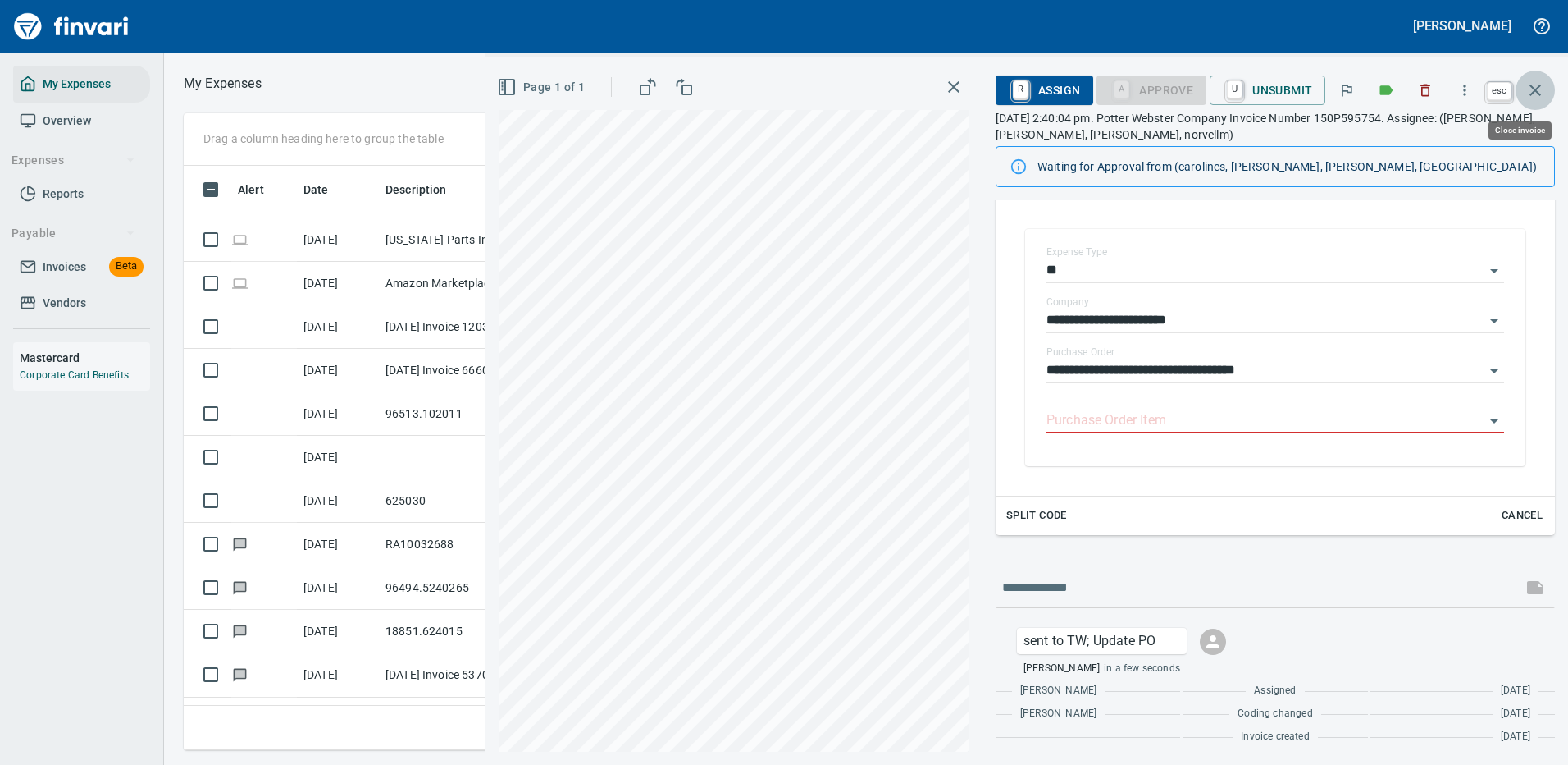
click at [1538, 86] on icon "button" at bounding box center [1536, 90] width 19 height 19
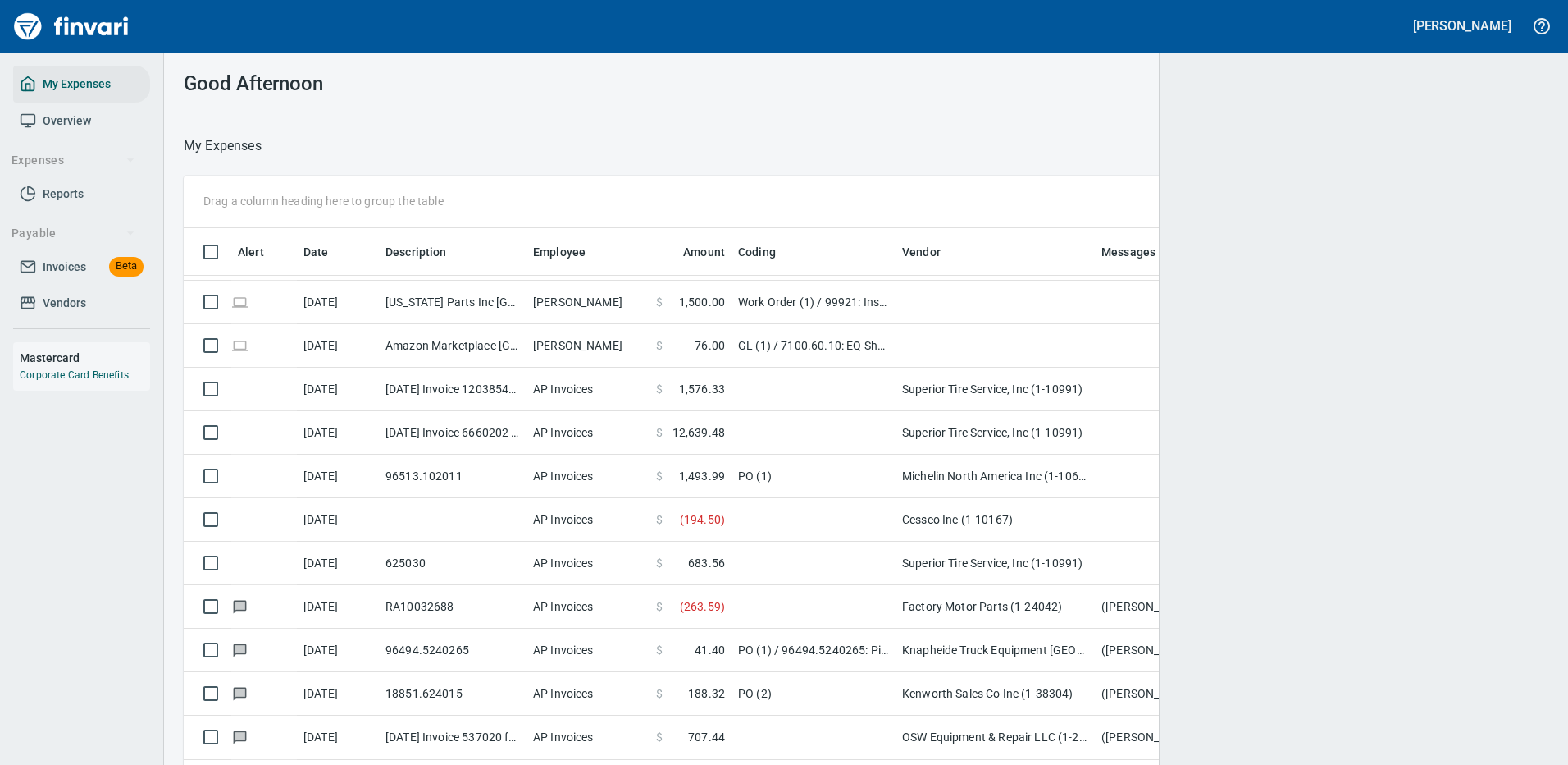
scroll to position [2, 2]
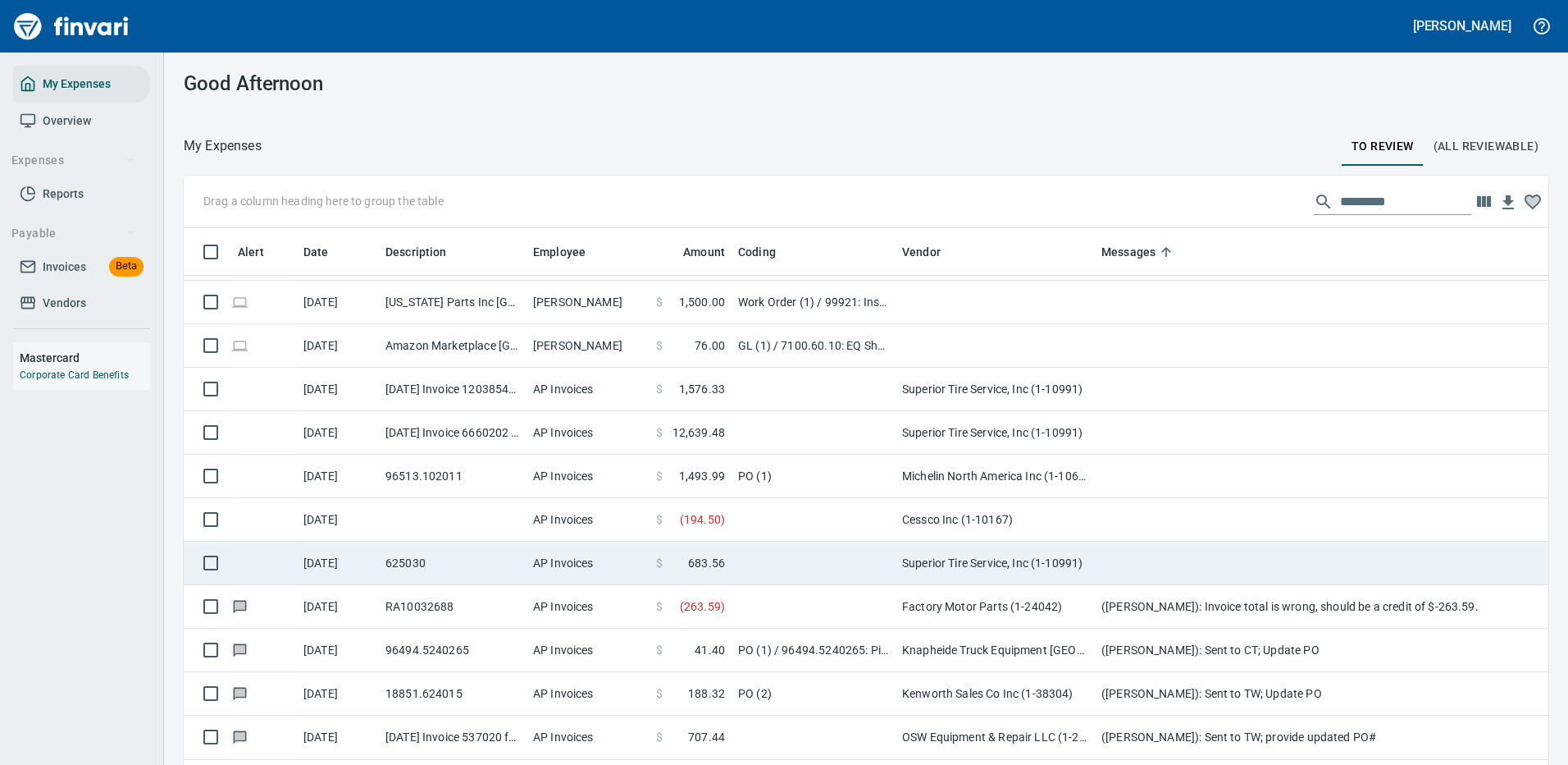
click at [1031, 521] on td "Cessco Inc (1-10167)" at bounding box center [995, 520] width 199 height 44
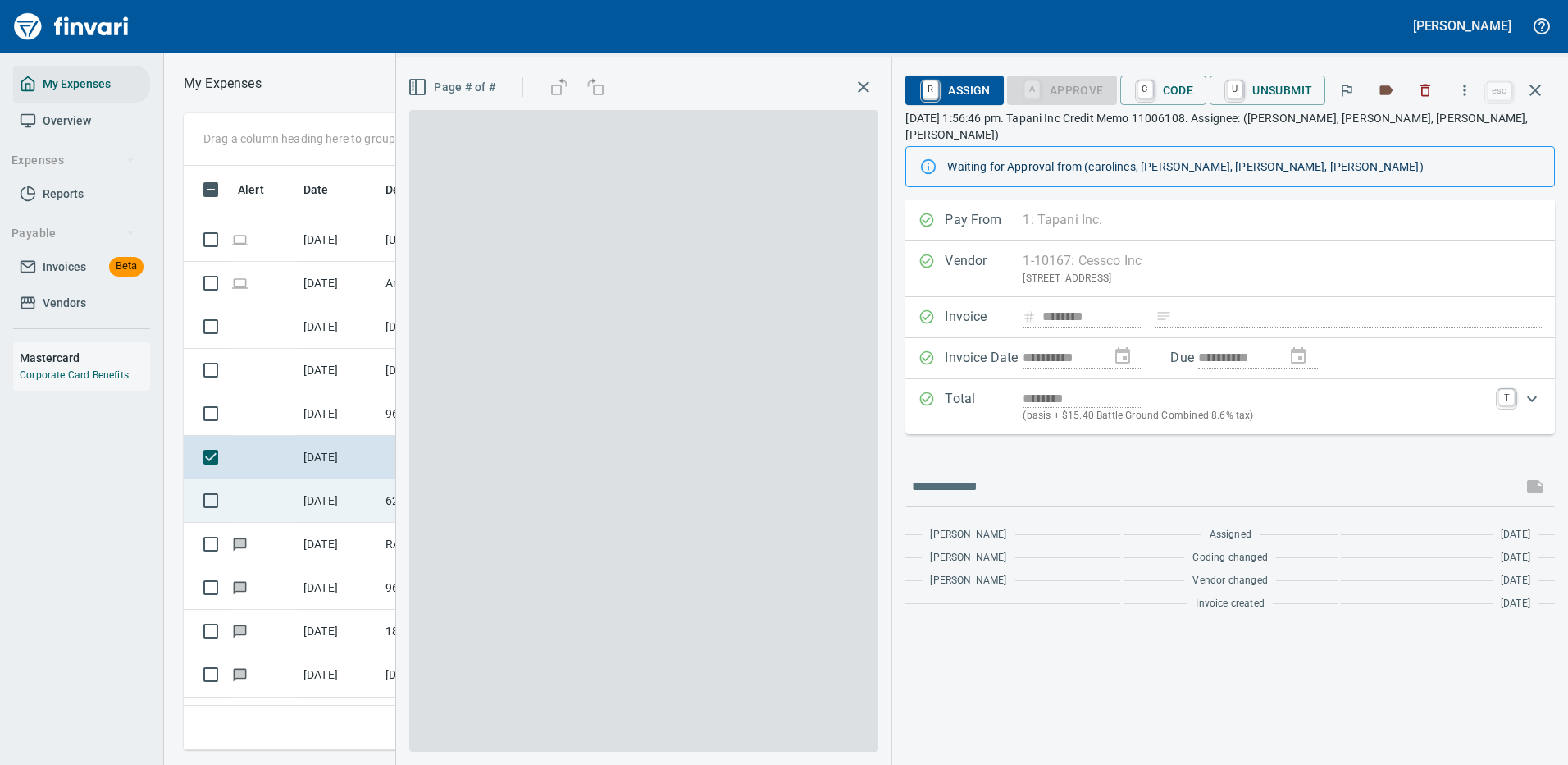
scroll to position [559, 931]
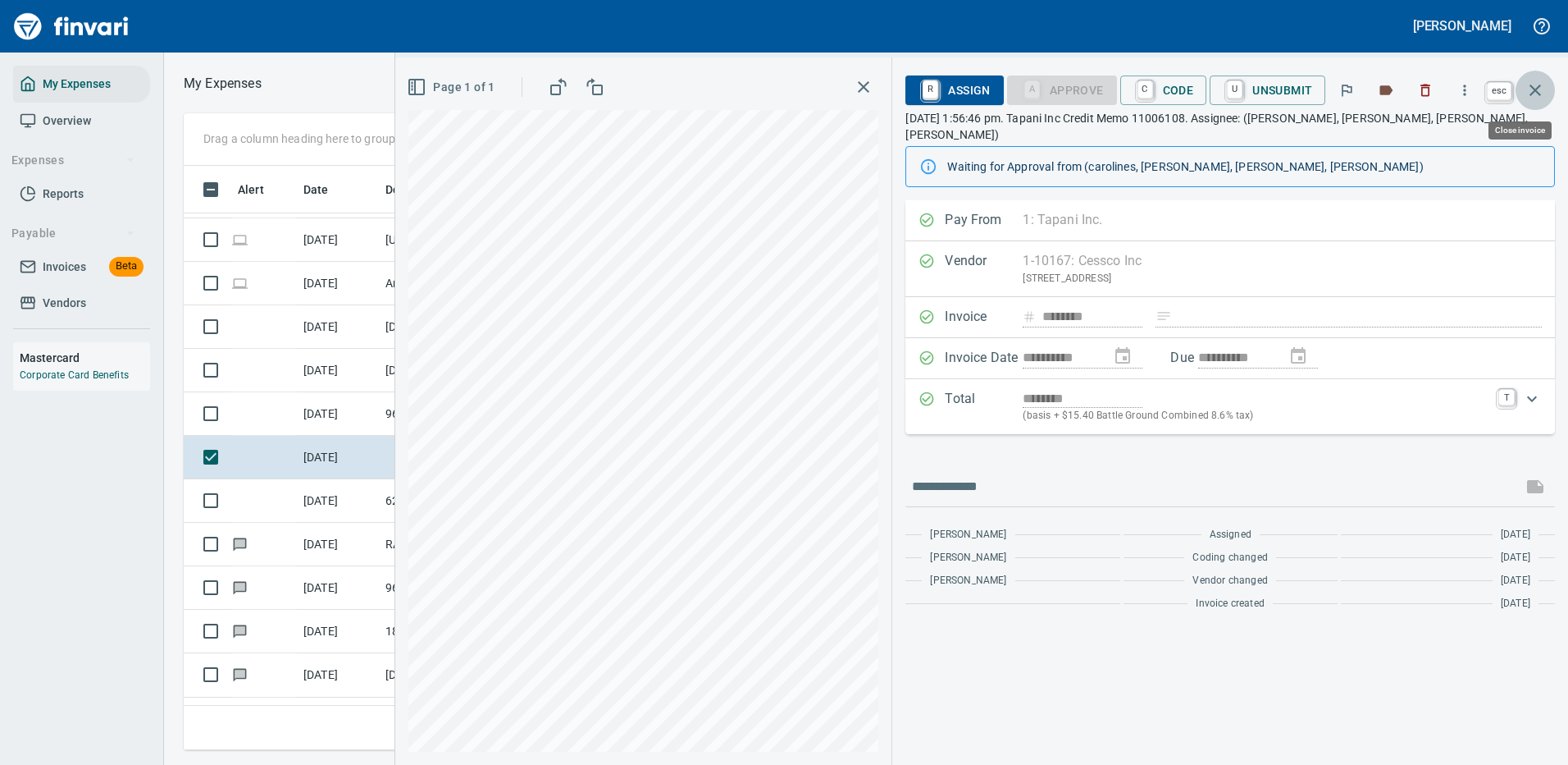
click at [1542, 94] on icon "button" at bounding box center [1536, 90] width 19 height 19
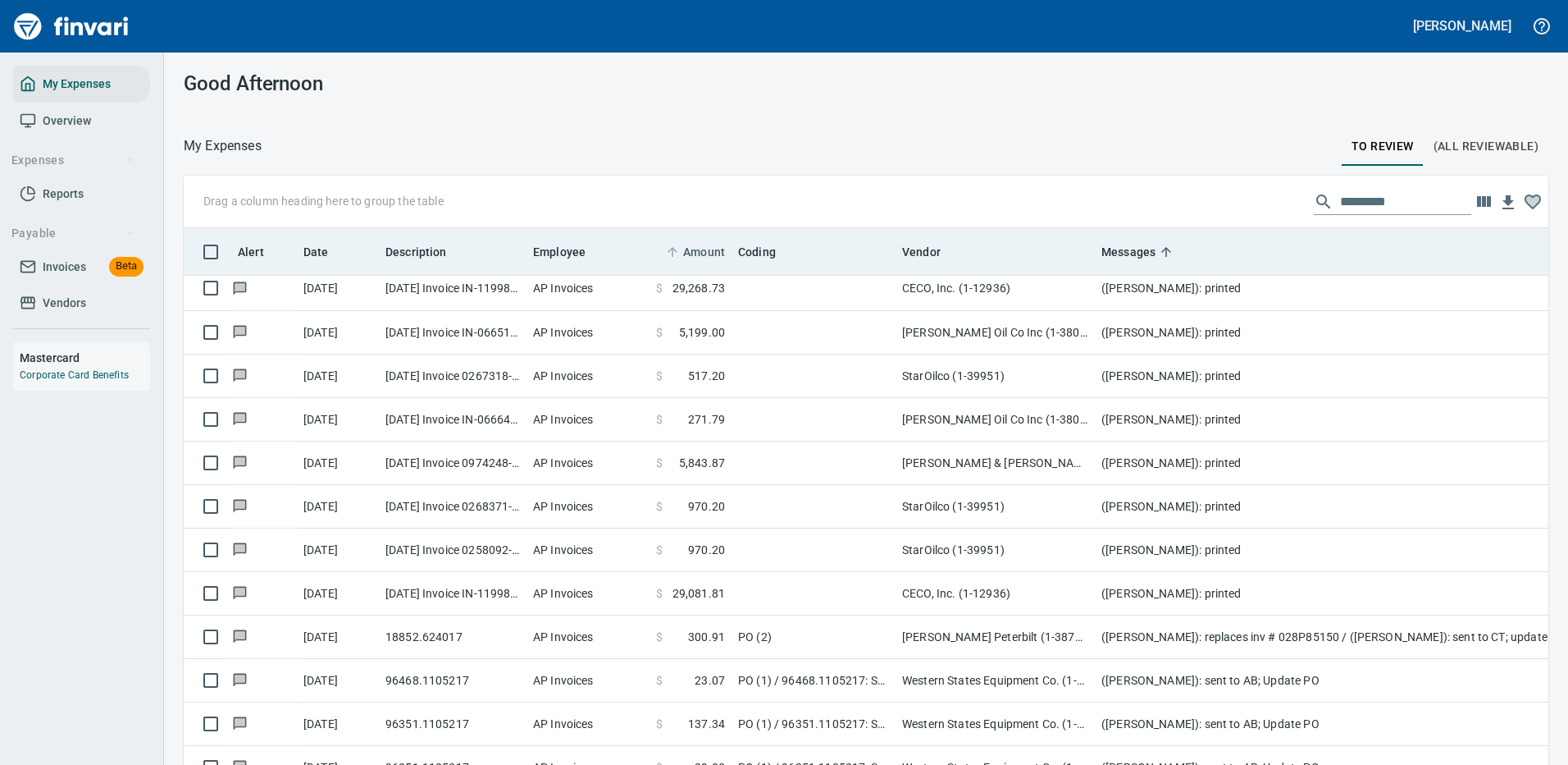
scroll to position [559, 1328]
click at [706, 248] on span "Amount" at bounding box center [704, 252] width 42 height 19
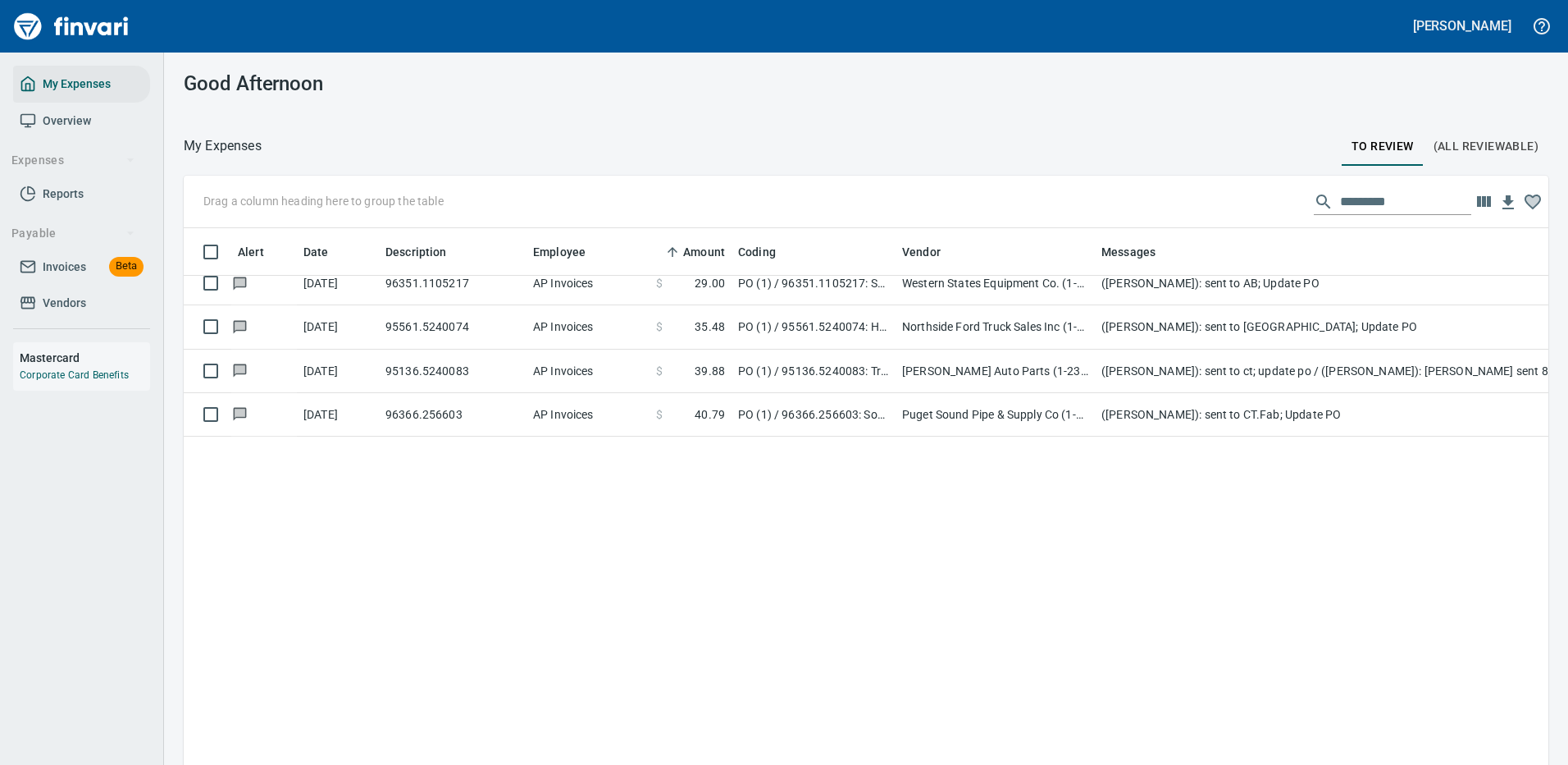
scroll to position [0, 0]
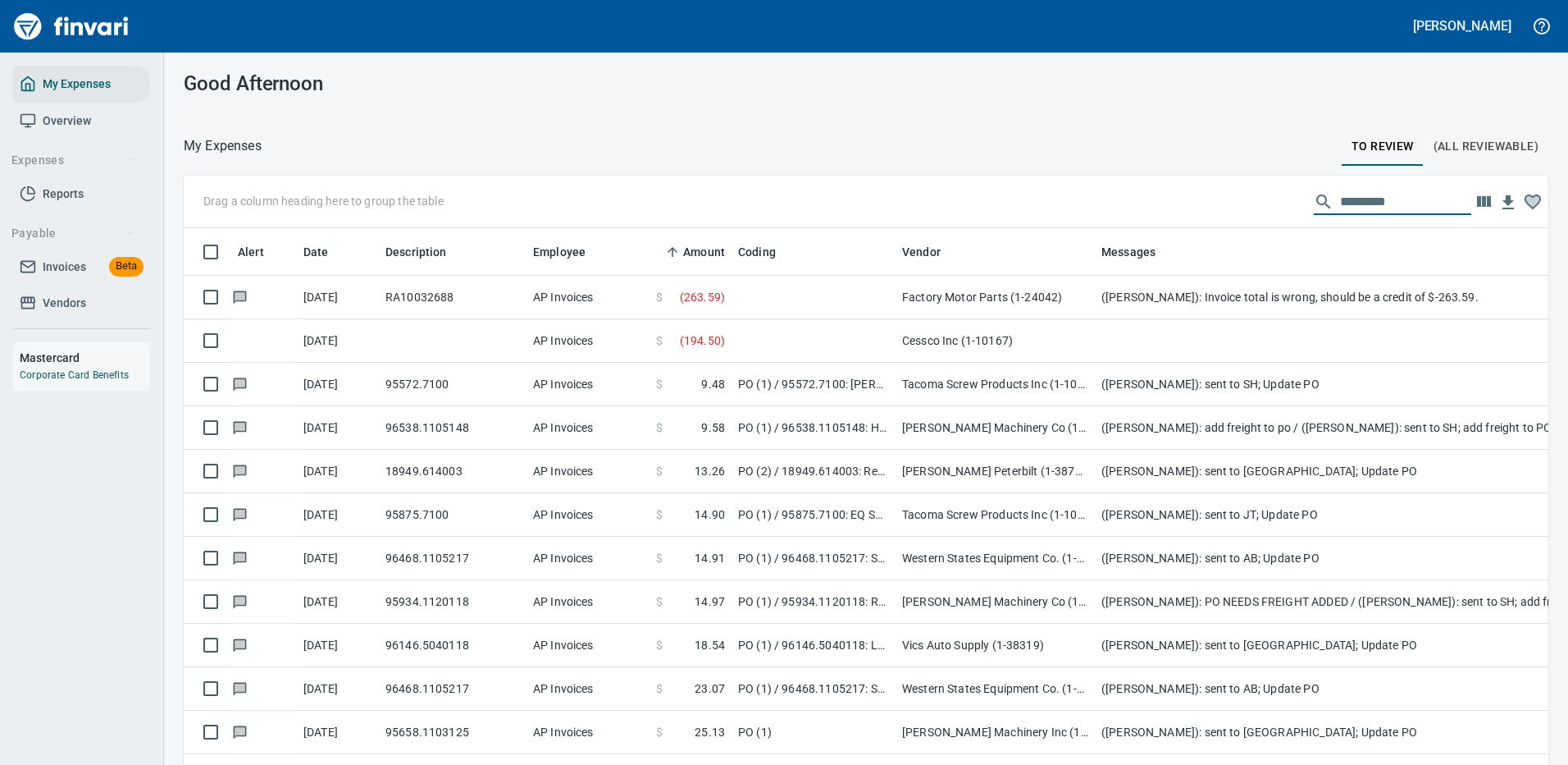
click at [1361, 201] on input "text" at bounding box center [1406, 202] width 131 height 26
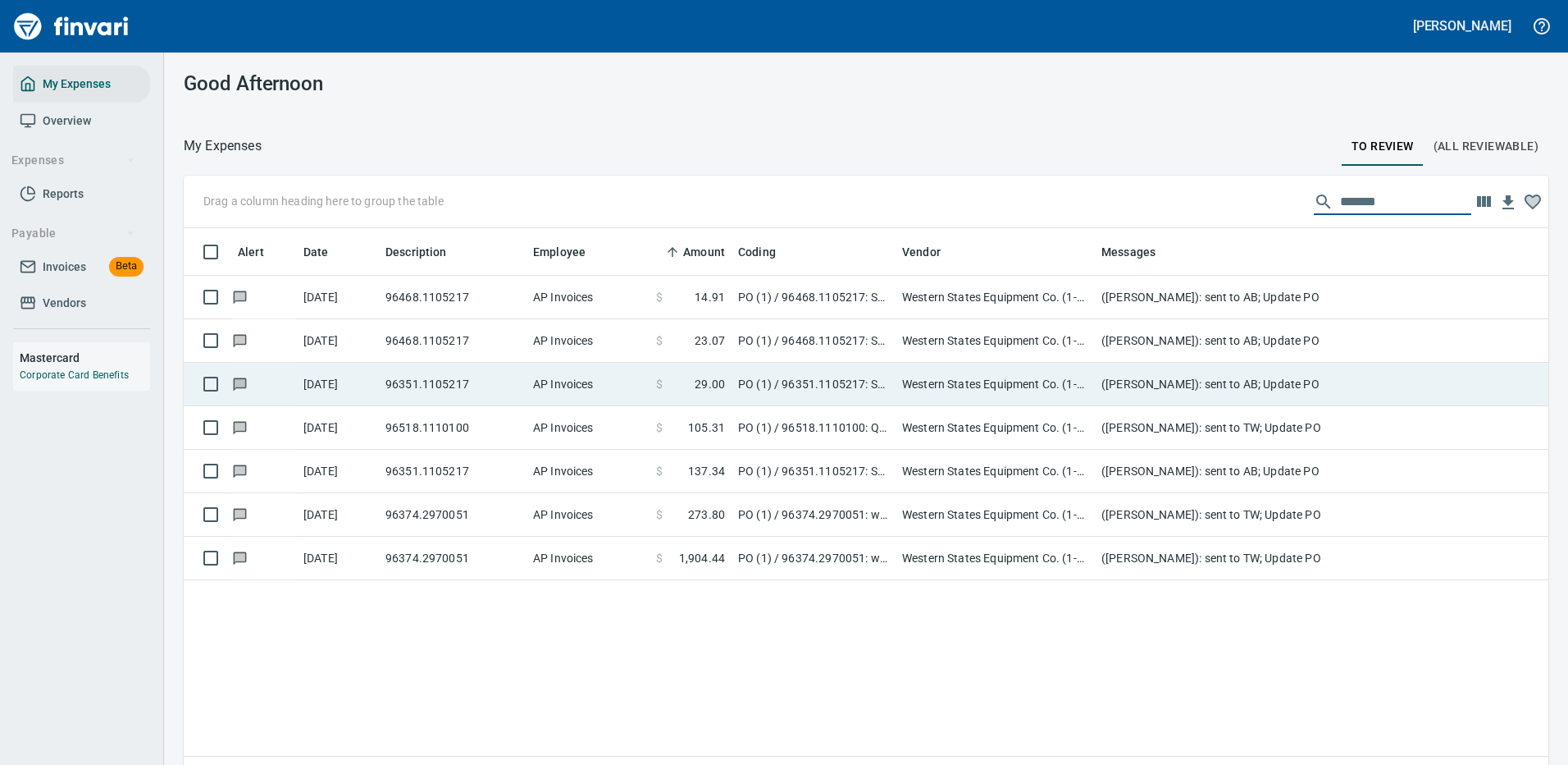
type input "*******"
click at [471, 385] on td "96351.1105217" at bounding box center [453, 385] width 147 height 44
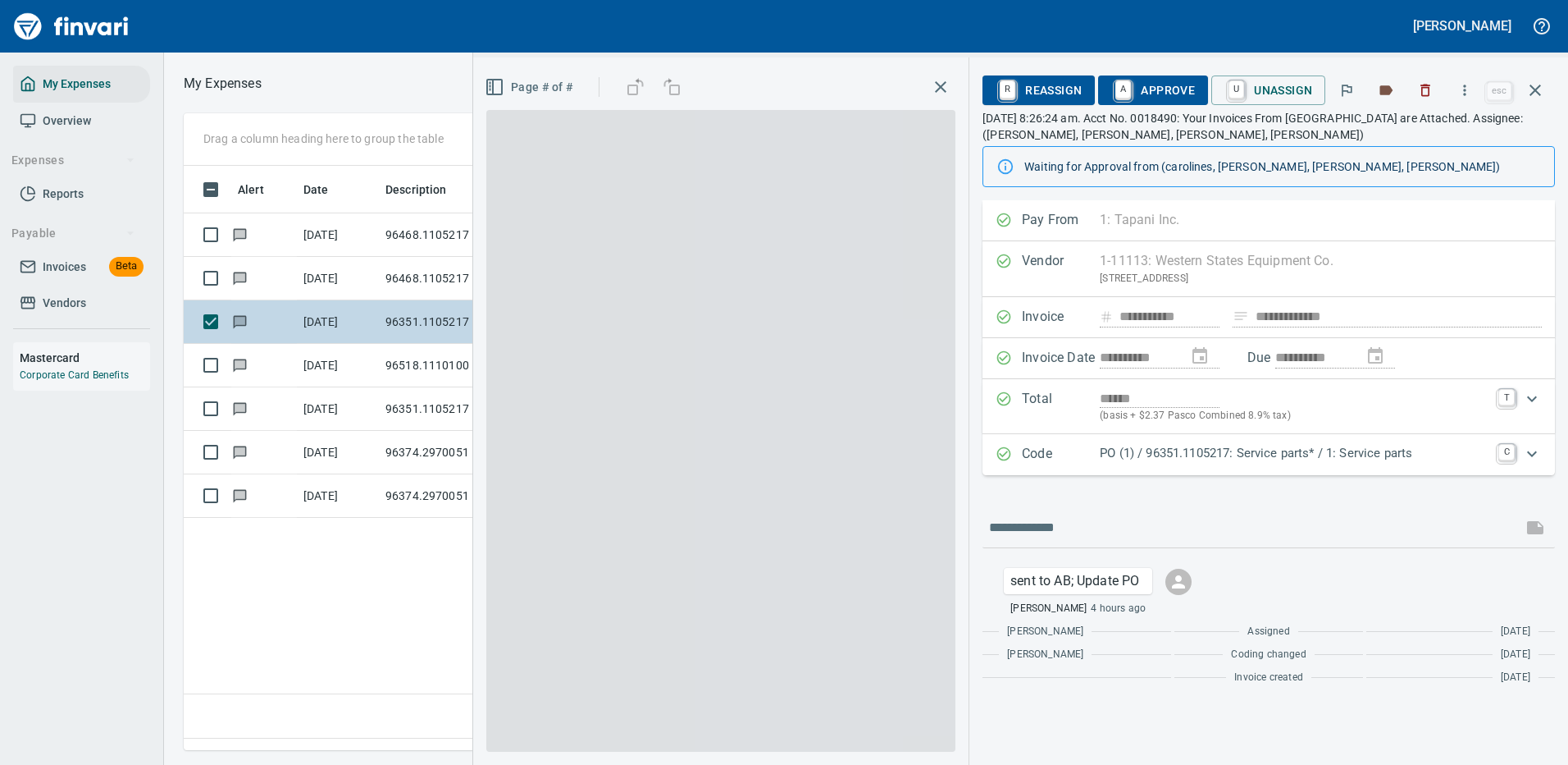
scroll to position [559, 943]
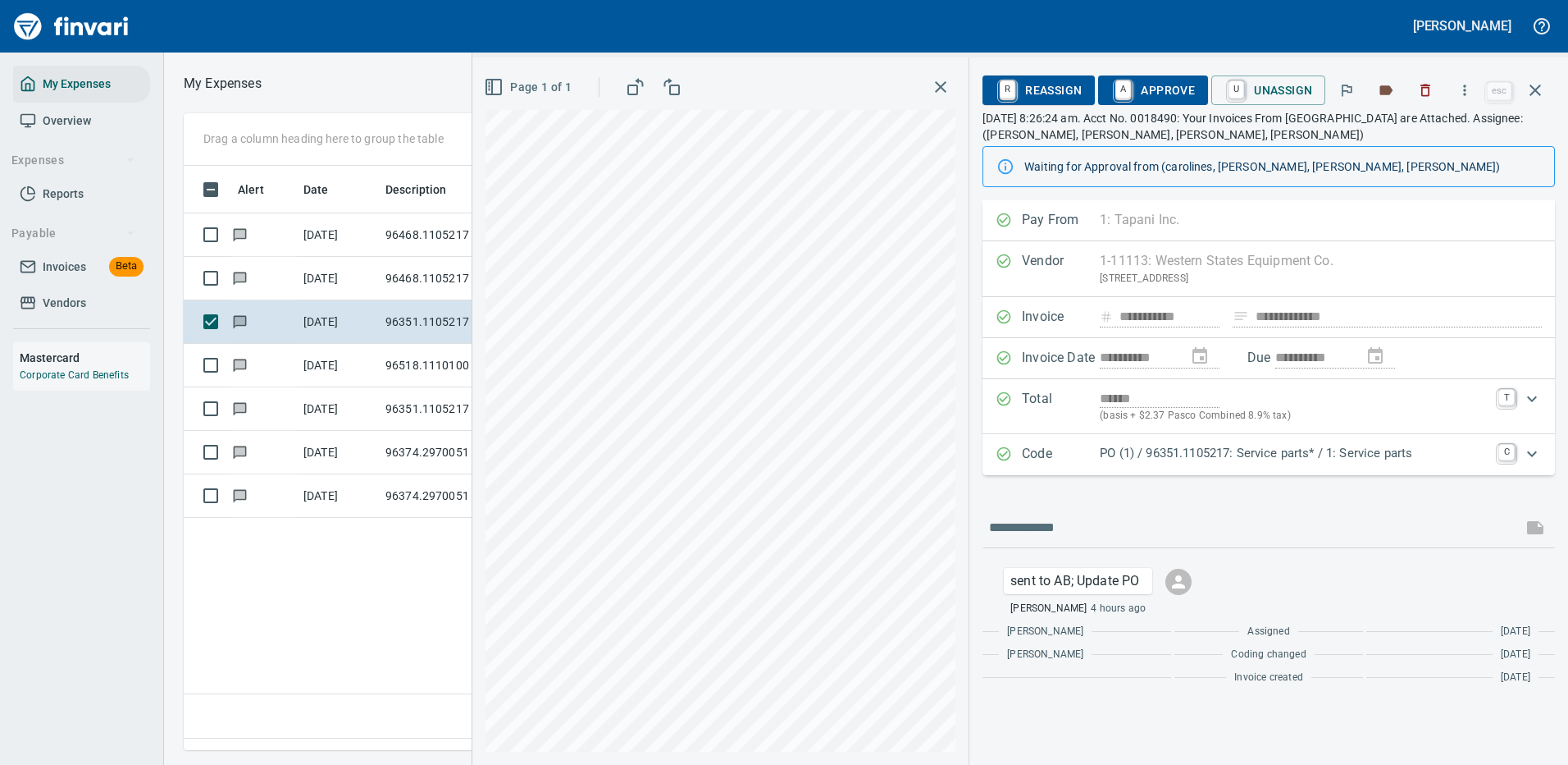
click at [1195, 453] on p "PO (1) / 96351.1105217: Service parts* / 1: Service parts" at bounding box center [1294, 452] width 389 height 18
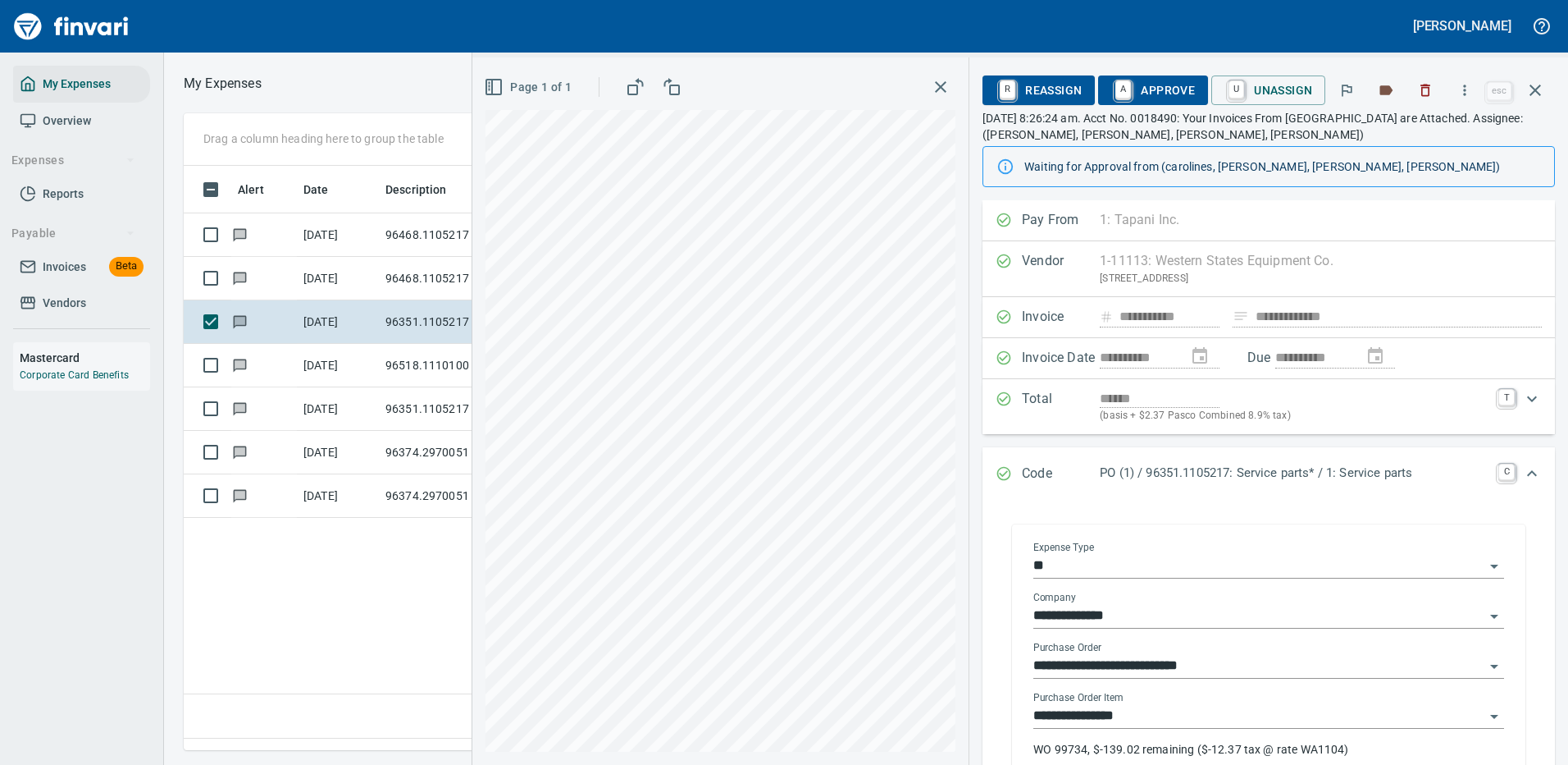
scroll to position [82, 0]
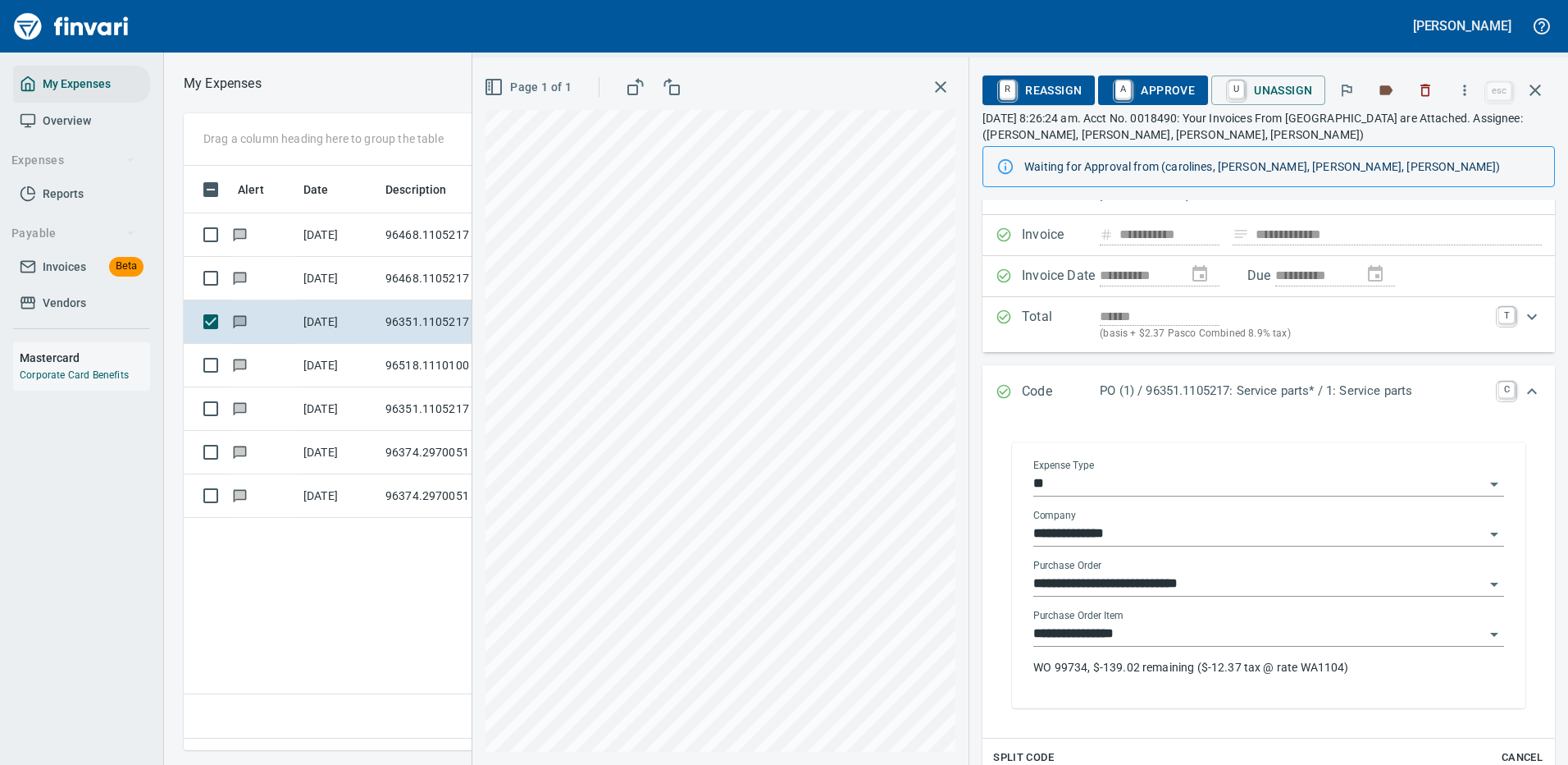
click at [1139, 631] on input "**********" at bounding box center [1259, 634] width 451 height 23
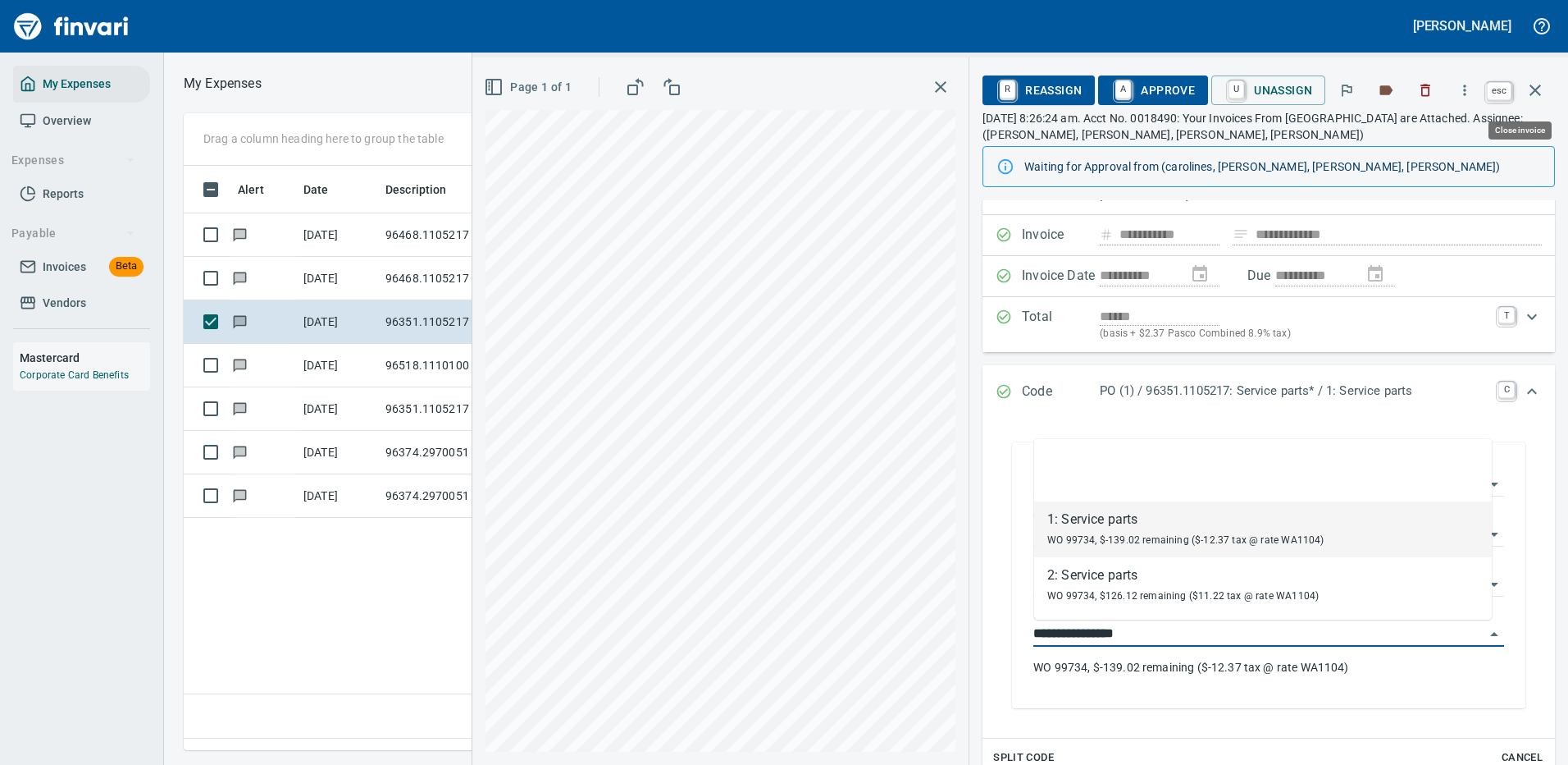
click at [1533, 85] on icon "button" at bounding box center [1536, 90] width 19 height 19
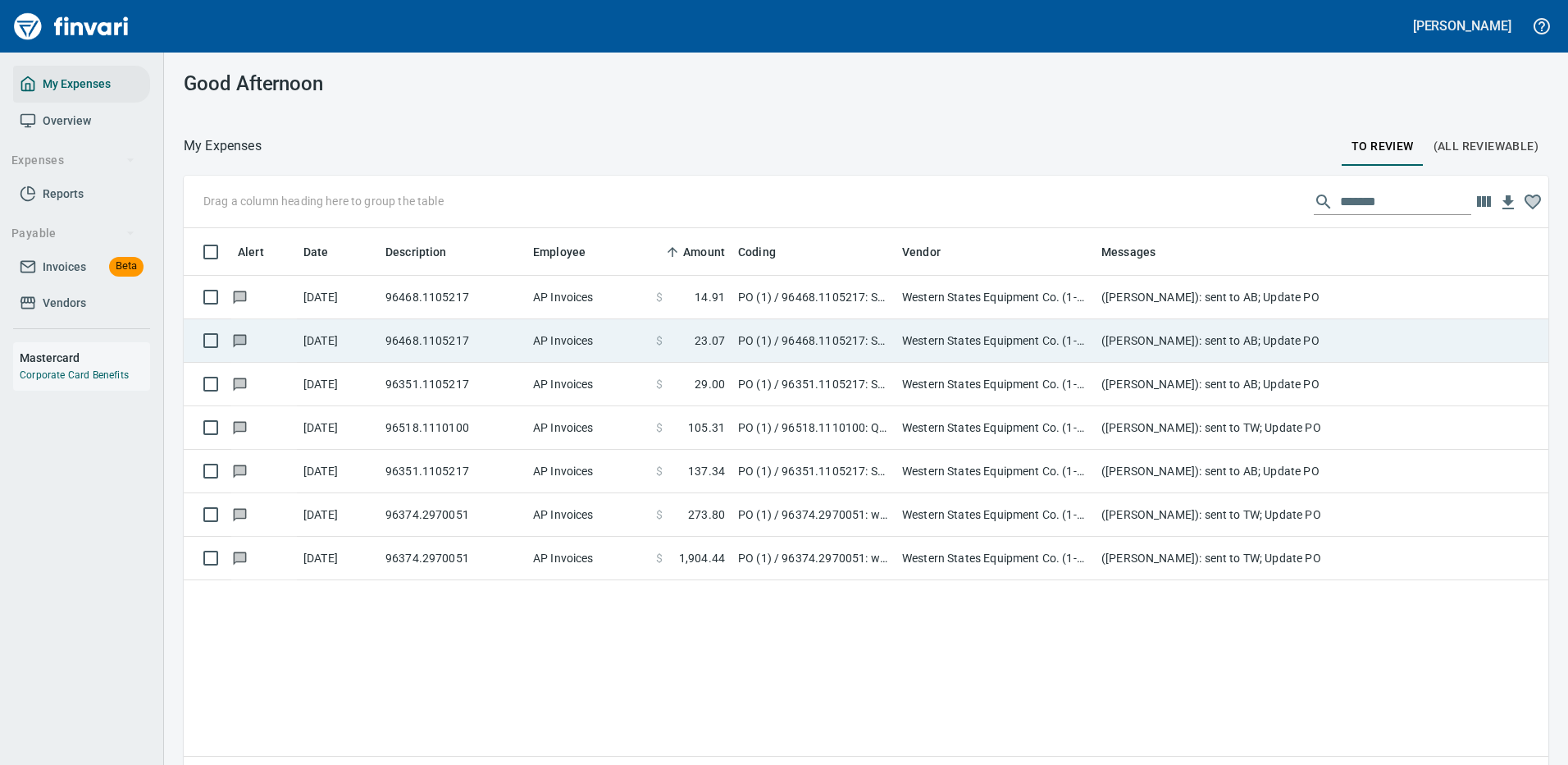
scroll to position [559, 1341]
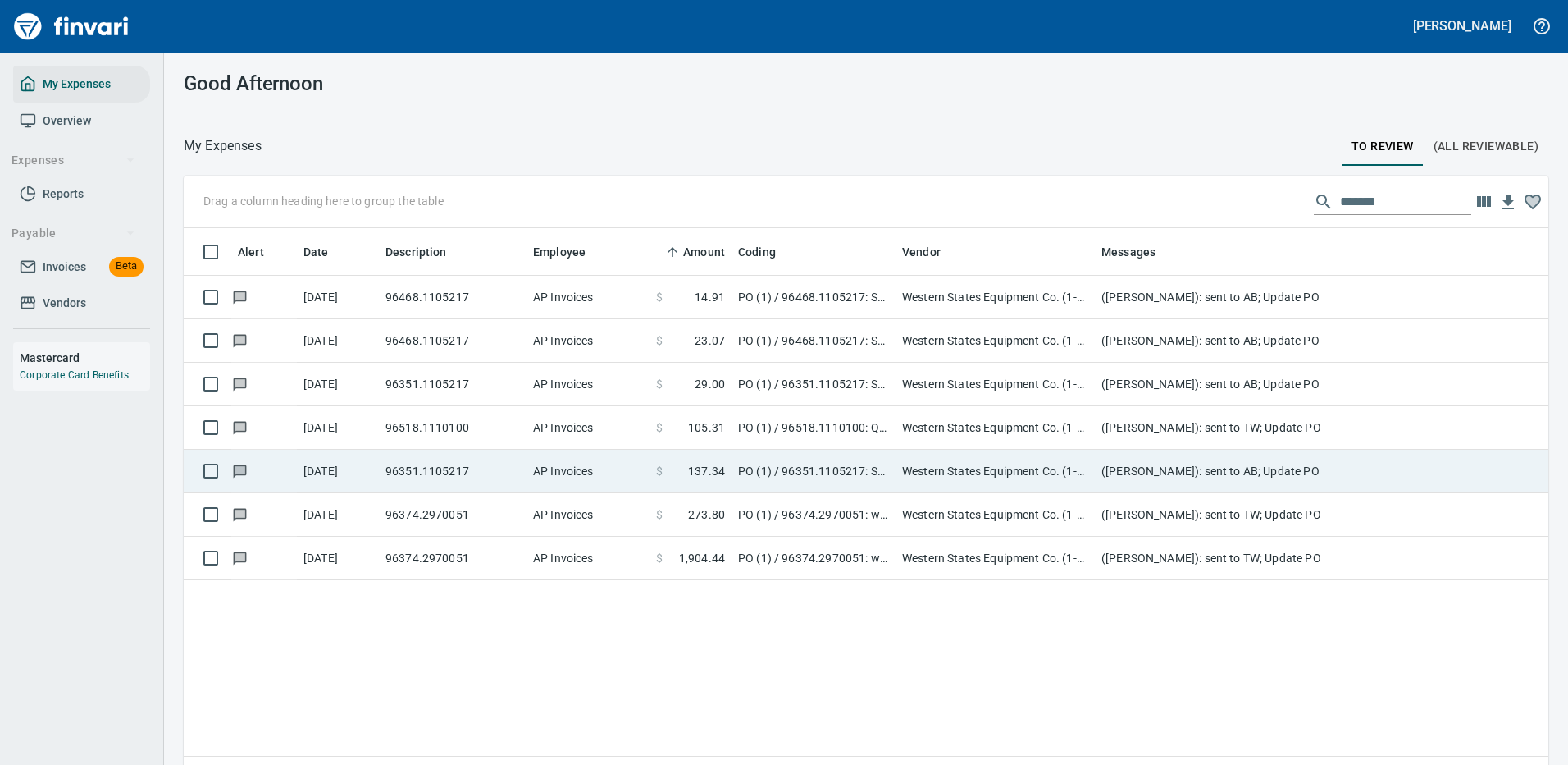
click at [802, 480] on td "PO (1) / 96351.1105217: Service parts* / 1: Service parts" at bounding box center [813, 472] width 164 height 44
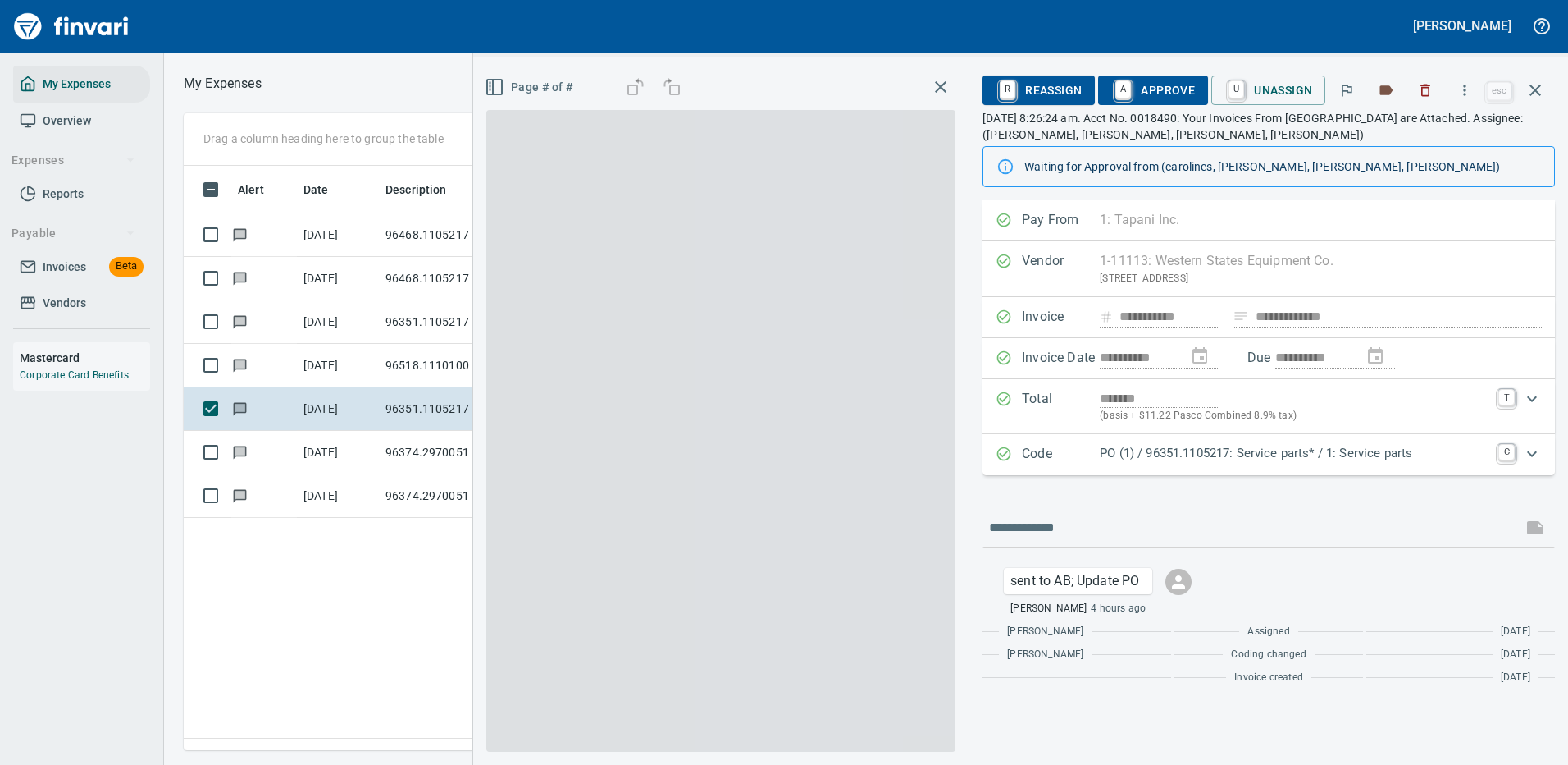
scroll to position [559, 943]
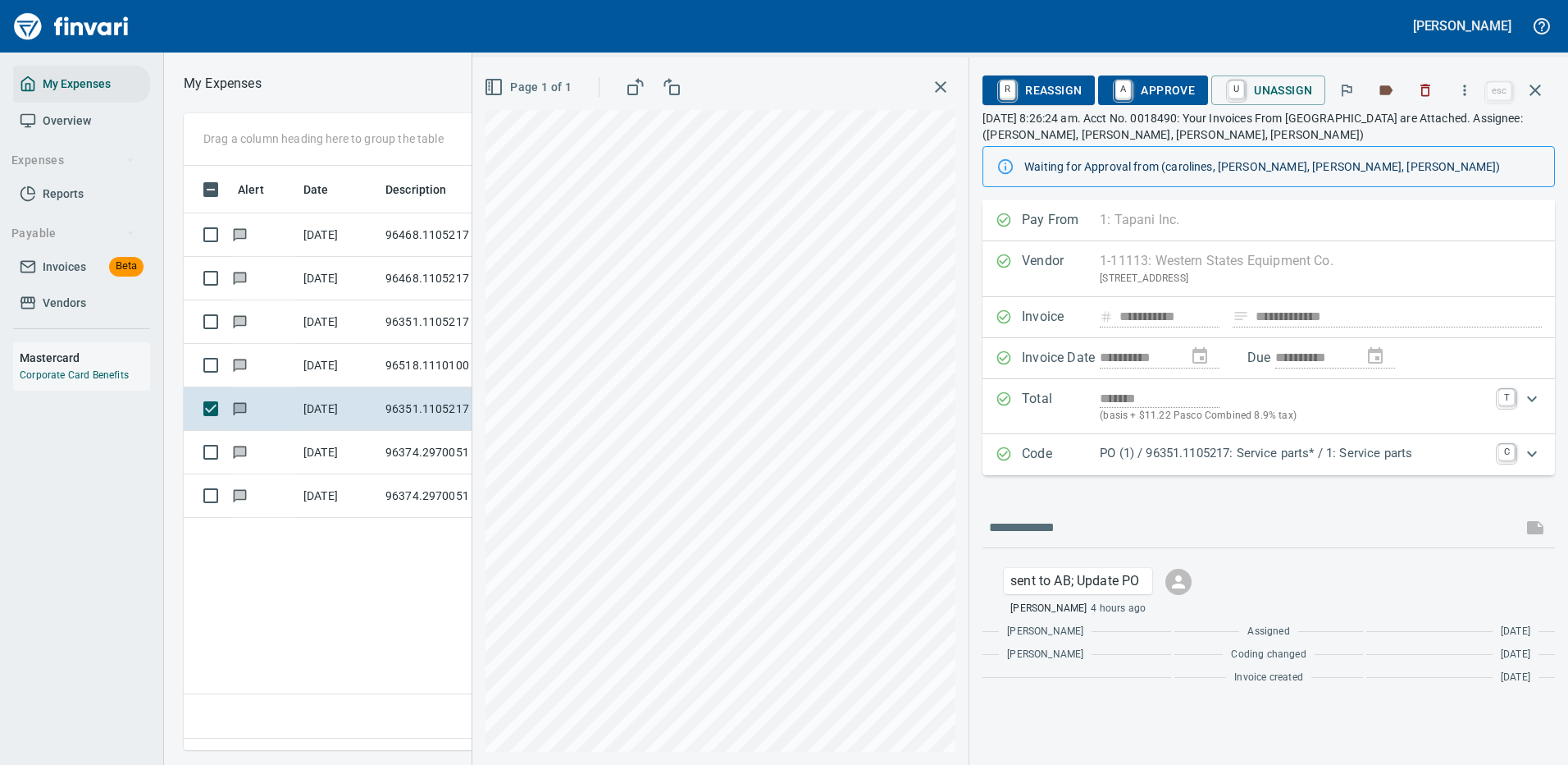
click at [1196, 455] on p "PO (1) / 96351.1105217: Service parts* / 1: Service parts" at bounding box center [1294, 452] width 389 height 18
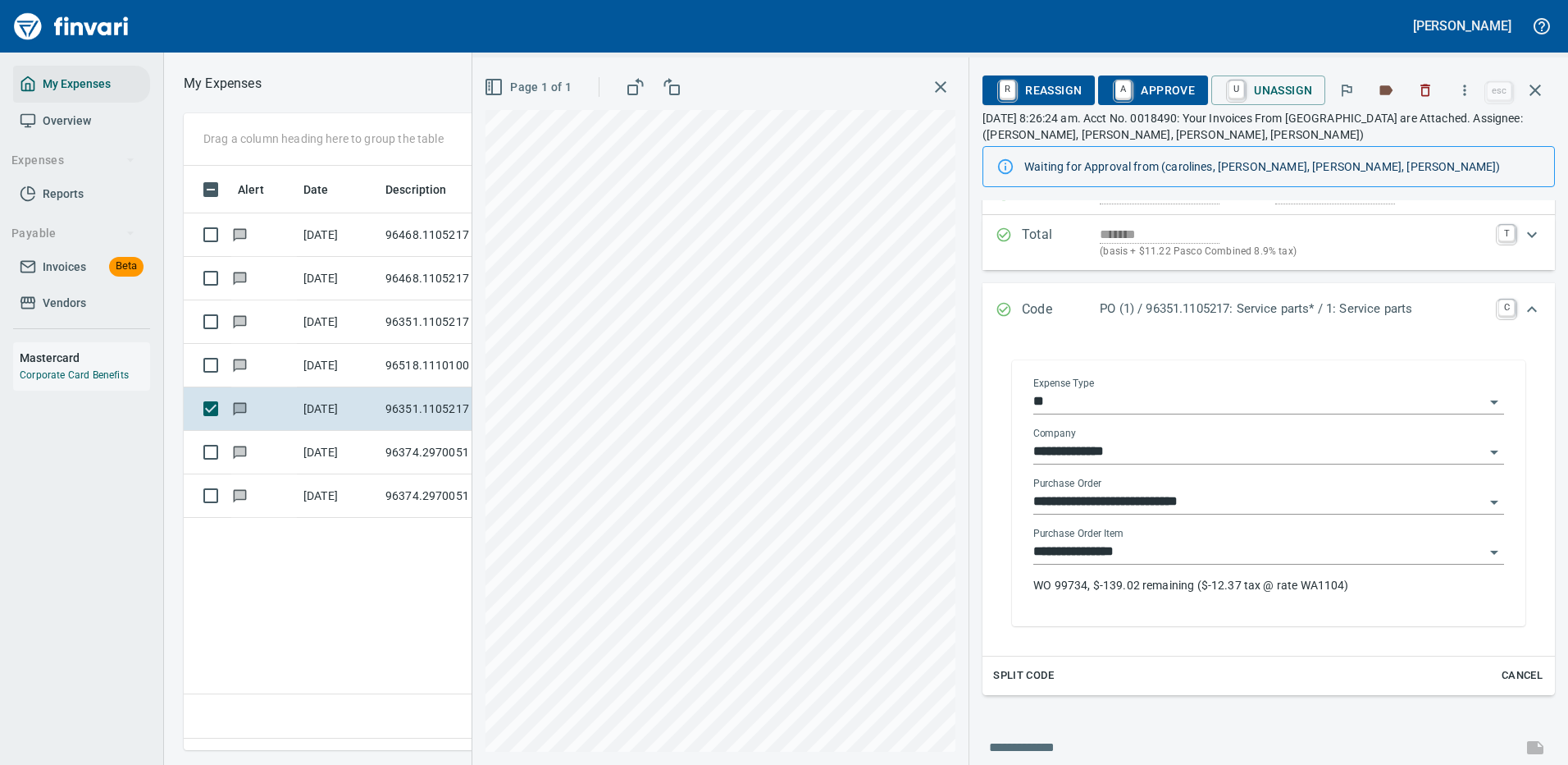
scroll to position [246, 0]
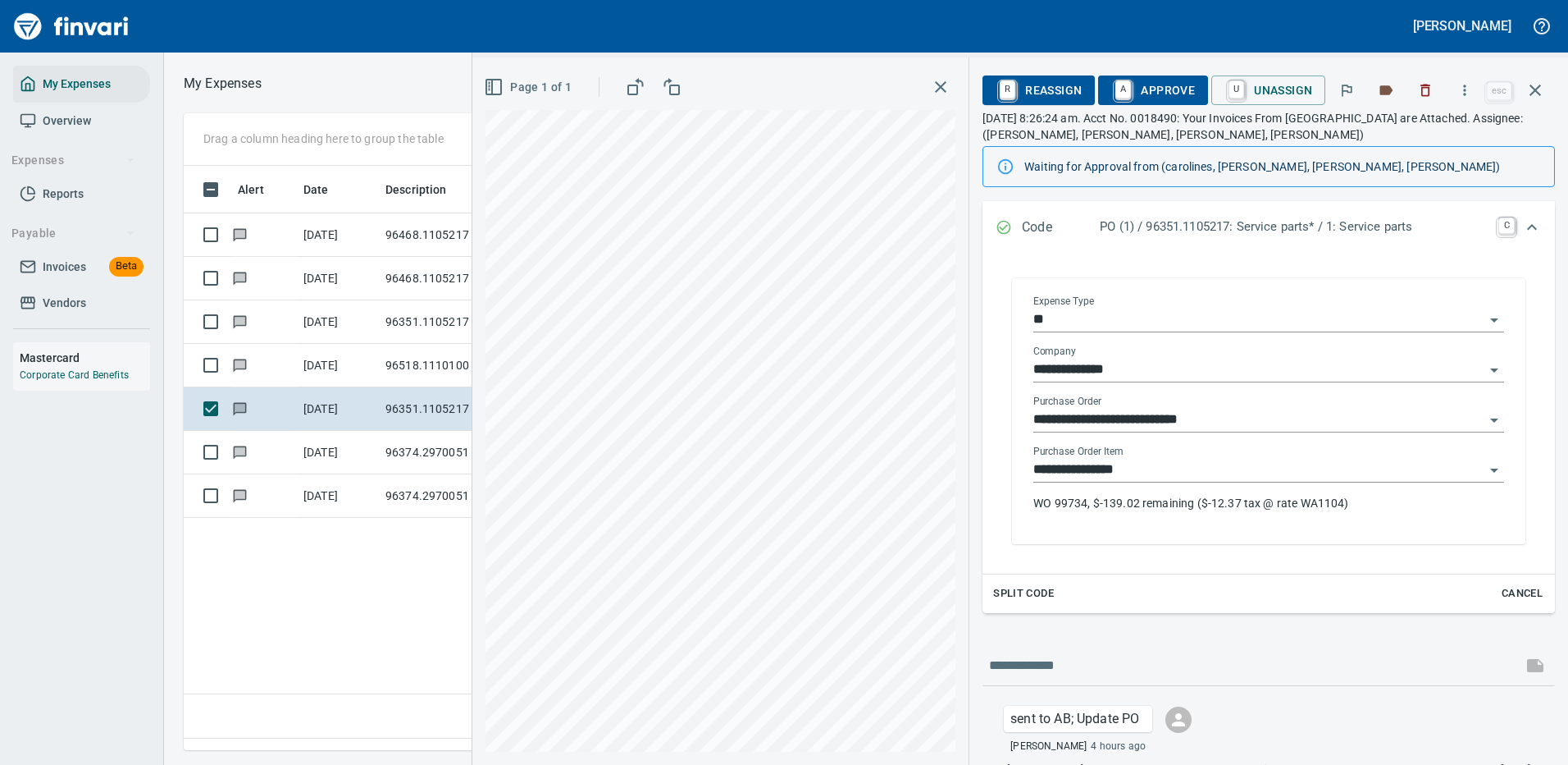
click at [1116, 463] on input "**********" at bounding box center [1259, 470] width 451 height 23
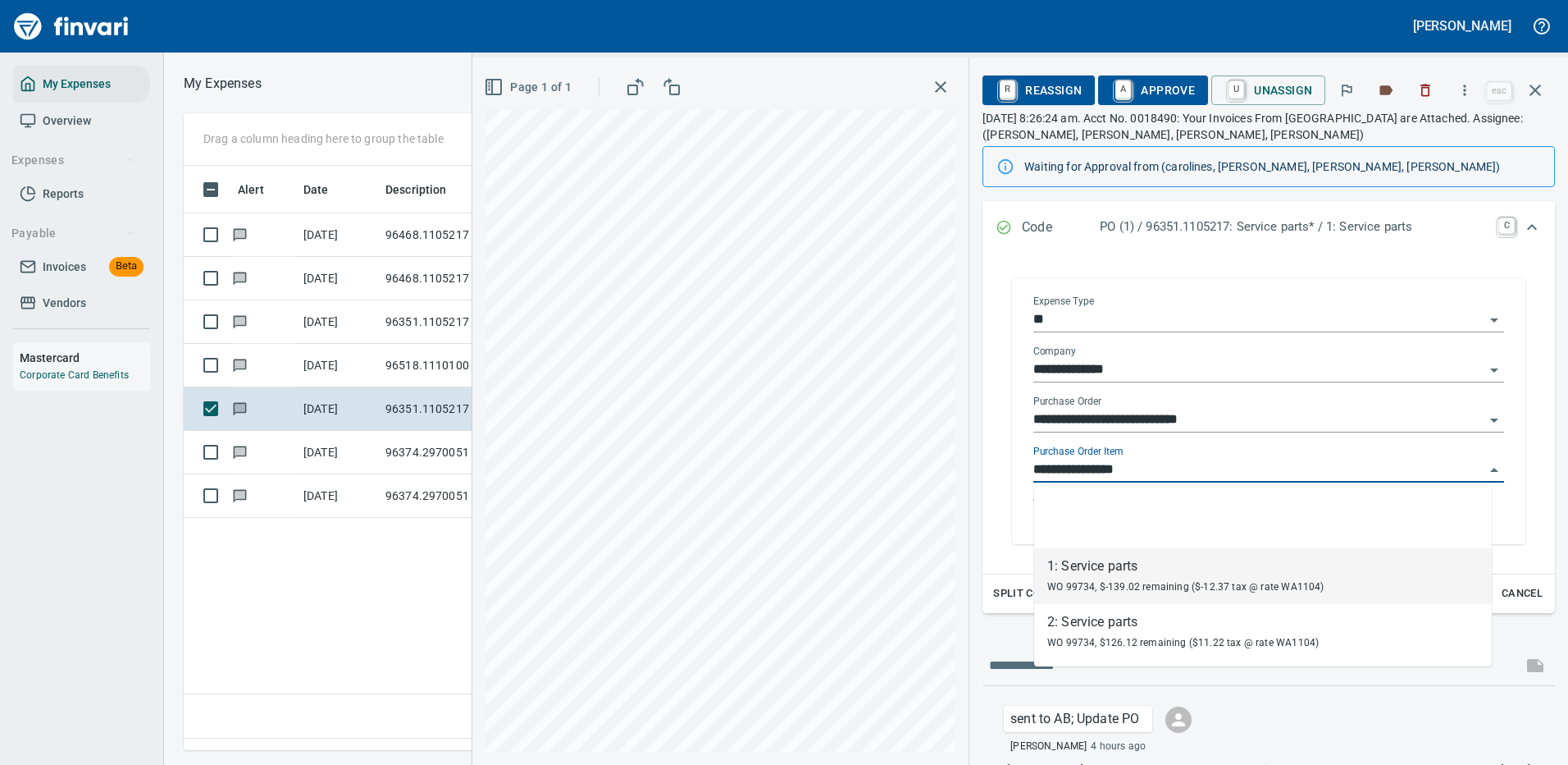
scroll to position [559, 943]
click at [1100, 568] on div "1: Service parts" at bounding box center [1186, 566] width 277 height 19
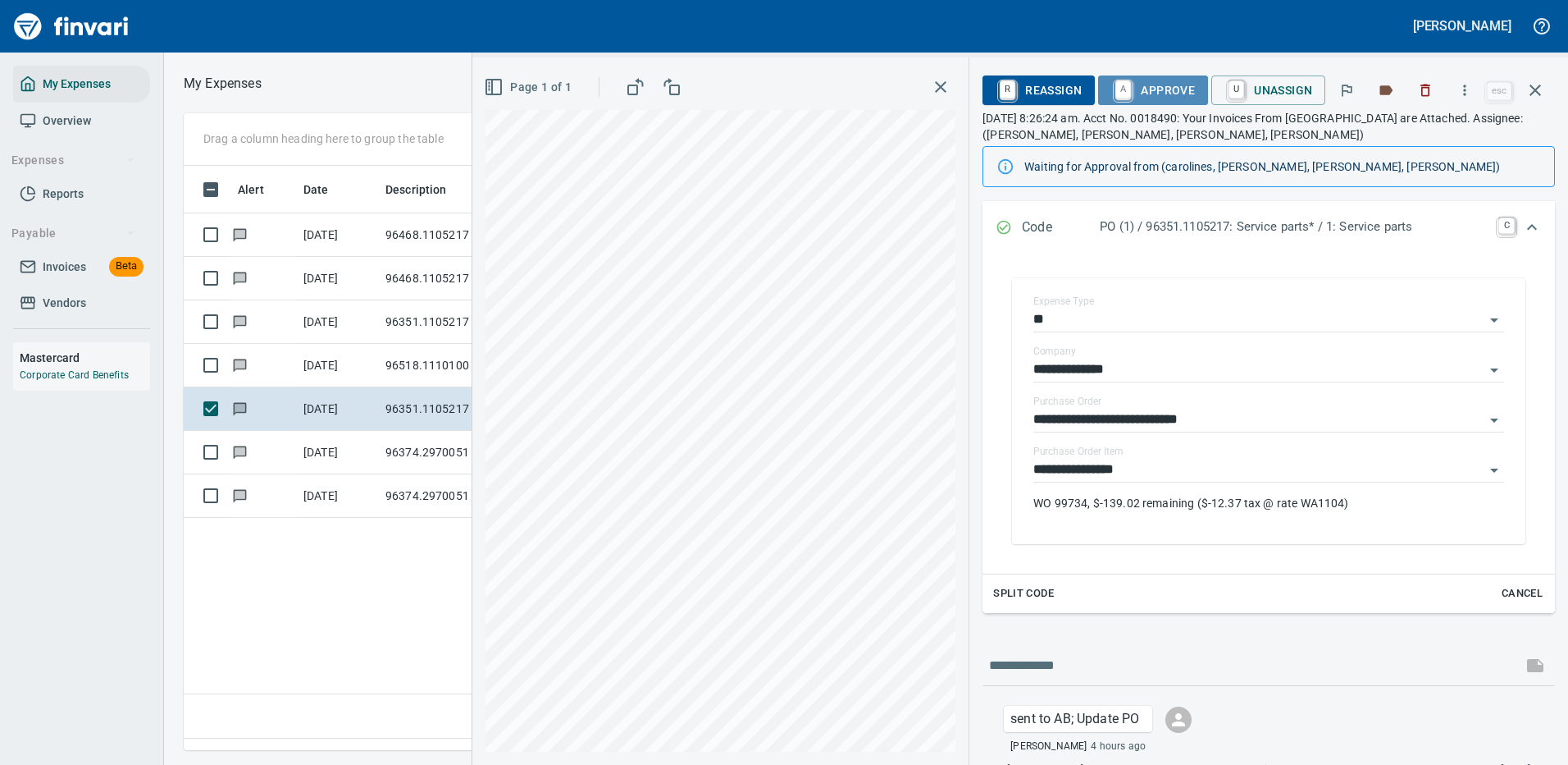
click at [1149, 89] on span "A Approve" at bounding box center [1153, 90] width 83 height 28
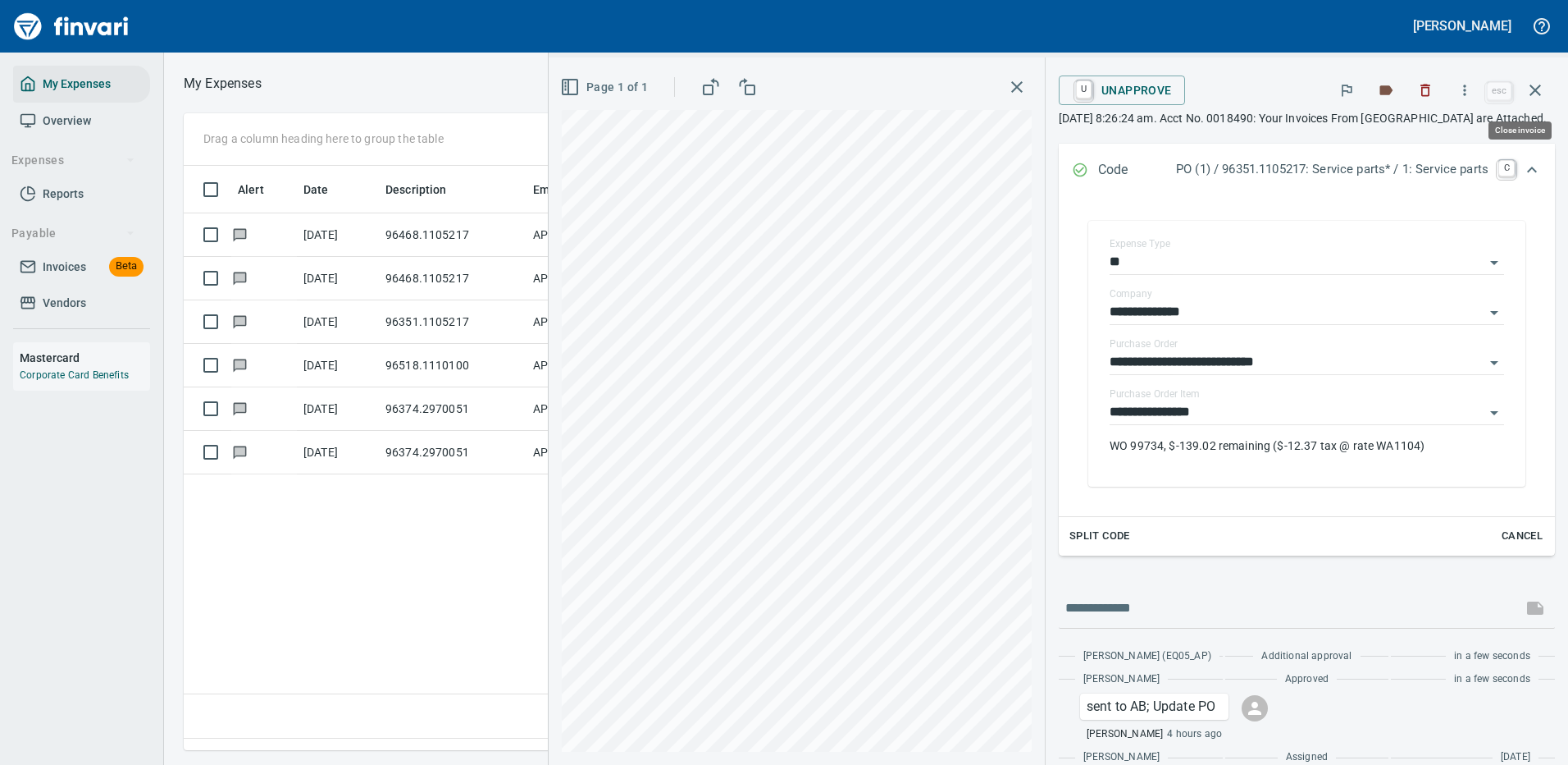
click at [1531, 88] on icon "button" at bounding box center [1536, 90] width 19 height 19
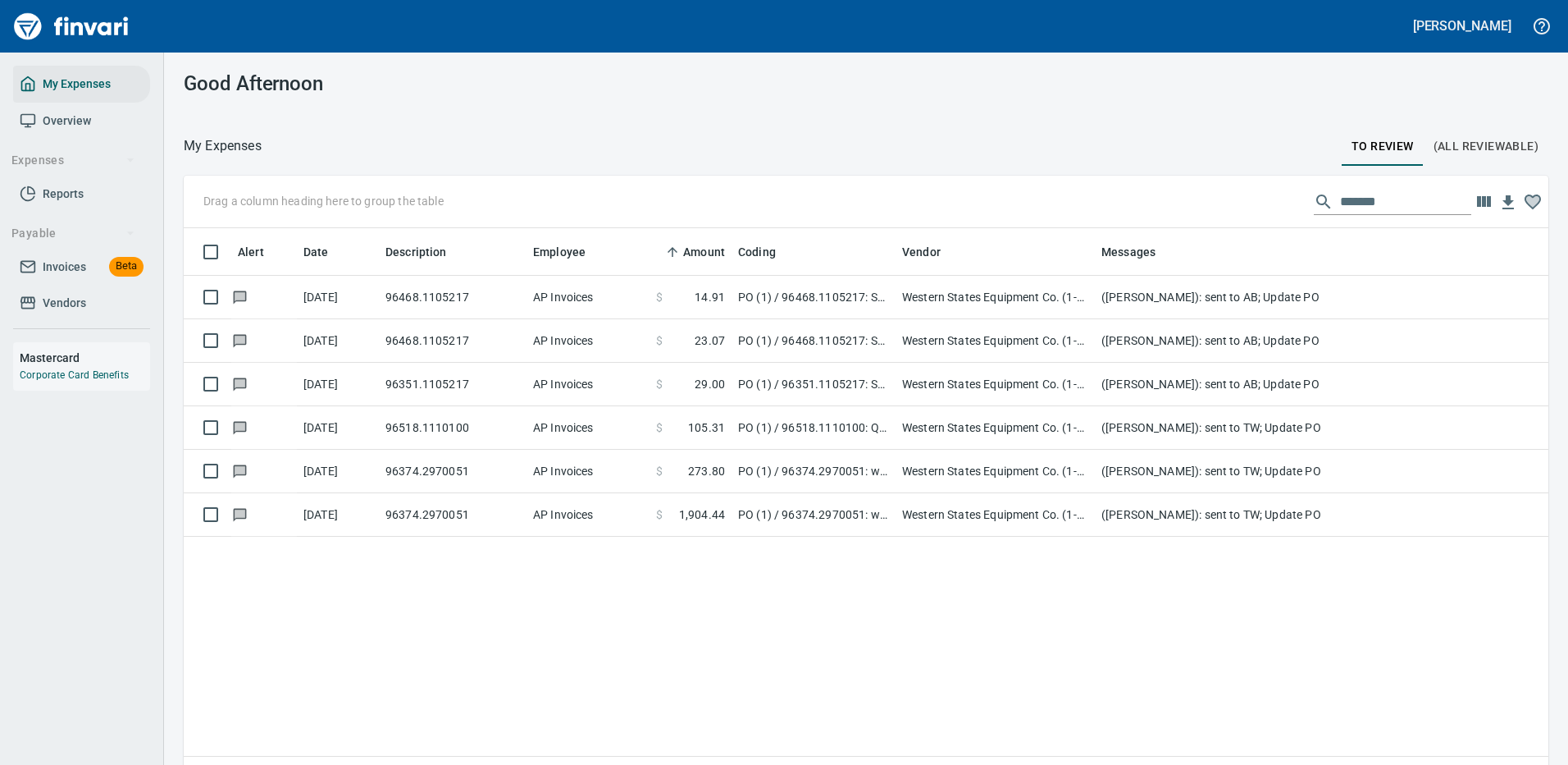
scroll to position [559, 1340]
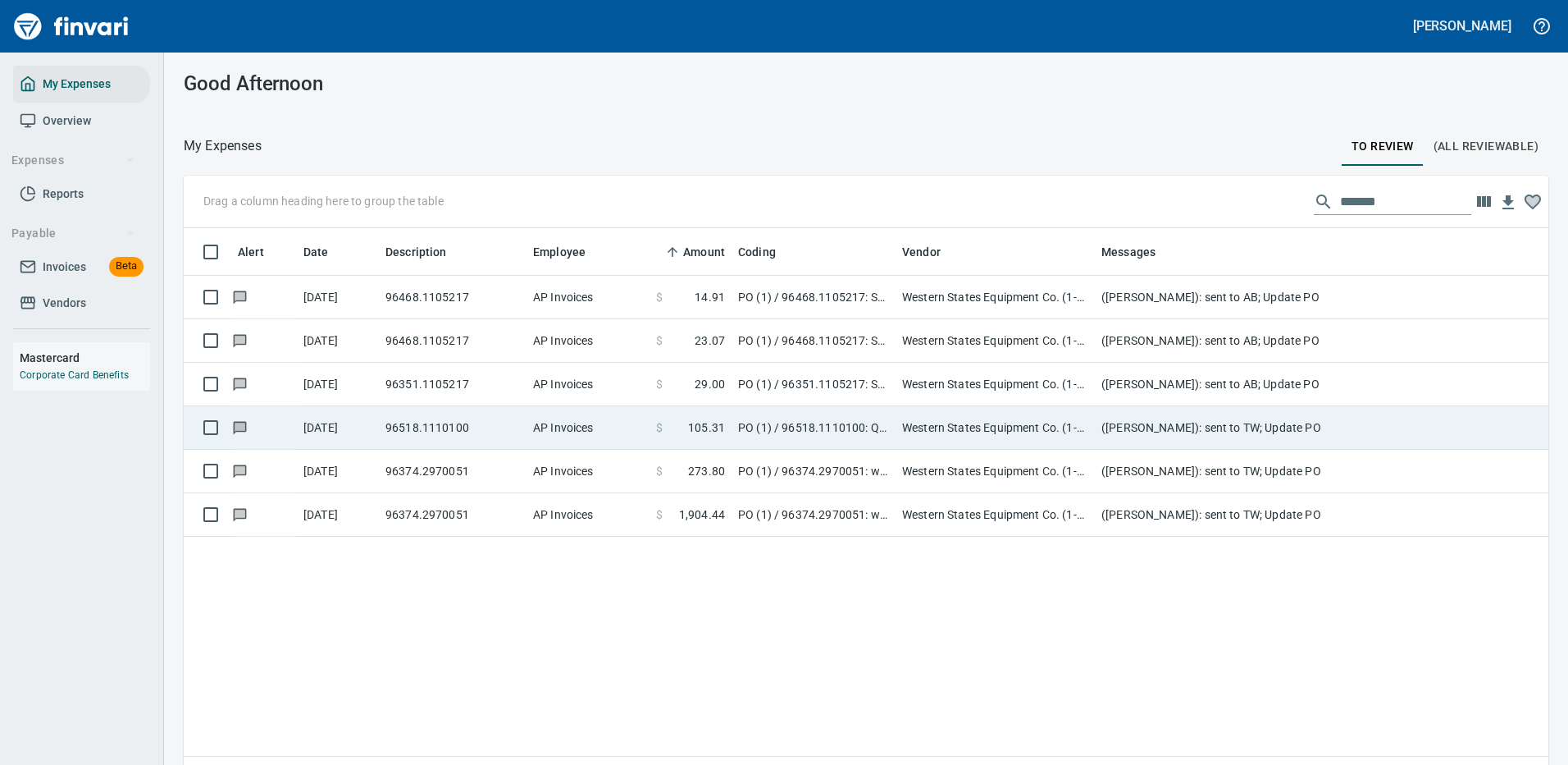
click at [418, 381] on td "96351.1105217" at bounding box center [453, 385] width 147 height 44
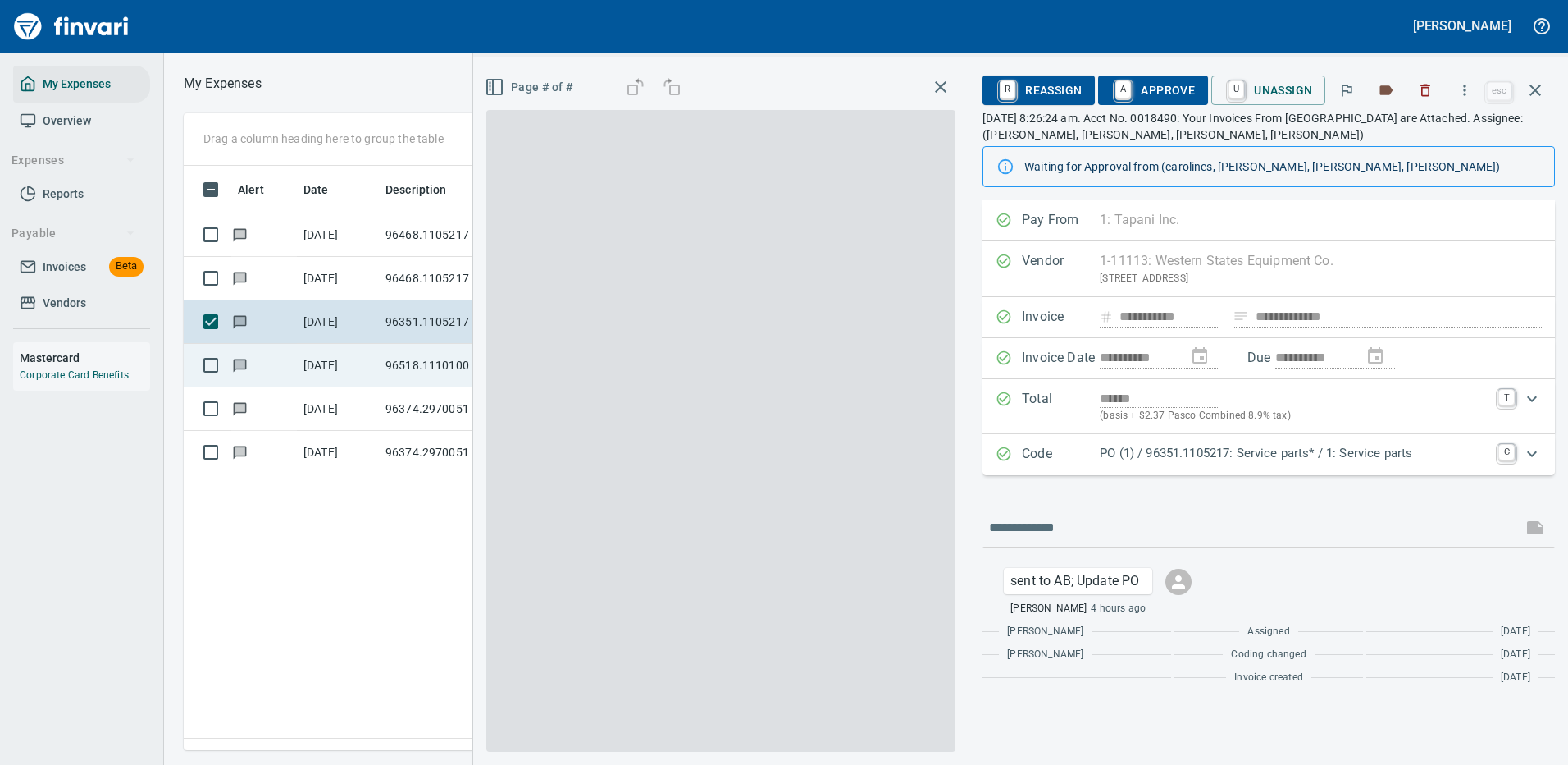
scroll to position [559, 943]
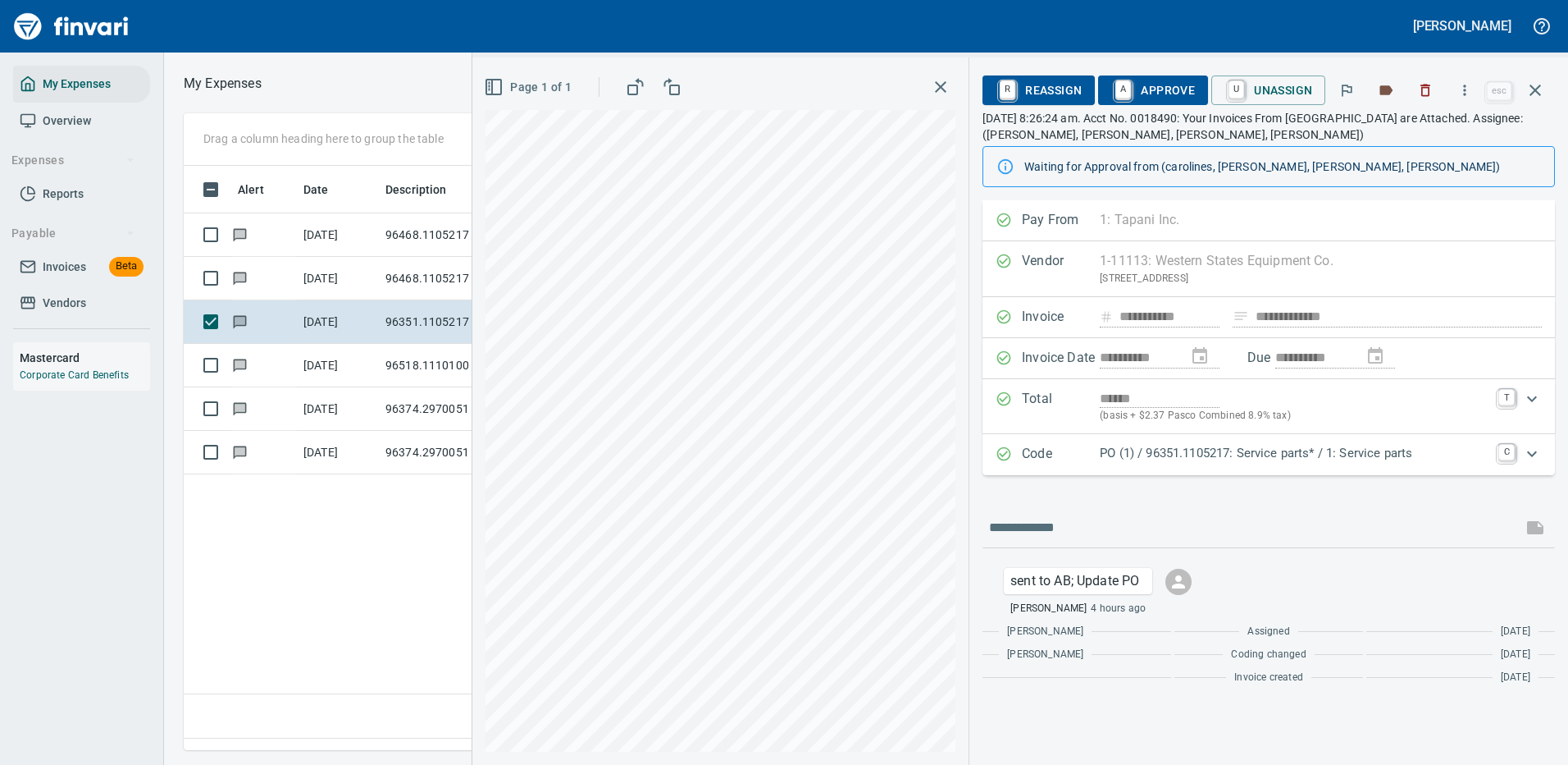
click at [1357, 446] on p "PO (1) / 96351.1105217: Service parts* / 1: Service parts" at bounding box center [1294, 452] width 389 height 18
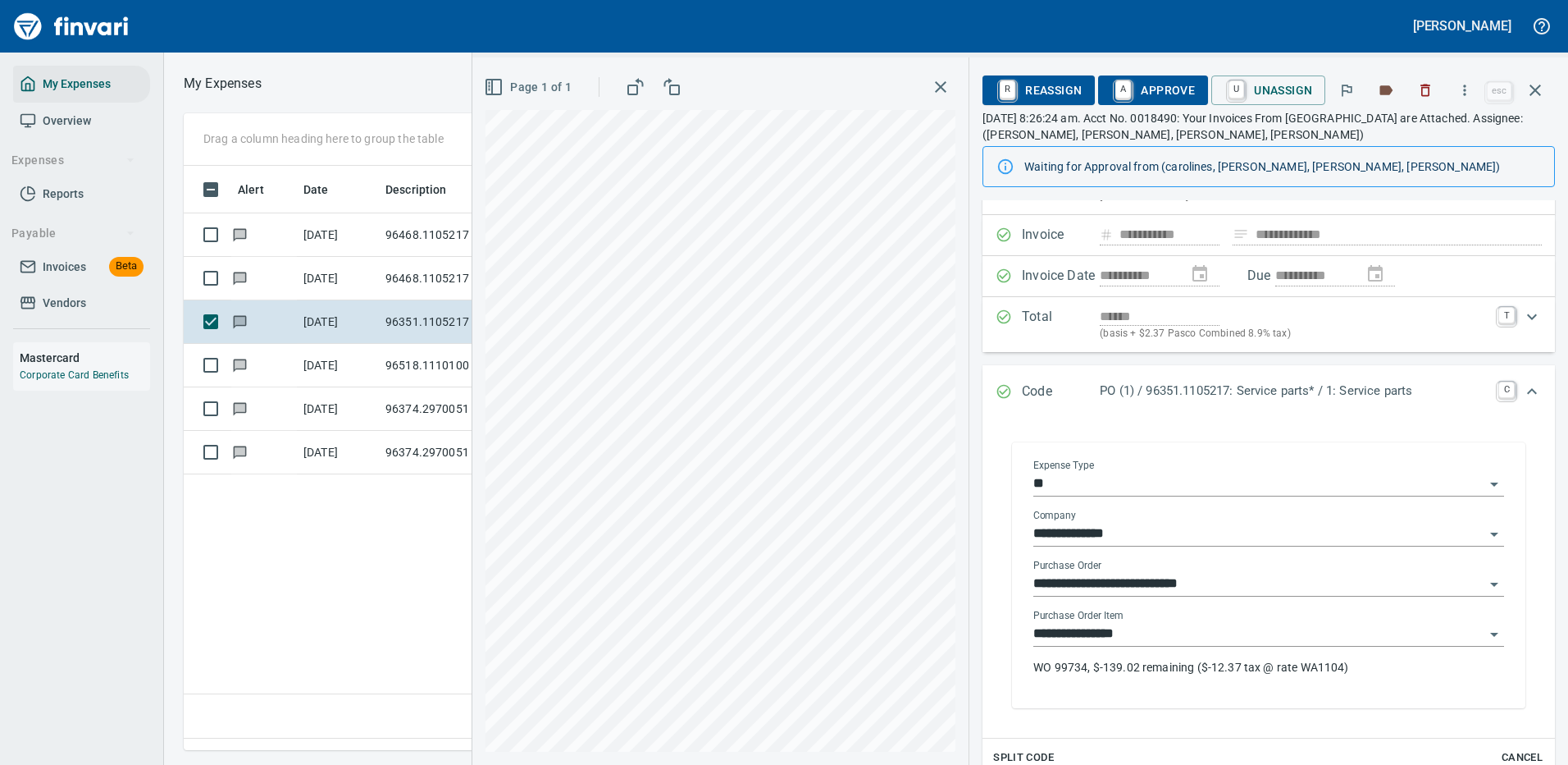
scroll to position [164, 0]
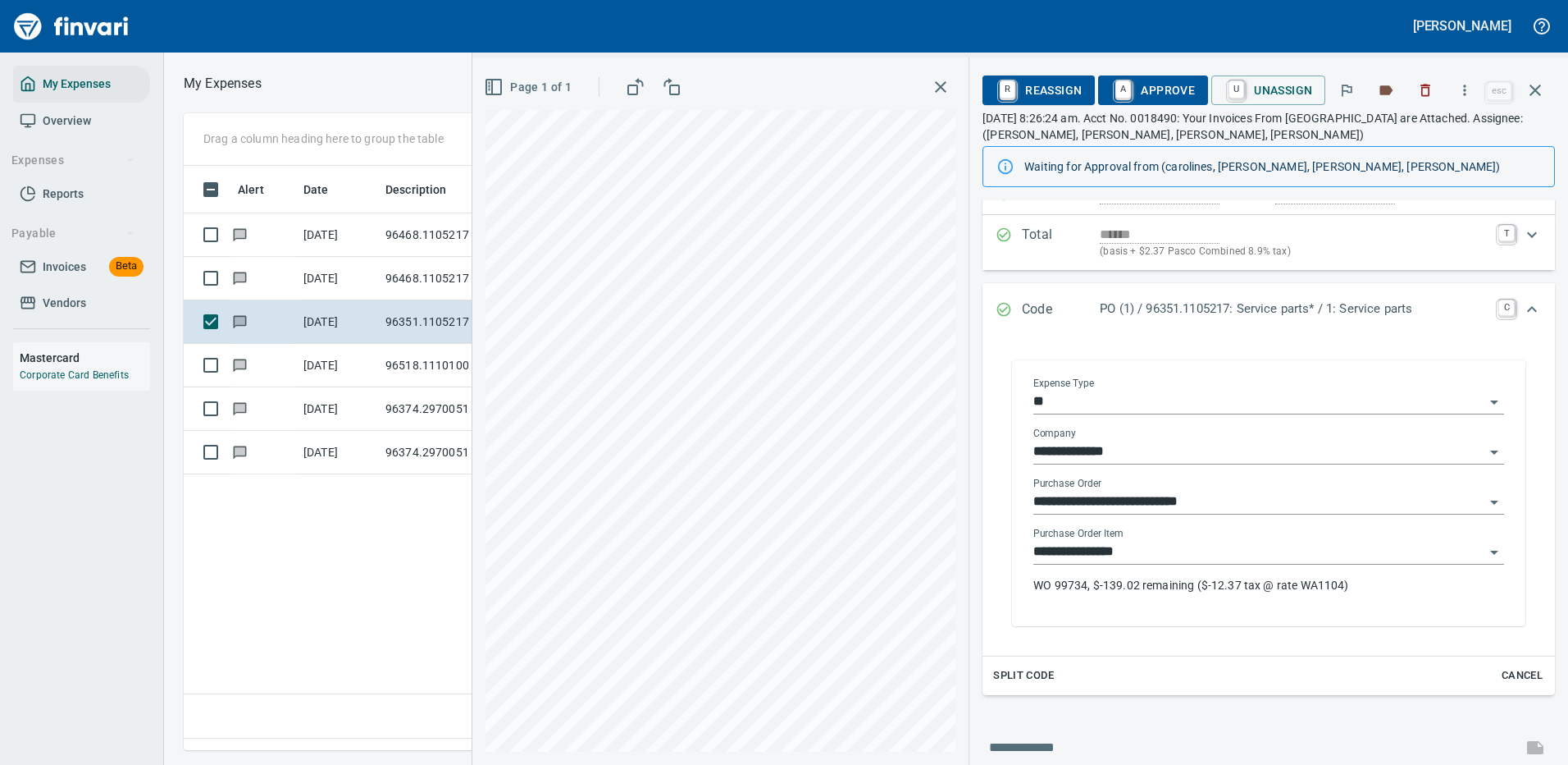
click at [1223, 554] on input "**********" at bounding box center [1259, 552] width 451 height 23
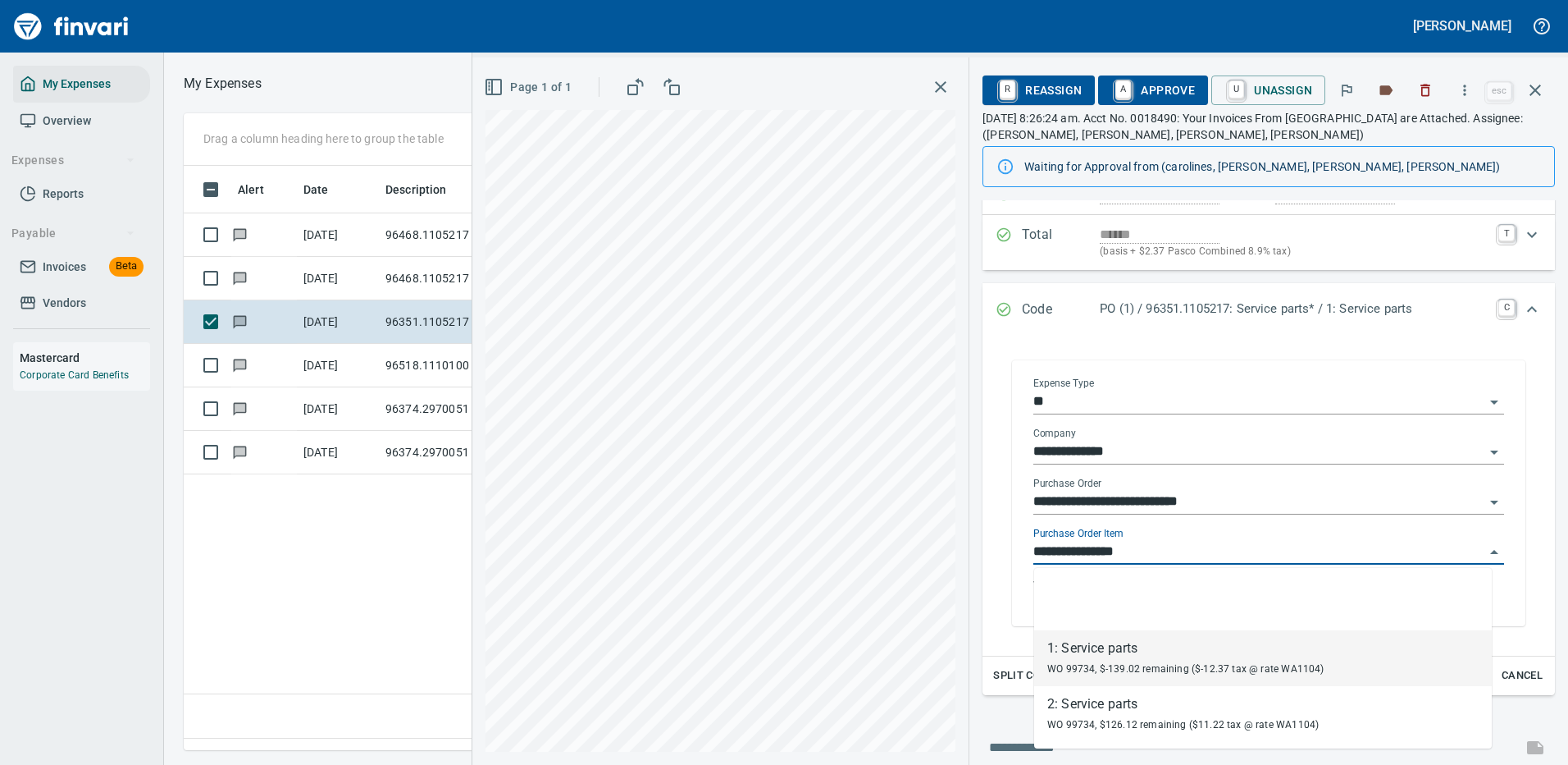
scroll to position [559, 943]
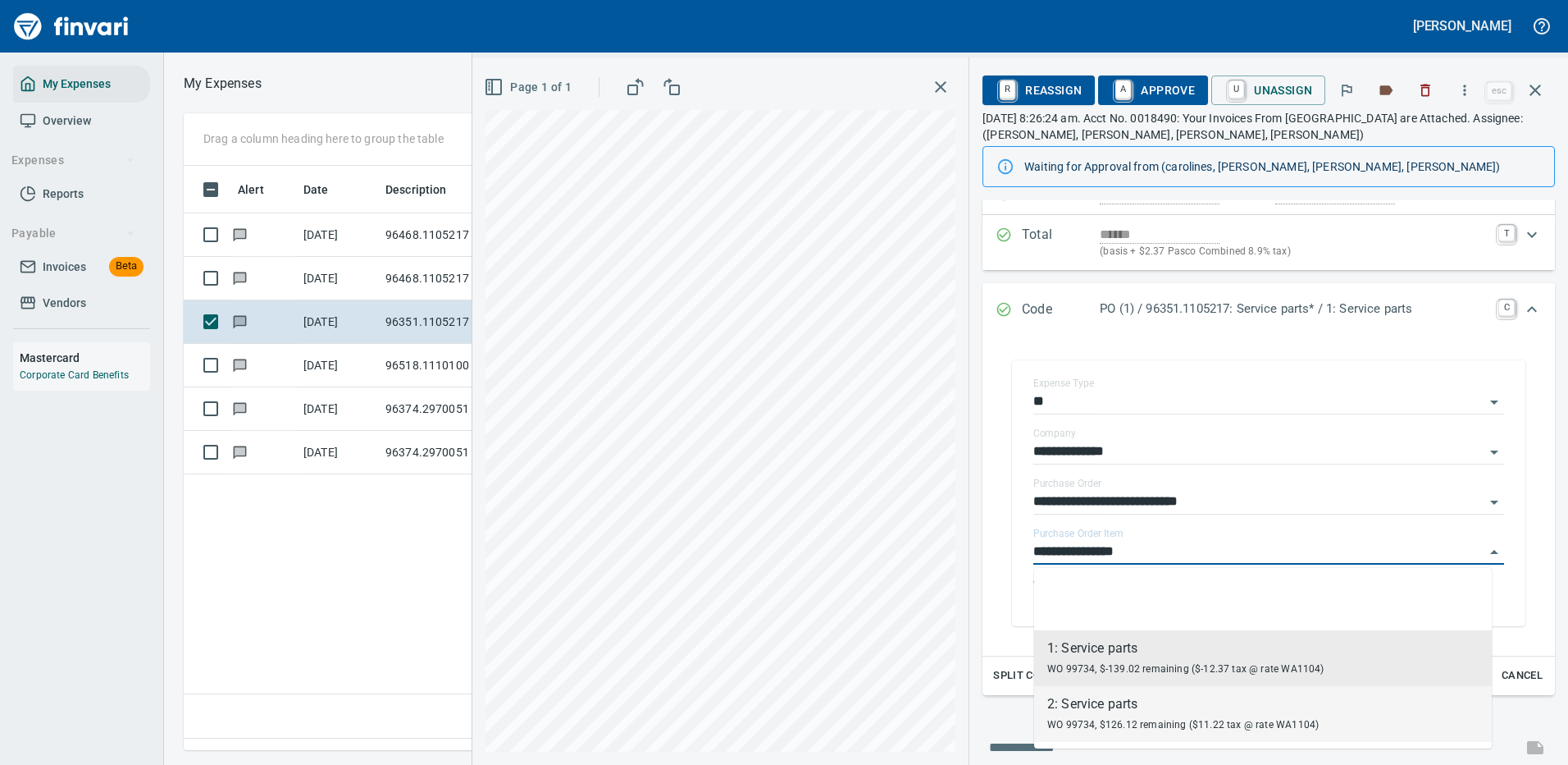
click at [1159, 718] on div "WO 99734, $126.12 remaining ($11.22 tax @ rate WA1104)" at bounding box center [1183, 724] width 271 height 19
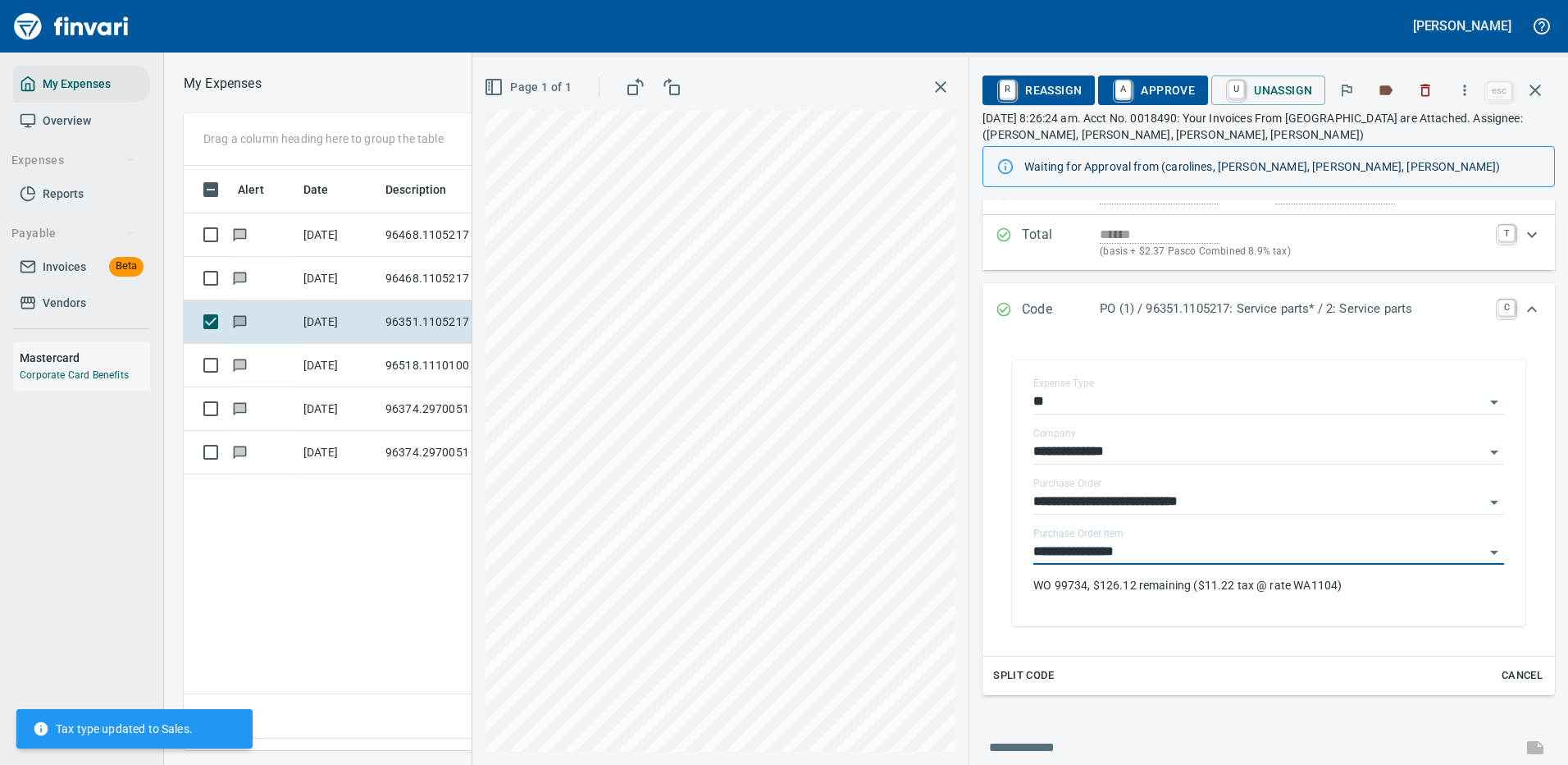
type input "**********"
click at [1174, 99] on span "A Approve" at bounding box center [1153, 90] width 83 height 28
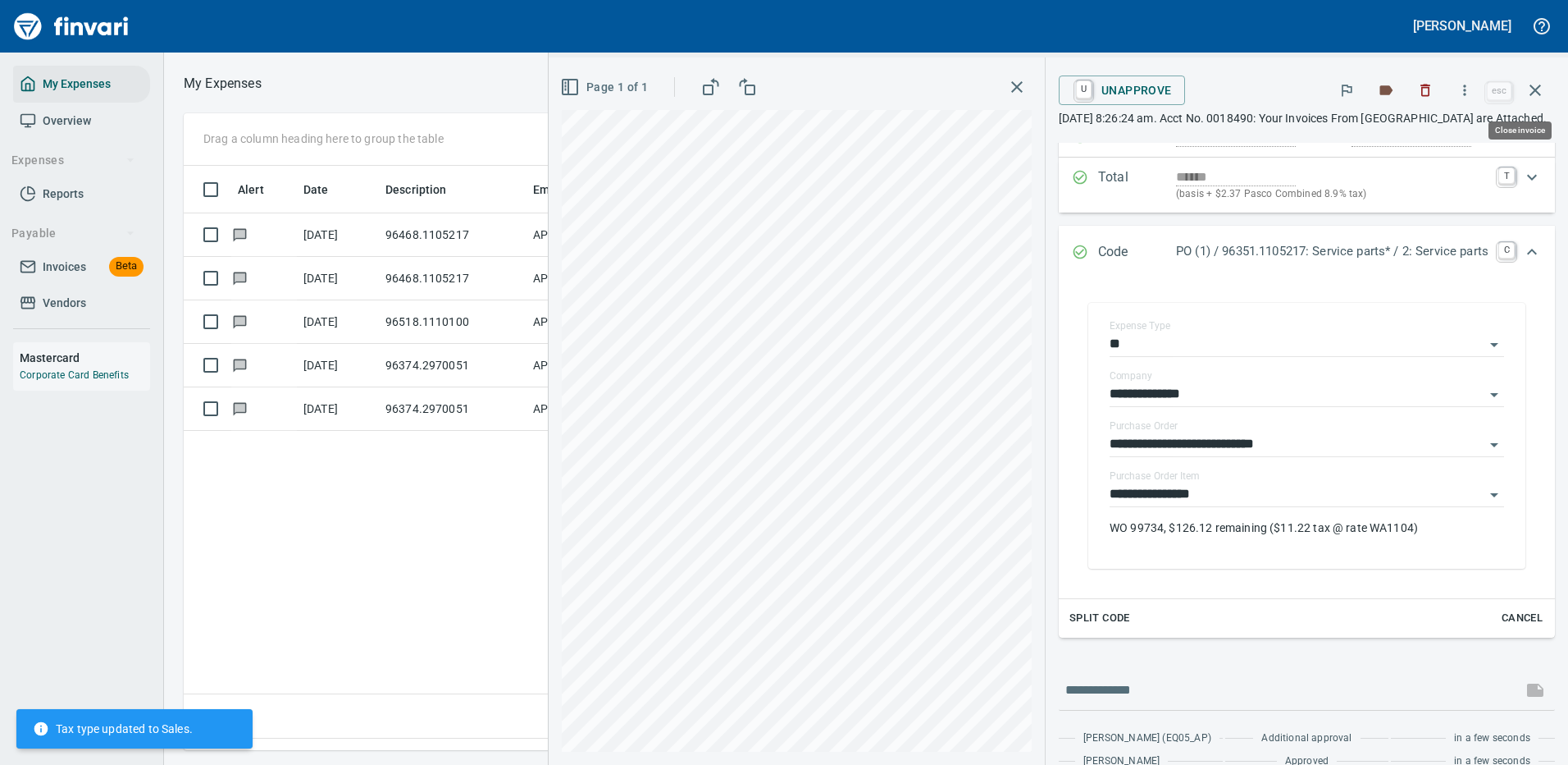
click at [1532, 84] on icon "button" at bounding box center [1536, 90] width 19 height 19
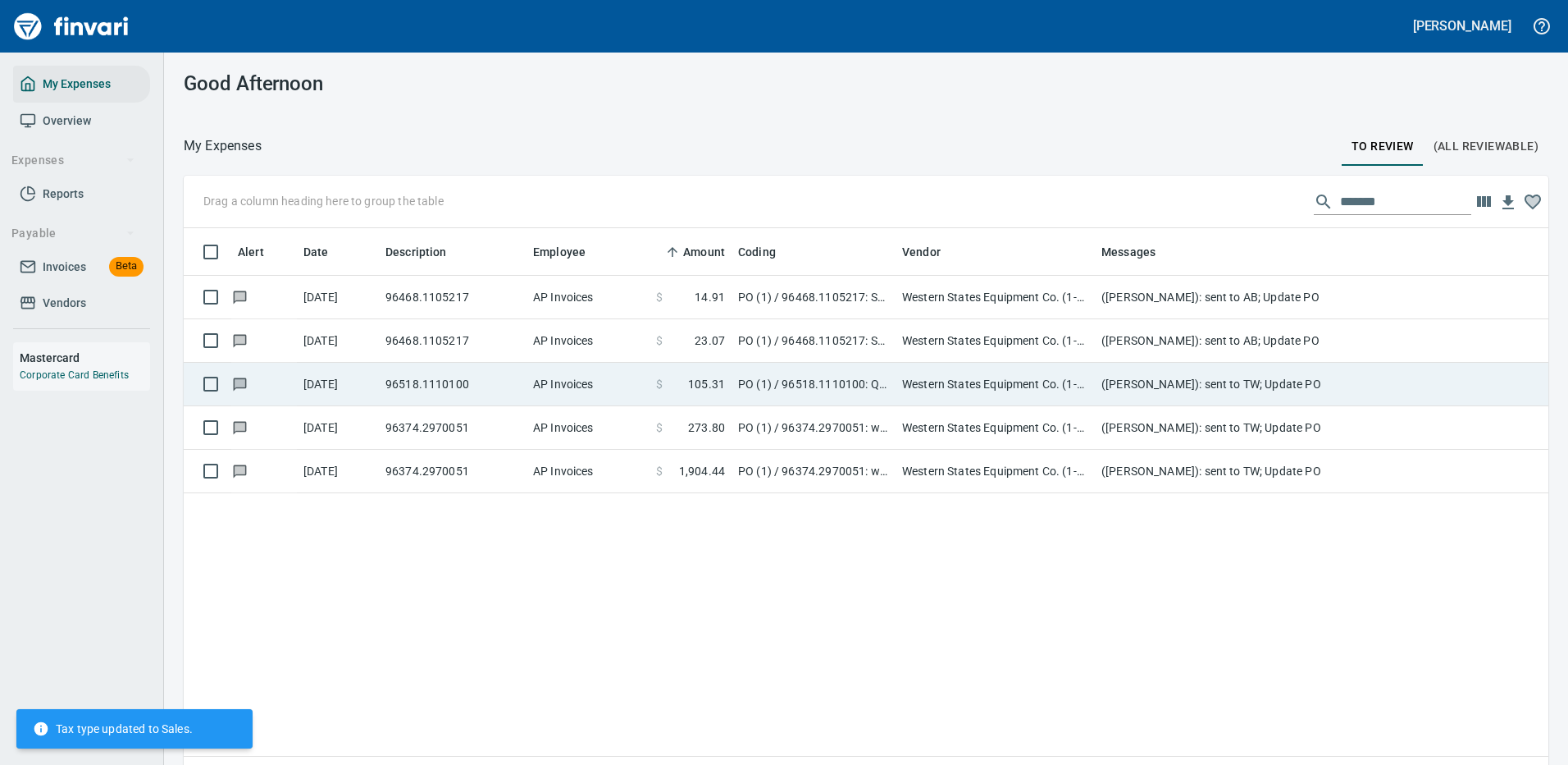
scroll to position [559, 1341]
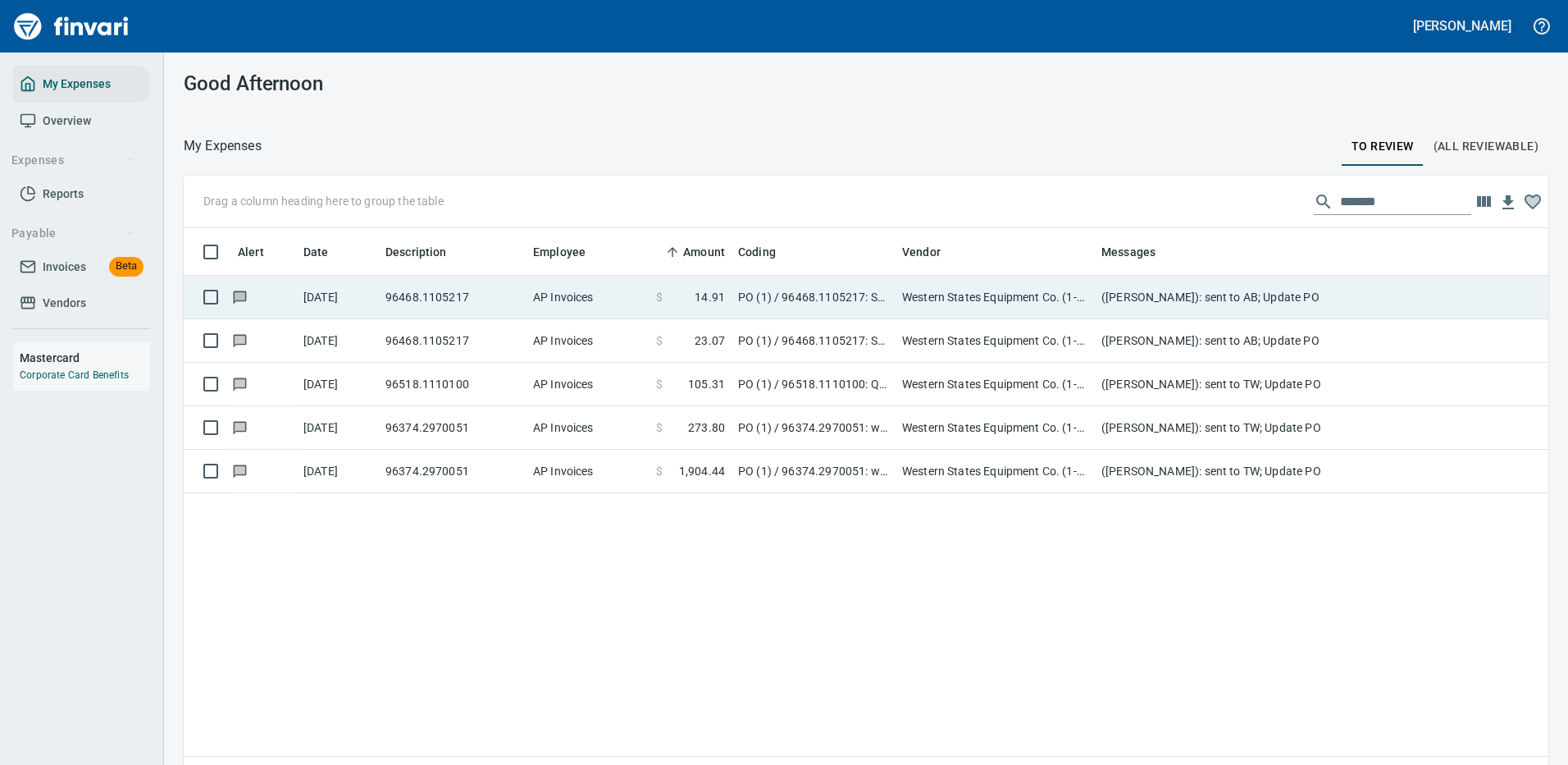
click at [888, 290] on td "PO (1) / 96468.1105217: Service parts* / 1: Service parts" at bounding box center [813, 298] width 164 height 44
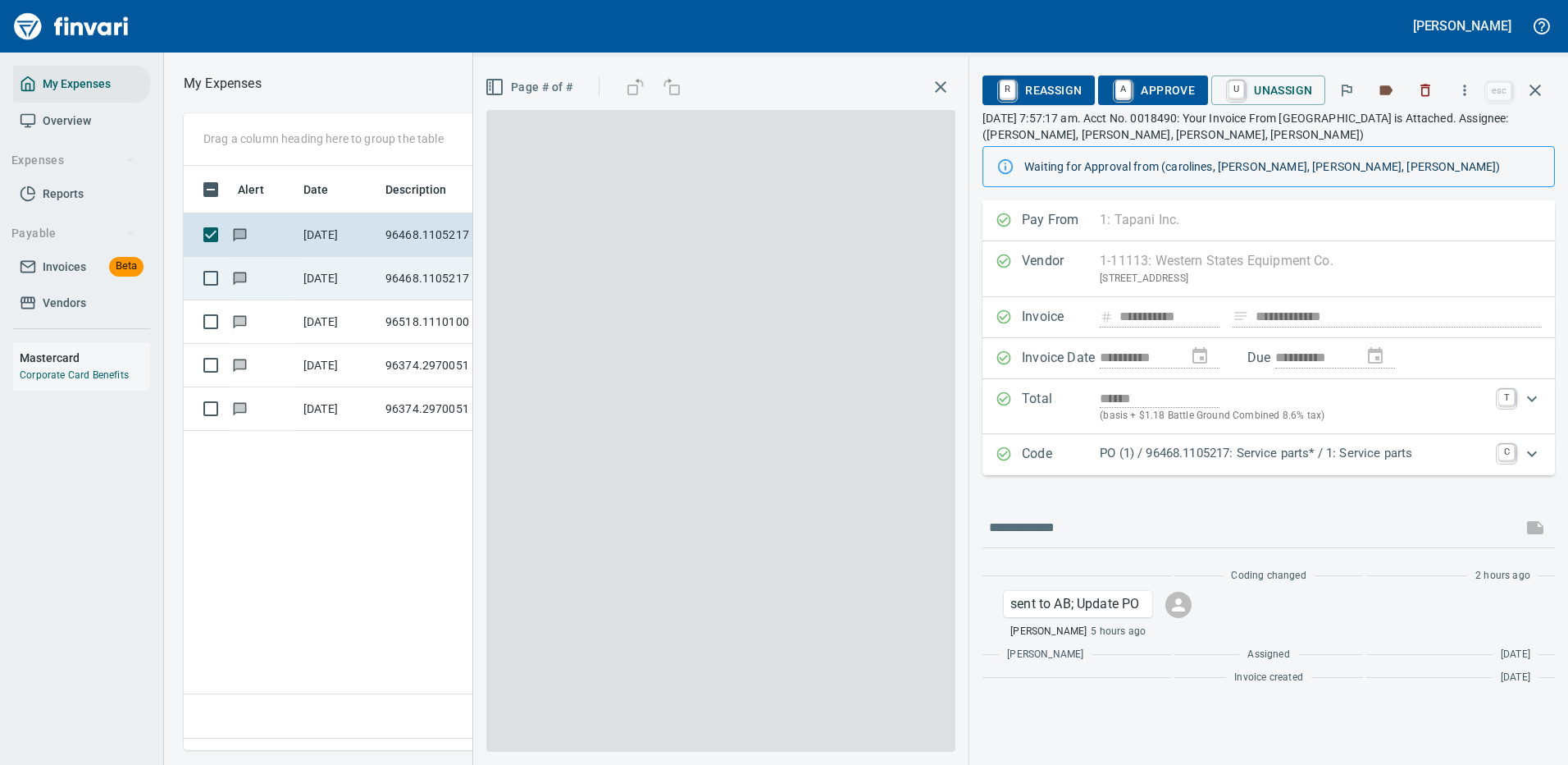
scroll to position [559, 943]
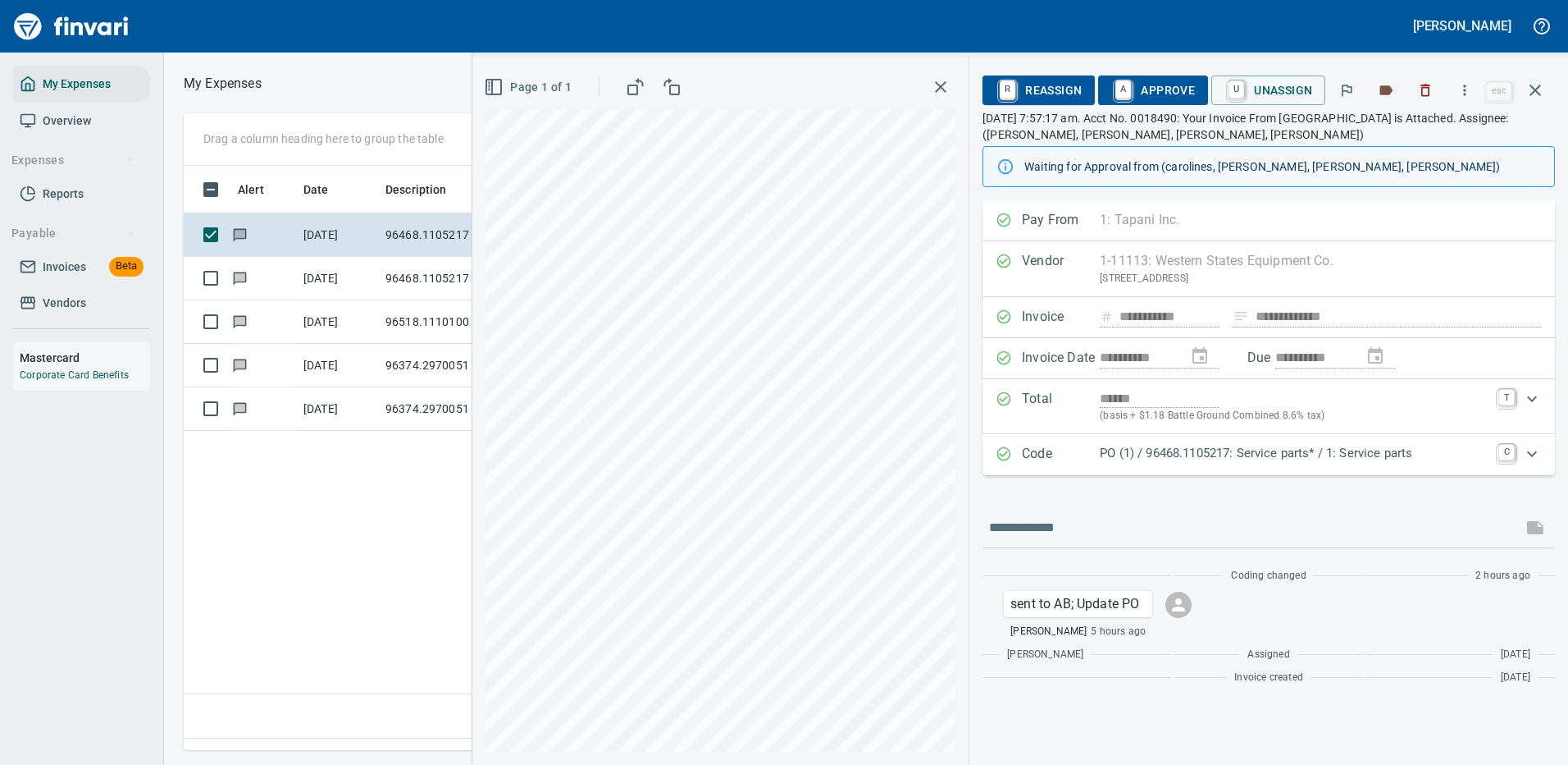
click at [1263, 451] on p "PO (1) / 96468.1105217: Service parts* / 1: Service parts" at bounding box center [1294, 452] width 389 height 18
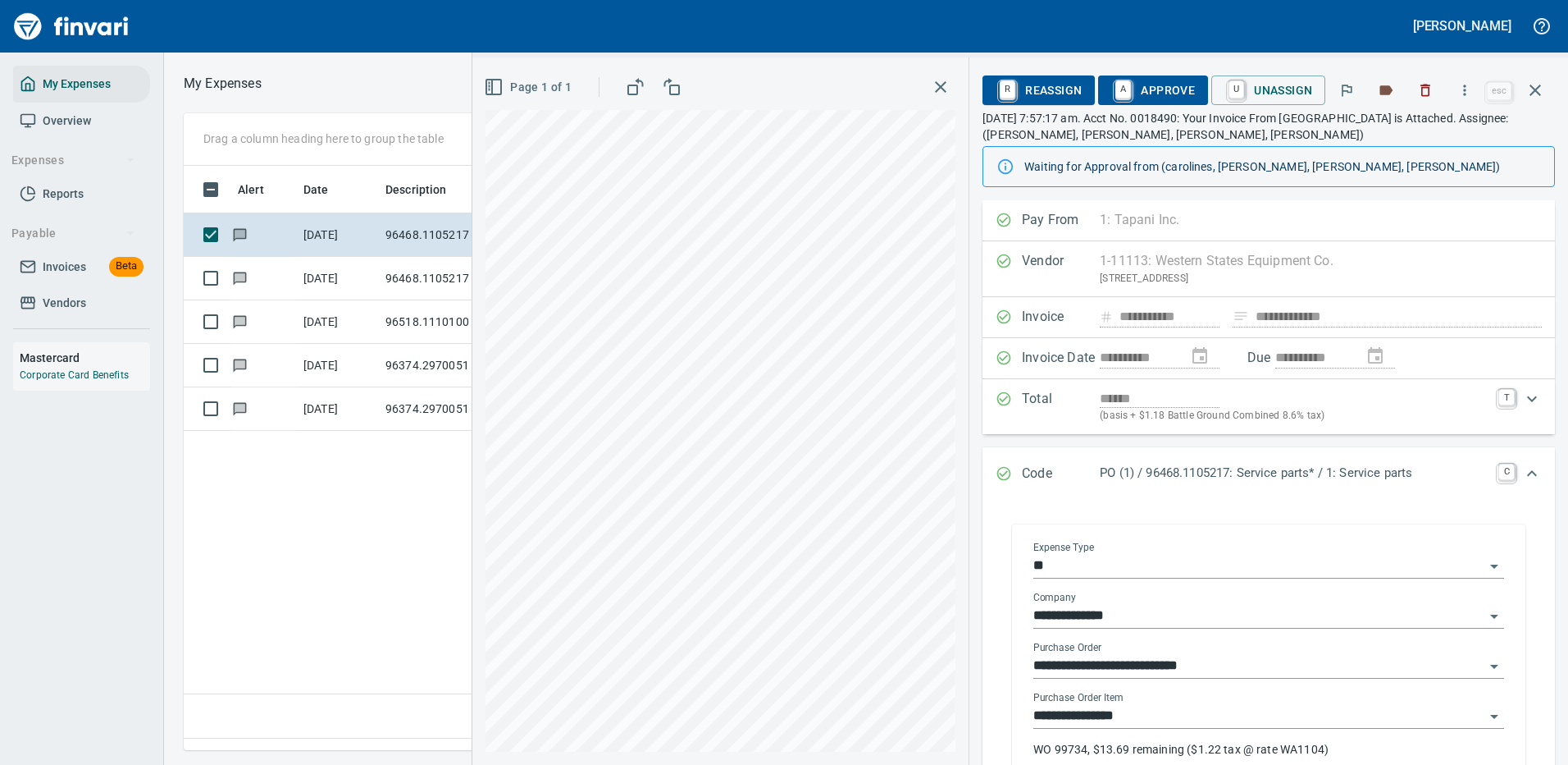
scroll to position [82, 0]
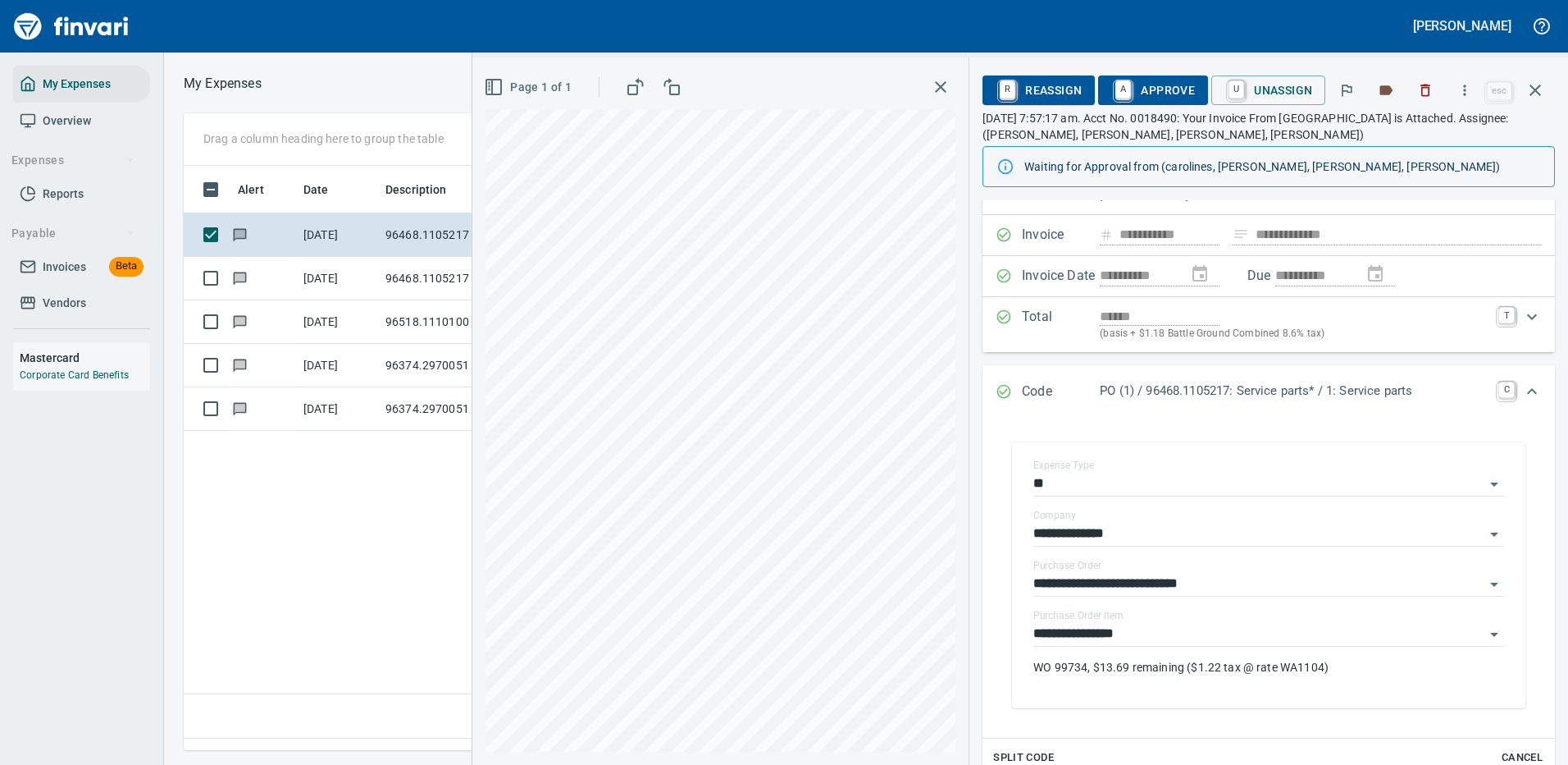
click at [1165, 94] on span "A Approve" at bounding box center [1153, 90] width 83 height 28
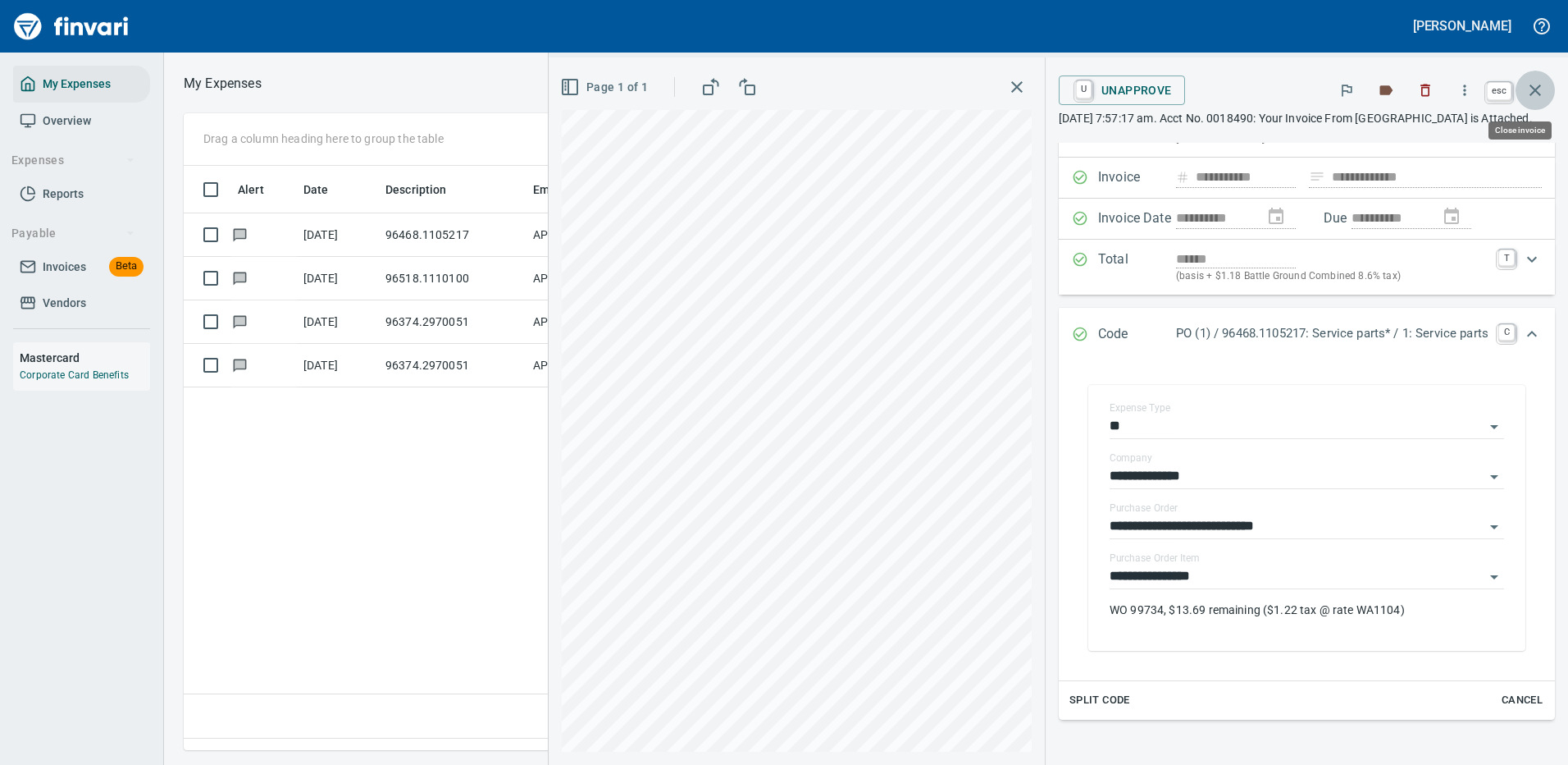
click at [1533, 82] on icon "button" at bounding box center [1536, 90] width 19 height 19
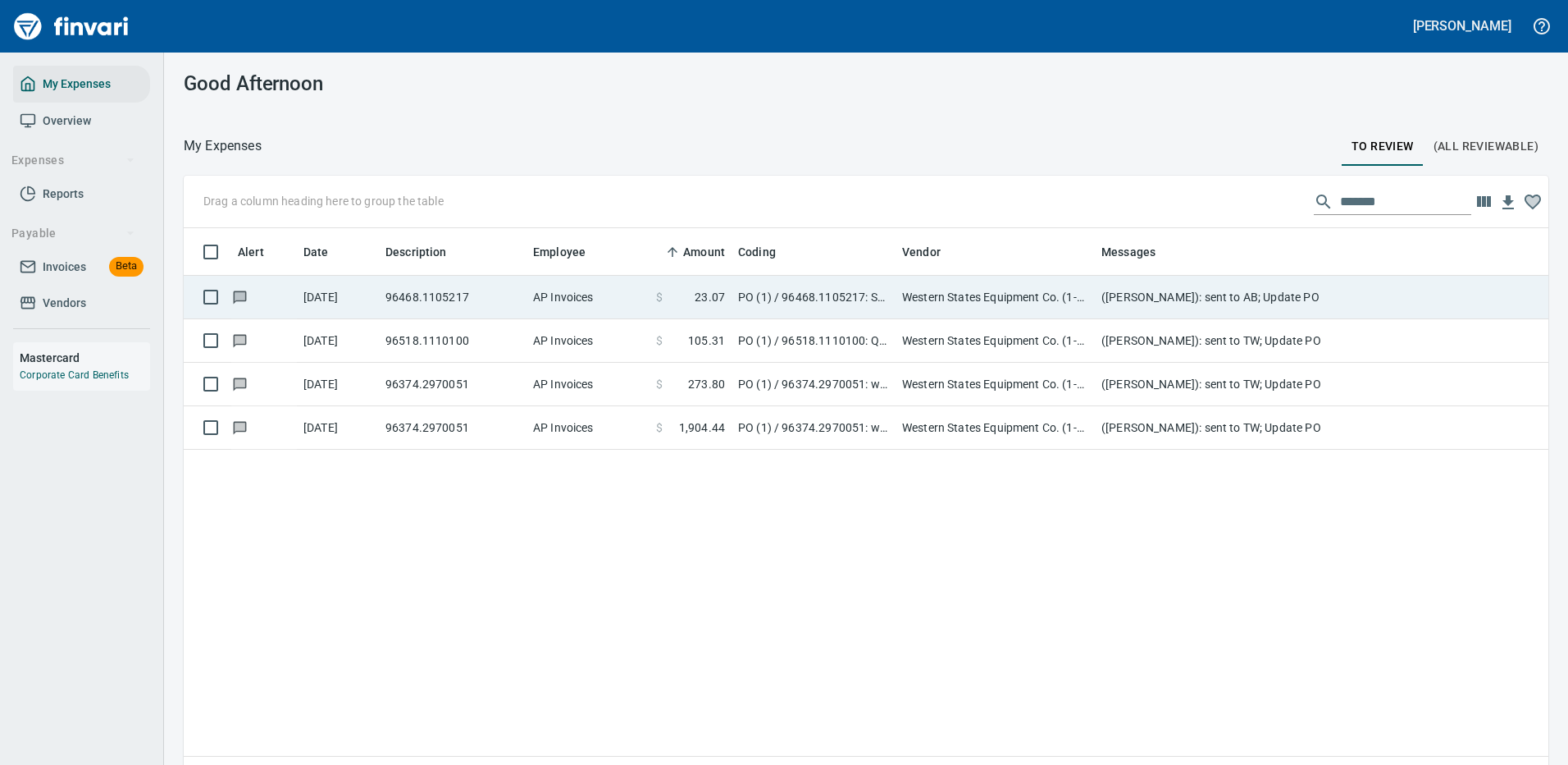
scroll to position [559, 1341]
click at [1184, 287] on td "([PERSON_NAME]): sent to AB; Update PO" at bounding box center [1422, 298] width 656 height 44
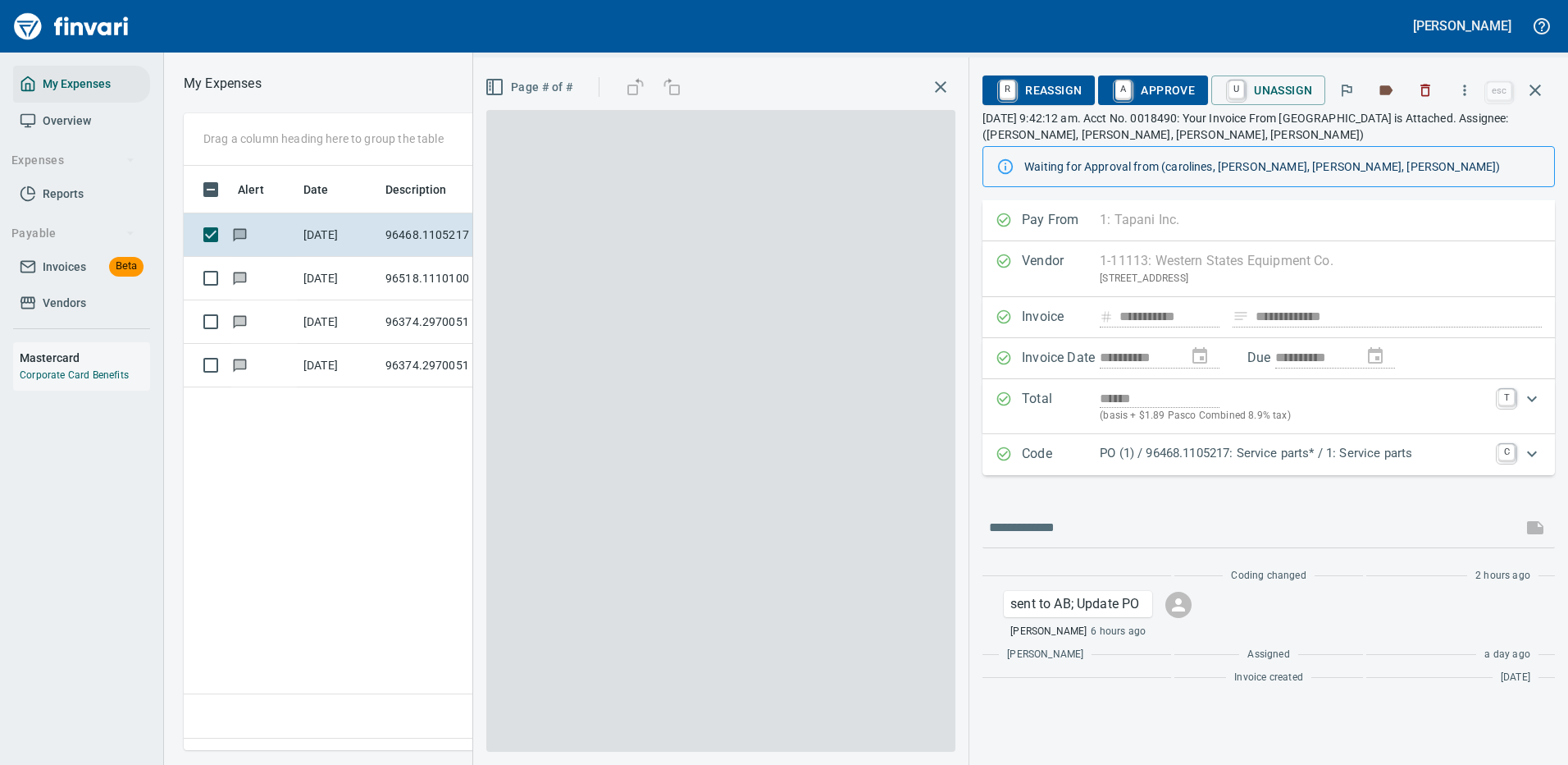
scroll to position [559, 943]
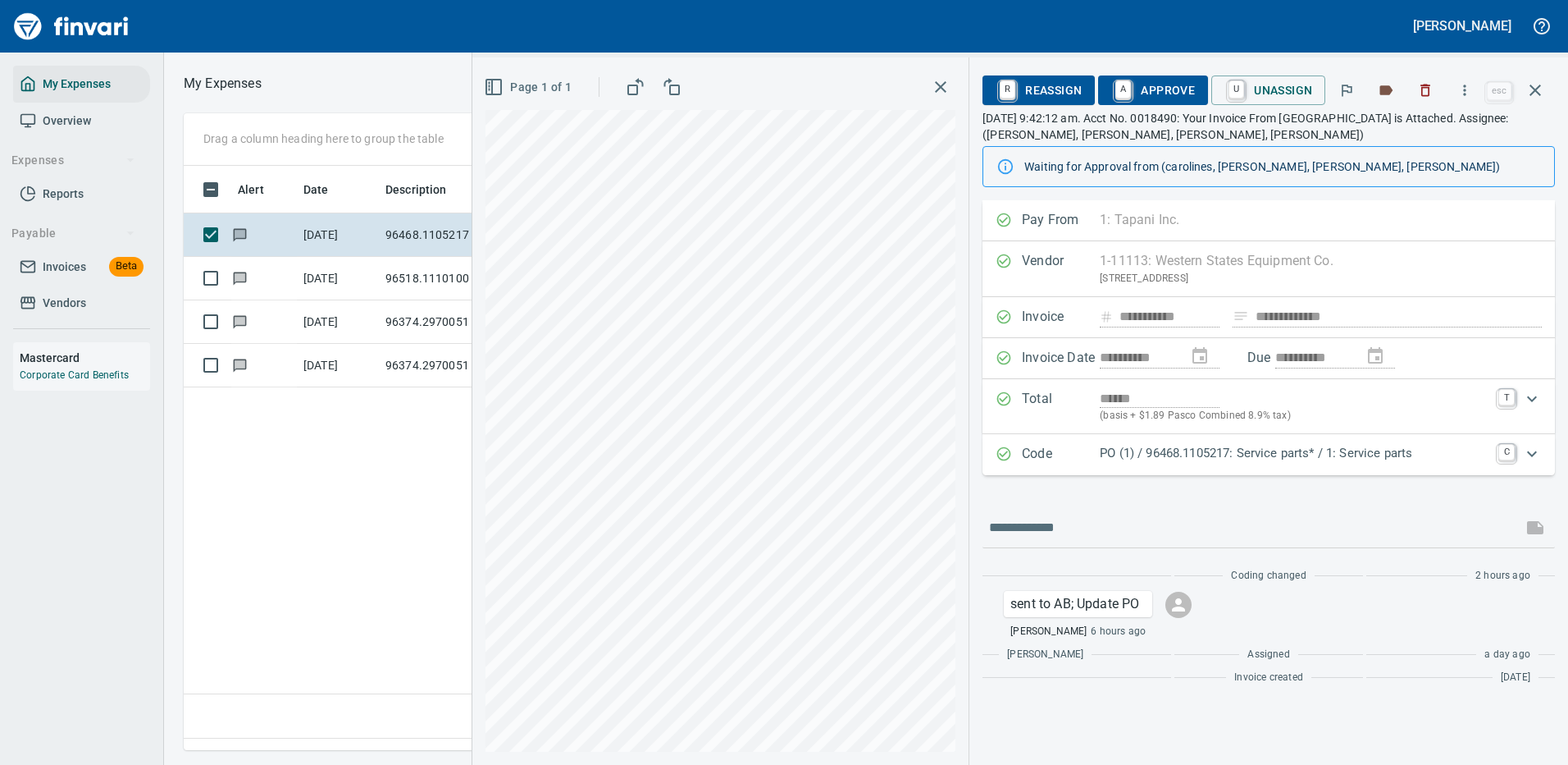
click at [1239, 455] on p "PO (1) / 96468.1105217: Service parts* / 1: Service parts" at bounding box center [1294, 452] width 389 height 18
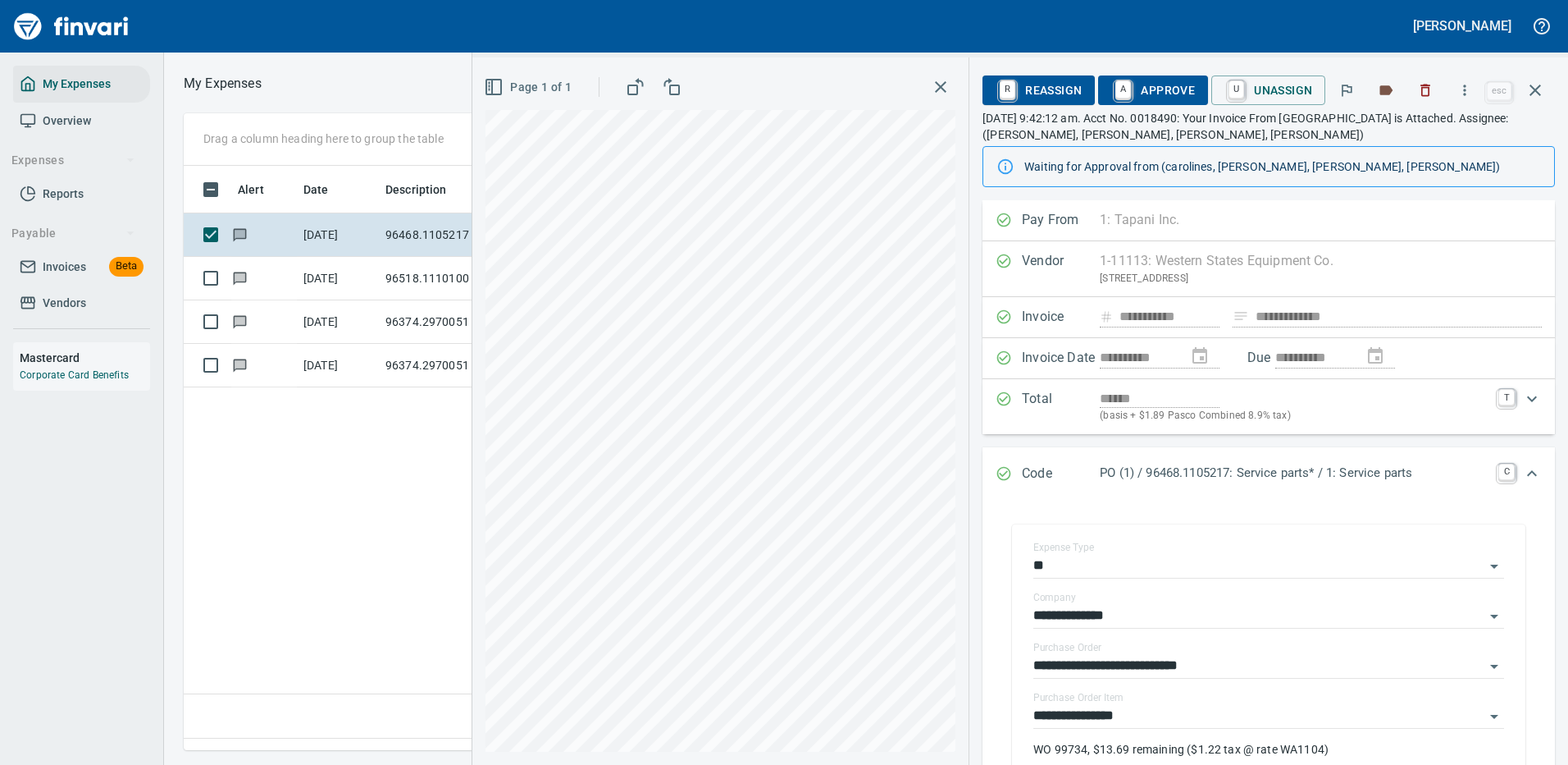
scroll to position [82, 0]
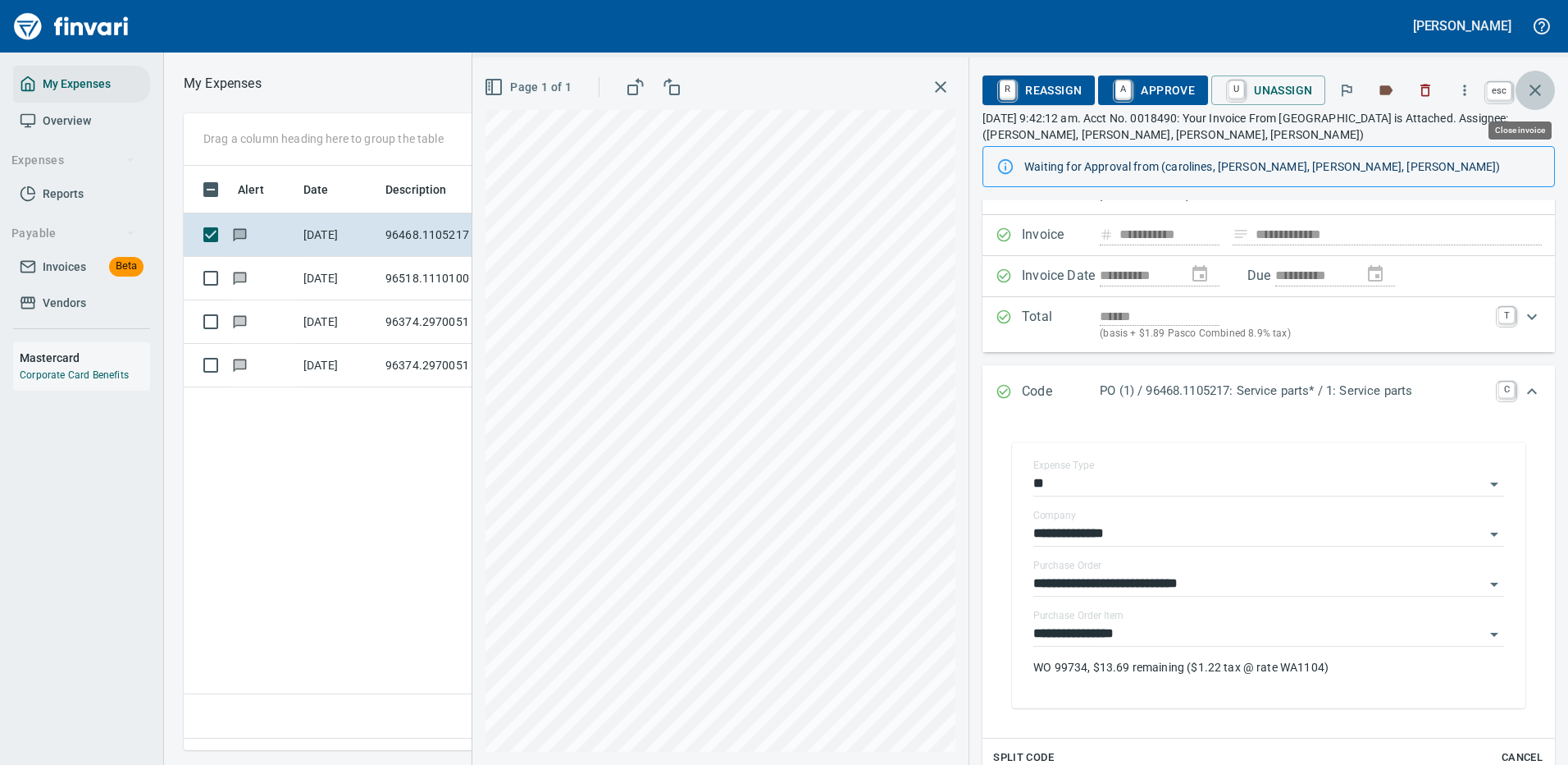
click at [1540, 82] on icon "button" at bounding box center [1536, 90] width 19 height 19
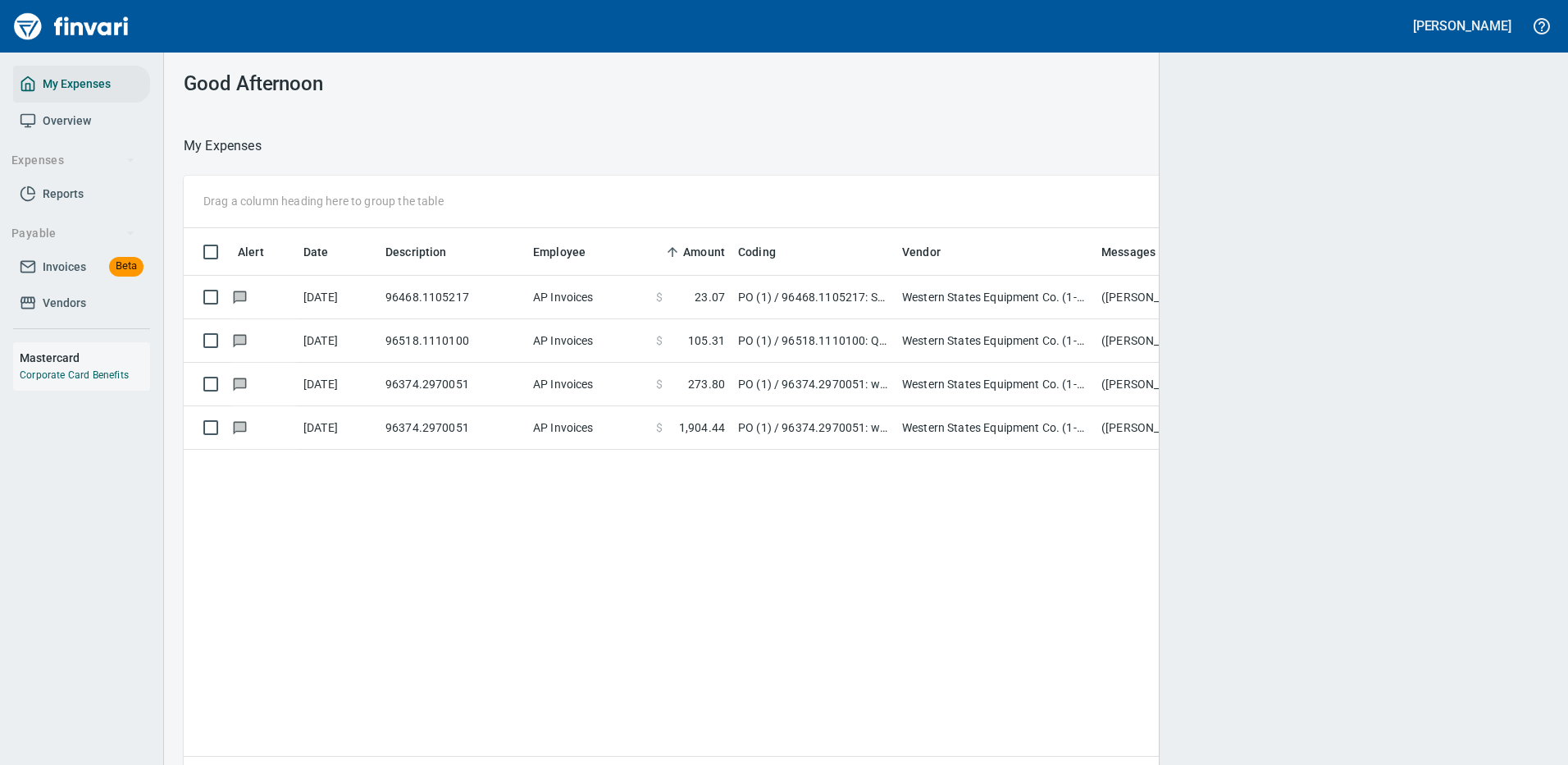
scroll to position [2, 2]
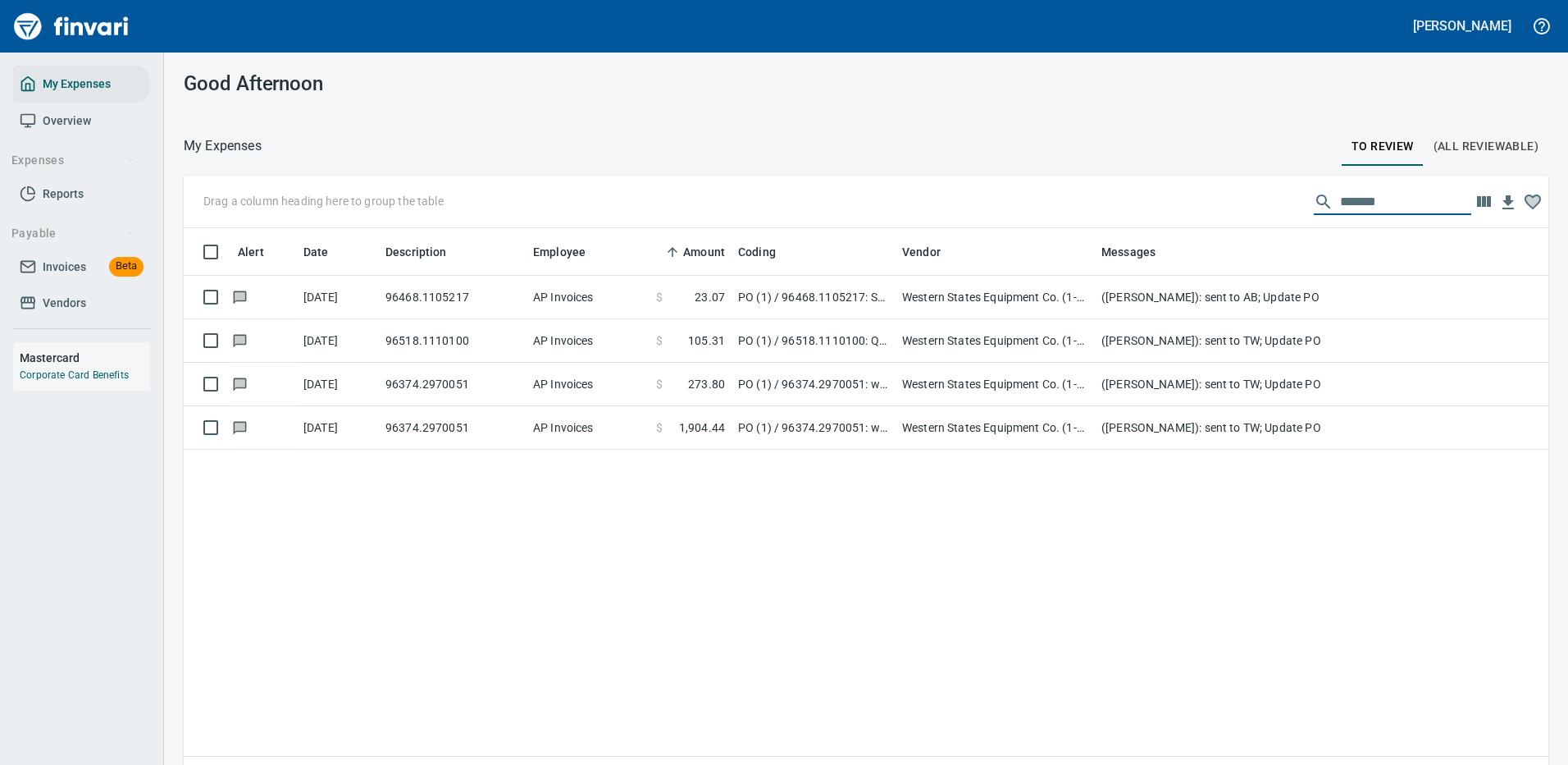
drag, startPoint x: 1376, startPoint y: 197, endPoint x: 1205, endPoint y: 205, distance: 171.2
click at [1205, 205] on div "Drag a column heading here to group the table *******" at bounding box center [866, 202] width 1365 height 53
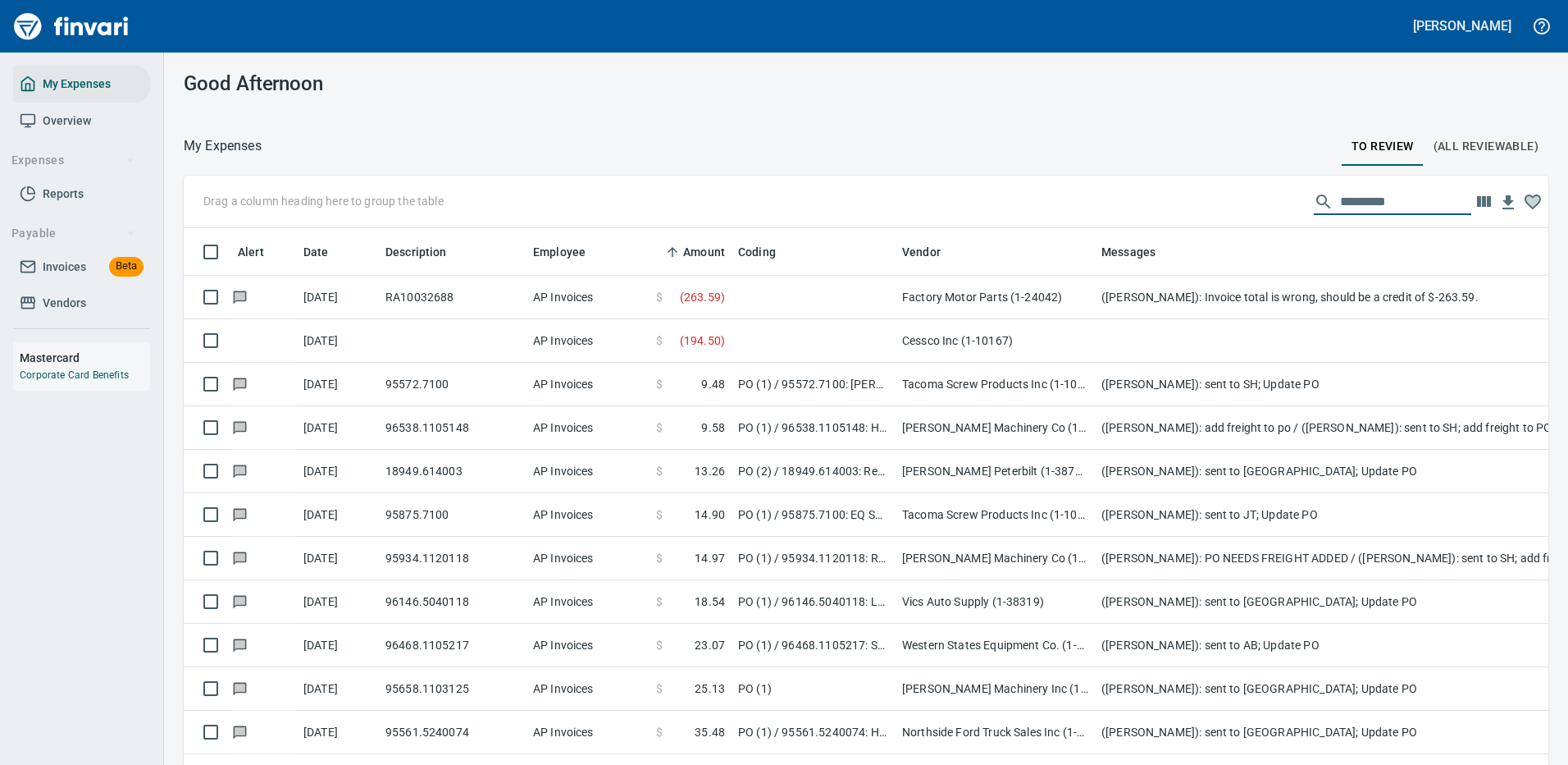
click at [1348, 204] on input "text" at bounding box center [1406, 202] width 131 height 26
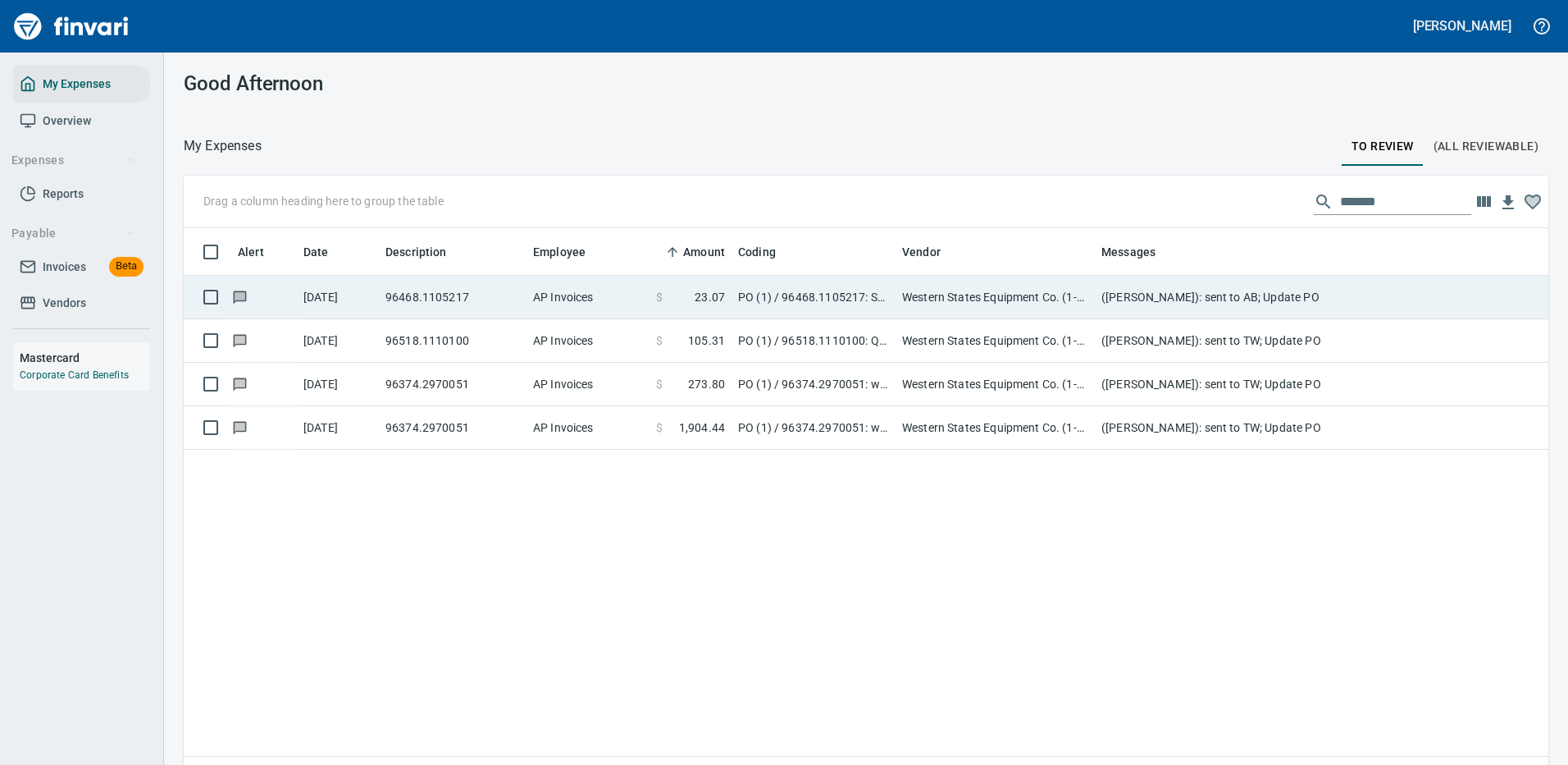
click at [986, 291] on td "Western States Equipment Co. (1-11113)" at bounding box center [995, 298] width 199 height 44
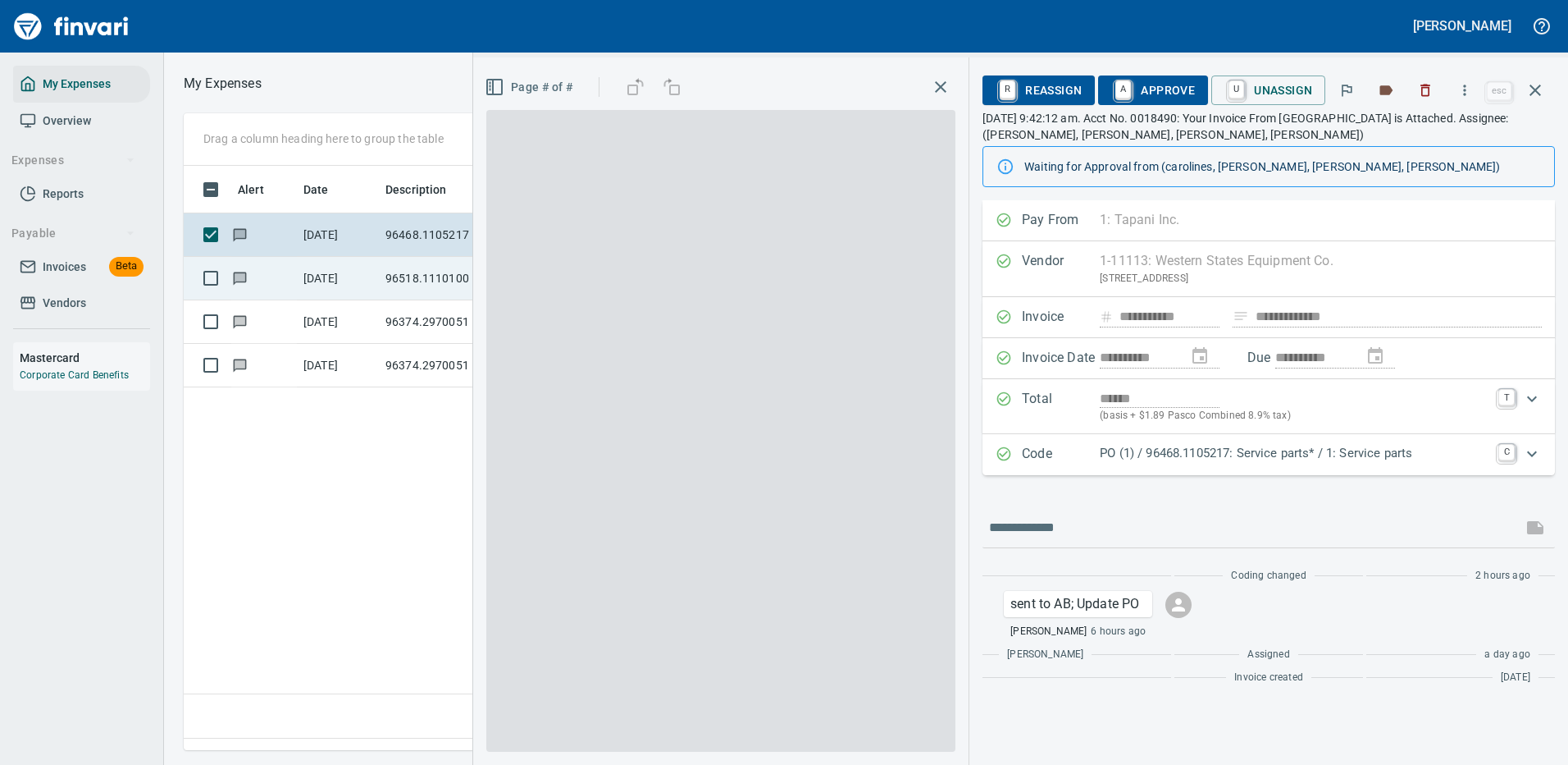
scroll to position [559, 943]
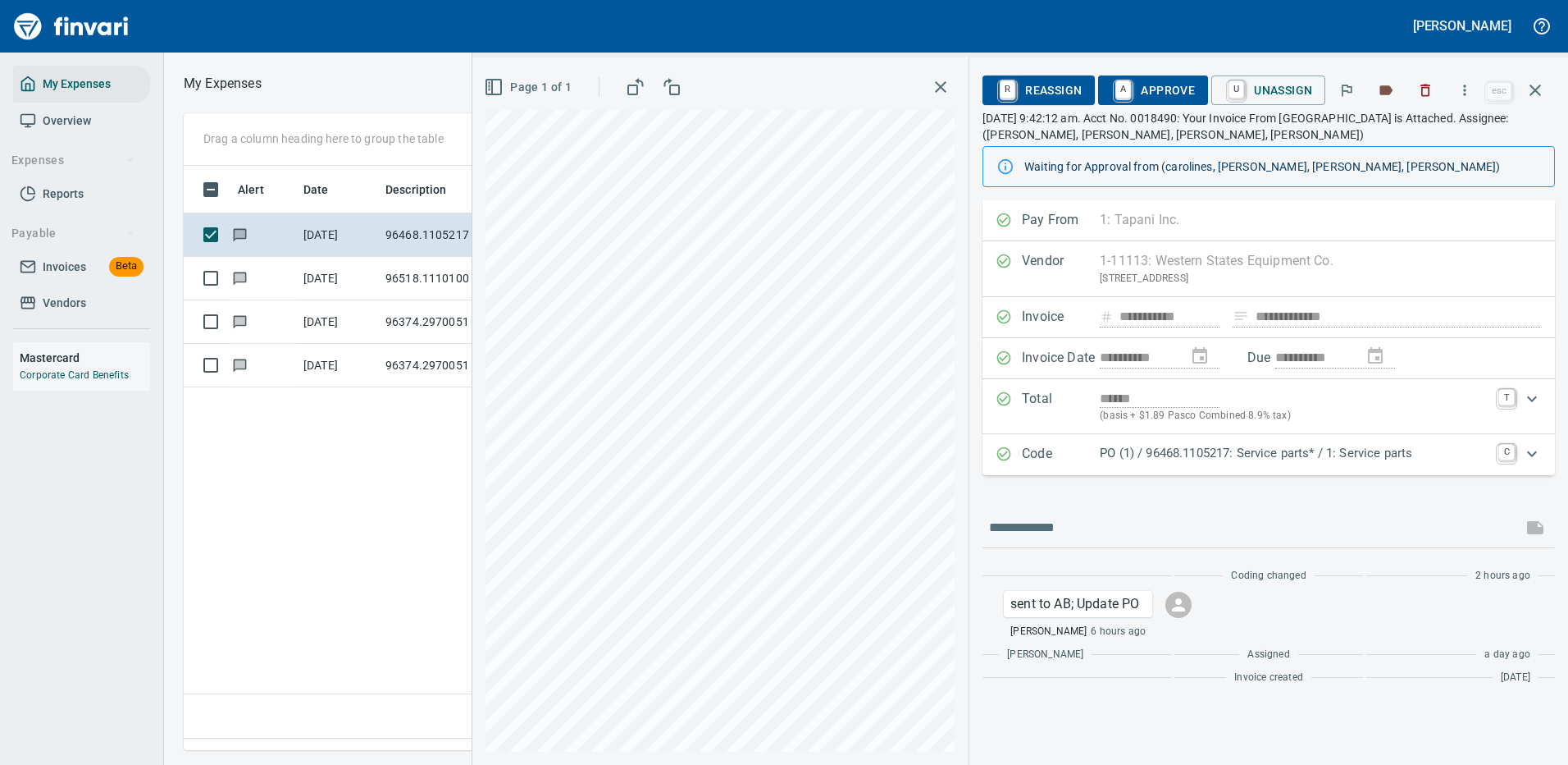
click at [1301, 456] on p "PO (1) / 96468.1105217: Service parts* / 1: Service parts" at bounding box center [1294, 452] width 389 height 18
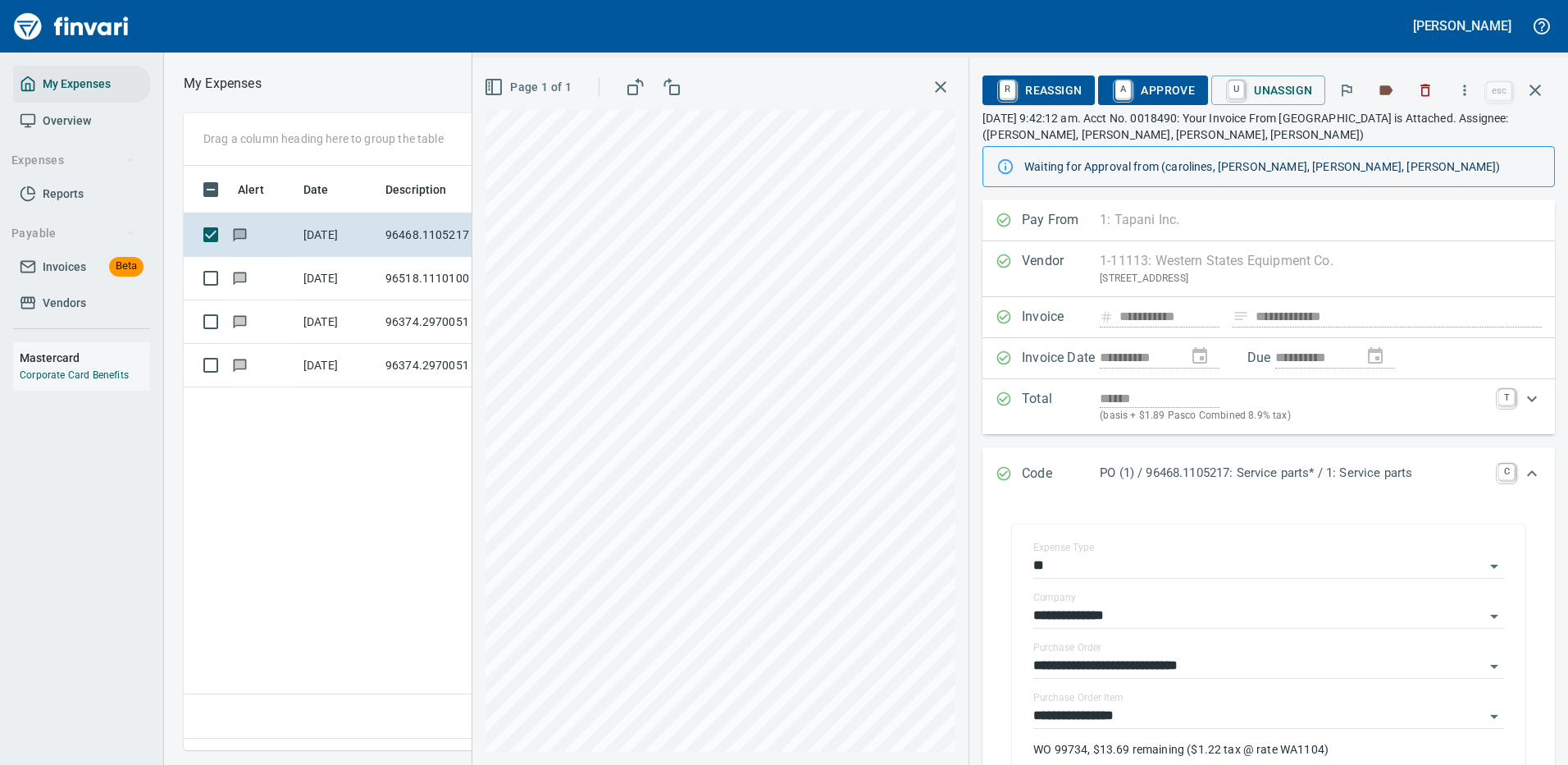
scroll to position [82, 0]
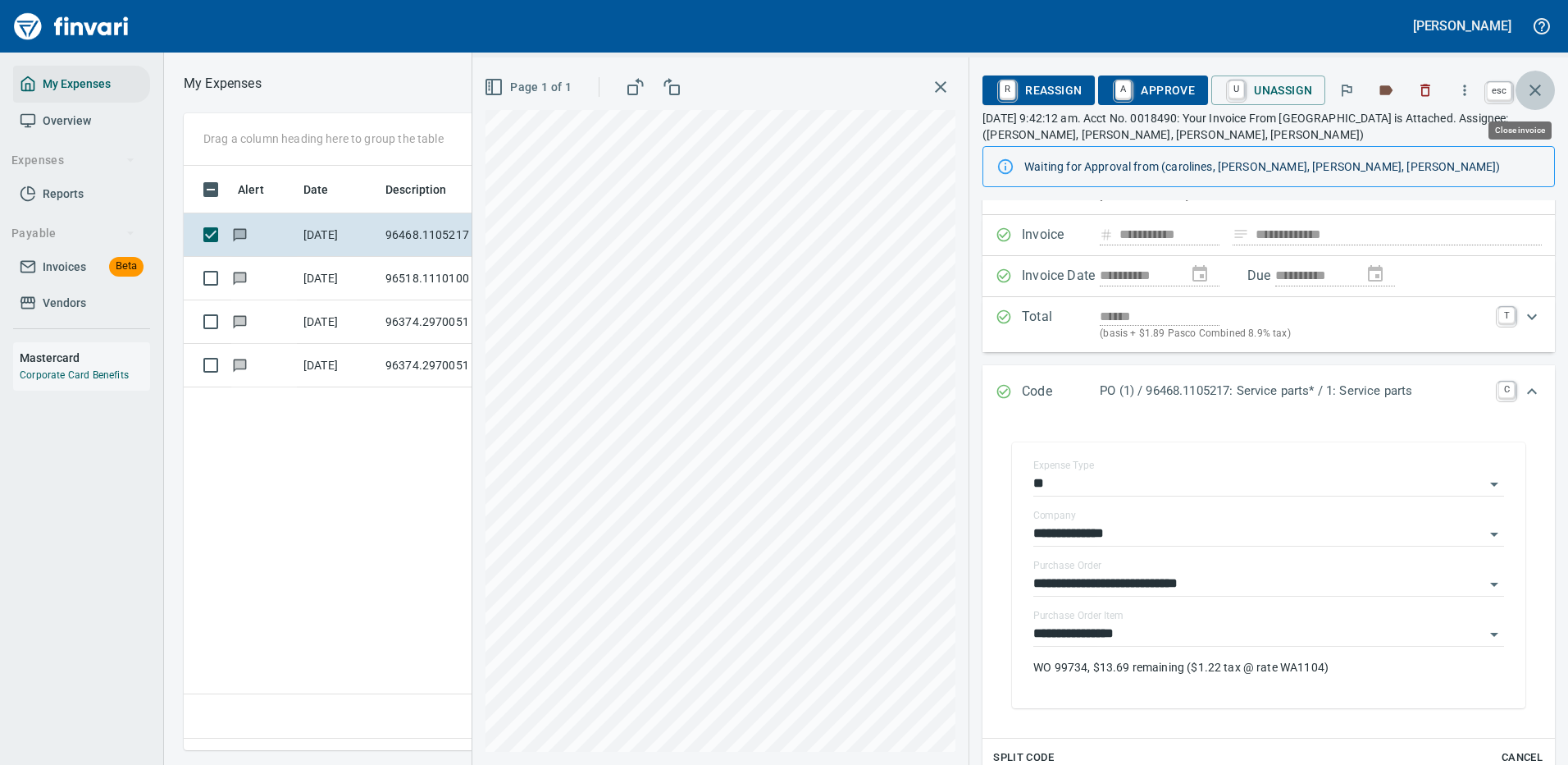
click at [1536, 87] on icon "button" at bounding box center [1536, 90] width 19 height 19
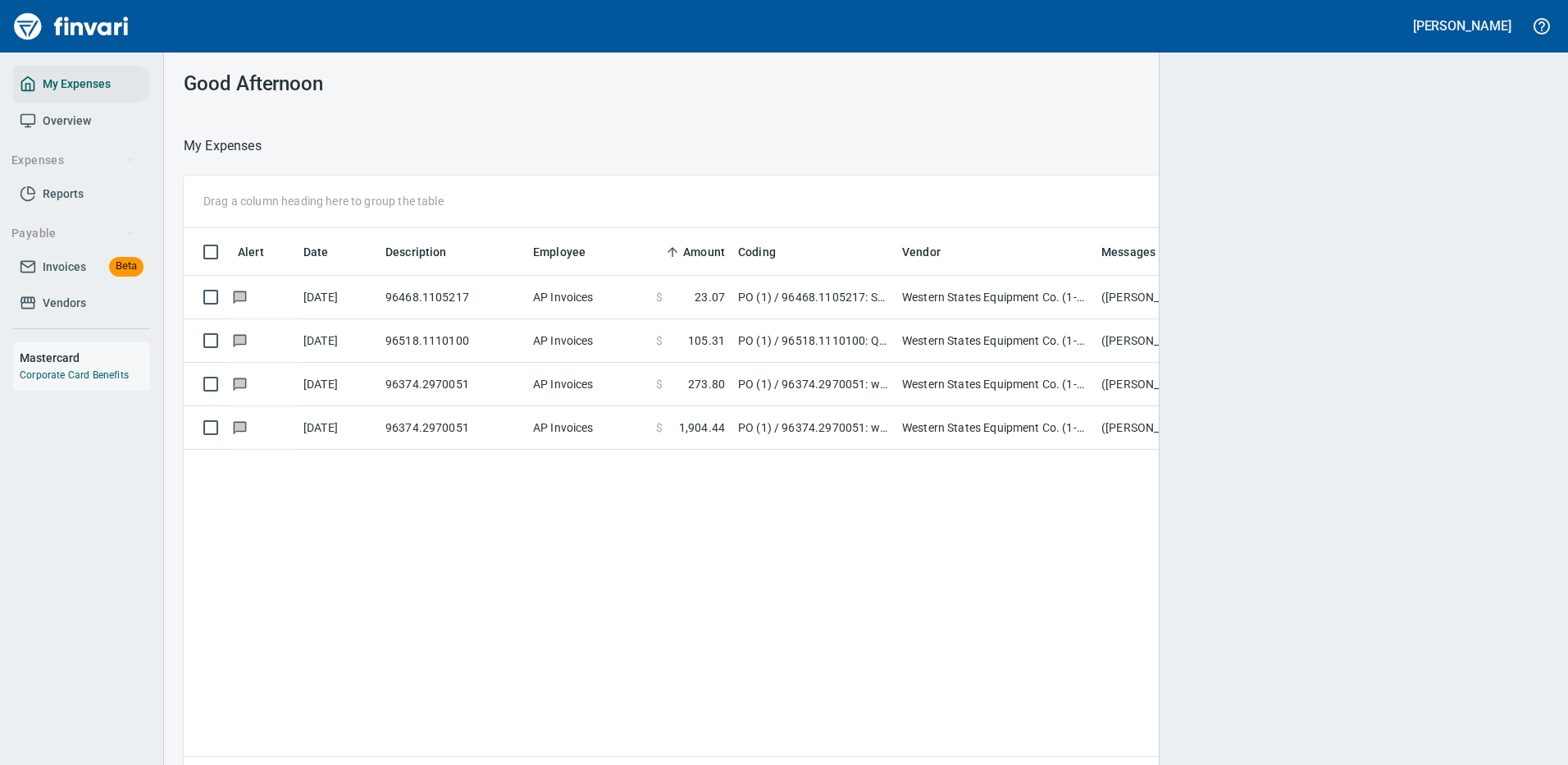
scroll to position [2, 2]
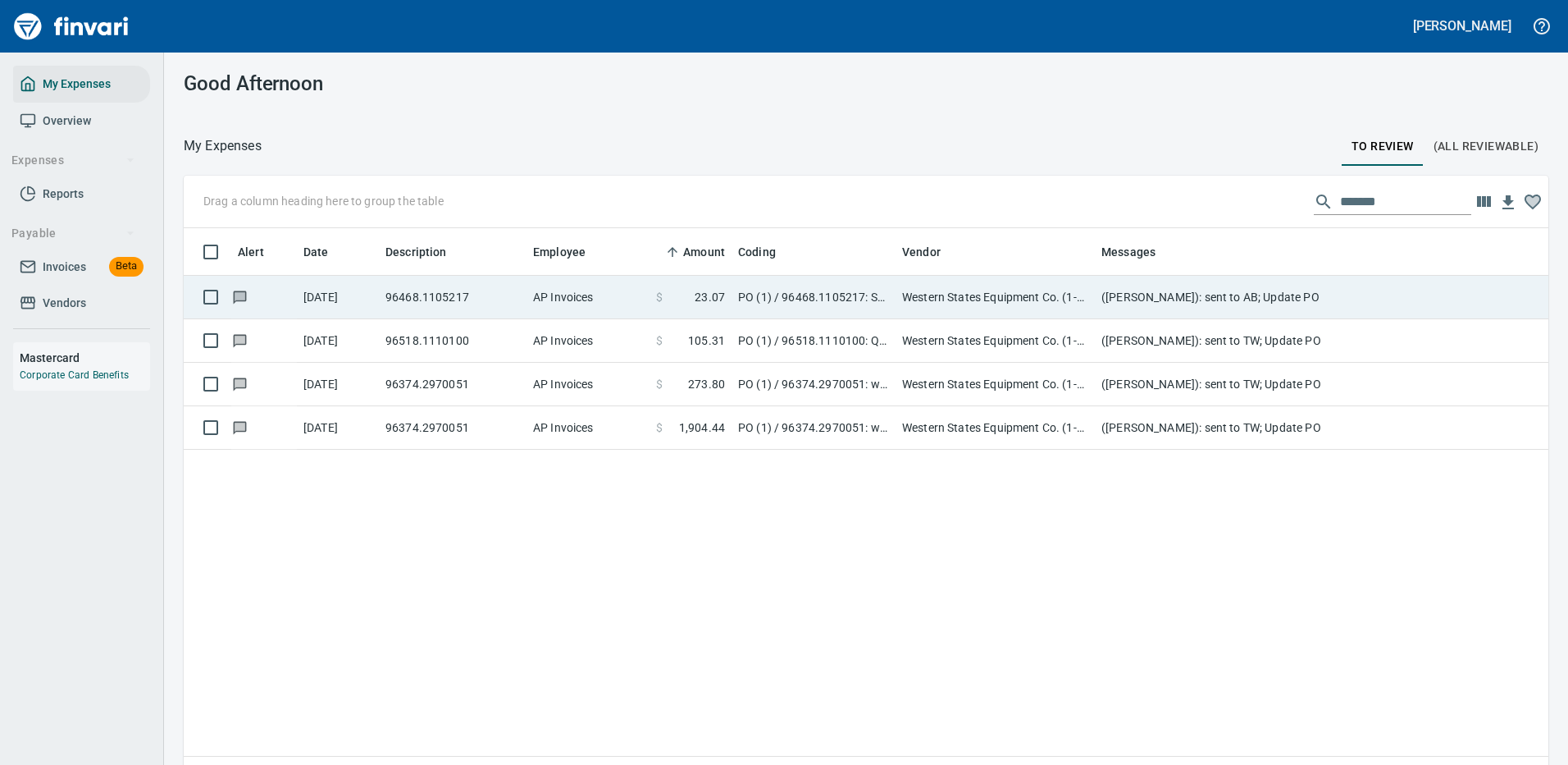
click at [1212, 283] on td "([PERSON_NAME]): sent to AB; Update PO" at bounding box center [1422, 298] width 656 height 44
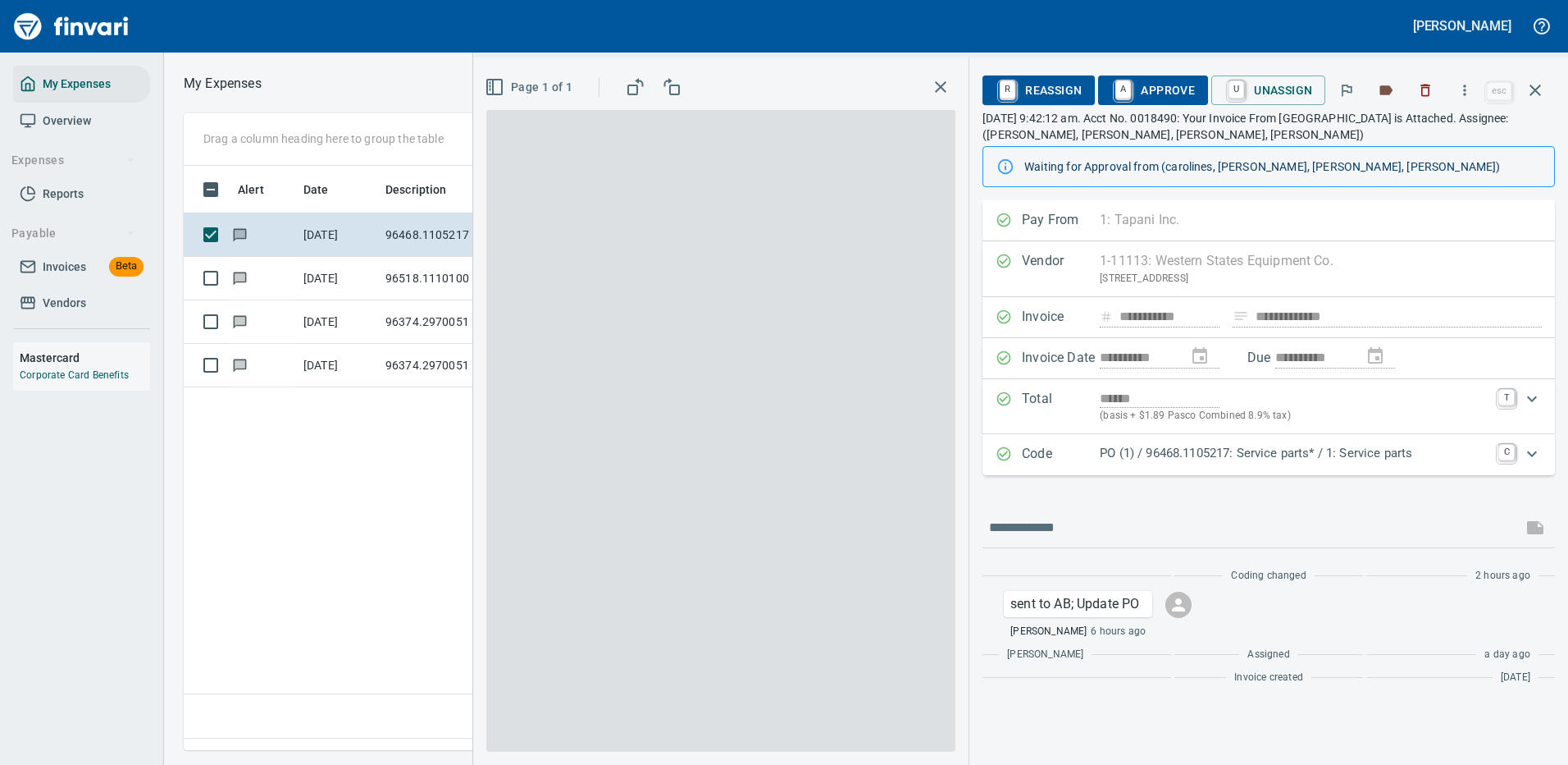
scroll to position [559, 943]
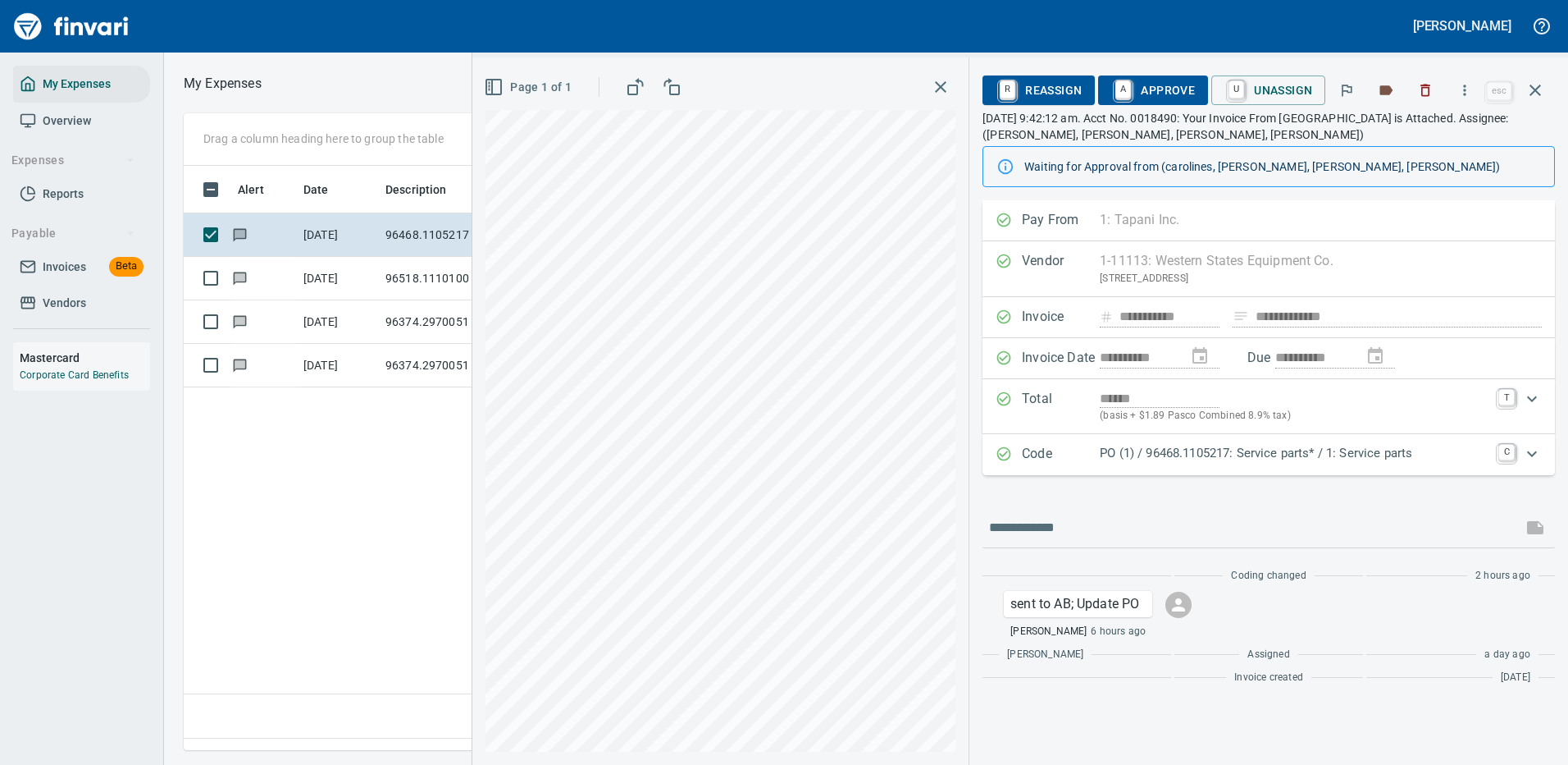
click at [1154, 79] on span "A Approve" at bounding box center [1153, 90] width 83 height 28
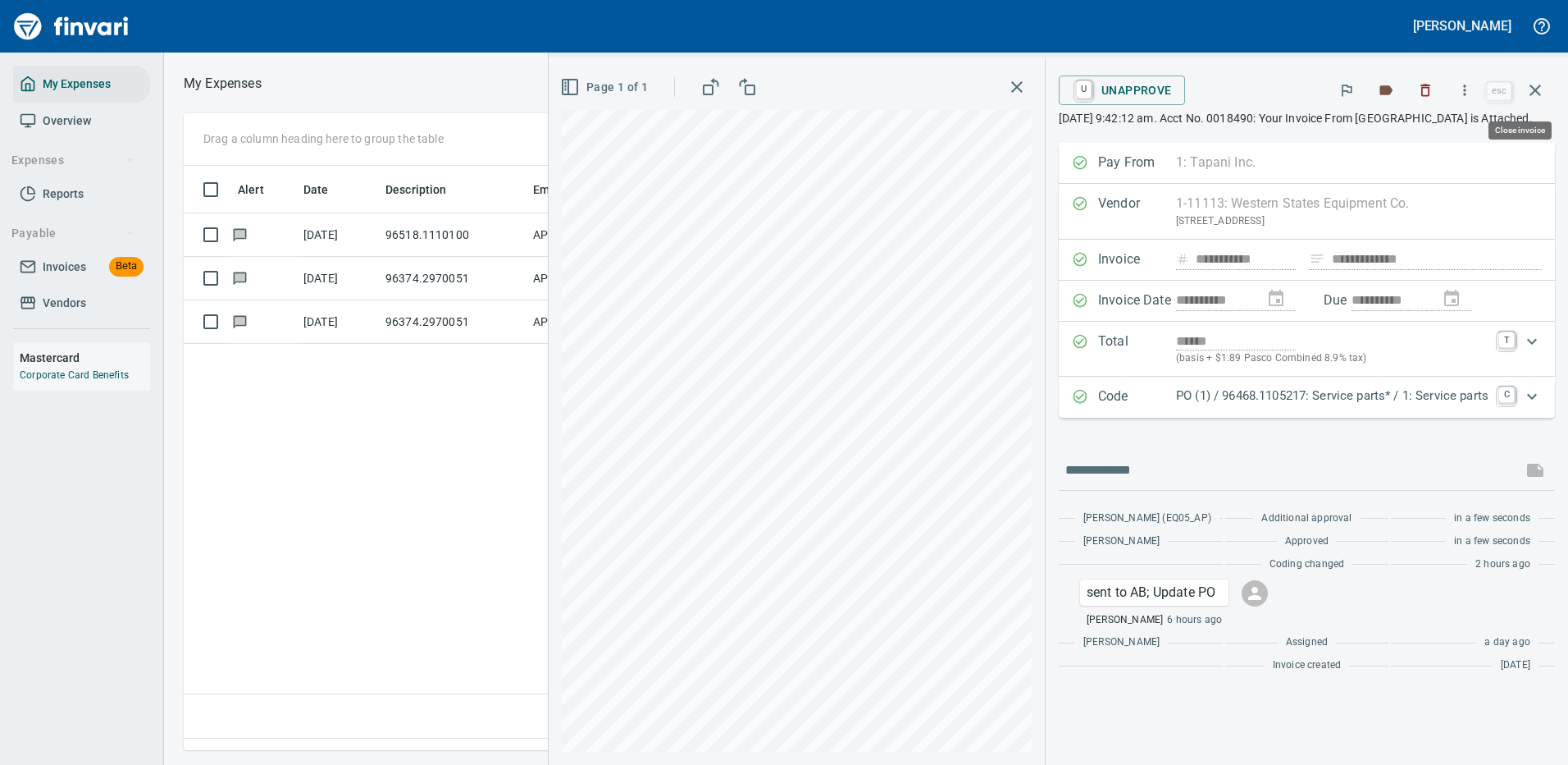
click at [1532, 83] on icon "button" at bounding box center [1536, 90] width 19 height 19
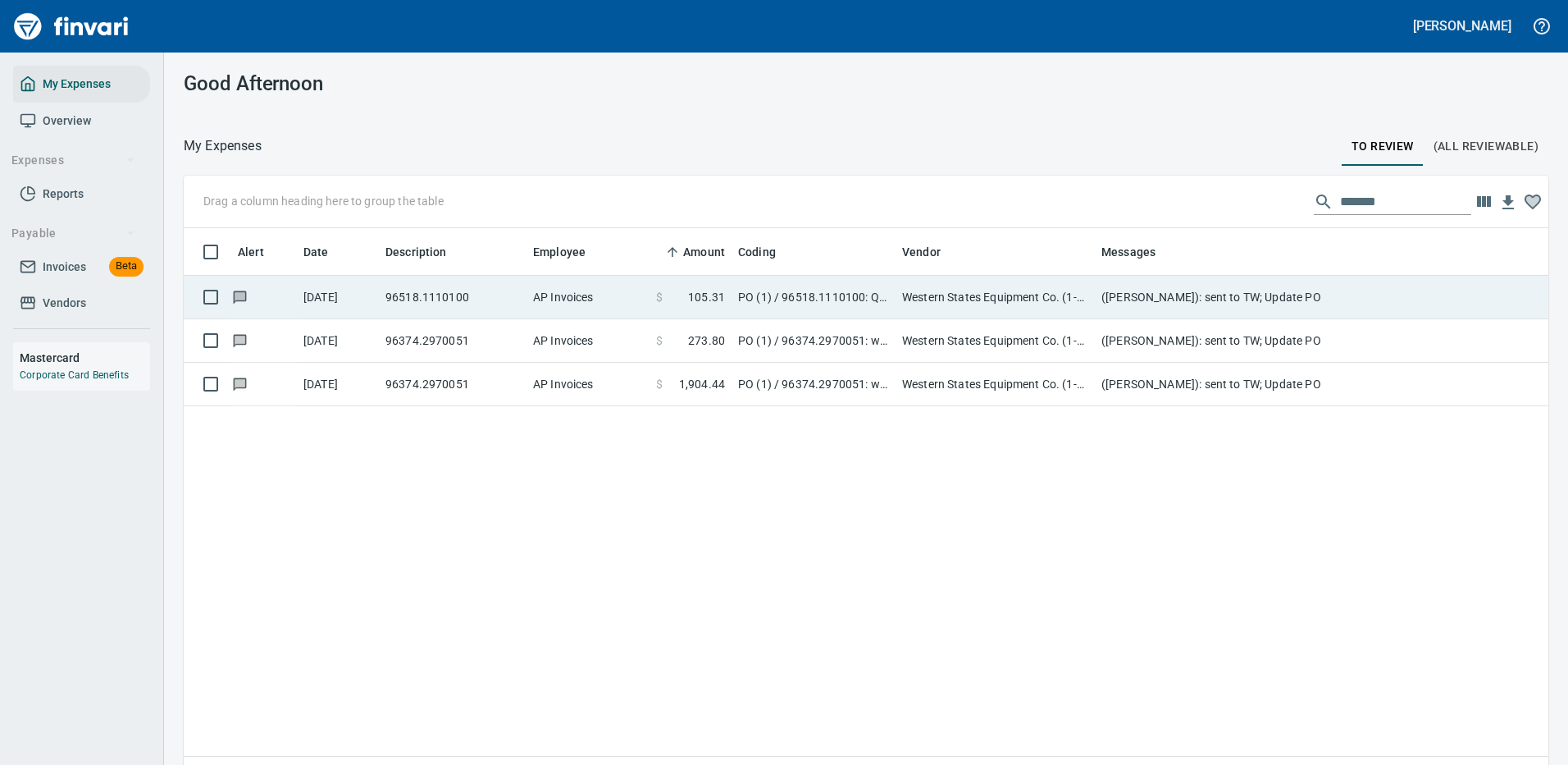
scroll to position [559, 1341]
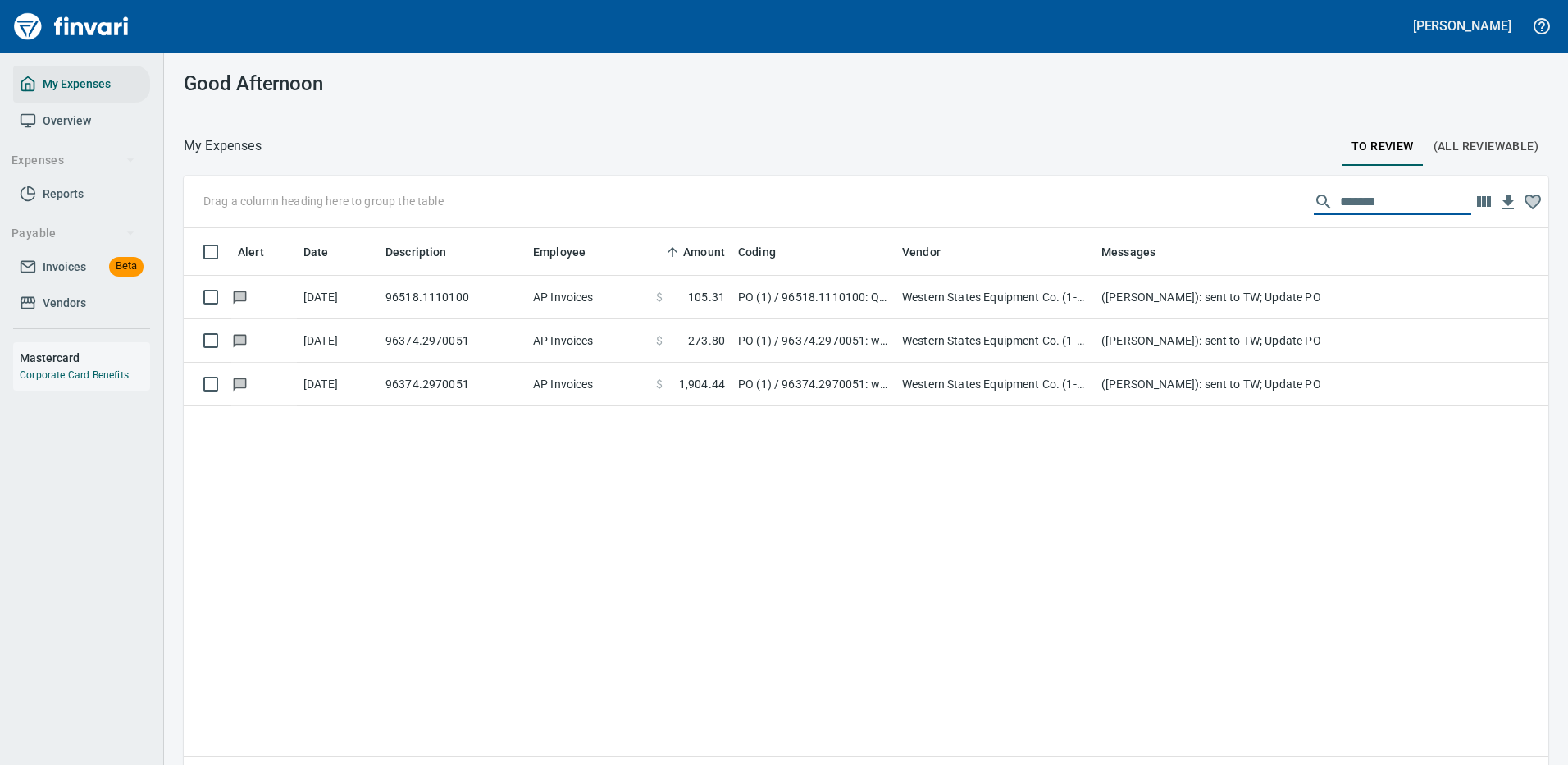
drag, startPoint x: 1382, startPoint y: 194, endPoint x: 1183, endPoint y: 199, distance: 199.1
click at [1183, 199] on div "Drag a column heading here to group the table *******" at bounding box center [866, 202] width 1365 height 53
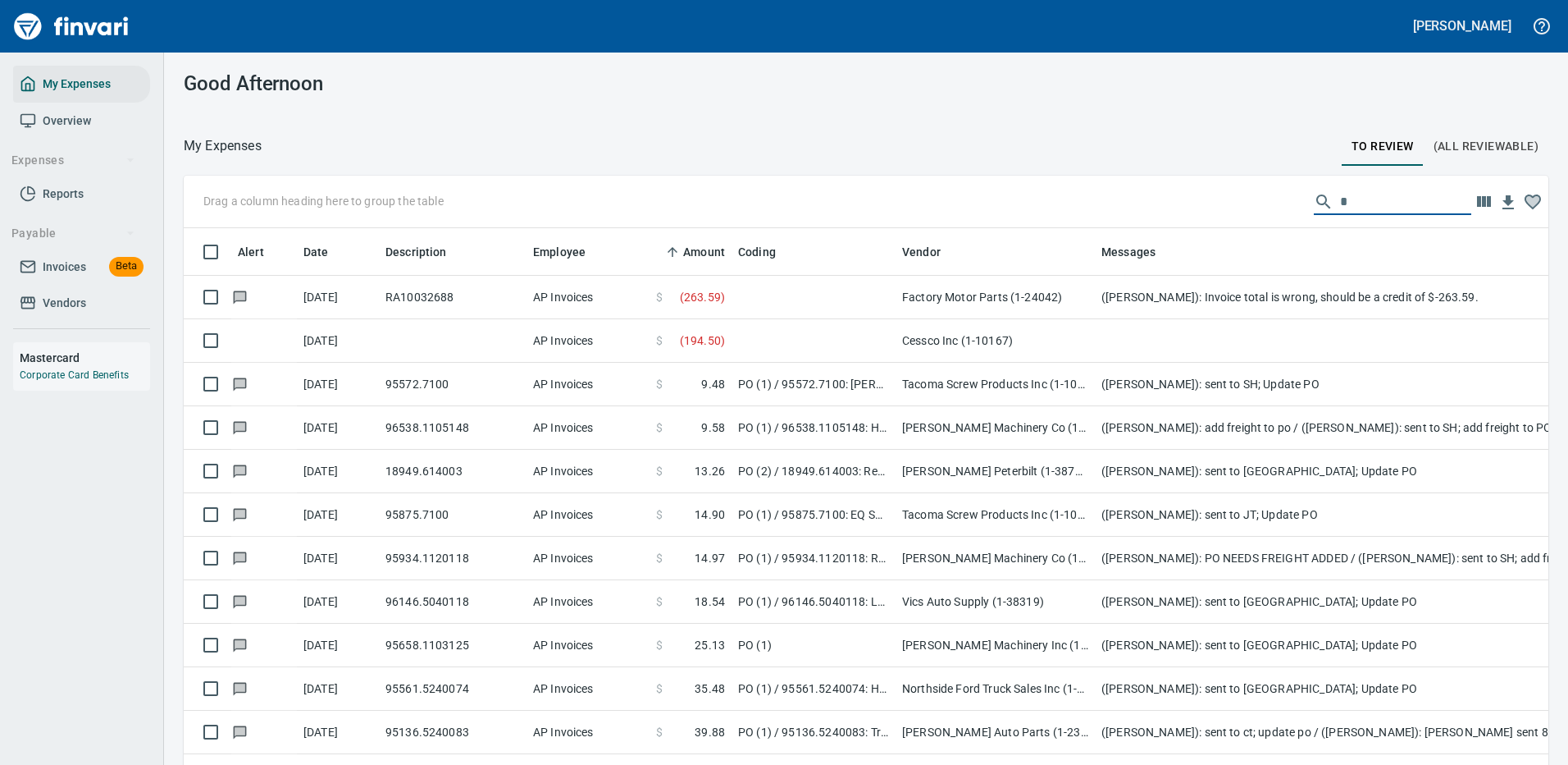
scroll to position [559, 1328]
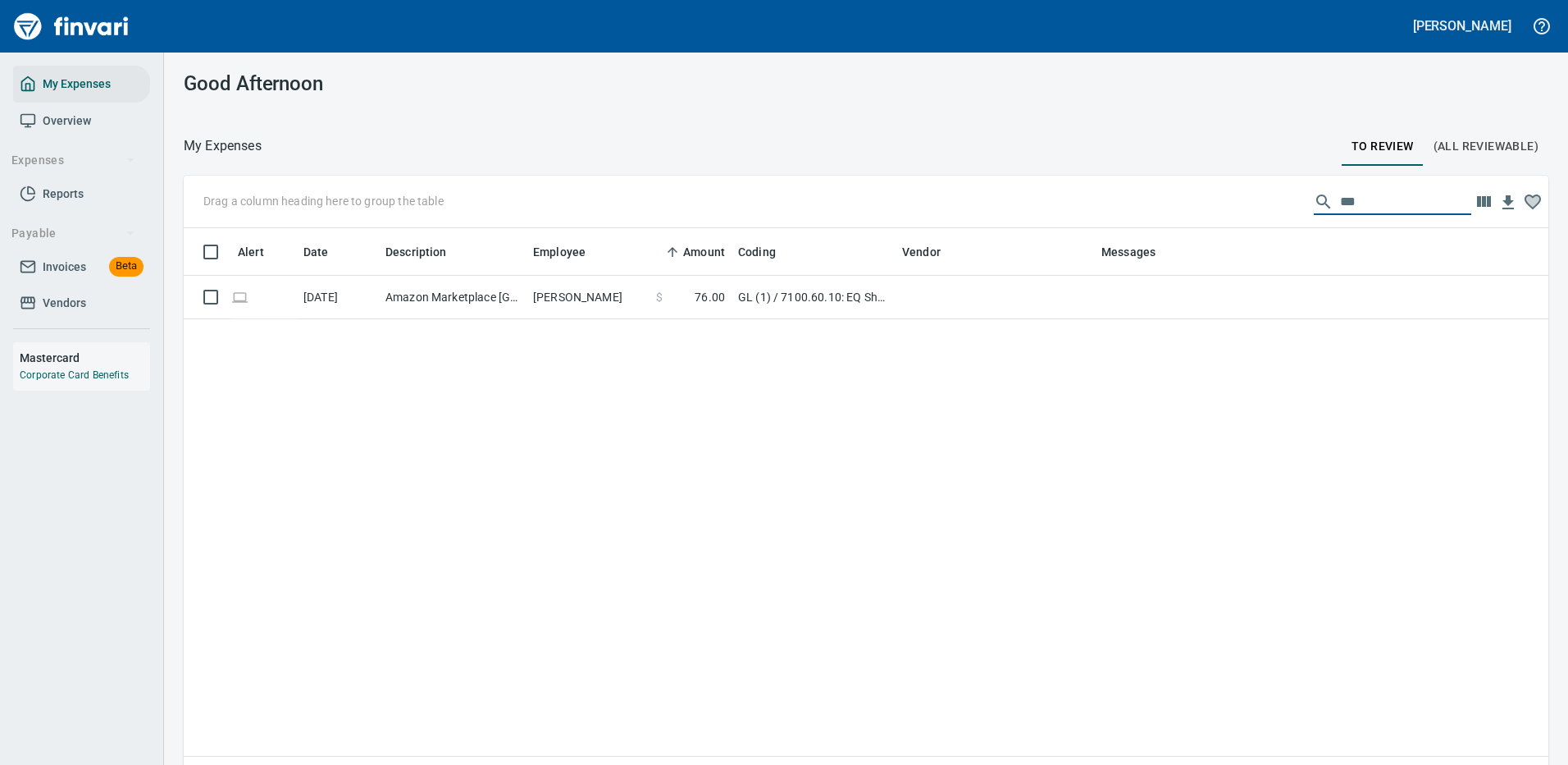
drag, startPoint x: 1345, startPoint y: 204, endPoint x: 1280, endPoint y: 198, distance: 65.3
click at [1280, 199] on div "Drag a column heading here to group the table ***" at bounding box center [866, 202] width 1365 height 53
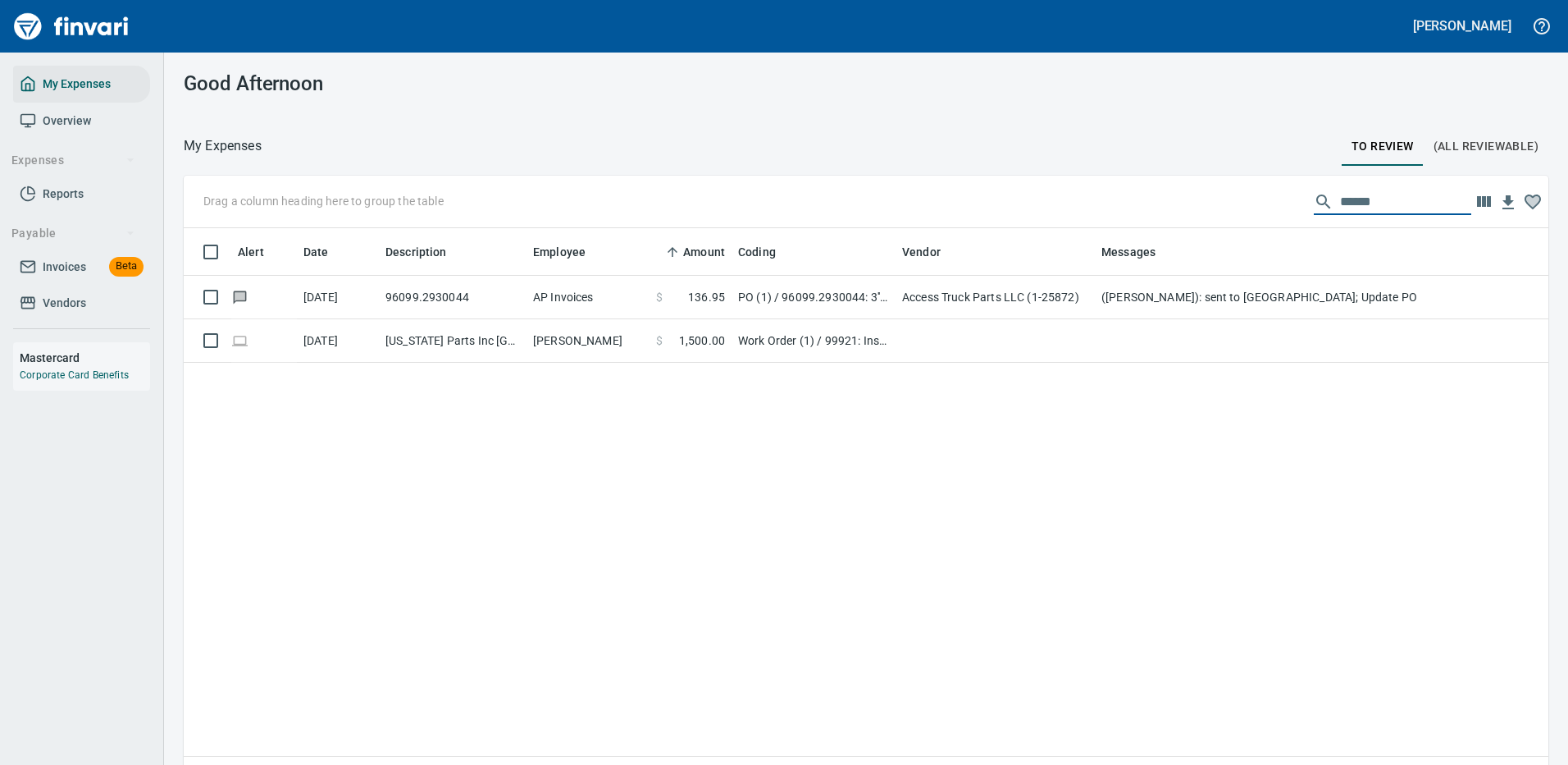
type input "******"
